Goal: Transaction & Acquisition: Purchase product/service

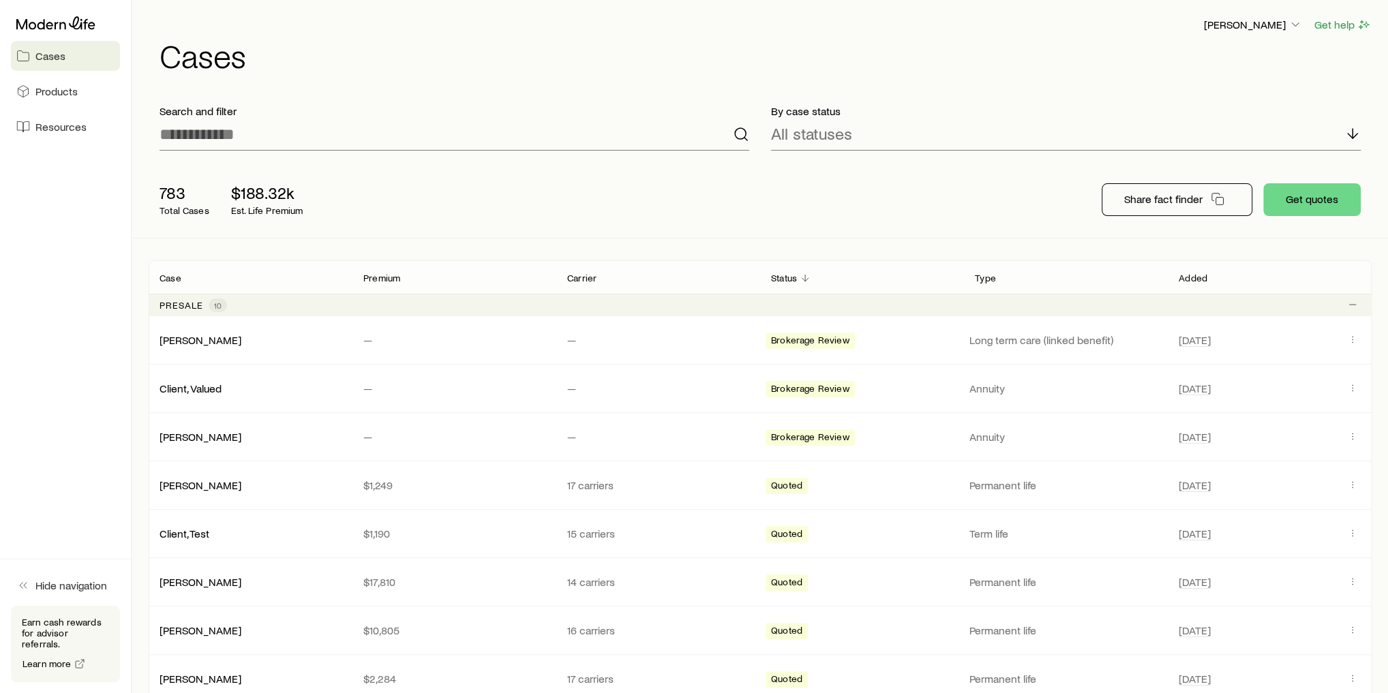
click at [737, 233] on div "783 Total Cases $188.32k Est. Life Premium Share fact finder Get quotes" at bounding box center [760, 200] width 1223 height 76
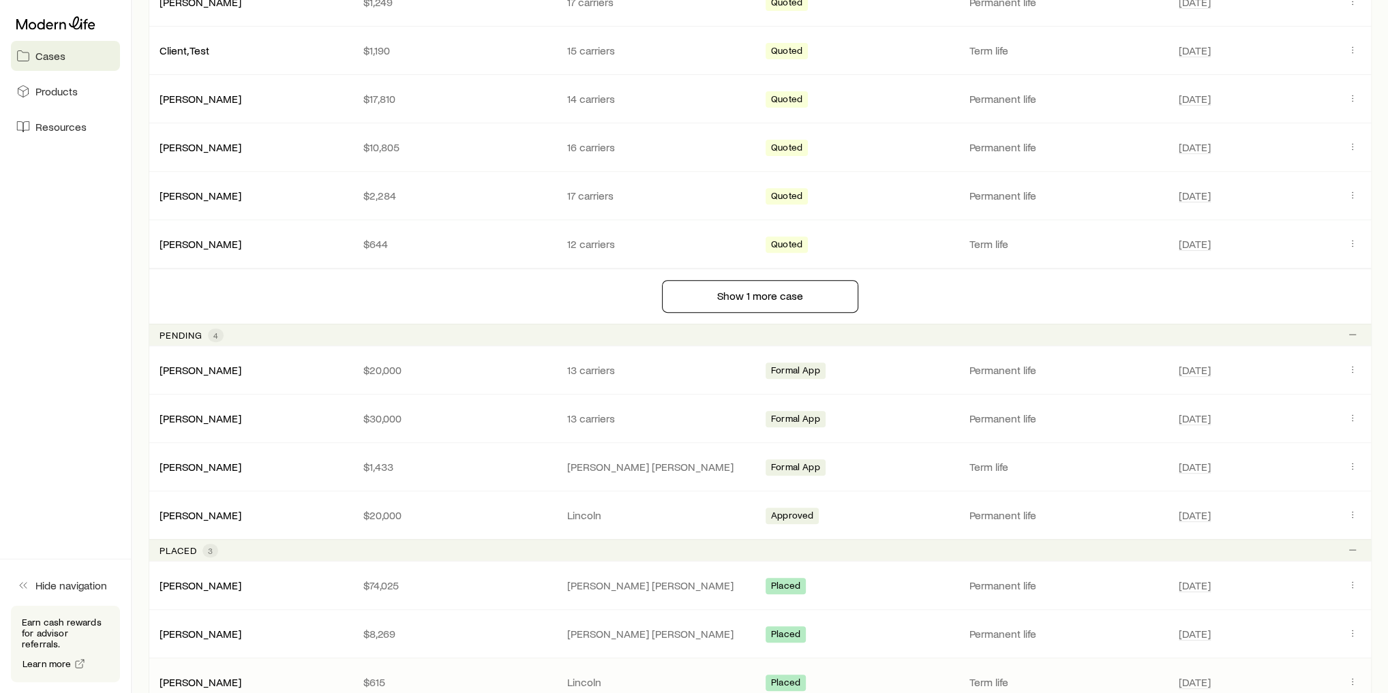
scroll to position [545, 0]
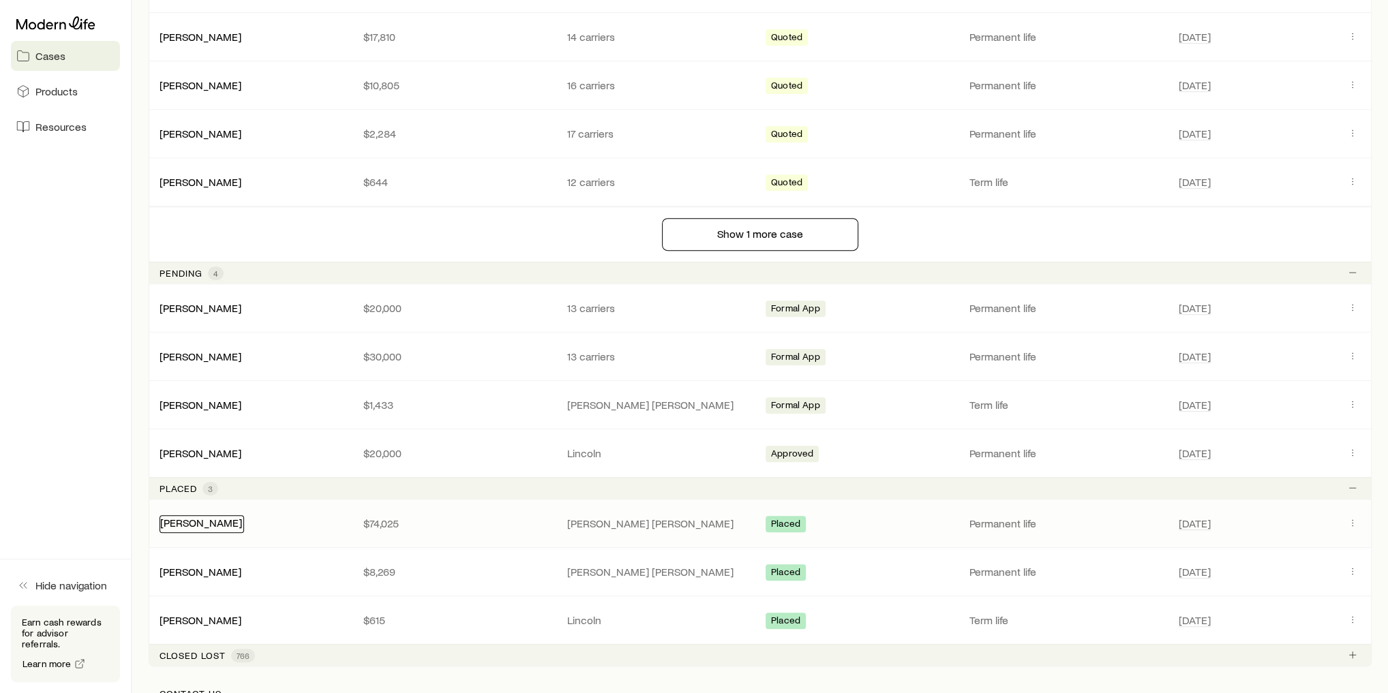
click at [216, 521] on link "[PERSON_NAME]" at bounding box center [201, 522] width 82 height 13
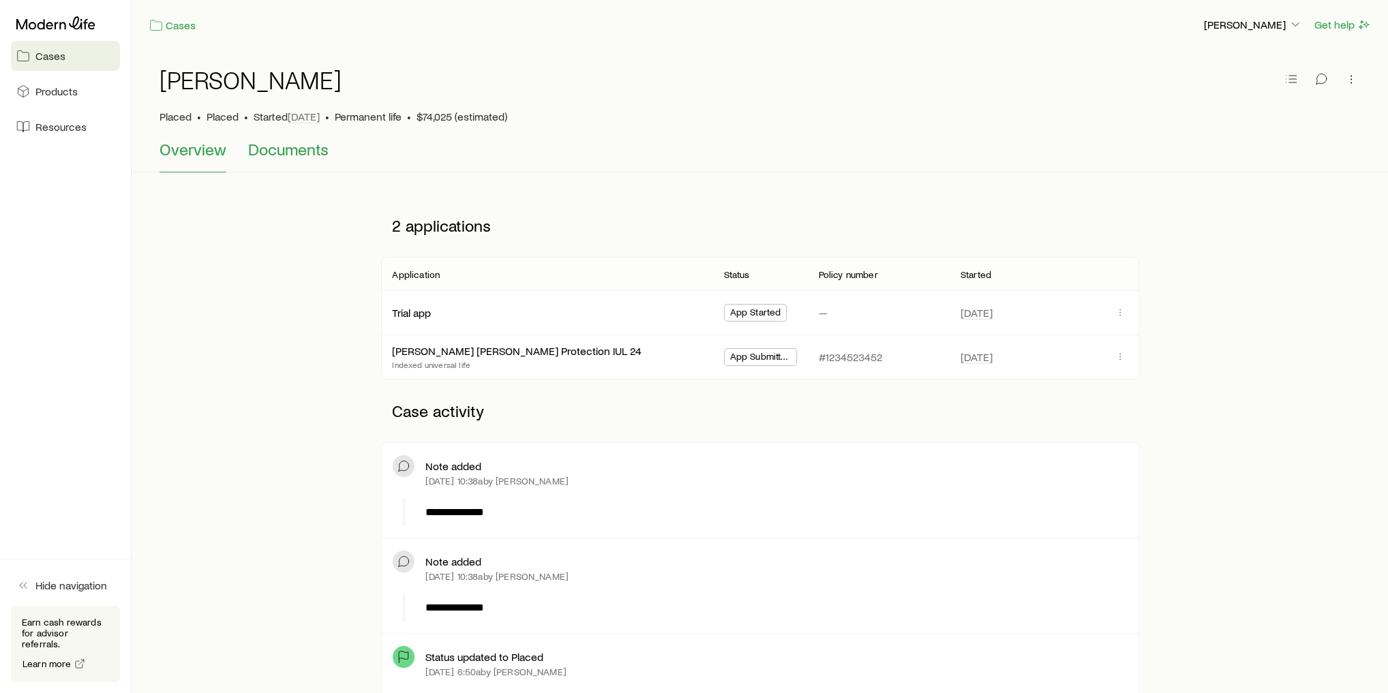
click at [286, 156] on span "Documents" at bounding box center [288, 149] width 80 height 19
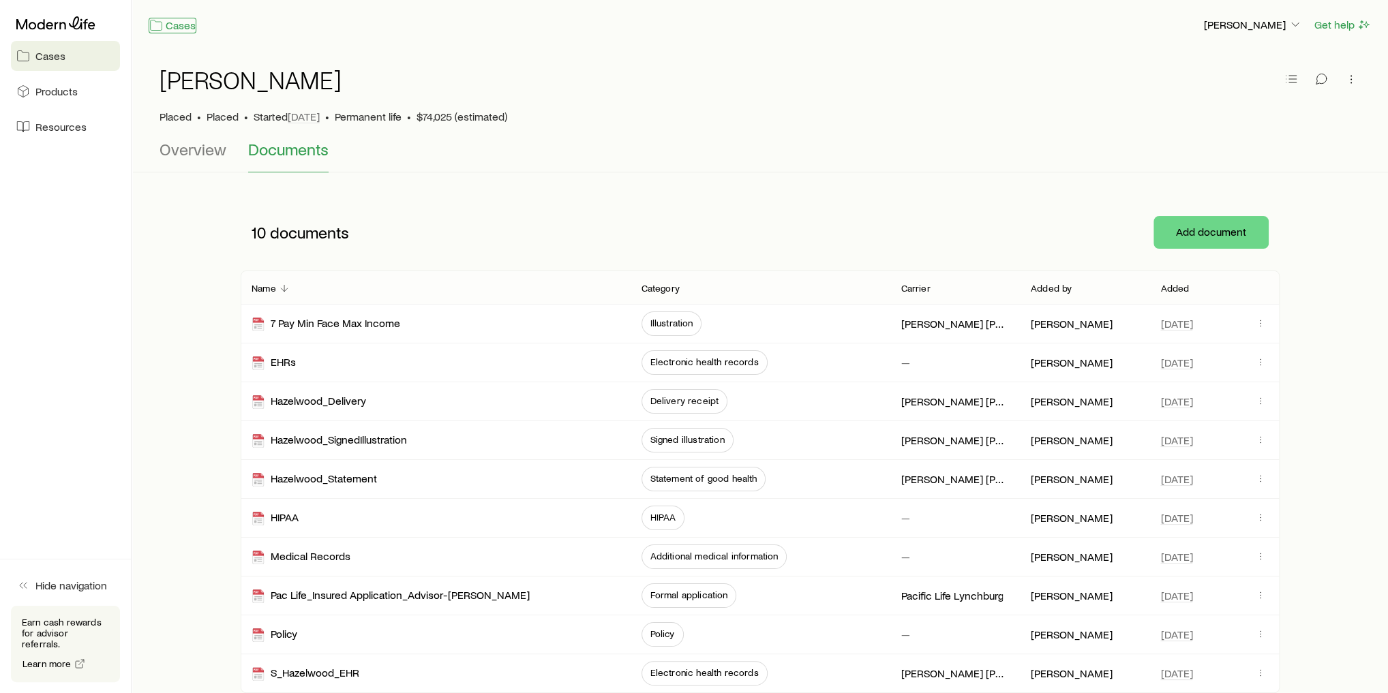
click at [181, 29] on link "Cases" at bounding box center [173, 26] width 48 height 16
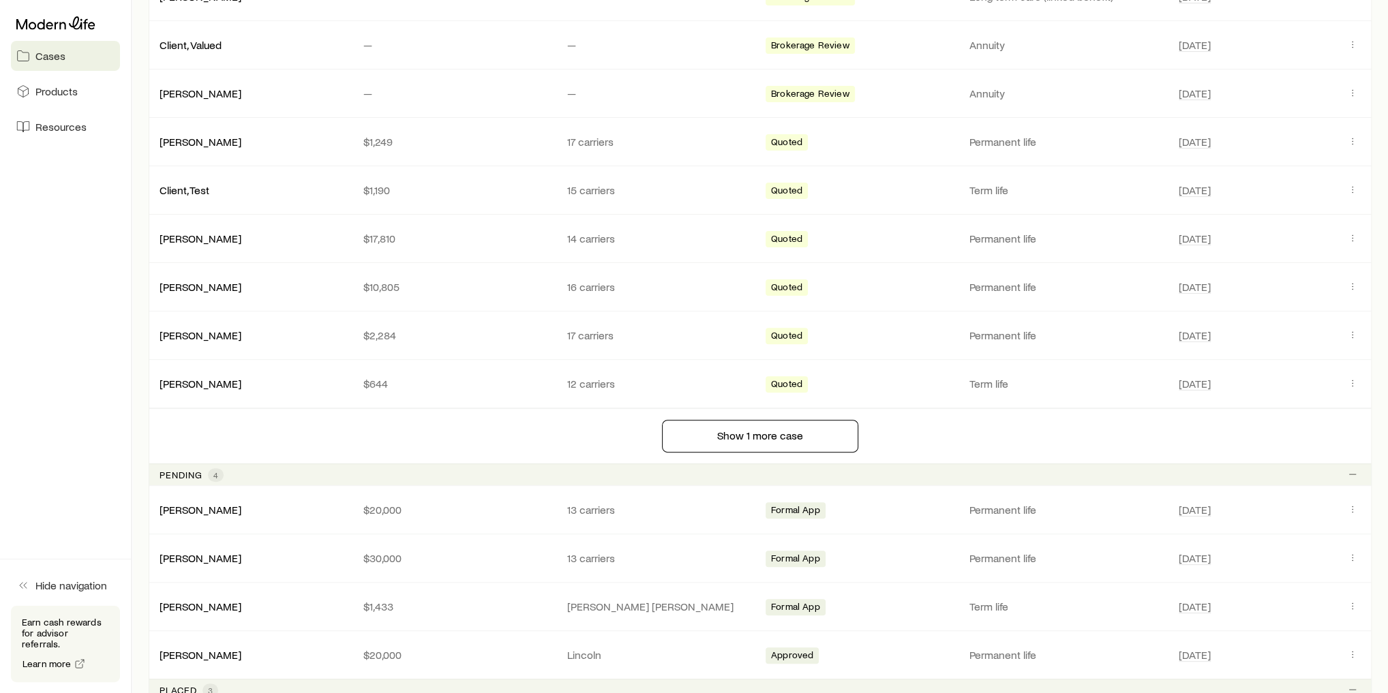
scroll to position [382, 0]
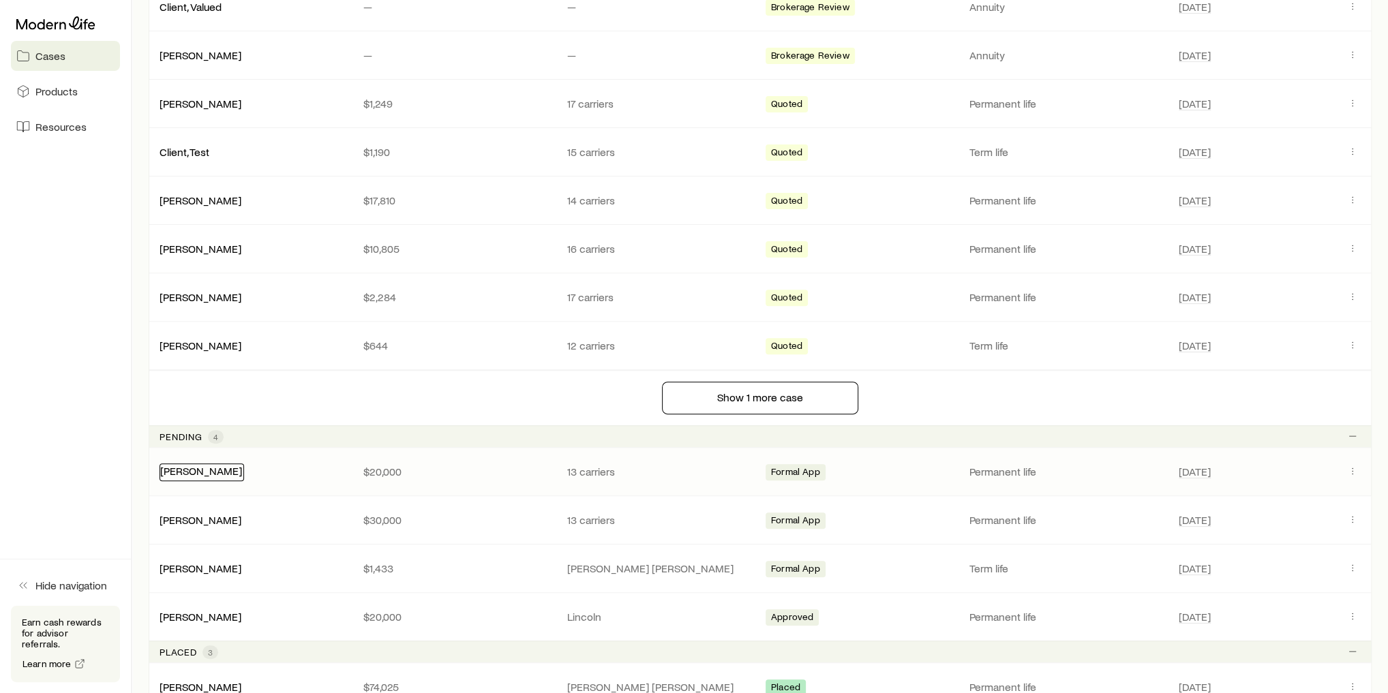
click at [217, 466] on link "[PERSON_NAME]" at bounding box center [201, 470] width 82 height 13
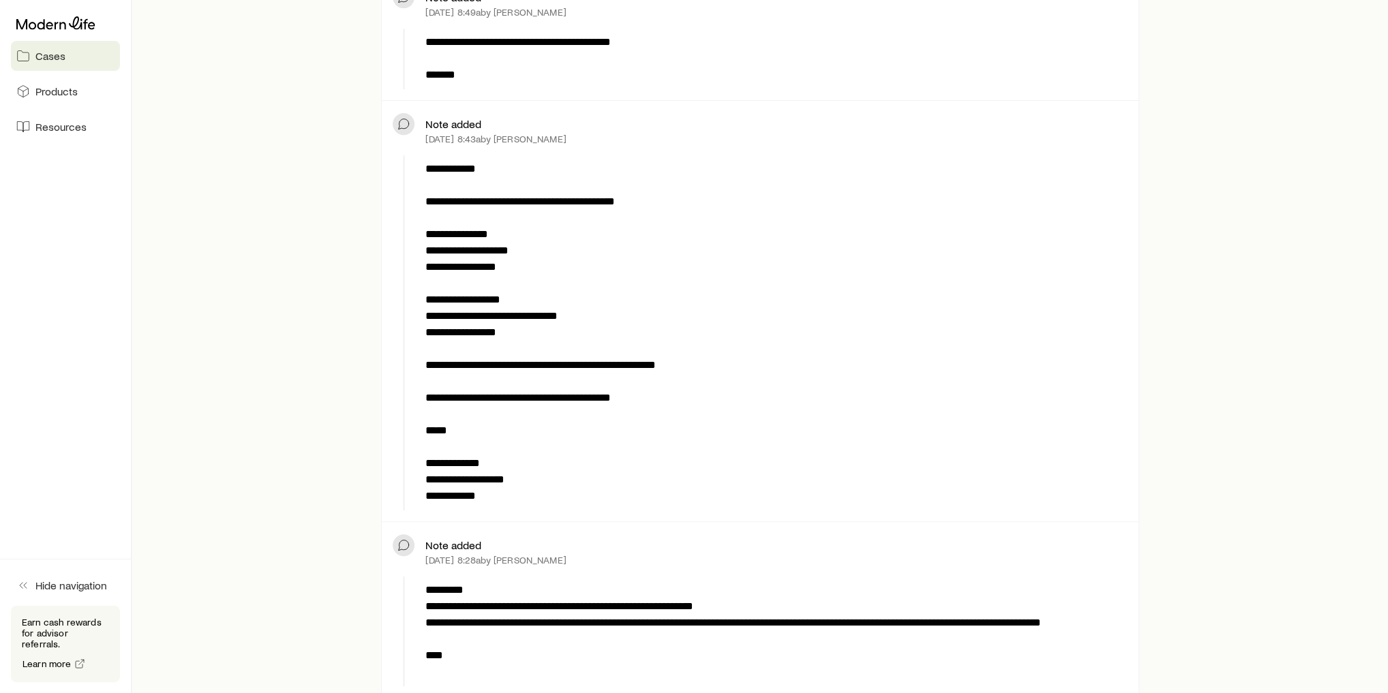
scroll to position [382, 0]
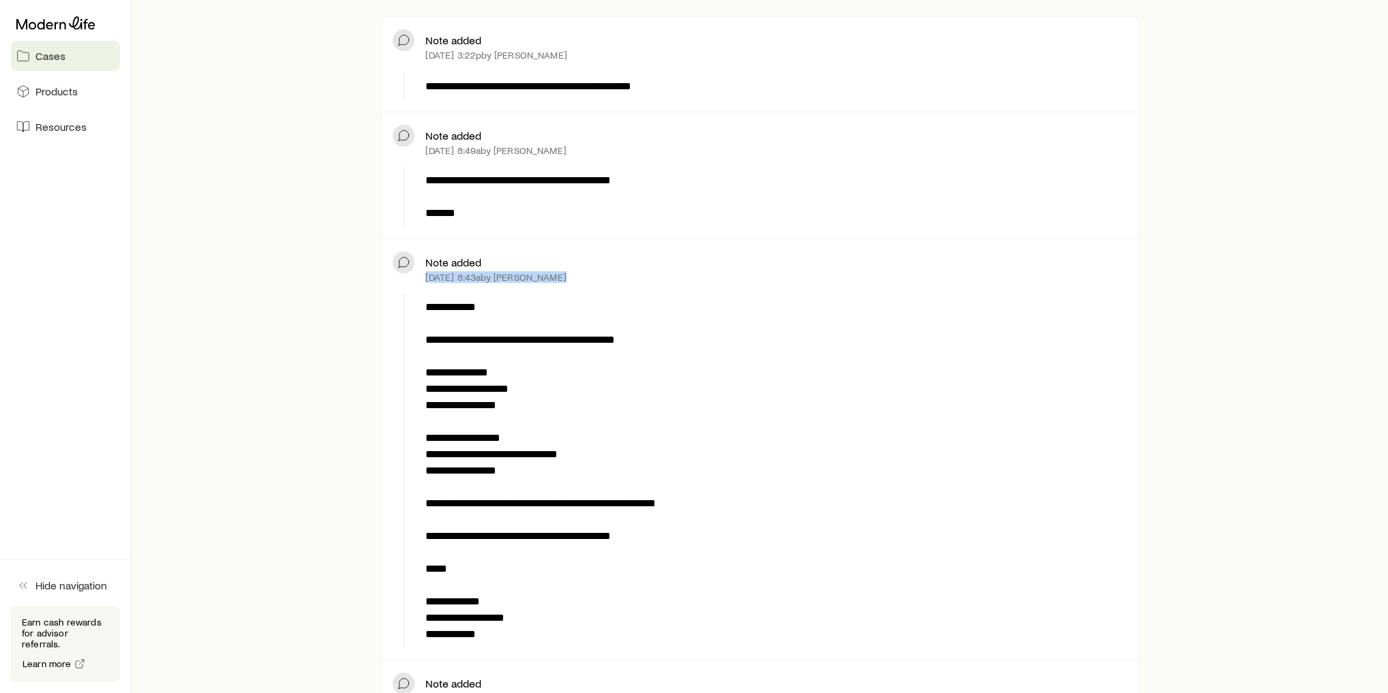
drag, startPoint x: 427, startPoint y: 272, endPoint x: 601, endPoint y: 281, distance: 173.4
click at [601, 281] on div "Note added [DATE] 8:43a by [PERSON_NAME]" at bounding box center [776, 269] width 702 height 38
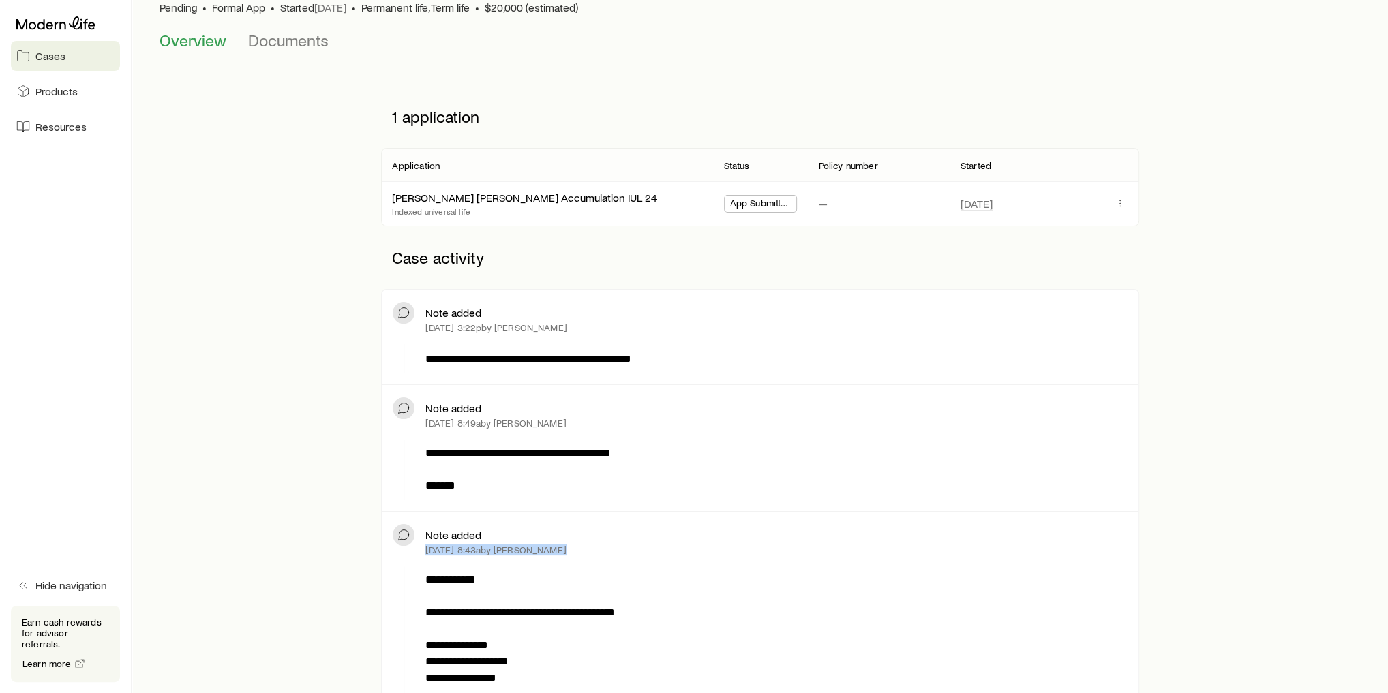
scroll to position [0, 0]
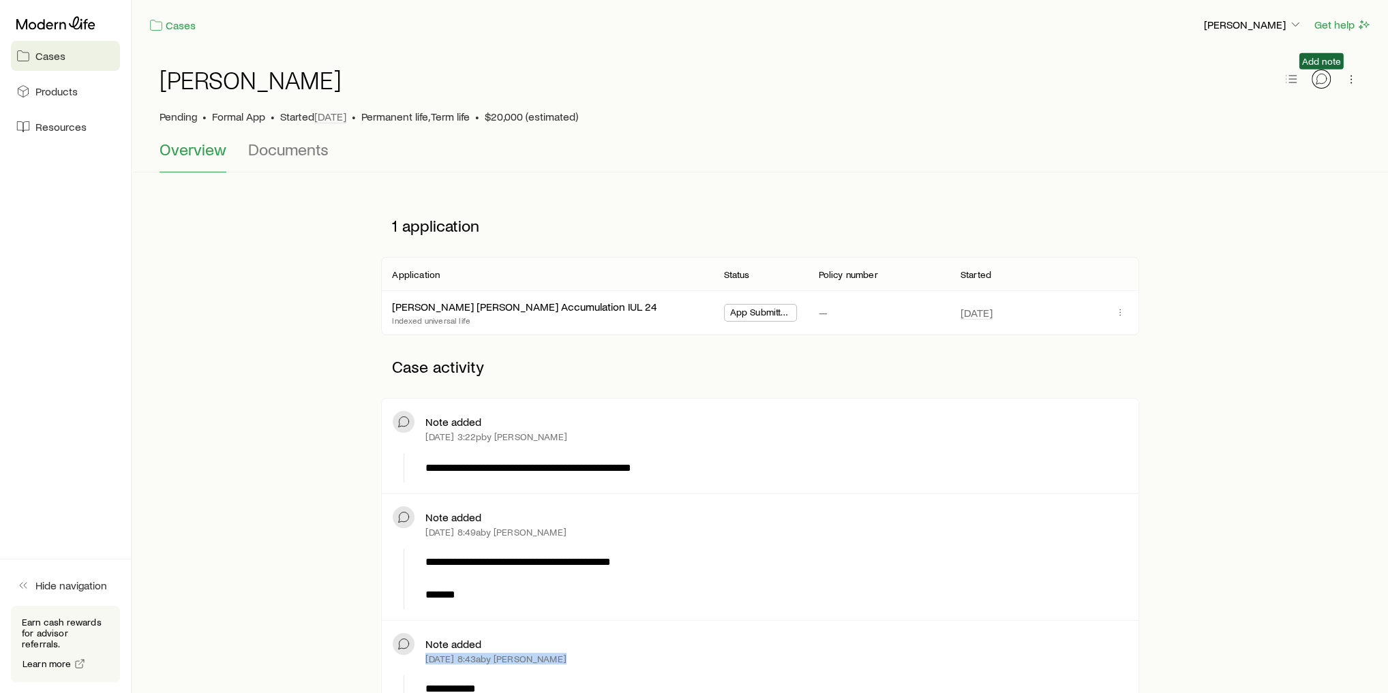
click at [1324, 80] on icon "button" at bounding box center [1321, 79] width 14 height 14
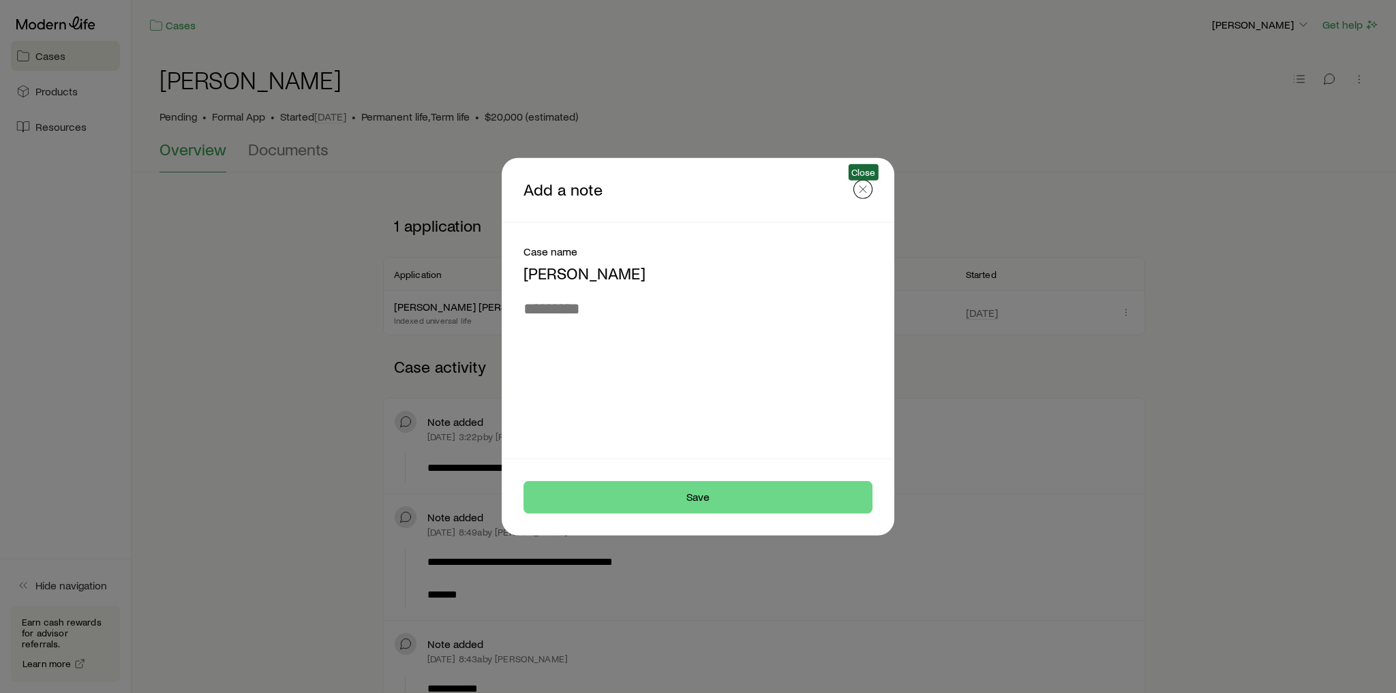
click at [864, 194] on icon "button" at bounding box center [863, 189] width 14 height 14
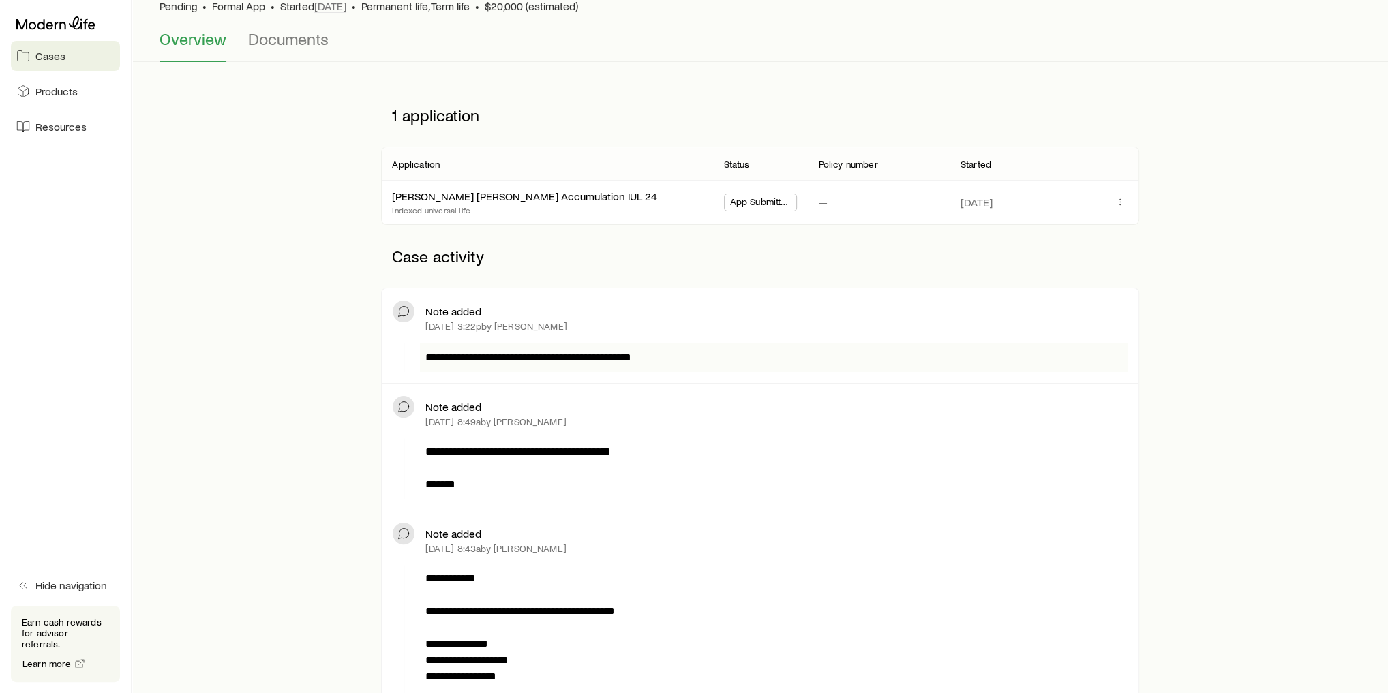
scroll to position [109, 0]
drag, startPoint x: 425, startPoint y: 329, endPoint x: 504, endPoint y: 327, distance: 79.1
click at [504, 327] on p "[DATE] 3:22p by [PERSON_NAME]" at bounding box center [495, 327] width 141 height 11
click at [776, 377] on div "**********" at bounding box center [760, 337] width 756 height 95
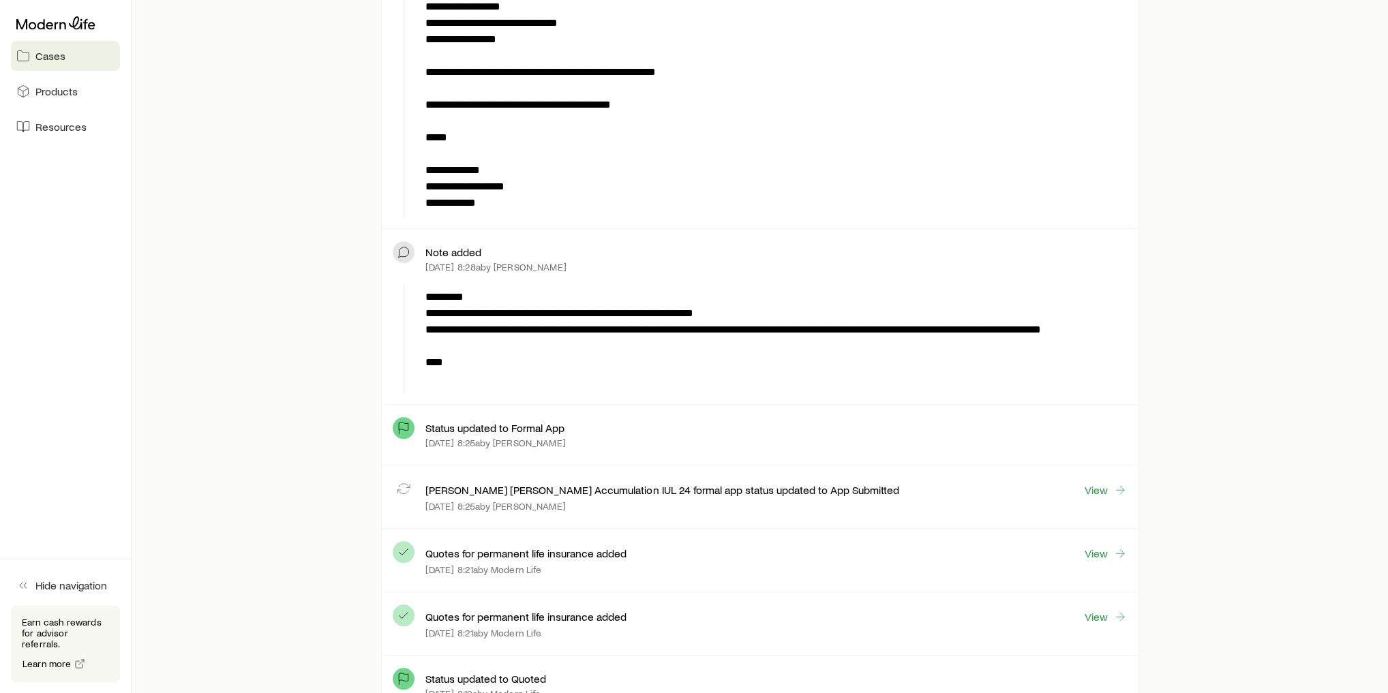
scroll to position [818, 0]
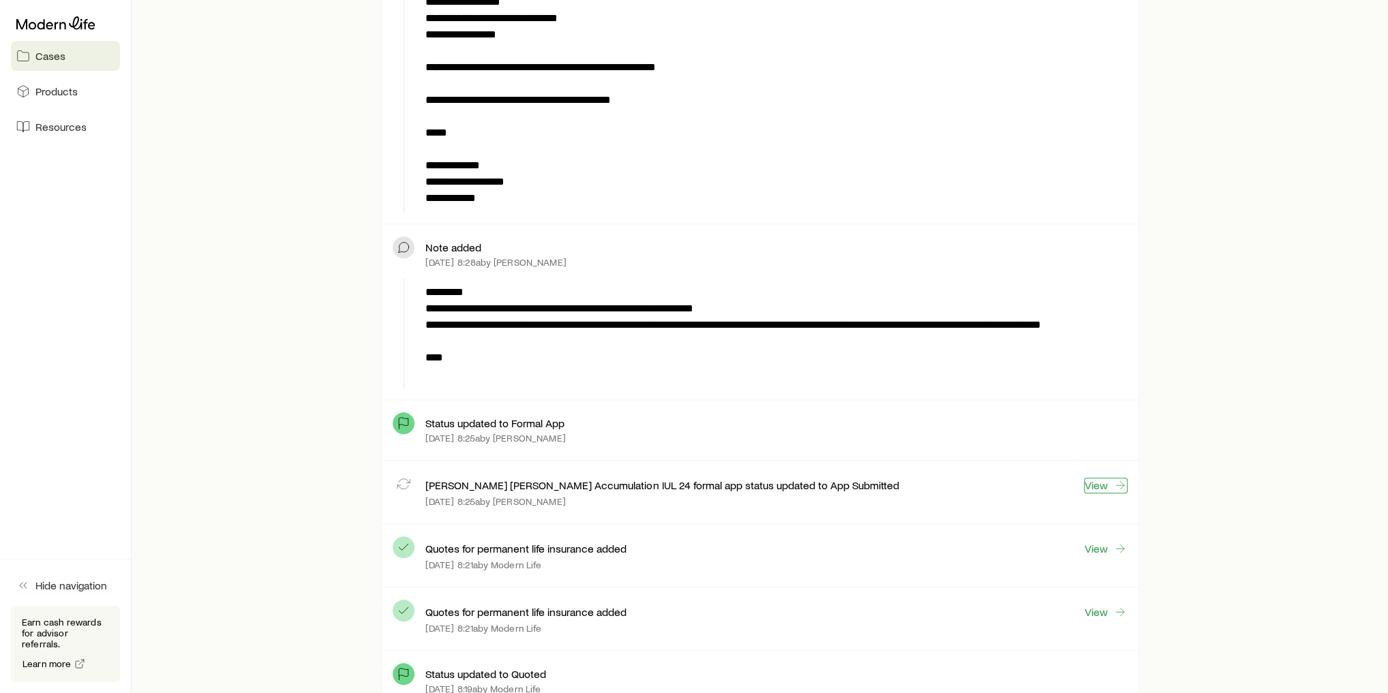
click at [1099, 483] on link "View" at bounding box center [1106, 486] width 44 height 16
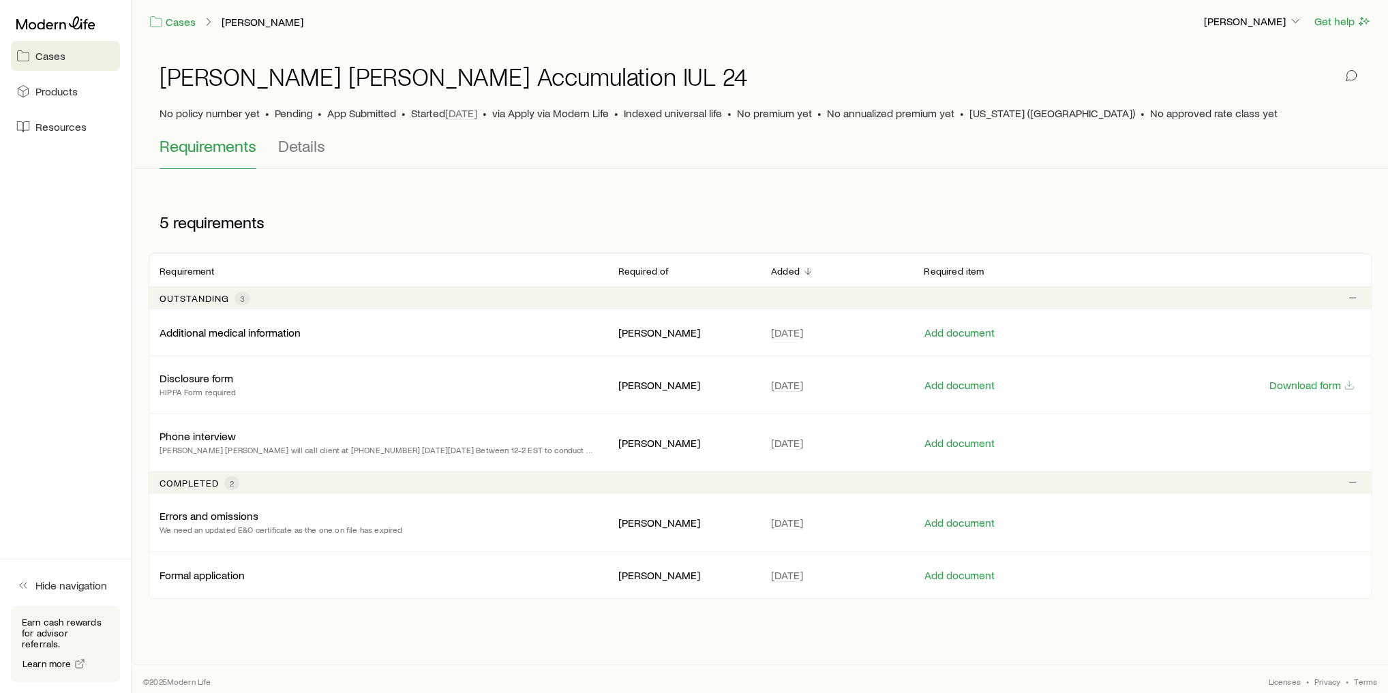
scroll to position [5, 0]
click at [1321, 382] on button "Download form" at bounding box center [1312, 384] width 87 height 13
click at [965, 387] on button "Add document" at bounding box center [960, 384] width 72 height 13
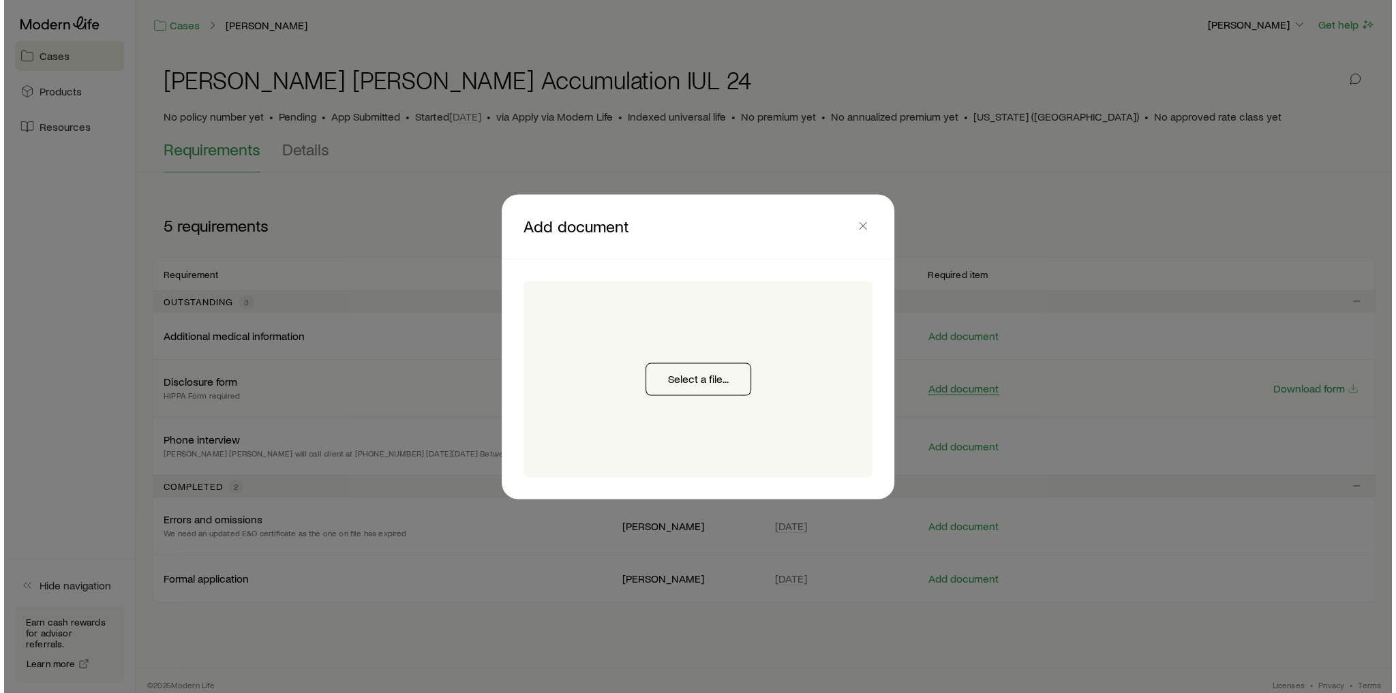
scroll to position [0, 0]
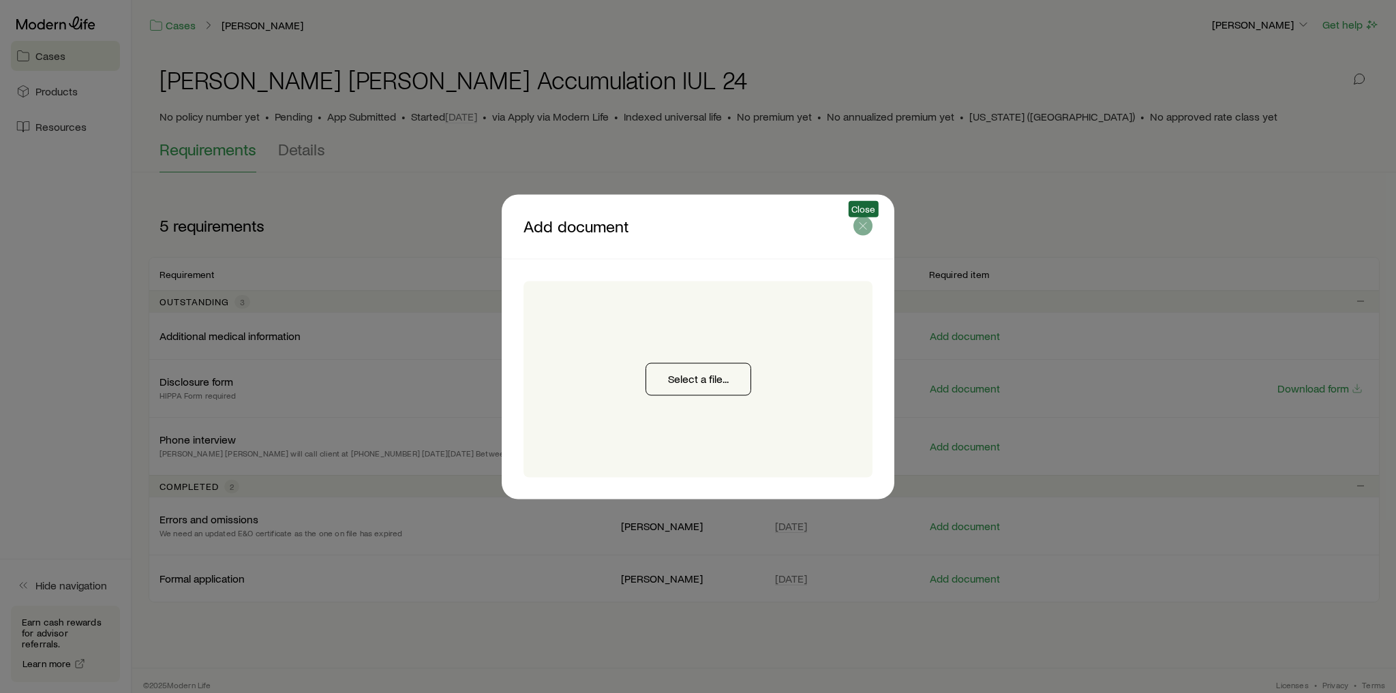
click at [866, 230] on icon "button" at bounding box center [863, 226] width 14 height 14
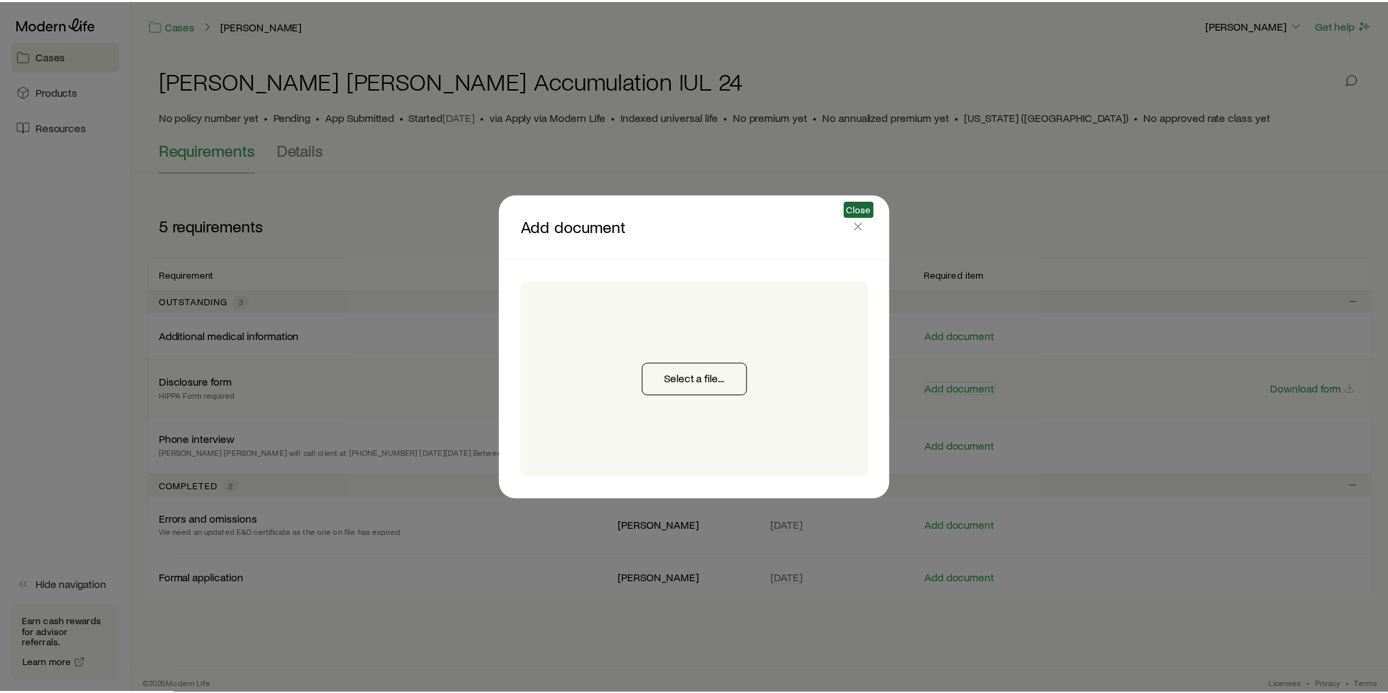
scroll to position [5, 0]
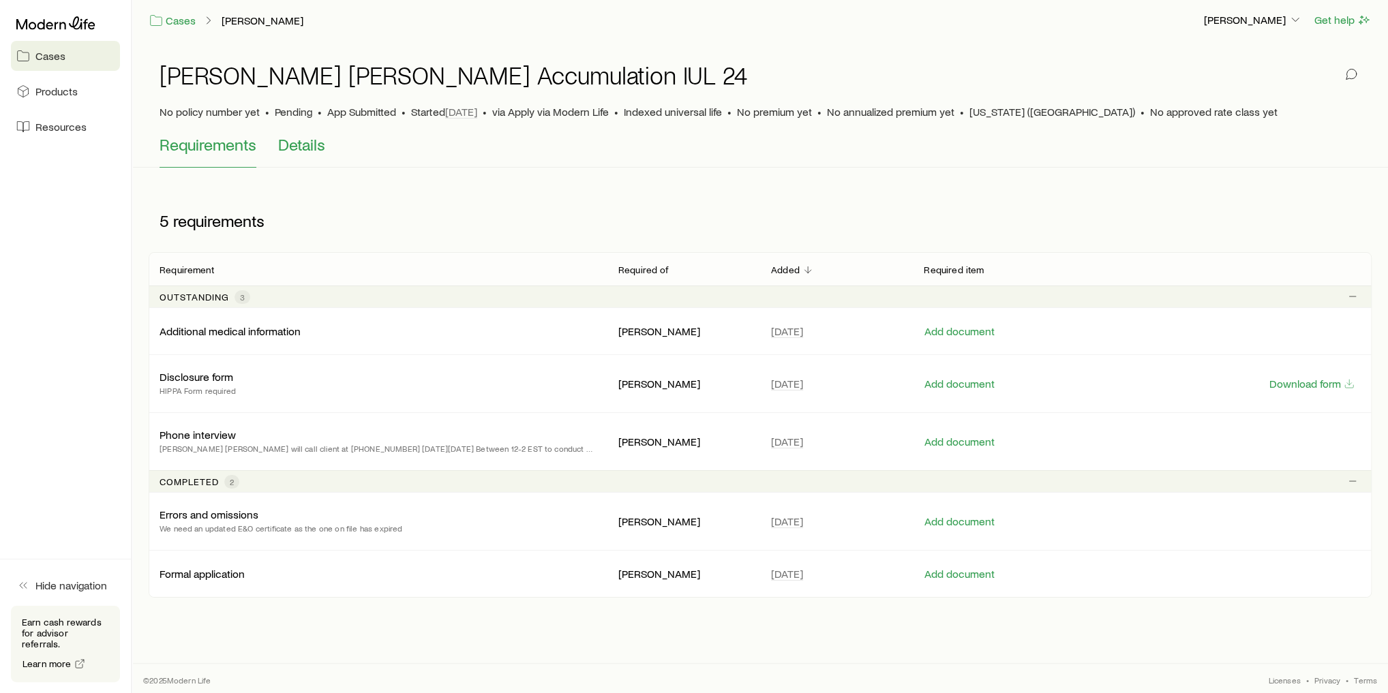
click at [307, 149] on span "Details" at bounding box center [301, 144] width 47 height 19
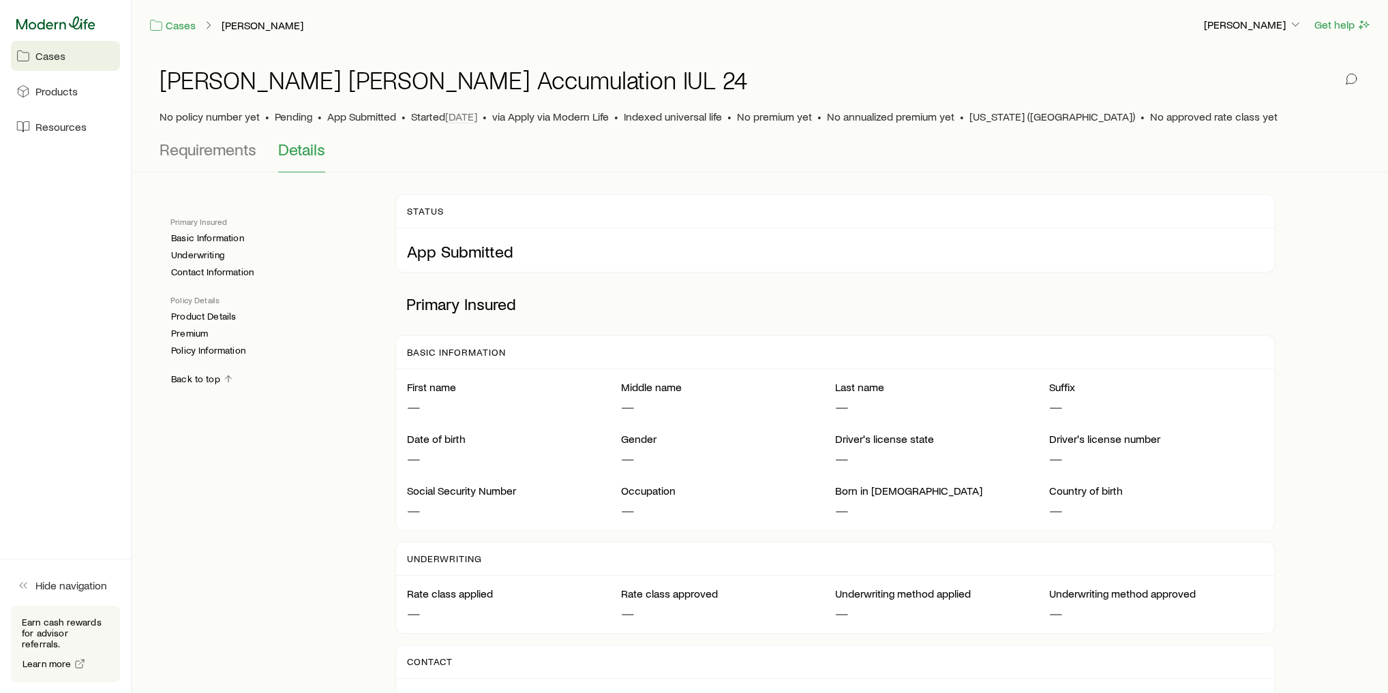
click at [65, 28] on icon at bounding box center [55, 22] width 79 height 13
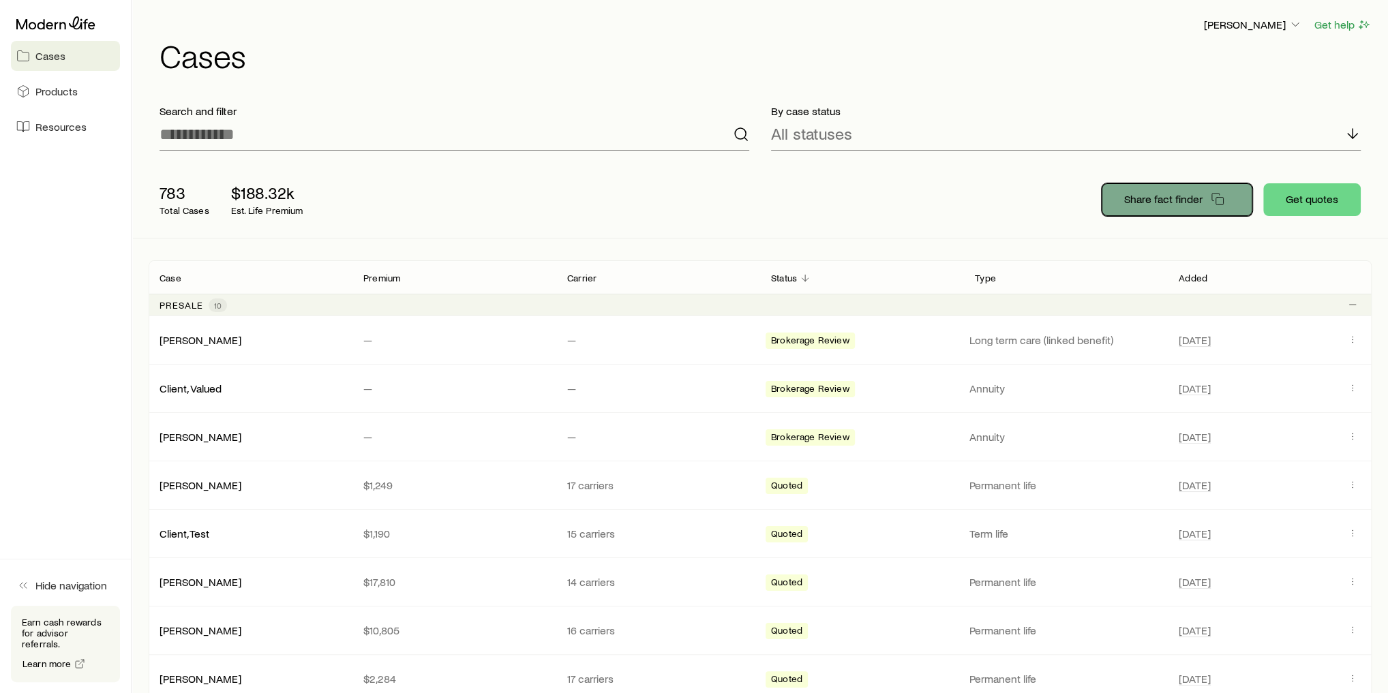
click at [1164, 205] on p "Share fact finder" at bounding box center [1163, 199] width 78 height 14
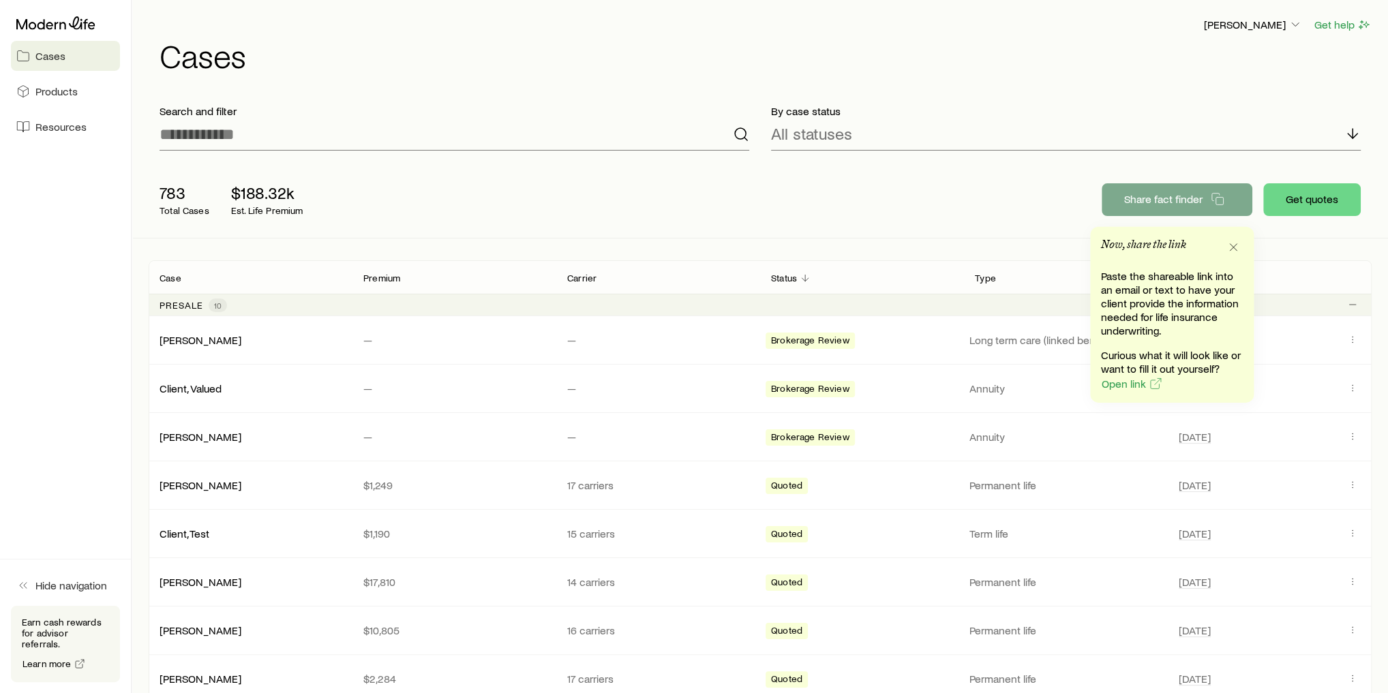
click at [438, 228] on div "783 Total Cases $188.32k Est. Life Premium Share fact finder Get quotes" at bounding box center [760, 200] width 1223 height 76
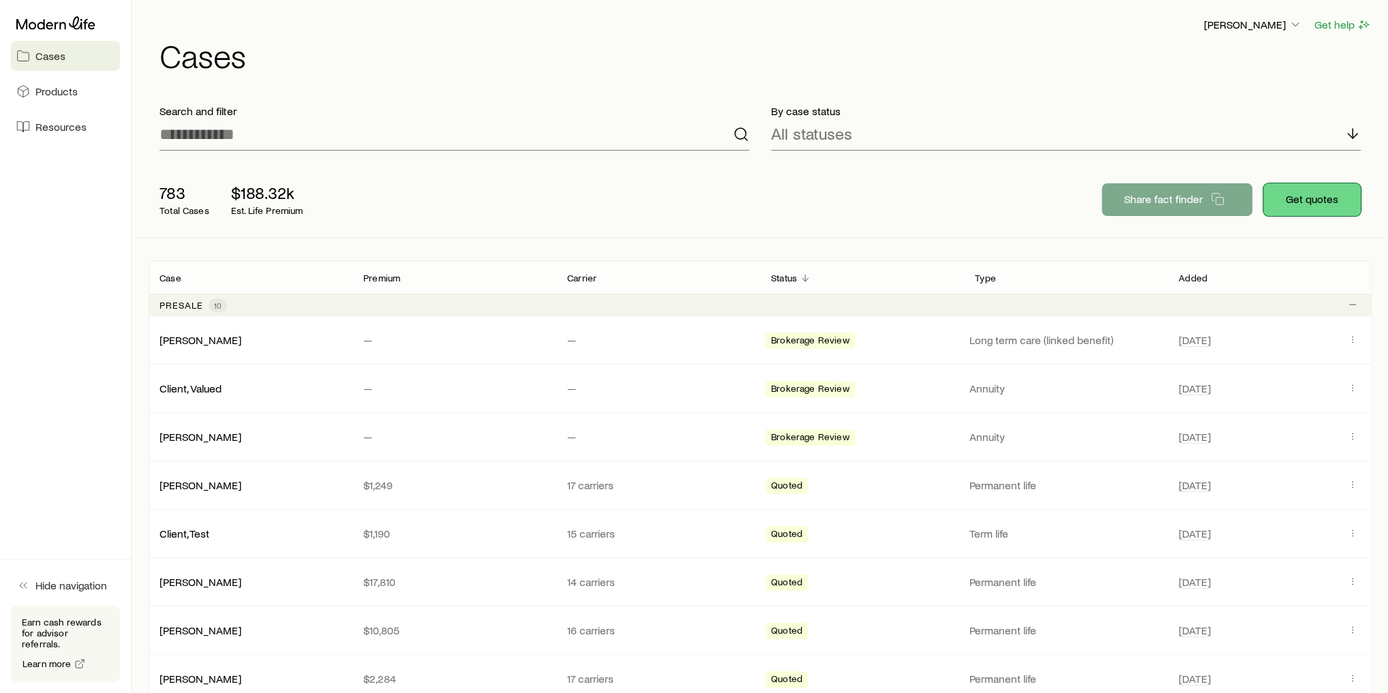
click at [1304, 202] on button "Get quotes" at bounding box center [1311, 199] width 97 height 33
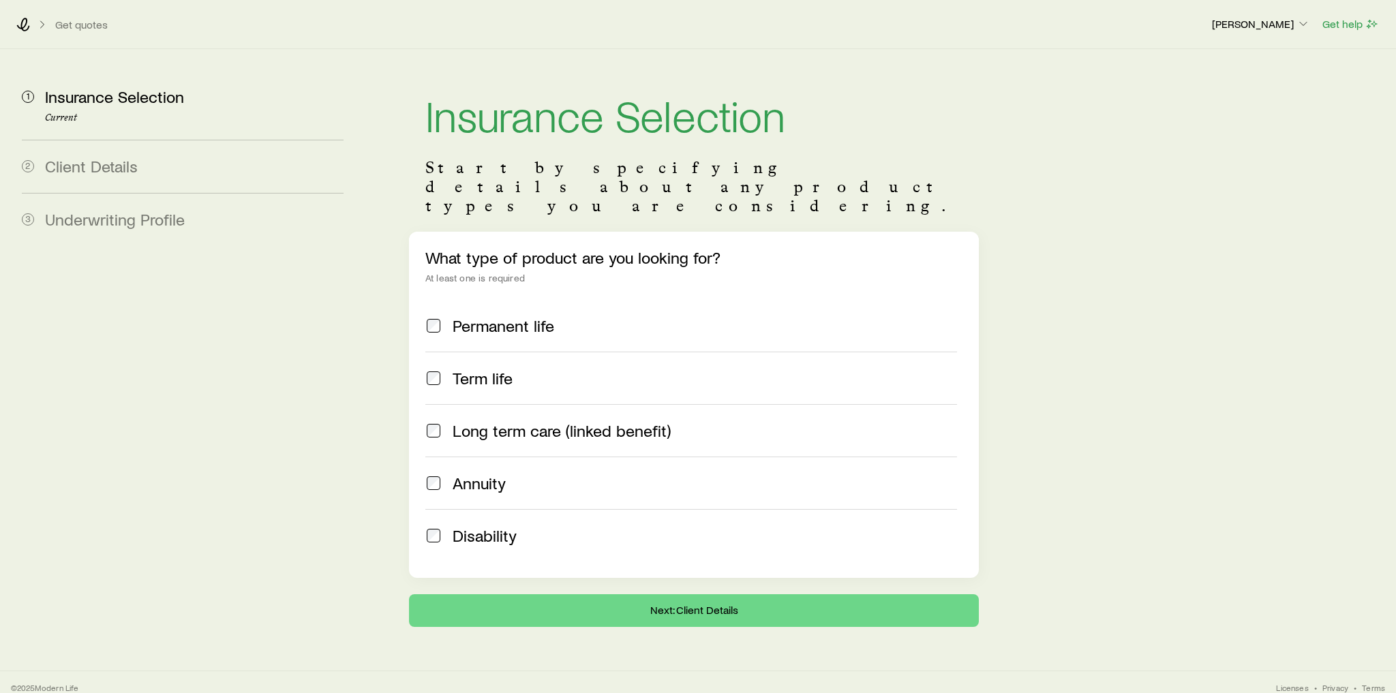
click at [498, 474] on span "Annuity" at bounding box center [479, 483] width 53 height 19
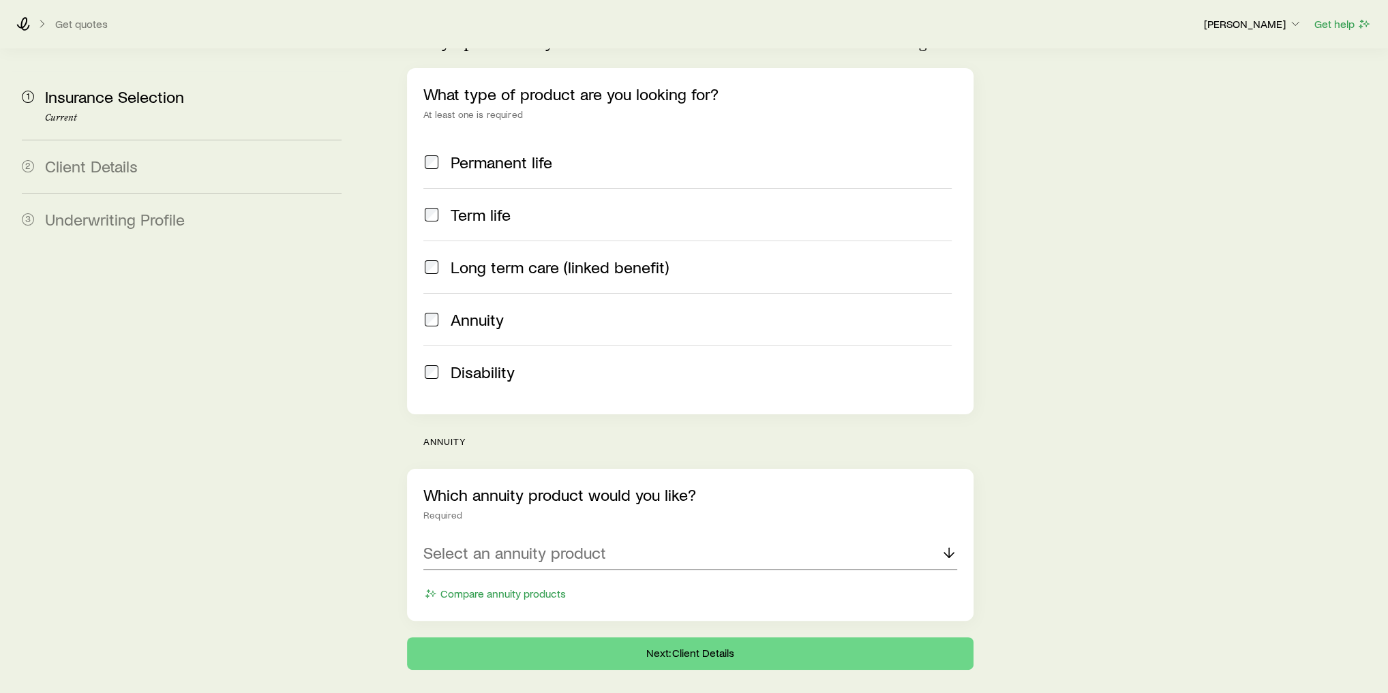
scroll to position [177, 0]
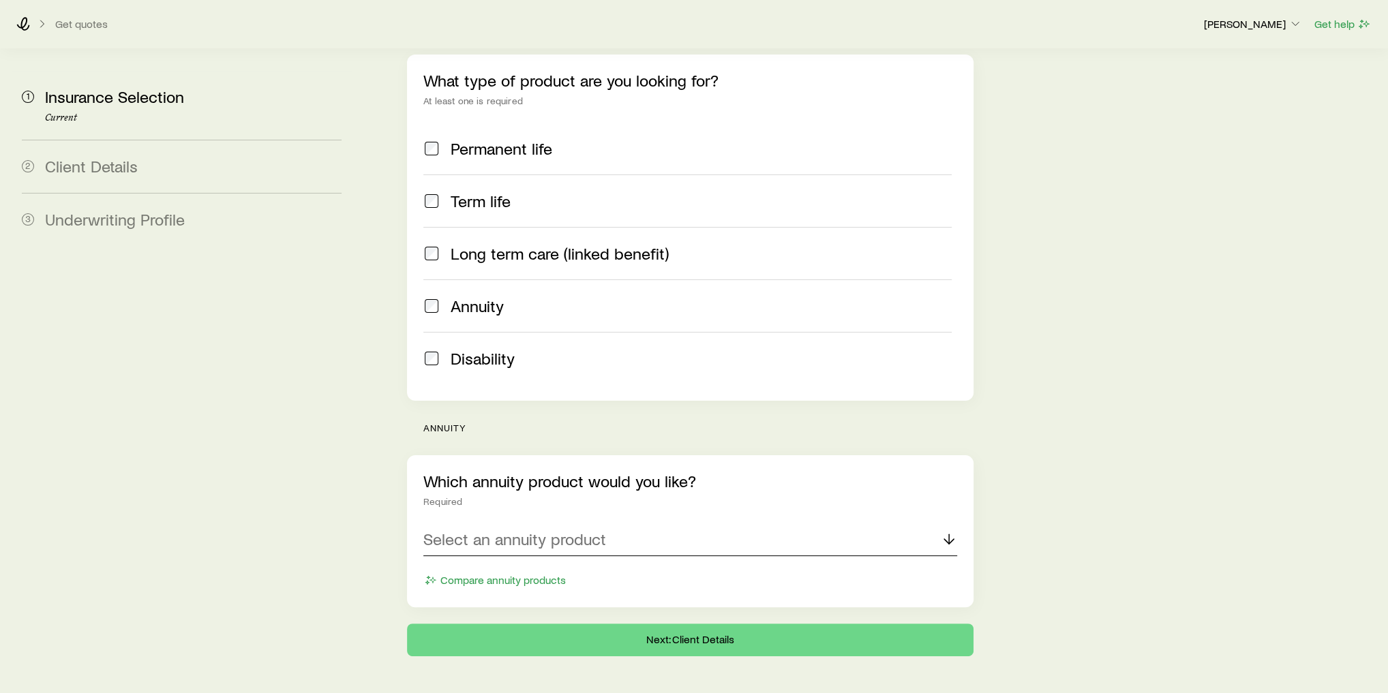
click at [800, 524] on div "Select an annuity product" at bounding box center [690, 540] width 534 height 33
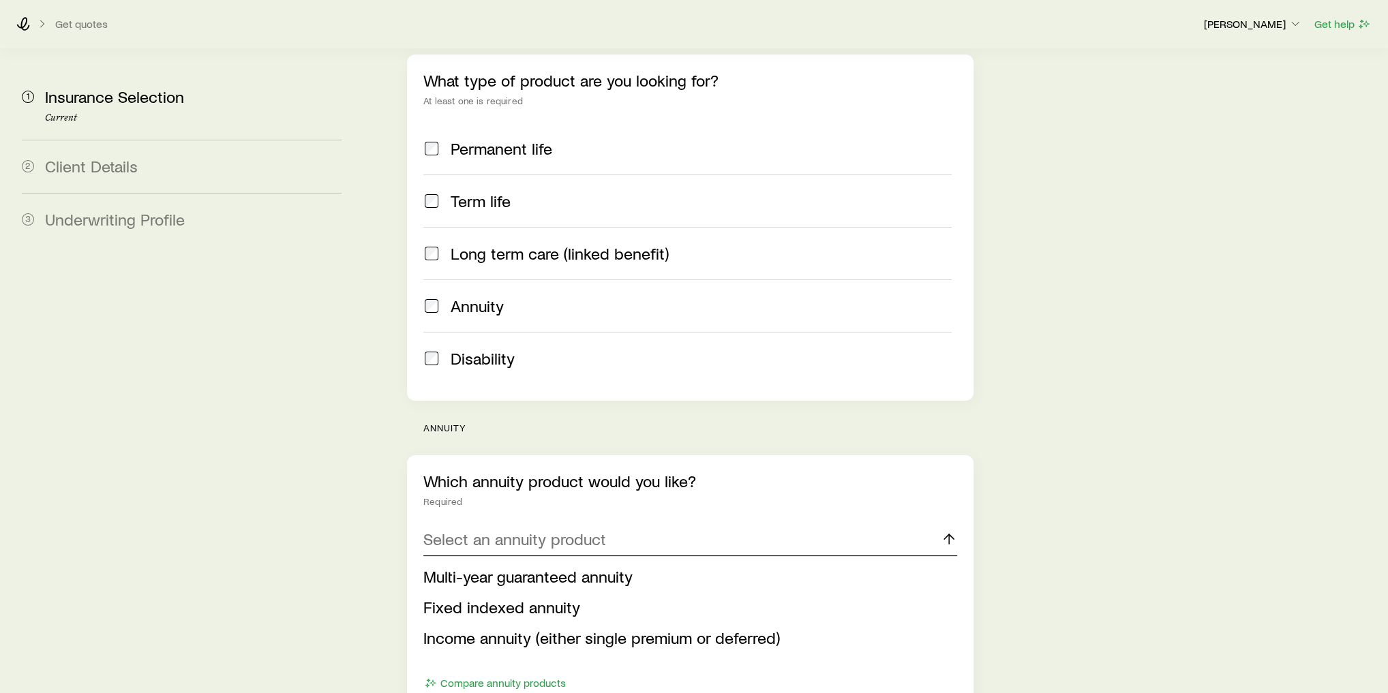
scroll to position [281, 0]
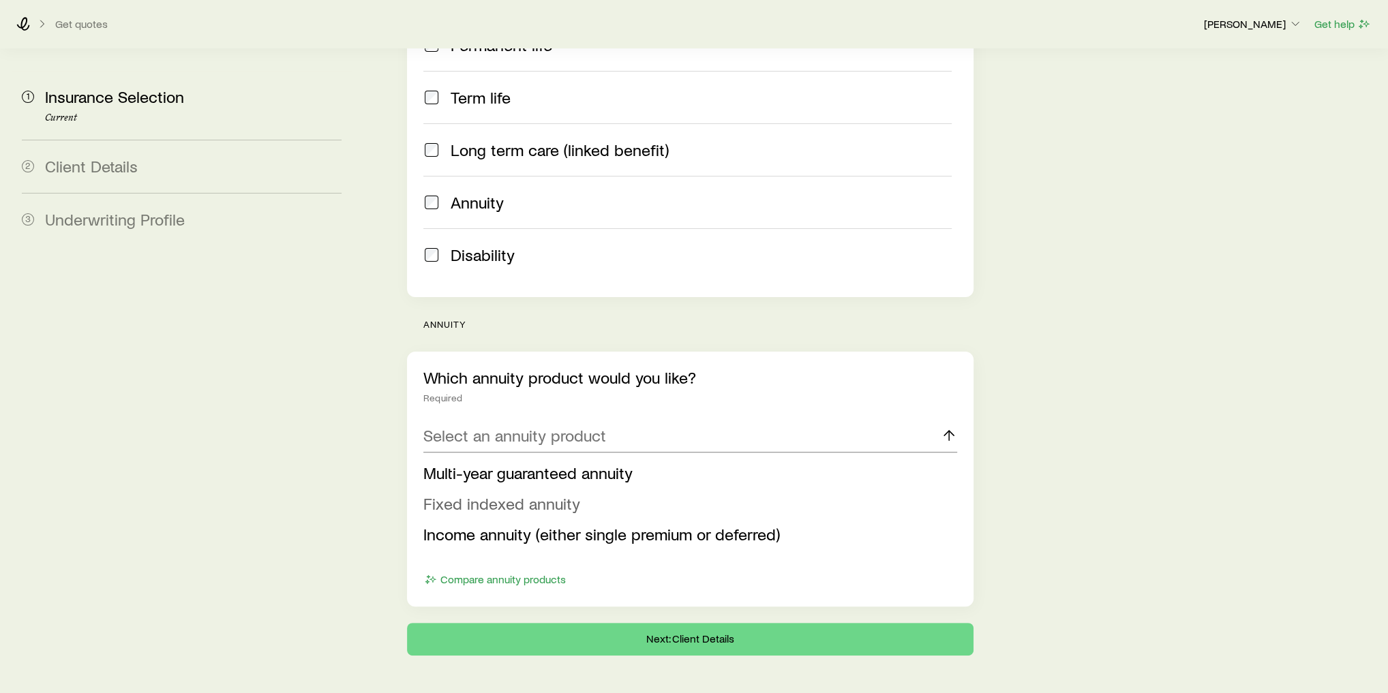
click at [511, 494] on span "Fixed indexed annuity" at bounding box center [501, 504] width 157 height 20
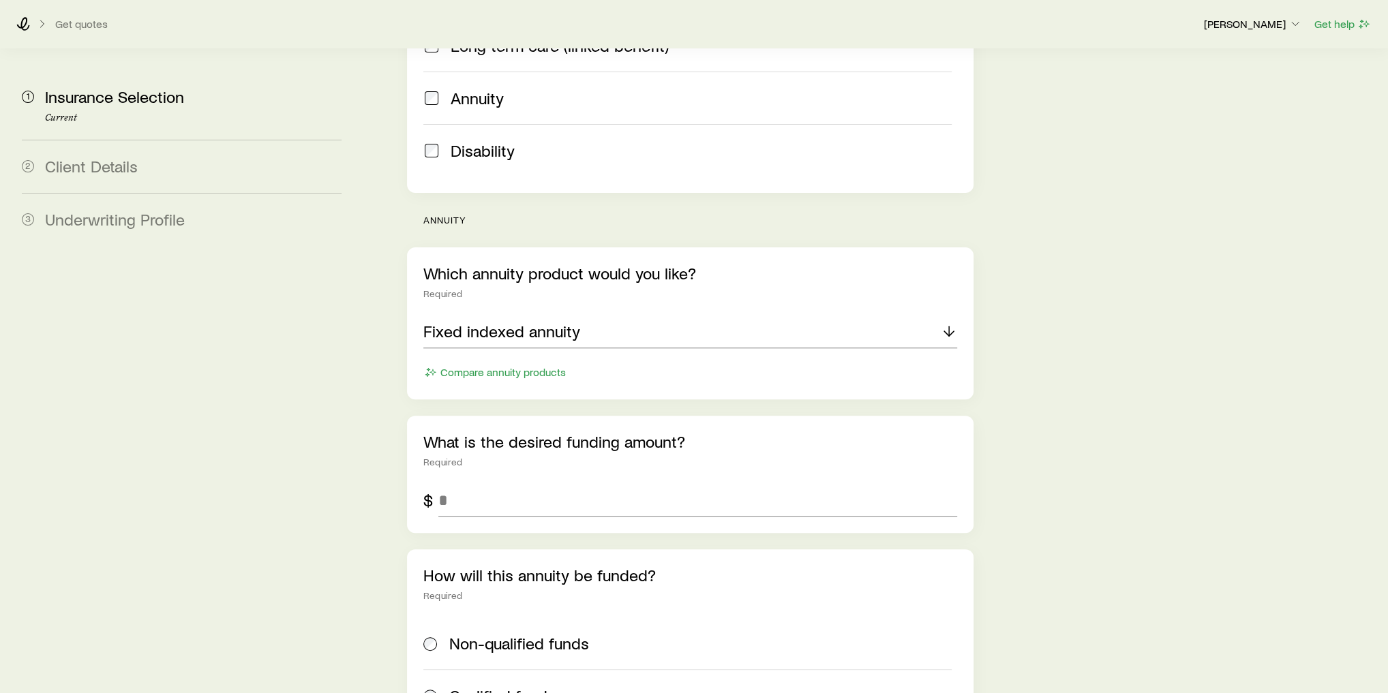
scroll to position [445, 0]
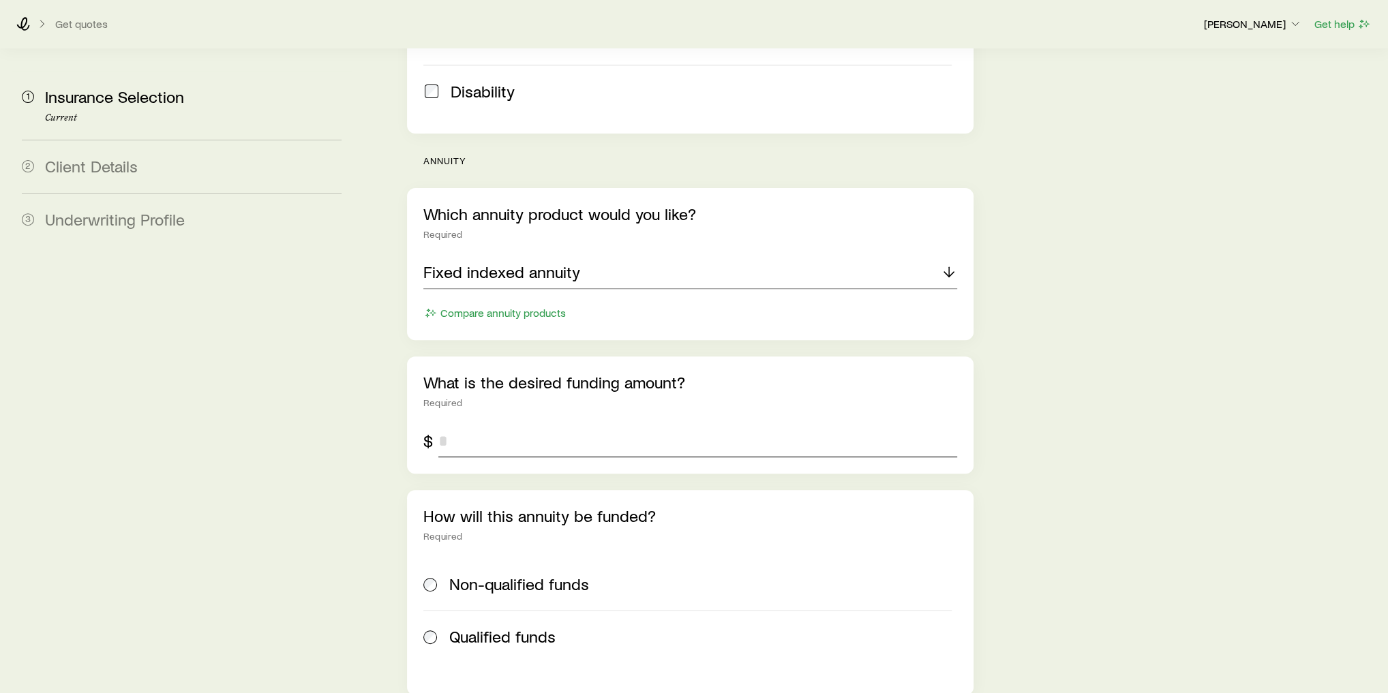
click at [526, 425] on input "tel" at bounding box center [697, 441] width 519 height 33
type input "*******"
click at [547, 575] on span "Non-qualified funds" at bounding box center [519, 584] width 140 height 19
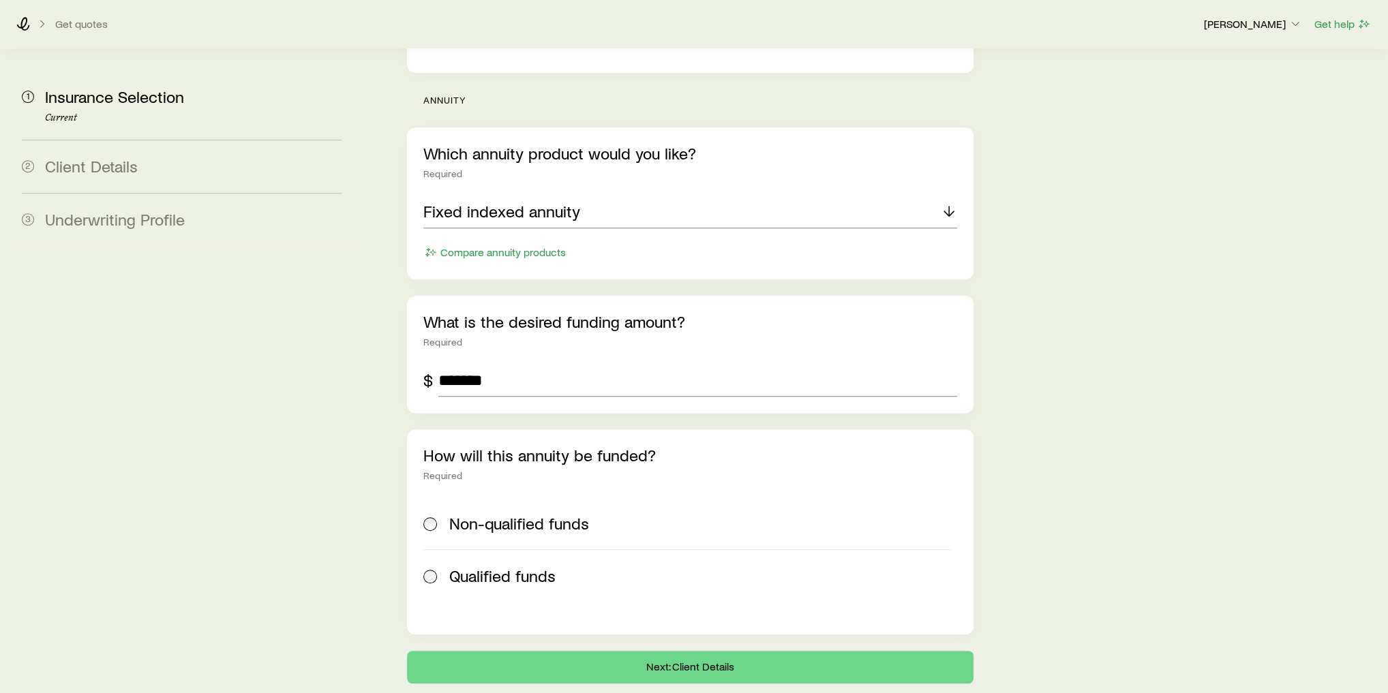
scroll to position [532, 0]
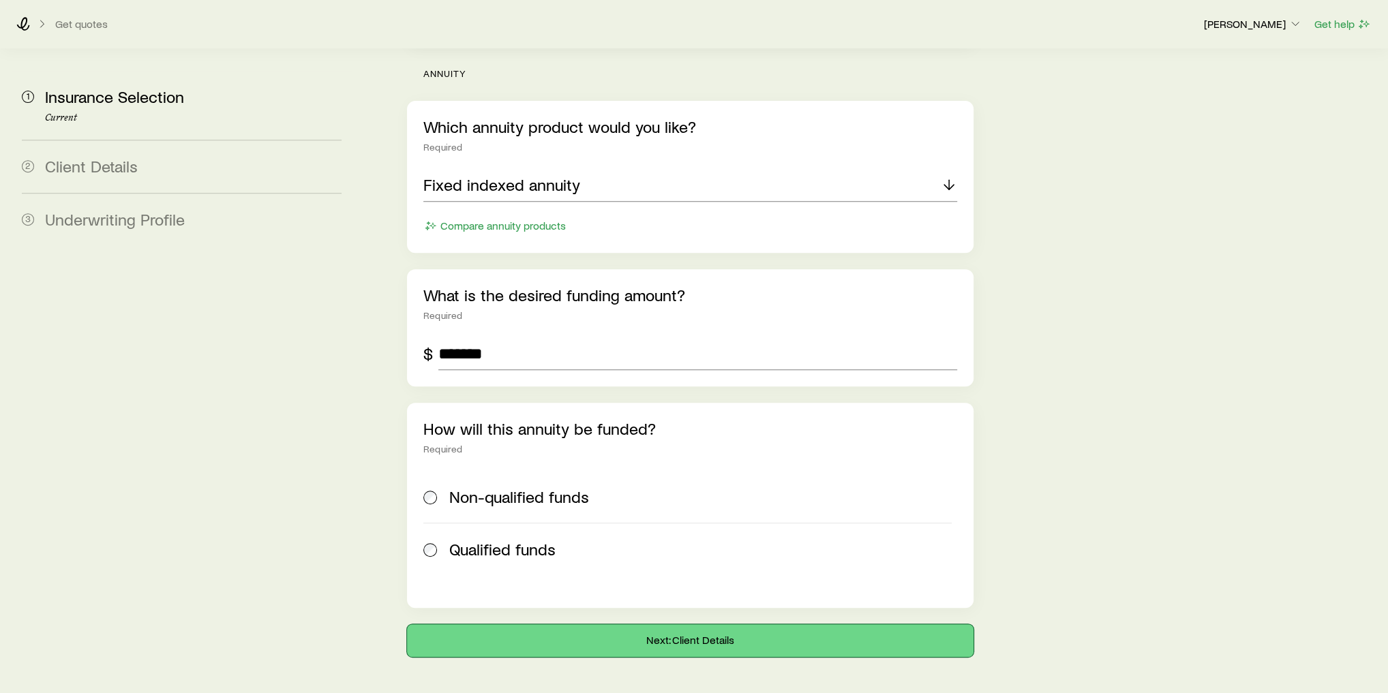
click at [607, 624] on button "Next: Client Details" at bounding box center [690, 640] width 567 height 33
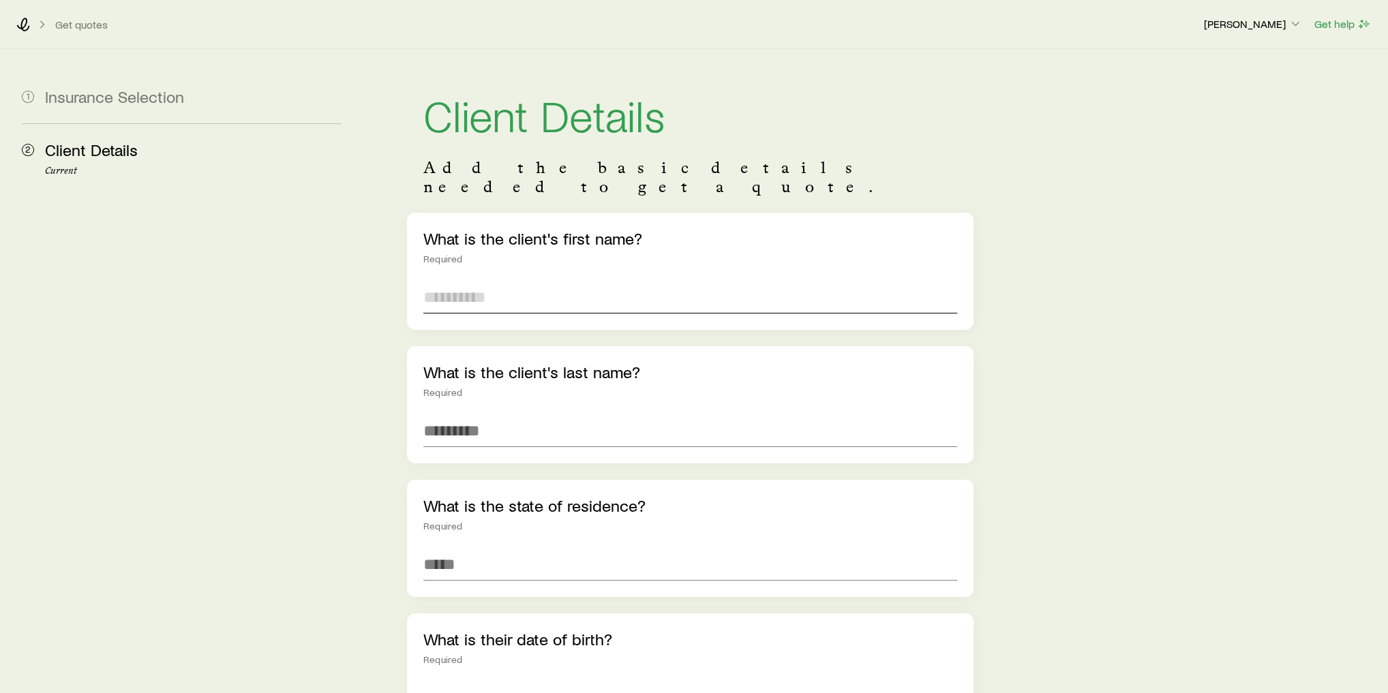
click at [490, 287] on input "text" at bounding box center [690, 297] width 534 height 33
type input "******"
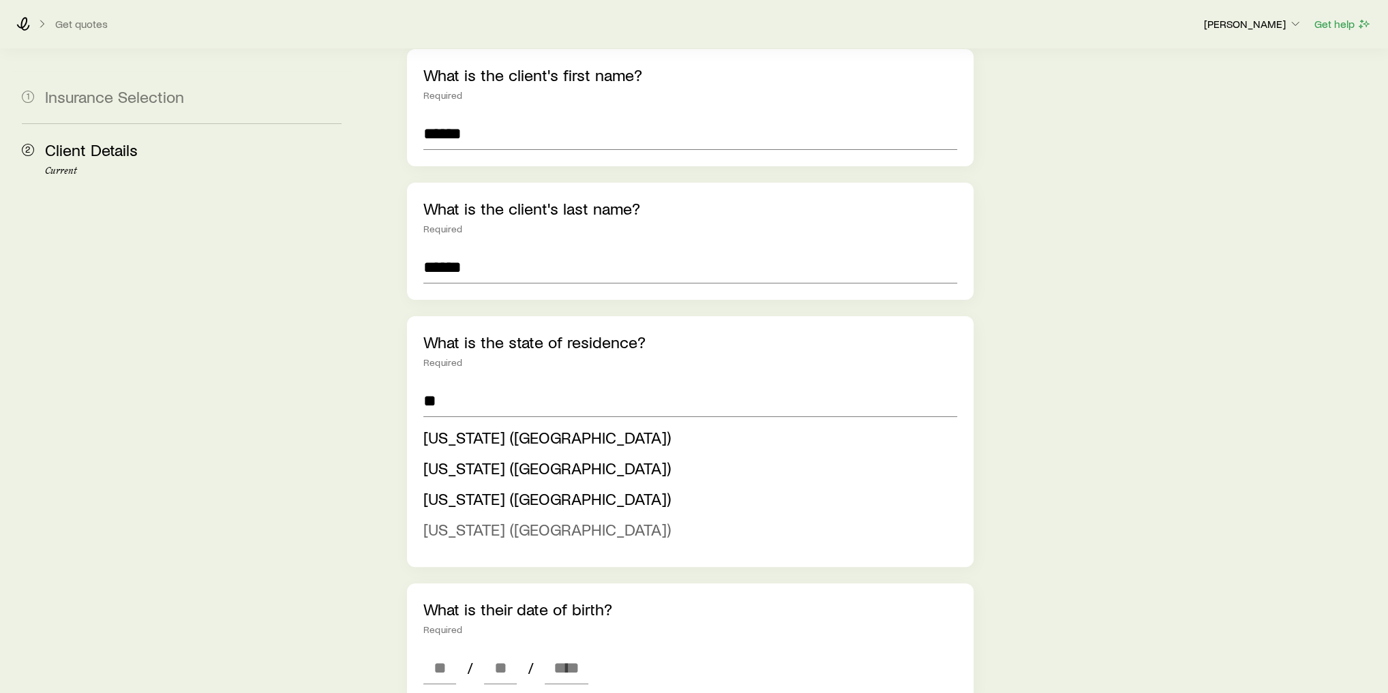
click at [497, 519] on span "[US_STATE] ([GEOGRAPHIC_DATA])" at bounding box center [546, 529] width 247 height 20
type input "**********"
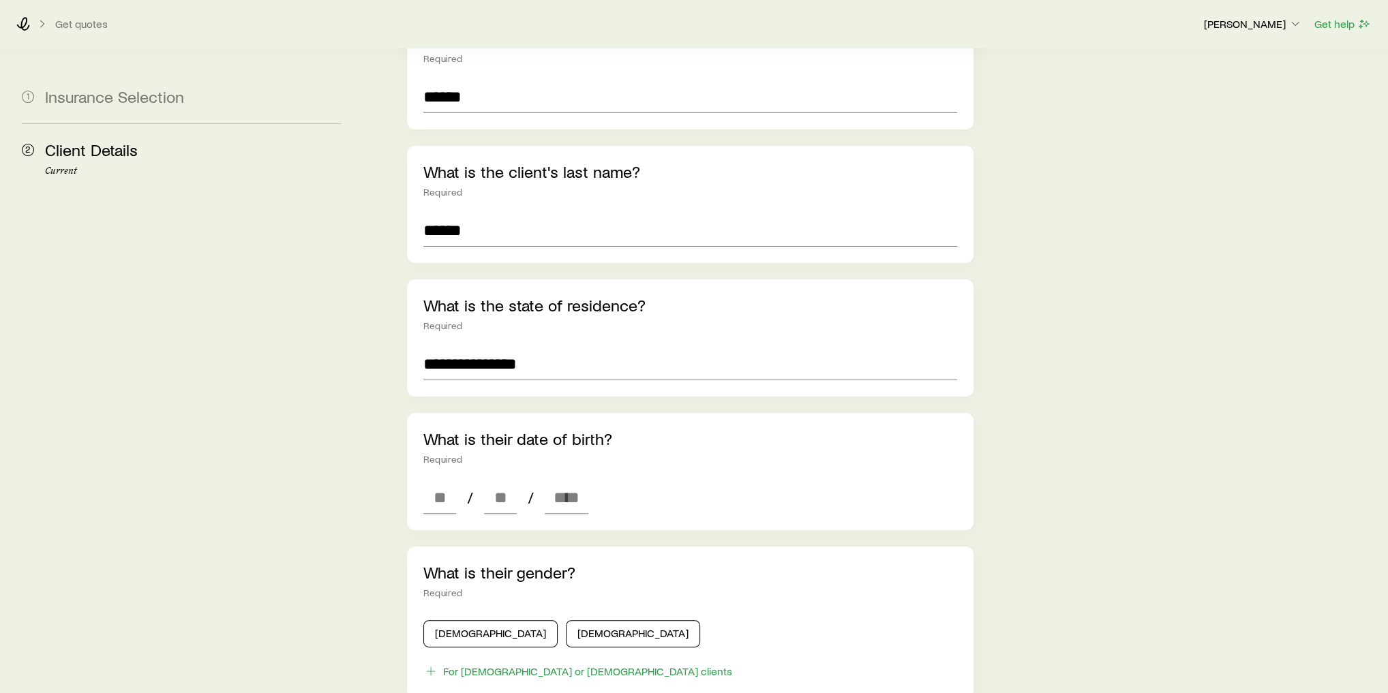
scroll to position [218, 0]
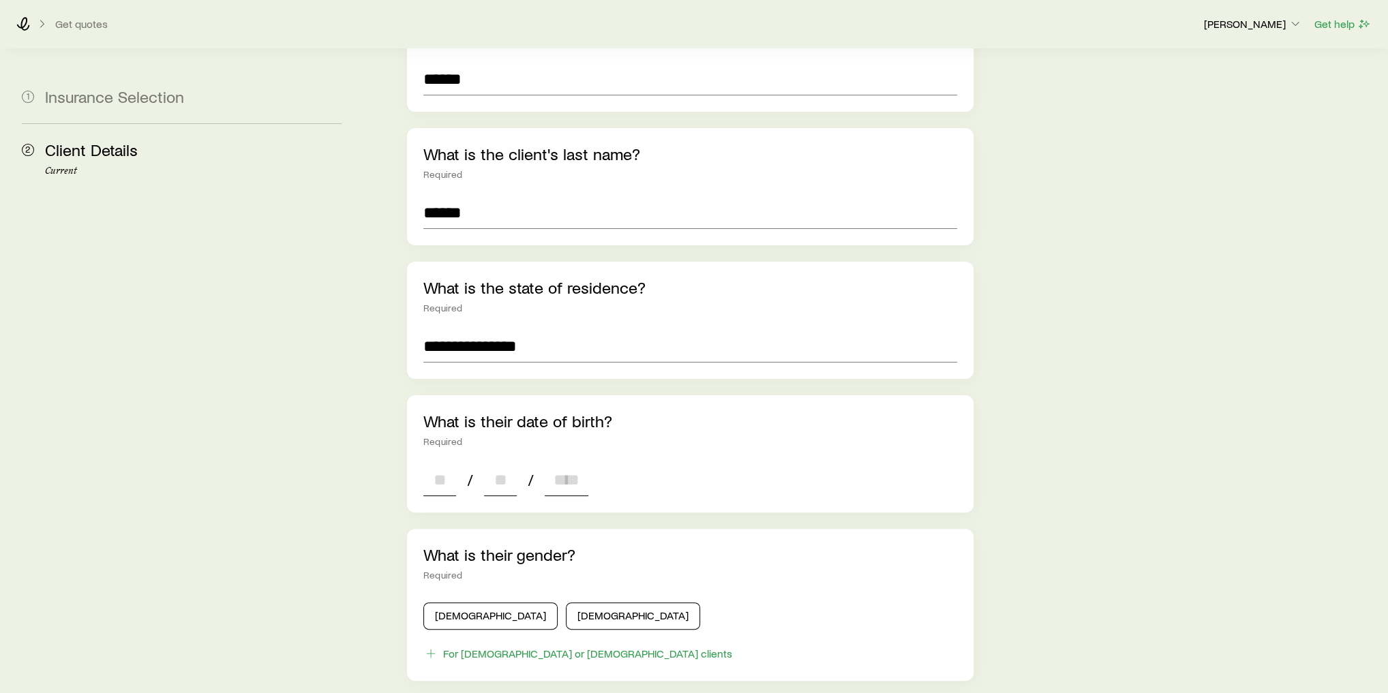
click at [451, 468] on input at bounding box center [439, 480] width 33 height 33
type input "**"
type input "*"
type input "****"
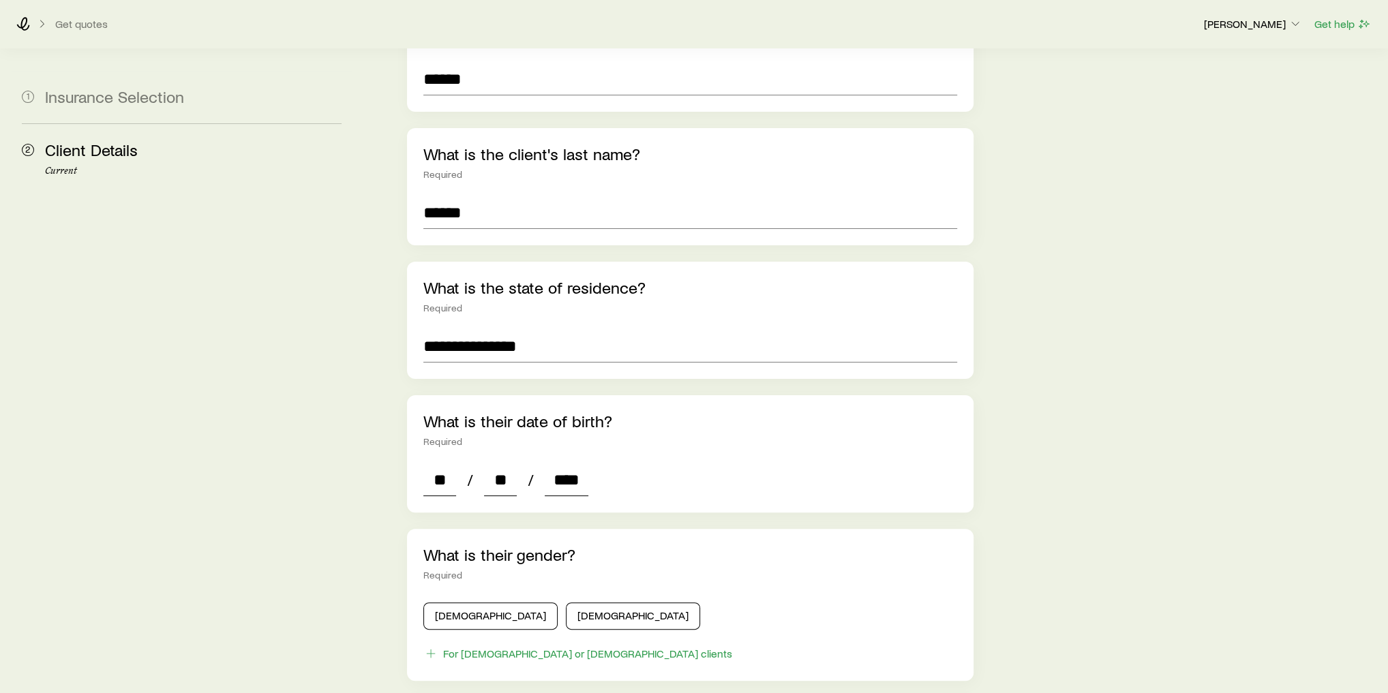
type input "*"
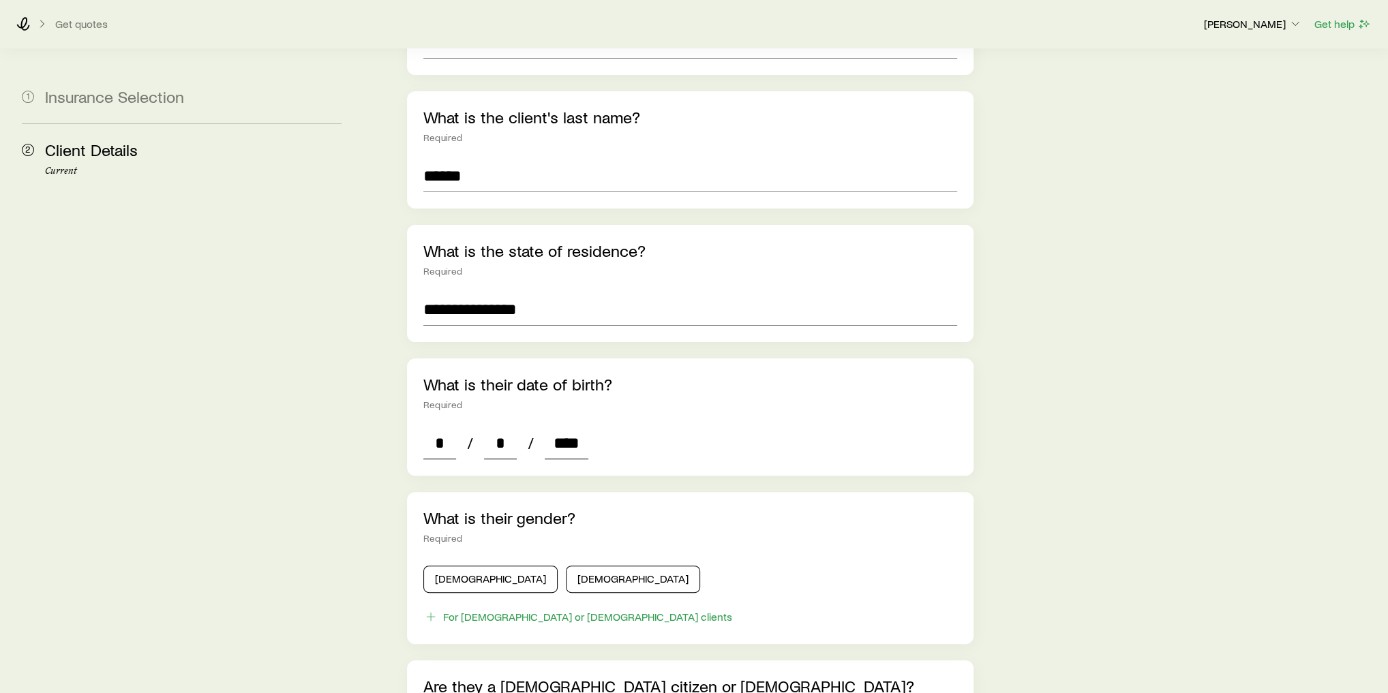
scroll to position [273, 0]
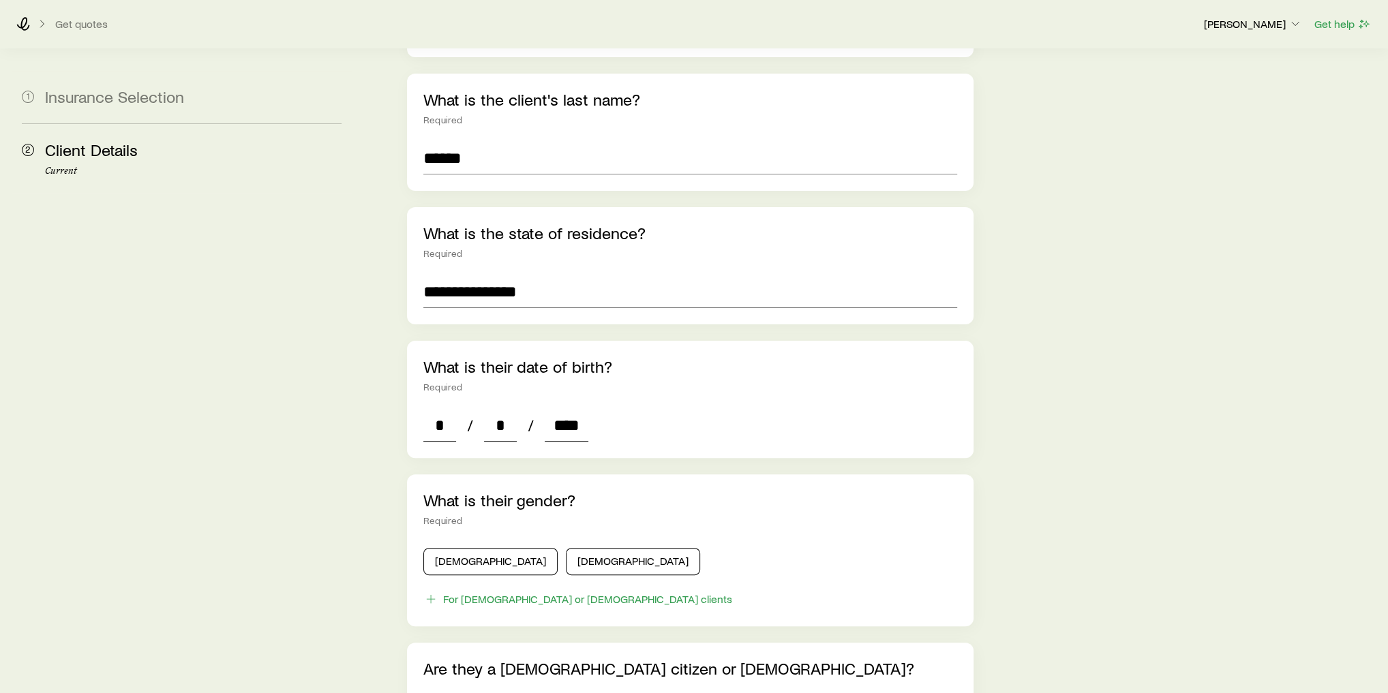
type input "****"
click at [450, 560] on div "What is their gender? Required [DEMOGRAPHIC_DATA] [DEMOGRAPHIC_DATA] For [DEMOG…" at bounding box center [690, 551] width 567 height 152
click at [456, 548] on button "[DEMOGRAPHIC_DATA]" at bounding box center [490, 561] width 134 height 27
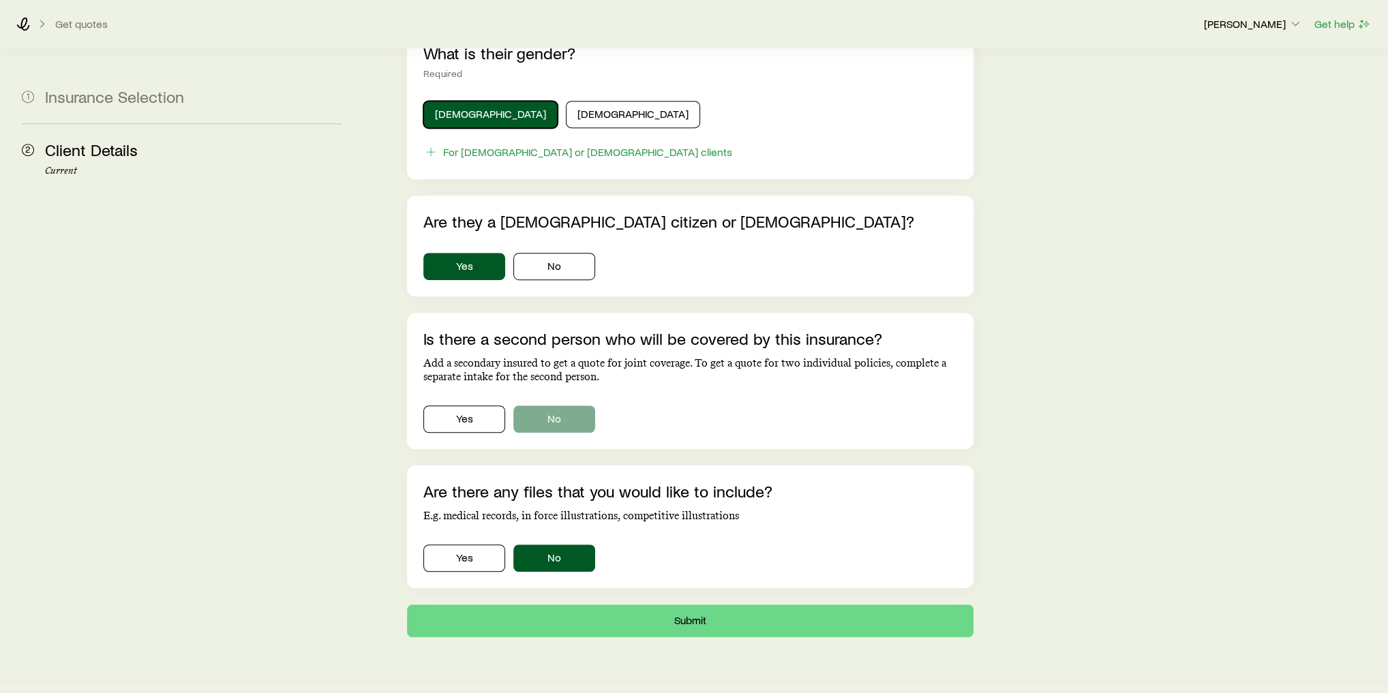
scroll to position [721, 0]
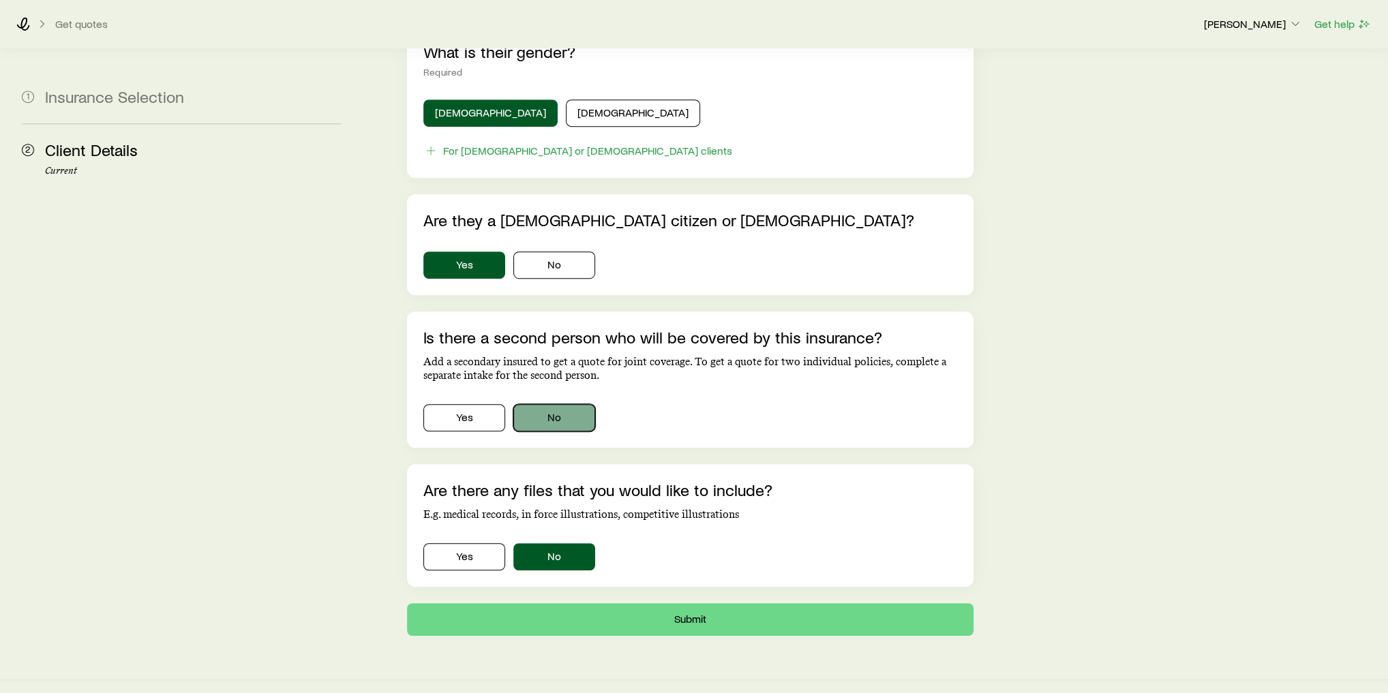
click at [529, 404] on button "No" at bounding box center [554, 417] width 82 height 27
click at [654, 603] on button "Submit" at bounding box center [690, 619] width 567 height 33
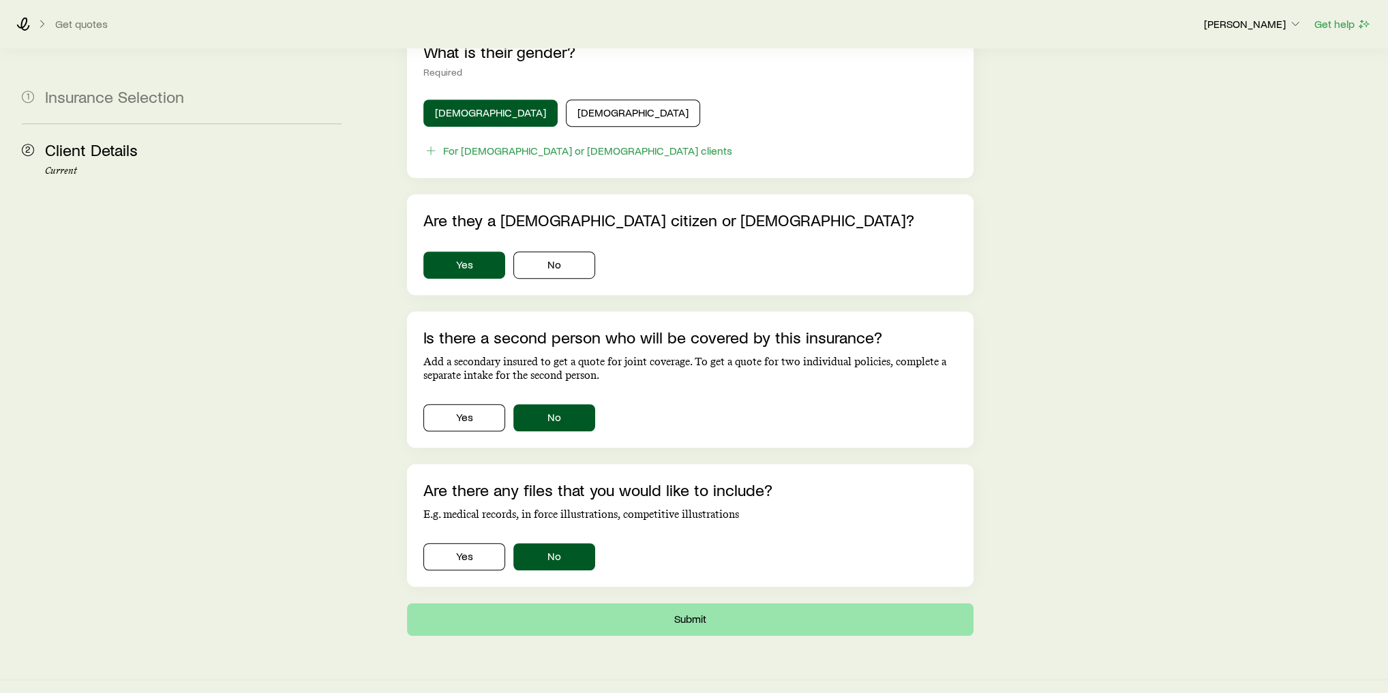
scroll to position [0, 0]
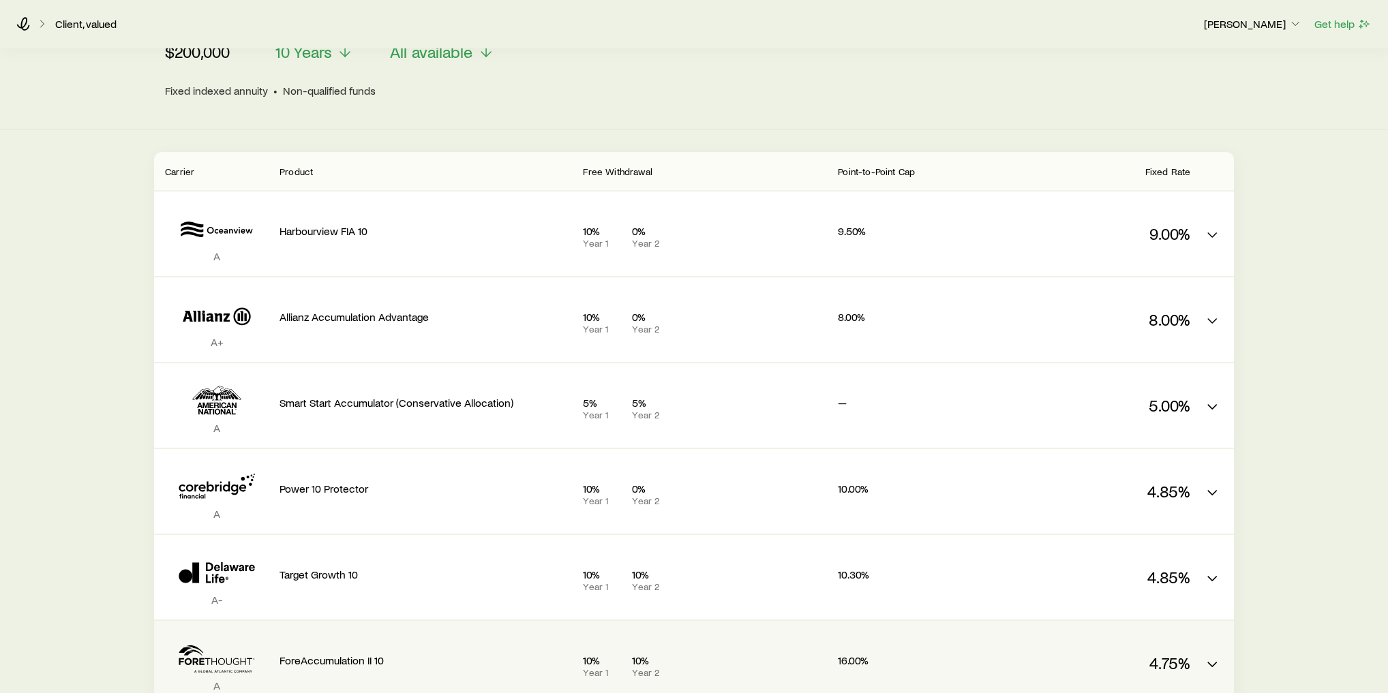
scroll to position [55, 0]
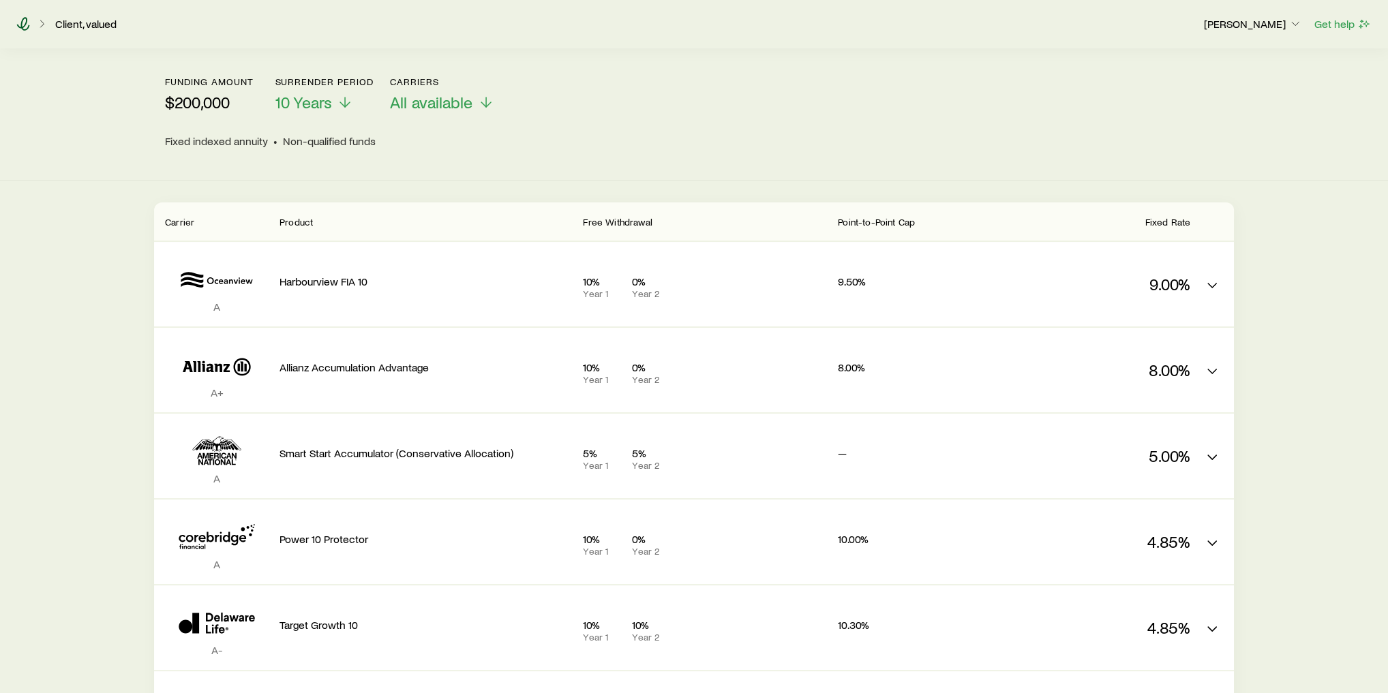
click at [23, 25] on icon at bounding box center [23, 24] width 14 height 14
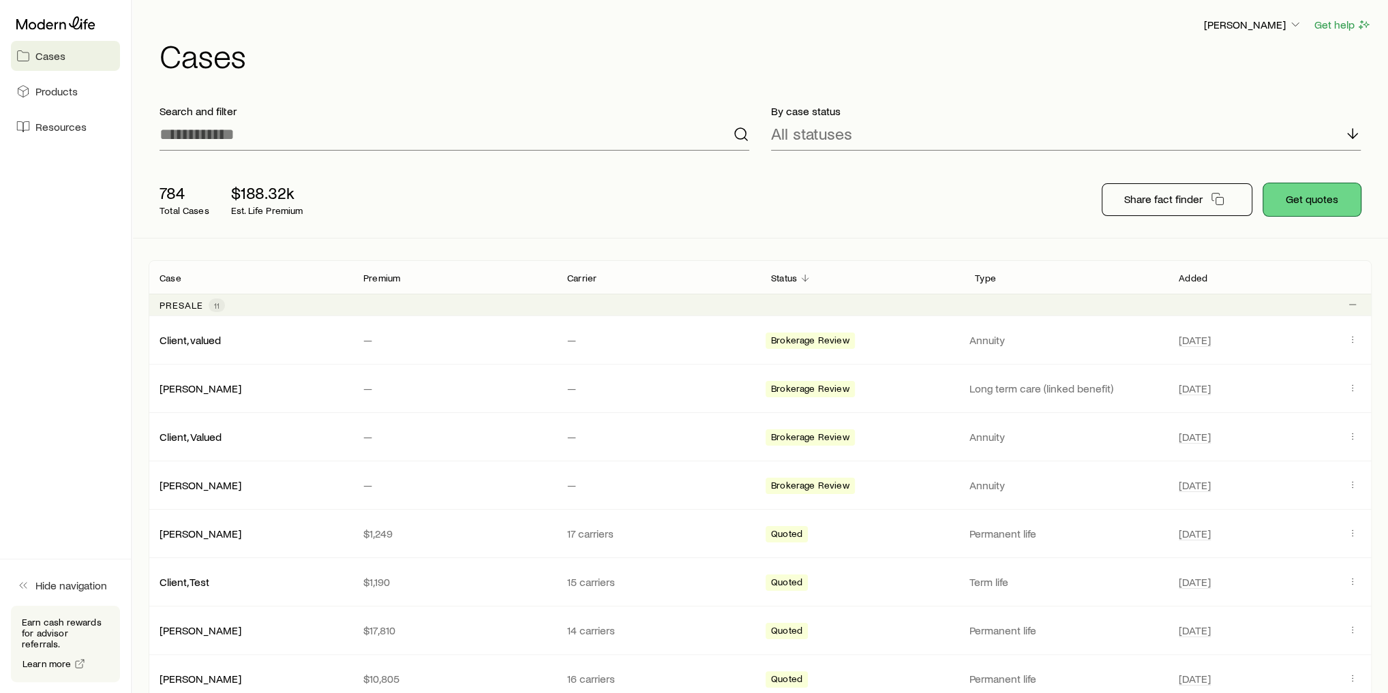
click at [1338, 201] on button "Get quotes" at bounding box center [1311, 199] width 97 height 33
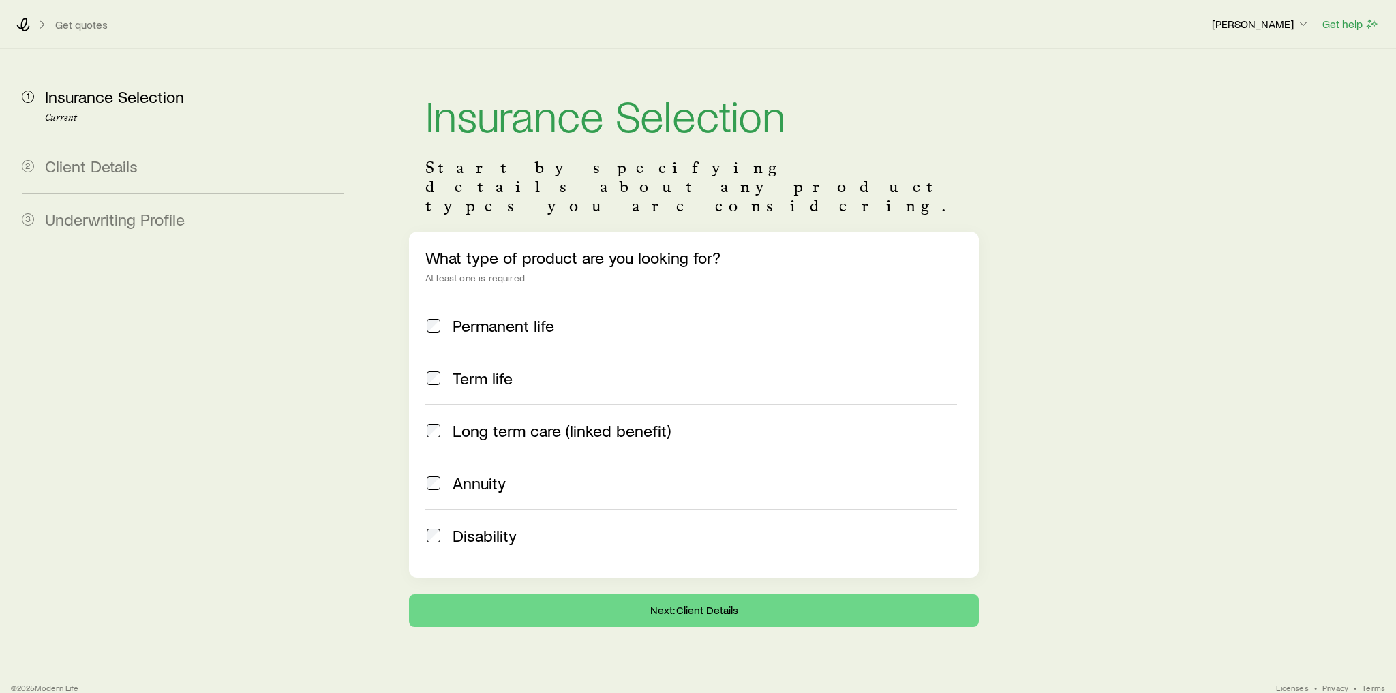
click at [500, 316] on span "Permanent life" at bounding box center [504, 325] width 102 height 19
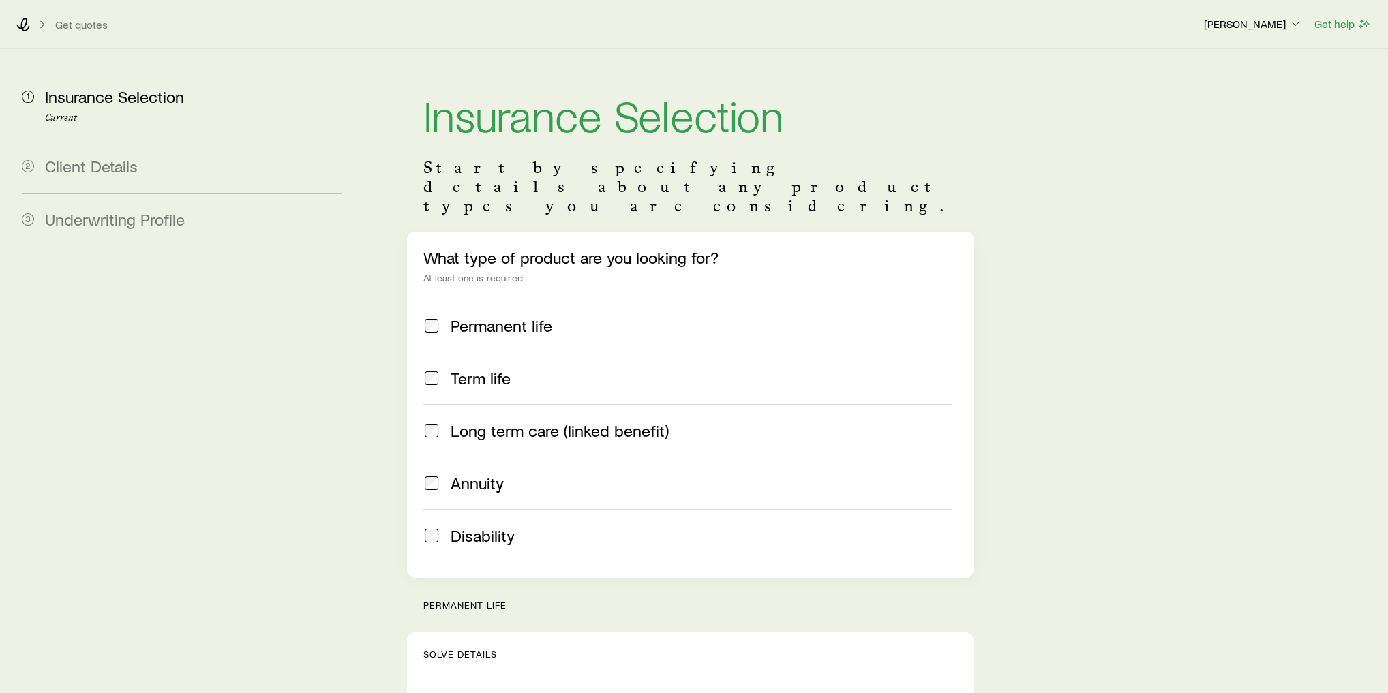
click at [511, 369] on div "Term life" at bounding box center [701, 378] width 501 height 19
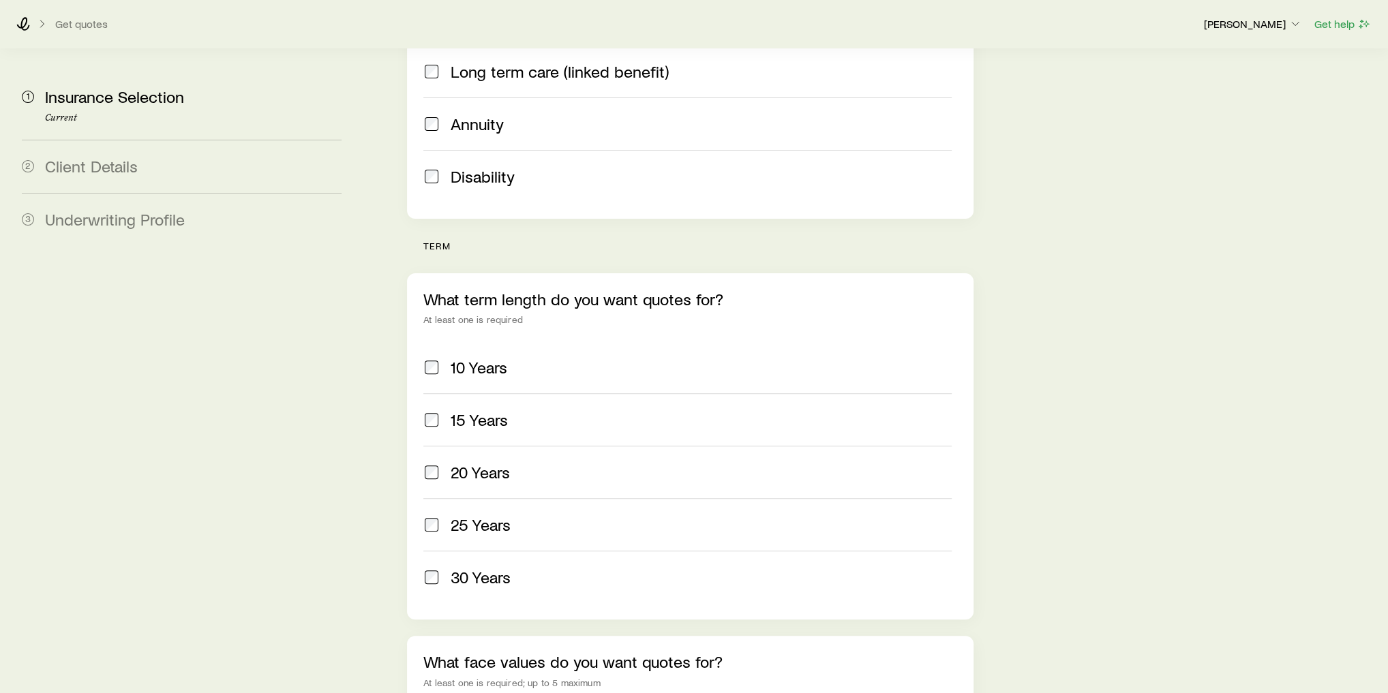
scroll to position [436, 0]
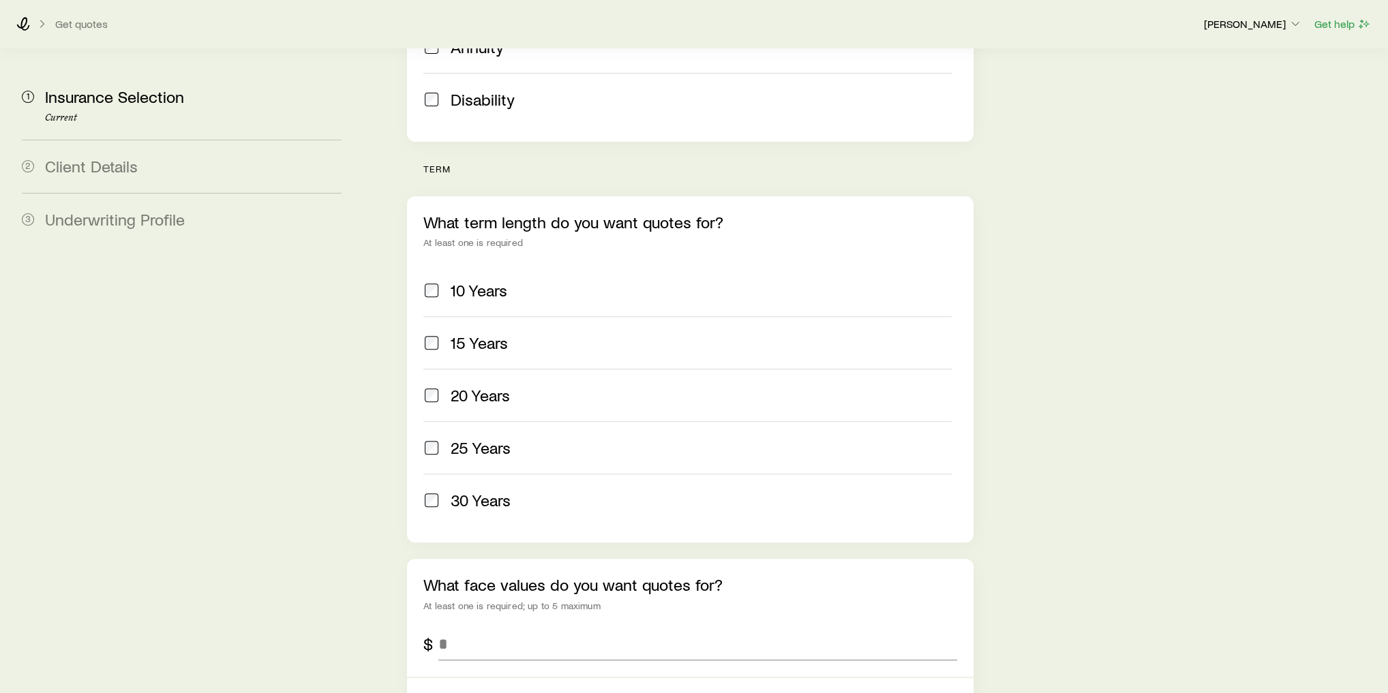
click at [490, 386] on span "20 Years" at bounding box center [480, 395] width 59 height 19
click at [502, 438] on span "25 Years" at bounding box center [481, 447] width 60 height 19
click at [530, 491] on div "30 Years" at bounding box center [701, 500] width 501 height 19
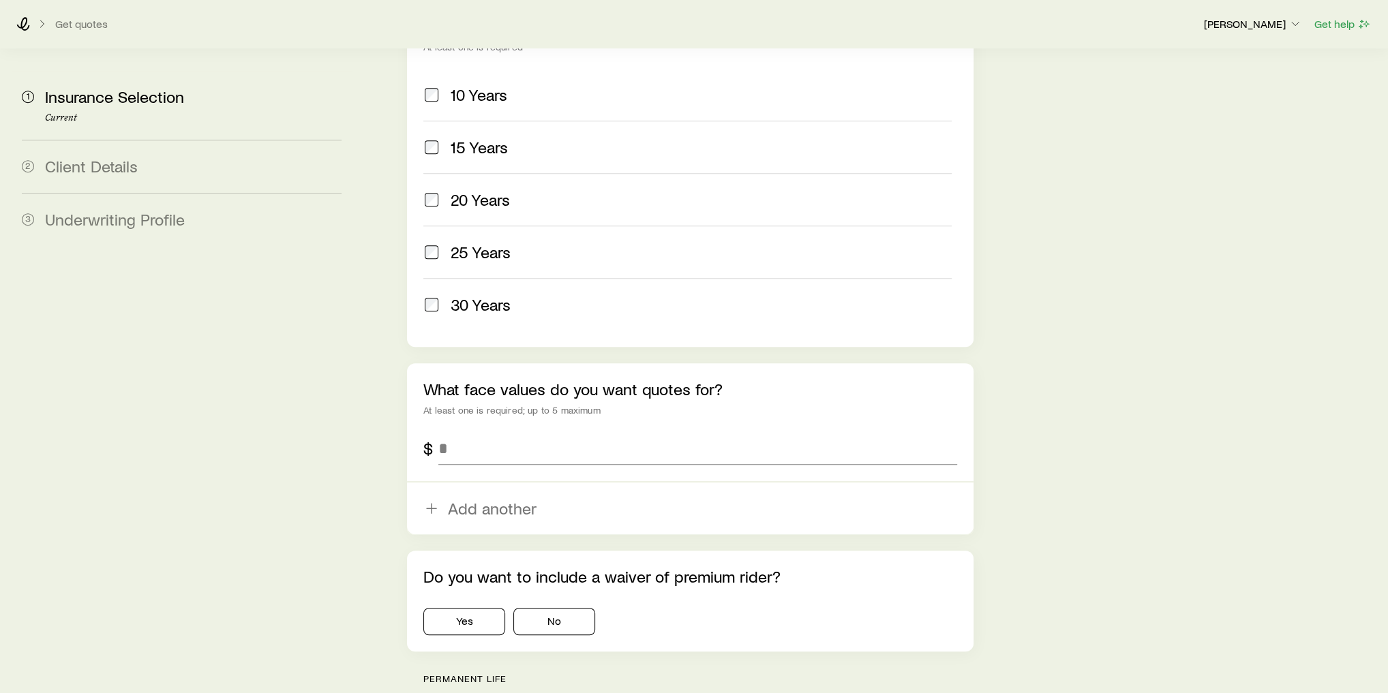
scroll to position [709, 0]
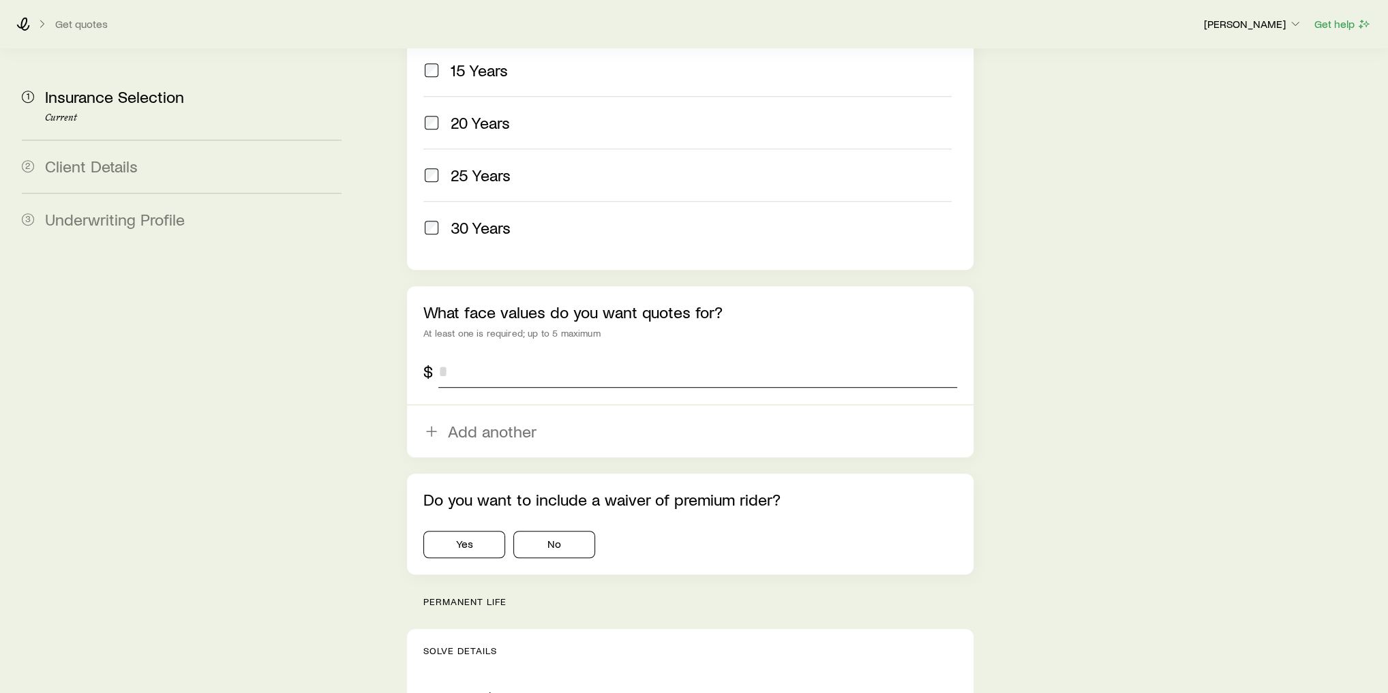
click at [513, 355] on input "tel" at bounding box center [697, 371] width 519 height 33
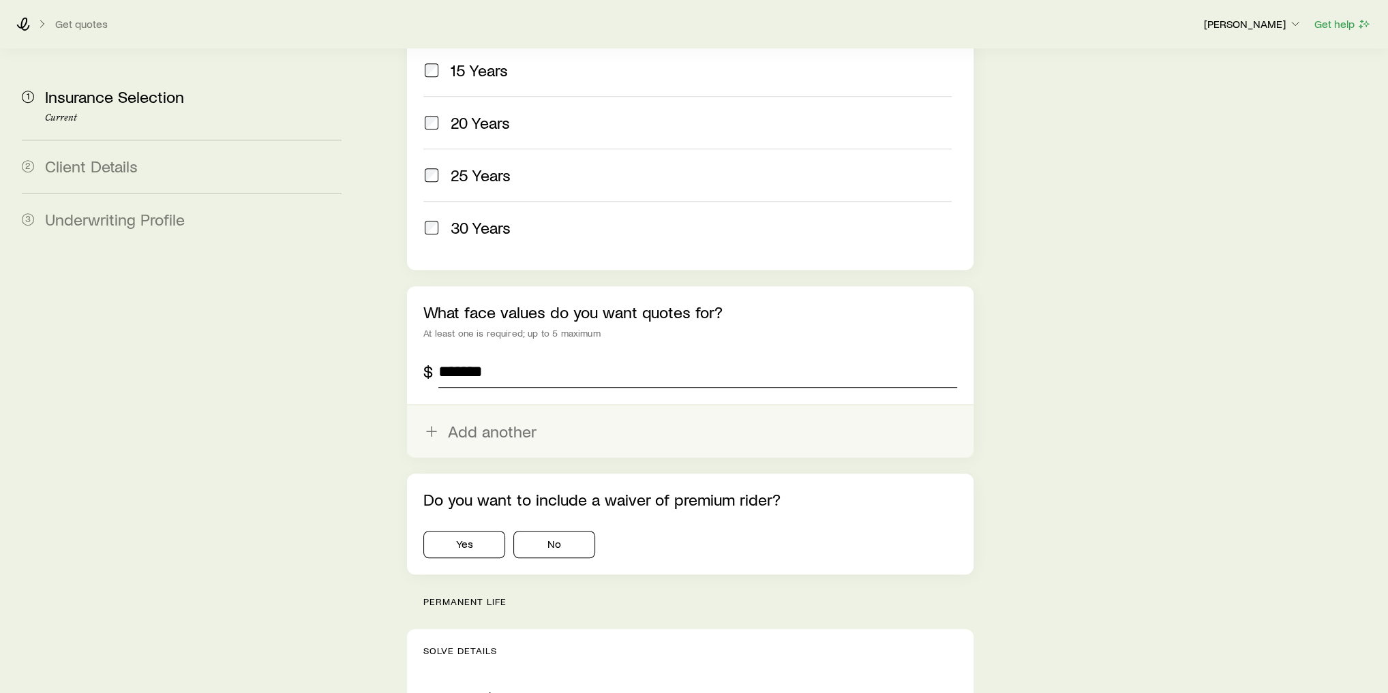
type input "*******"
click at [499, 406] on button "Add another" at bounding box center [690, 432] width 567 height 52
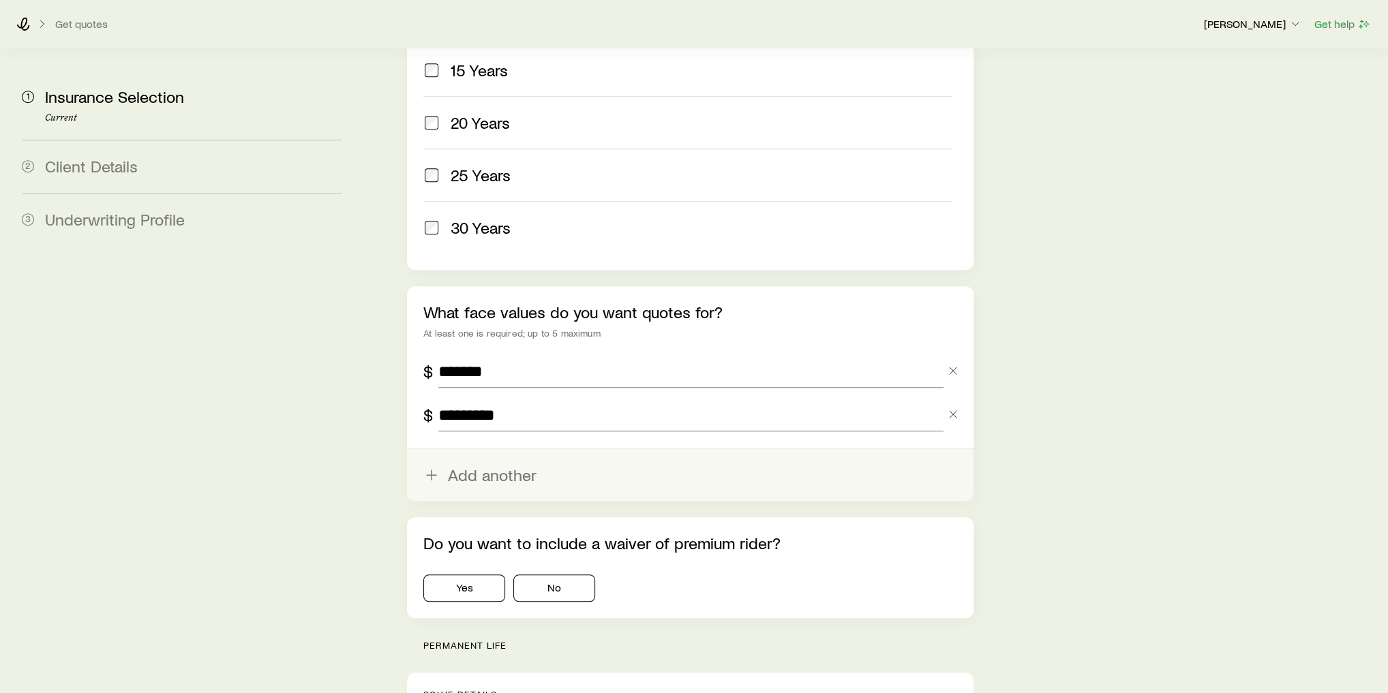
type input "*********"
click at [483, 449] on button "Add another" at bounding box center [690, 475] width 567 height 52
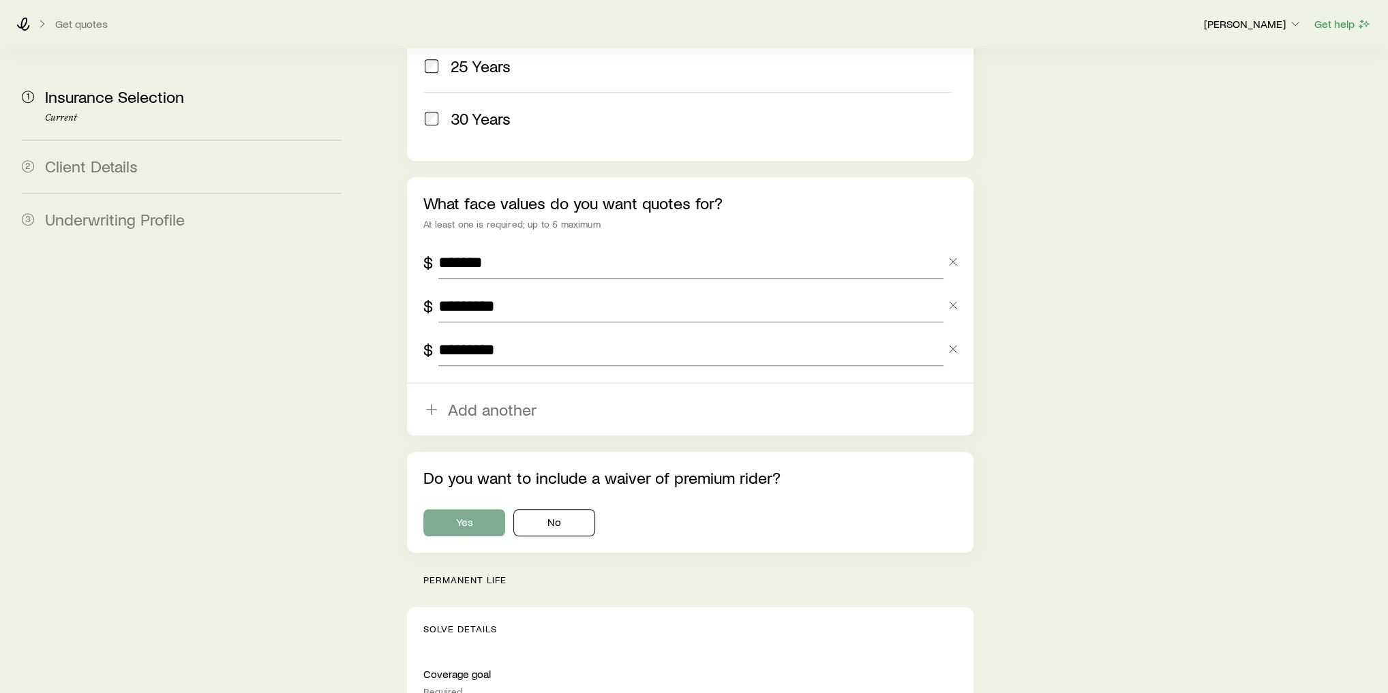
type input "*********"
click at [463, 509] on button "Yes" at bounding box center [464, 522] width 82 height 27
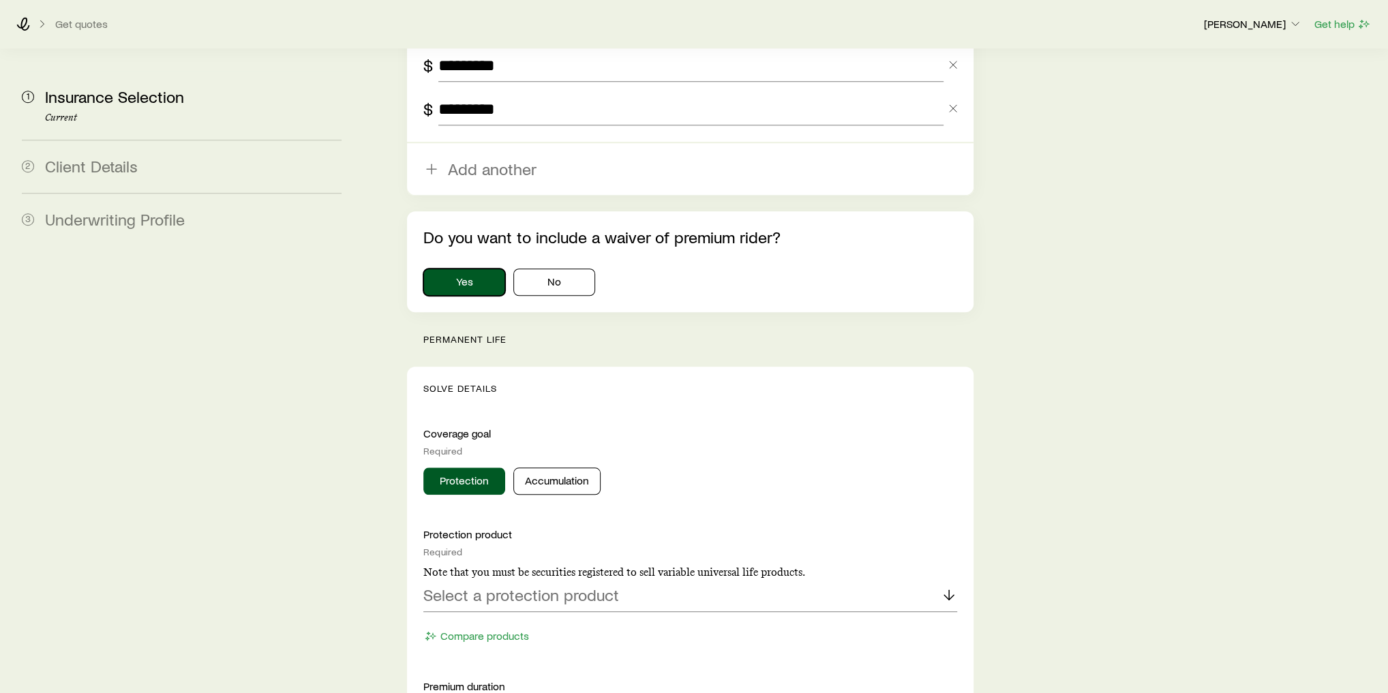
scroll to position [1091, 0]
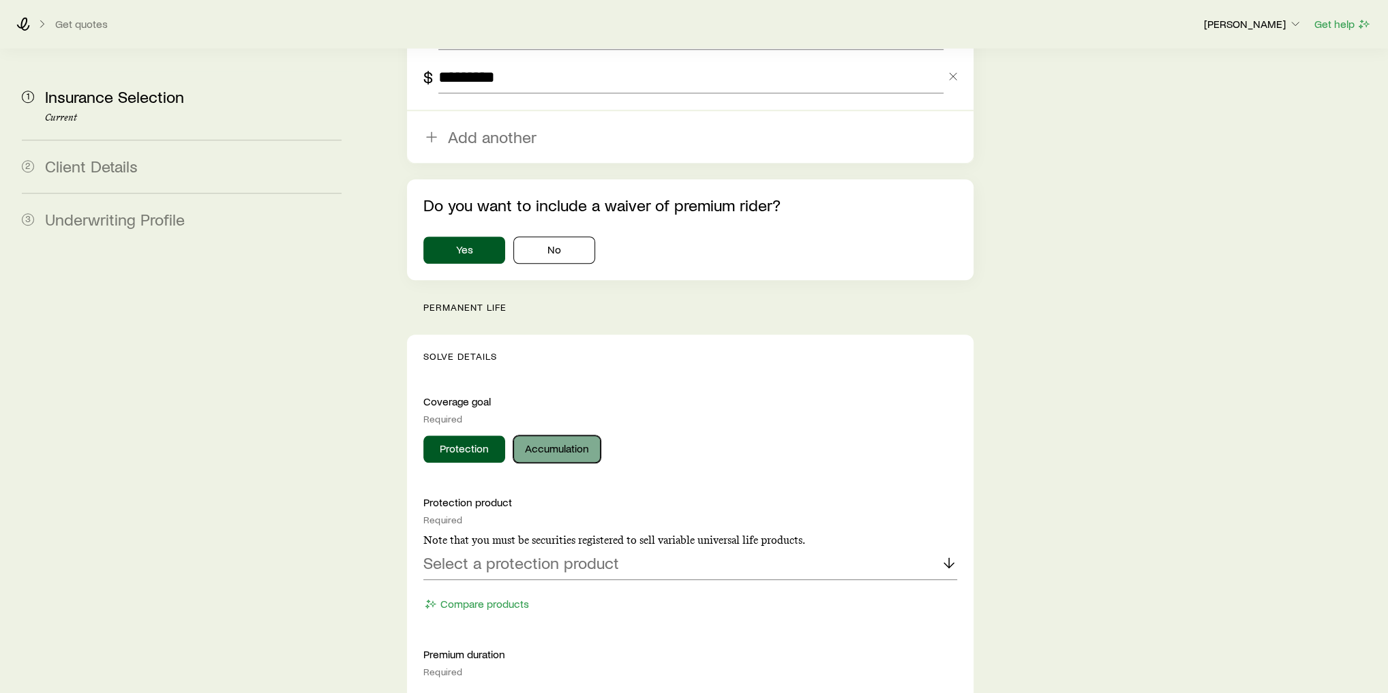
click at [548, 436] on button "Accumulation" at bounding box center [556, 449] width 87 height 27
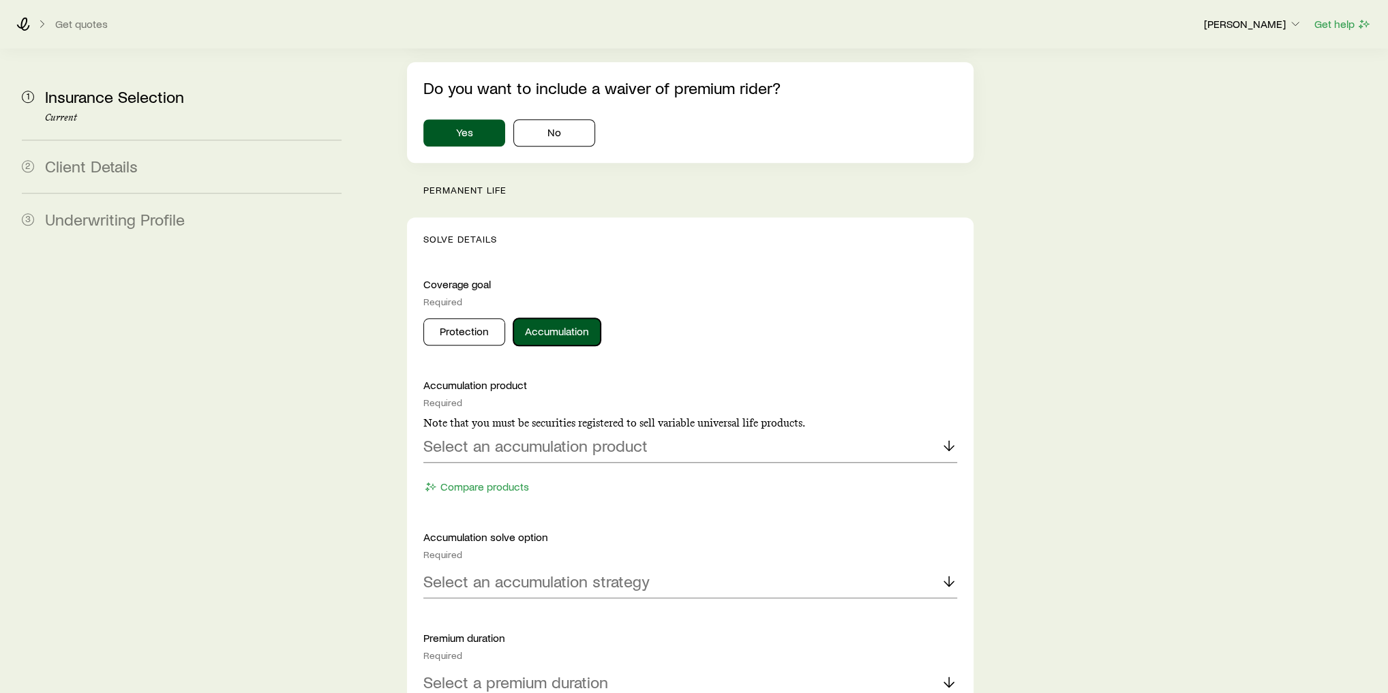
scroll to position [1254, 0]
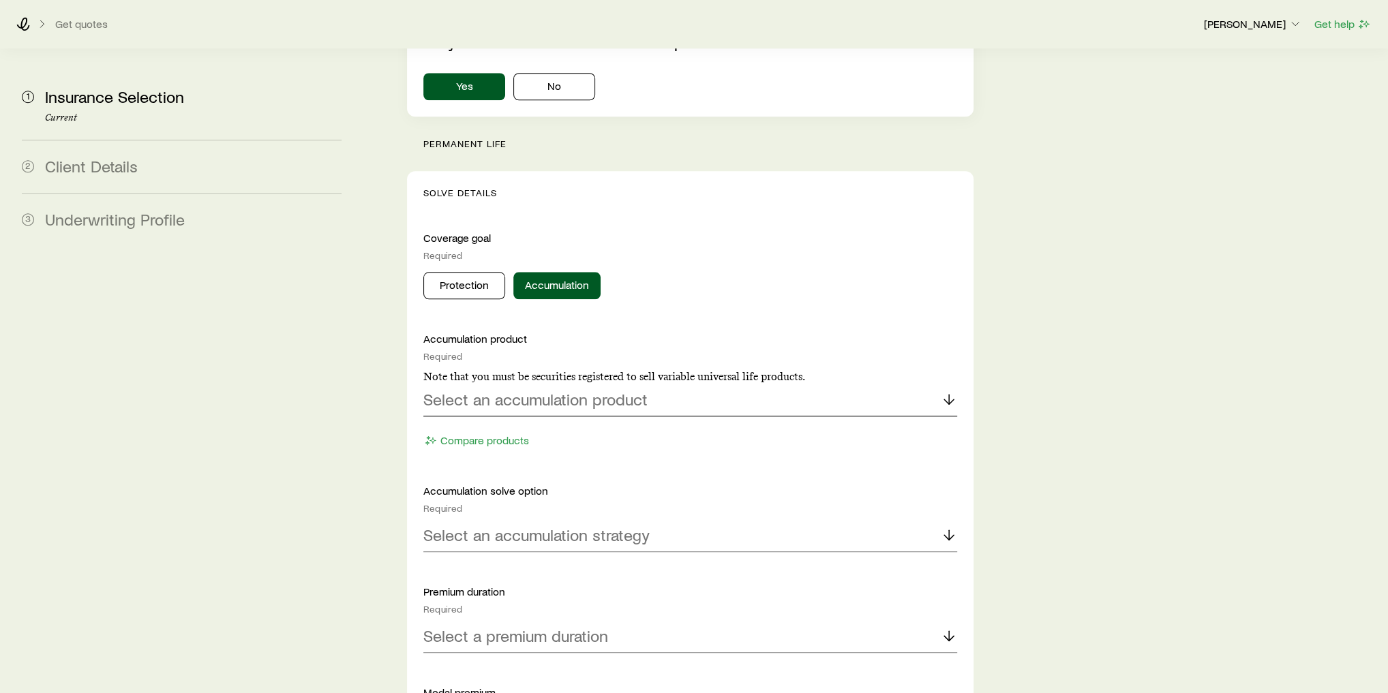
click at [624, 390] on p "Select an accumulation product" at bounding box center [535, 399] width 224 height 19
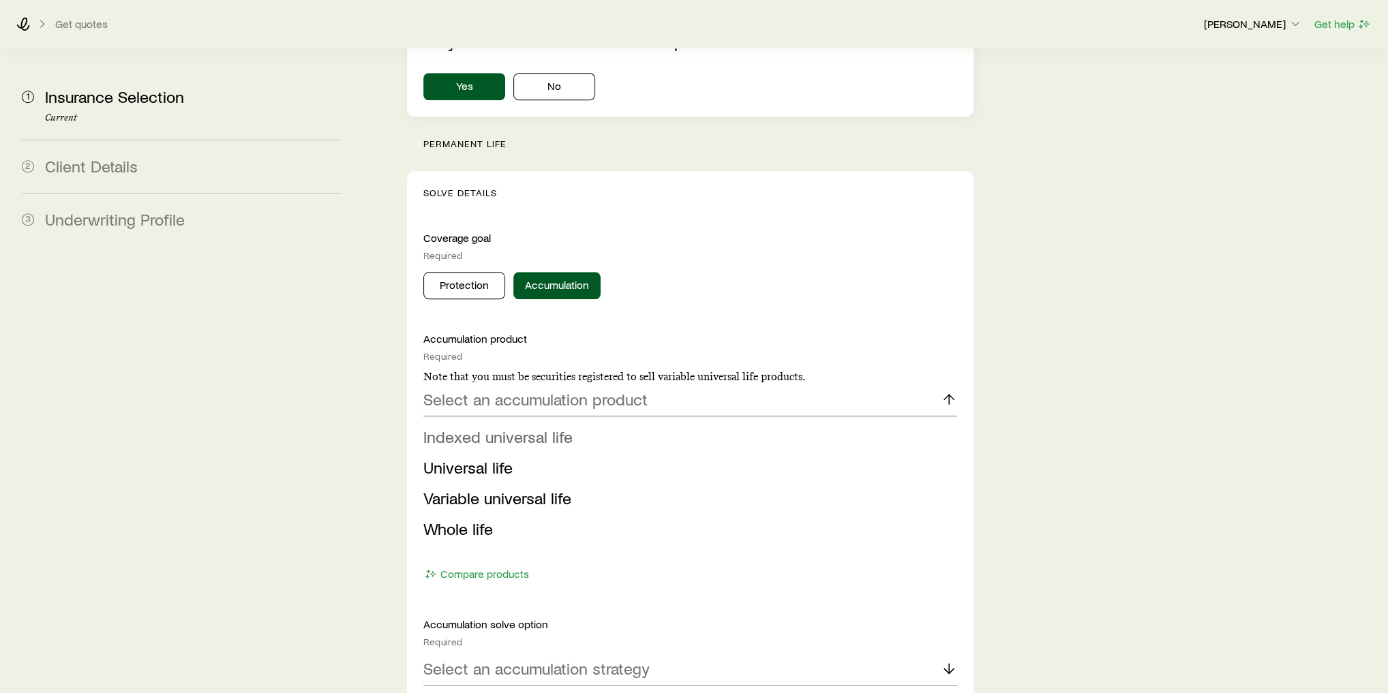
click at [617, 422] on li "Indexed universal life" at bounding box center [686, 437] width 526 height 31
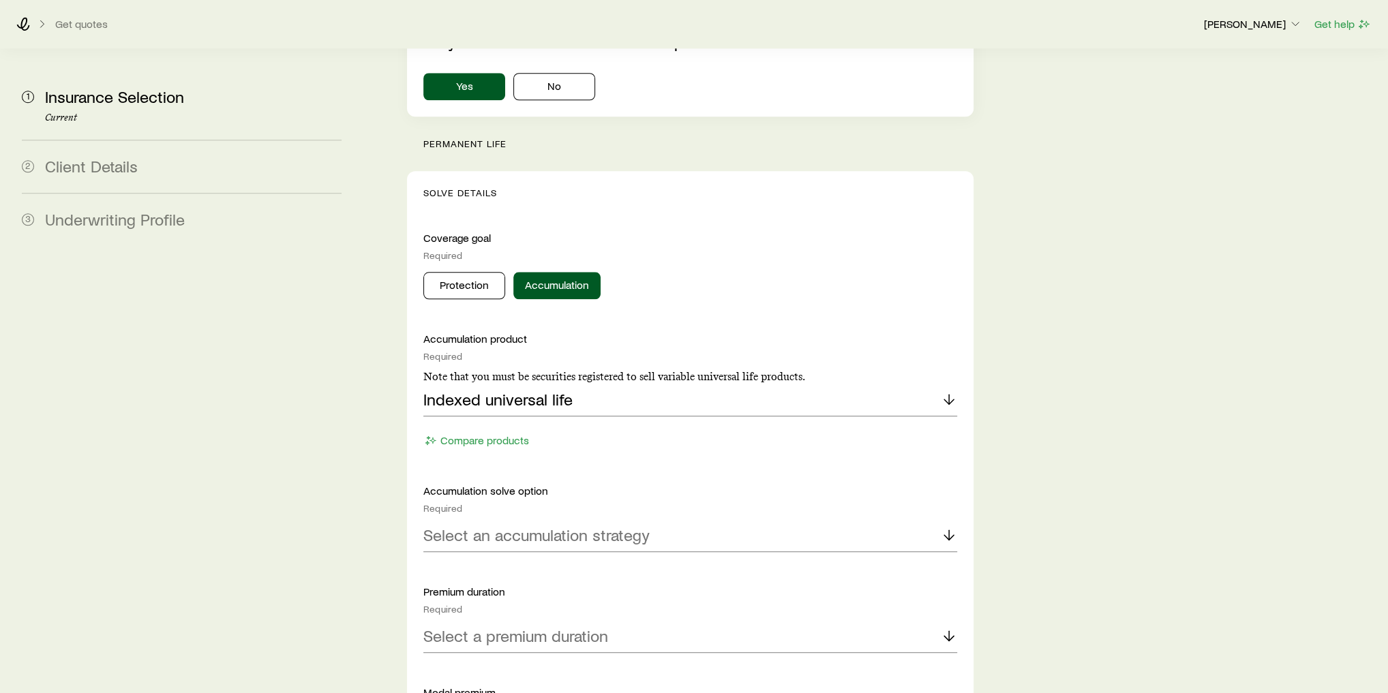
scroll to position [1418, 0]
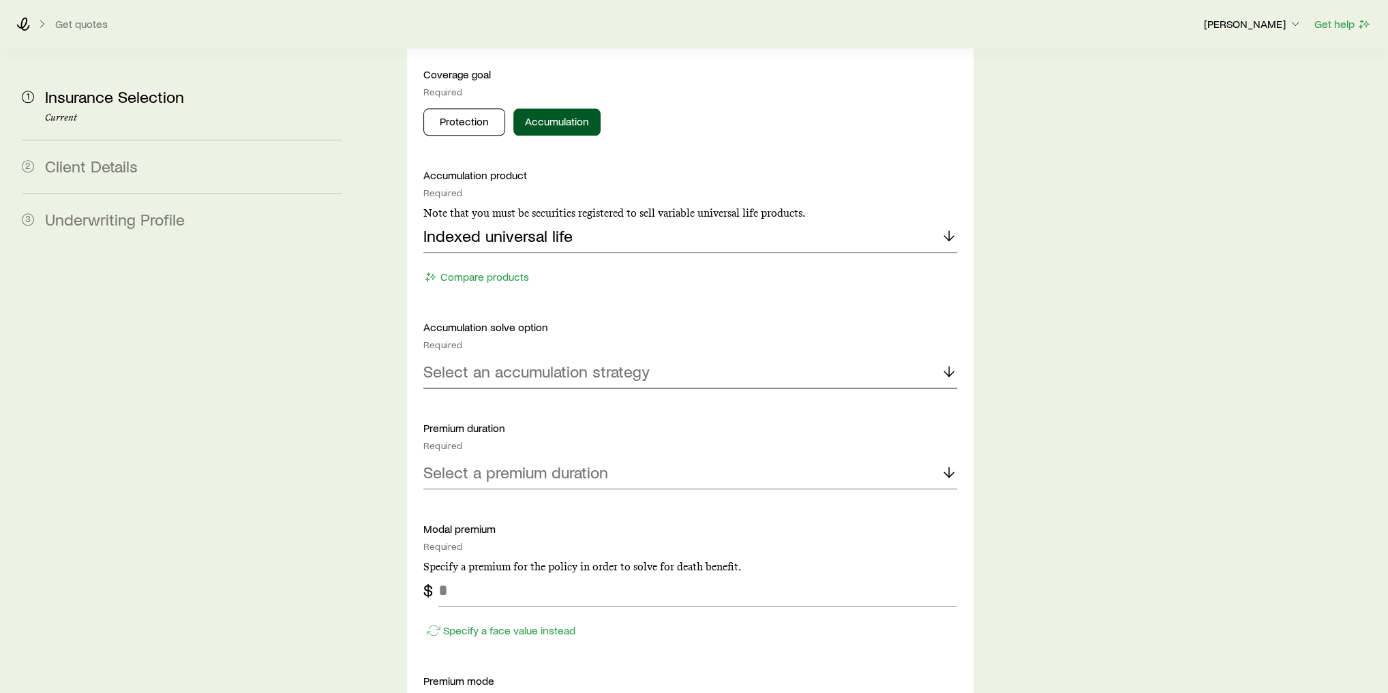
click at [642, 362] on p "Select an accumulation strategy" at bounding box center [536, 371] width 226 height 19
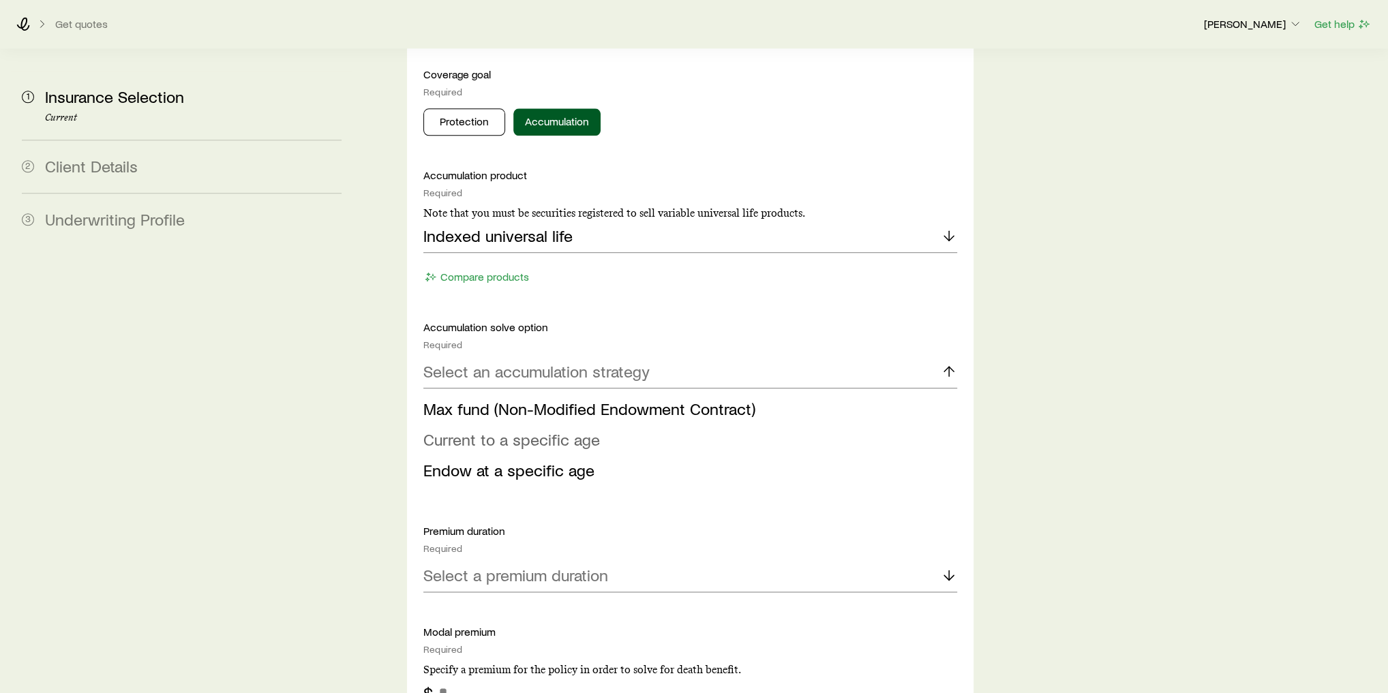
click at [629, 425] on li "Current to a specific age" at bounding box center [686, 440] width 526 height 31
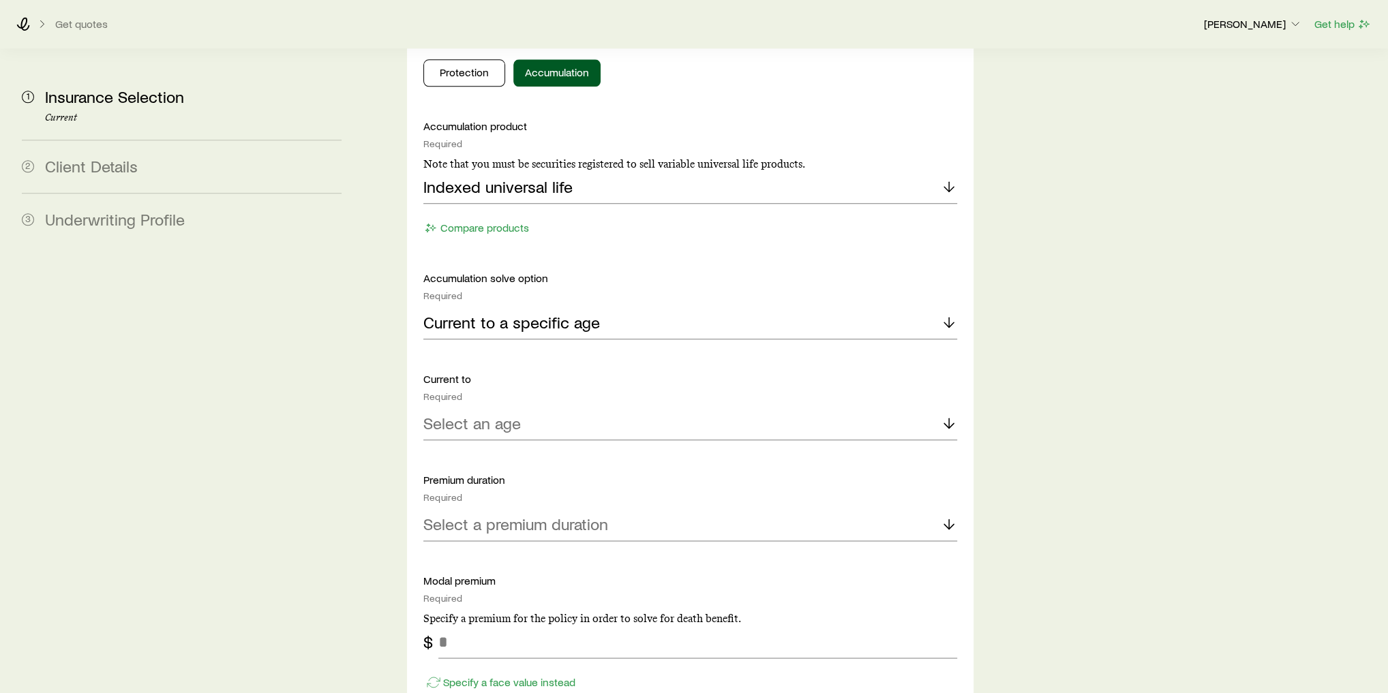
scroll to position [1527, 0]
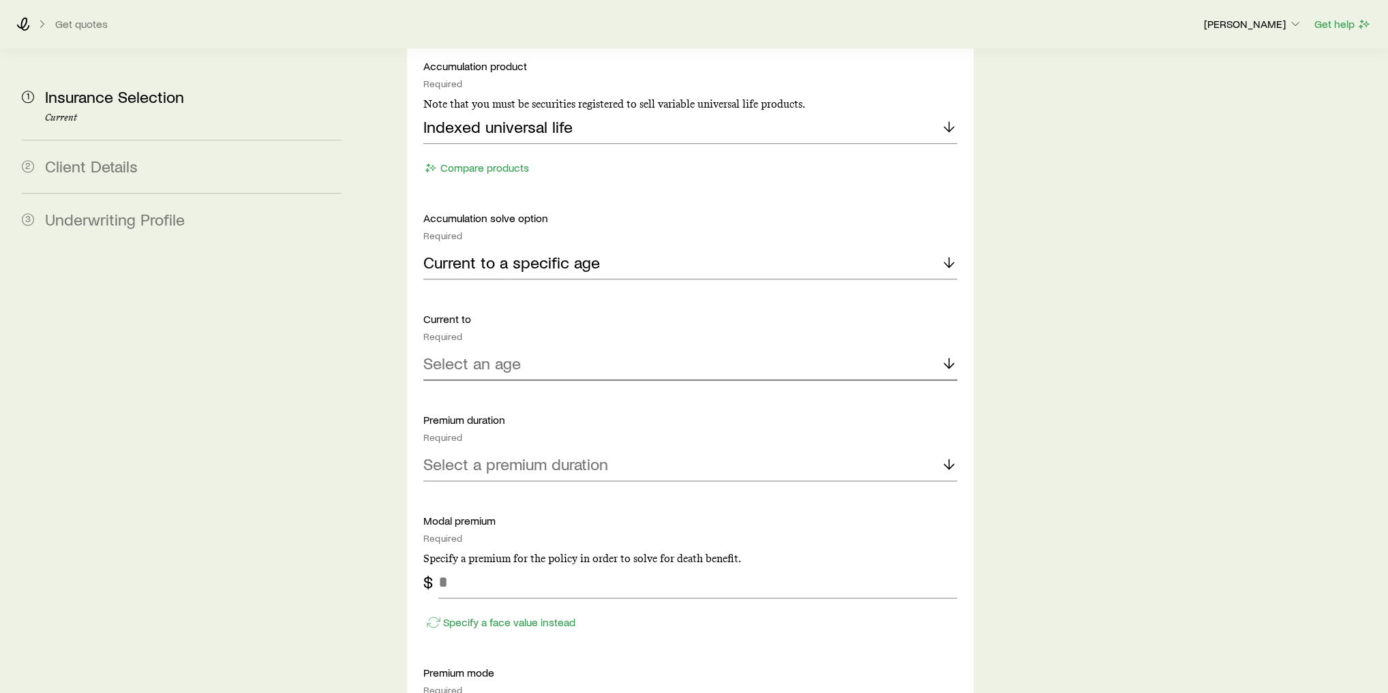
click at [646, 348] on div "Select an age" at bounding box center [690, 364] width 534 height 33
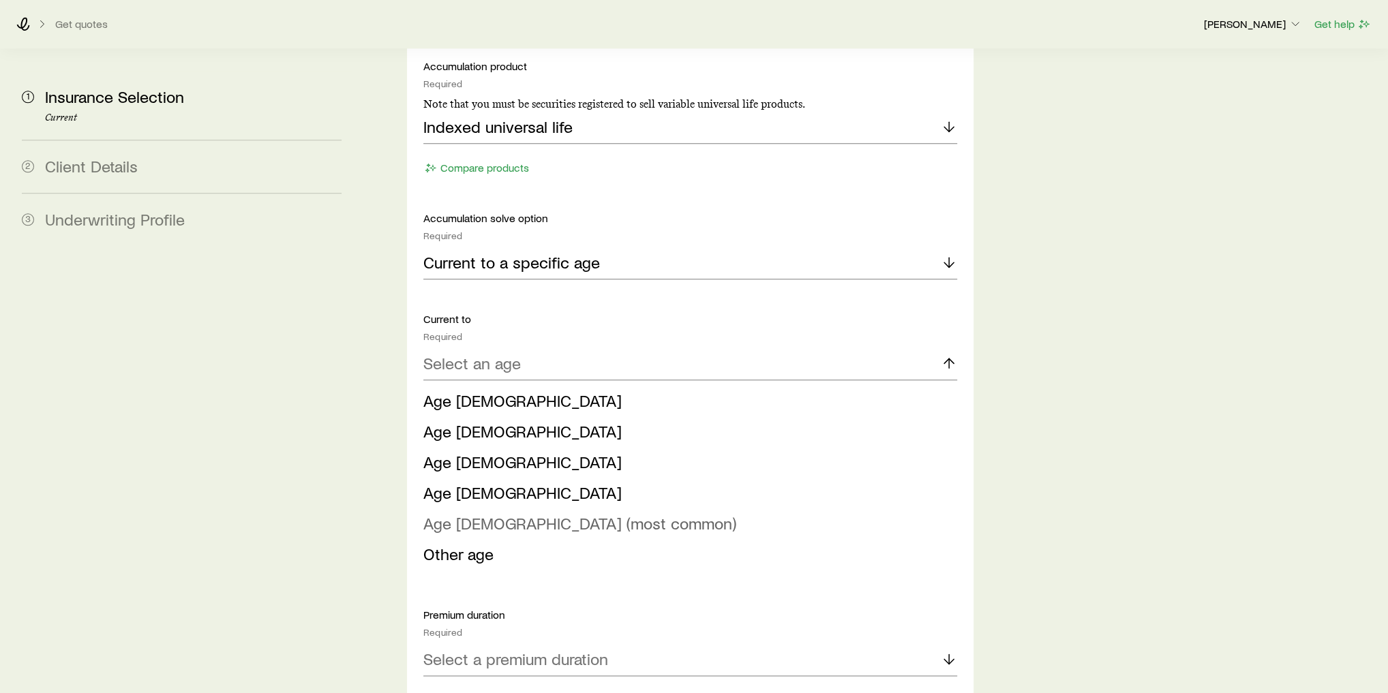
click at [634, 509] on li "Age [DEMOGRAPHIC_DATA] (most common)" at bounding box center [686, 524] width 526 height 31
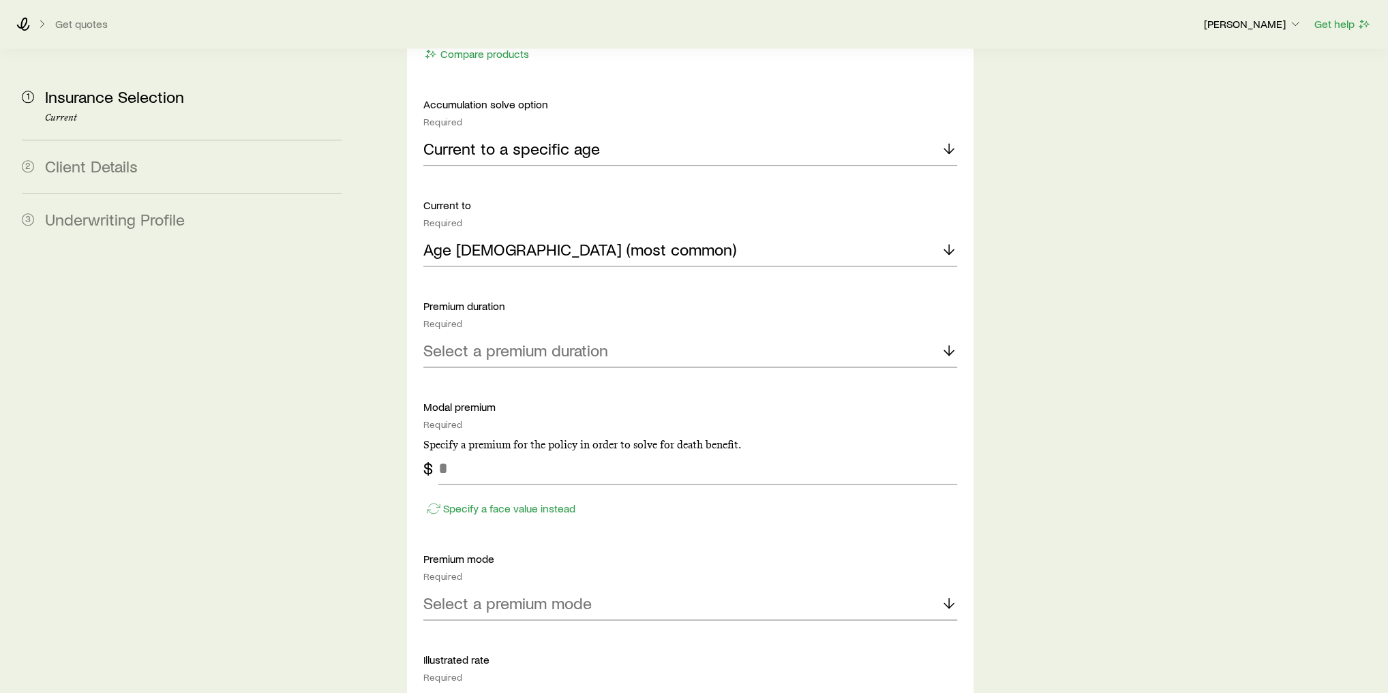
scroll to position [1691, 0]
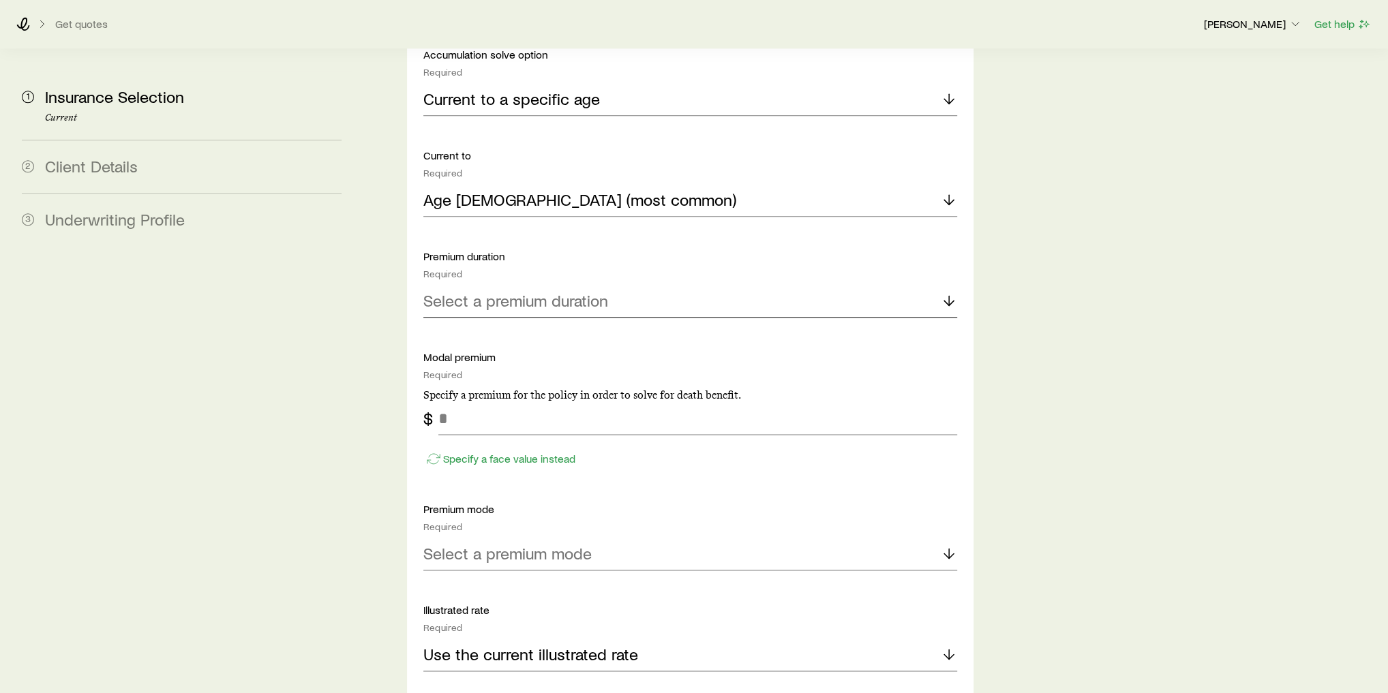
click at [556, 285] on div "Select a premium duration" at bounding box center [690, 301] width 534 height 33
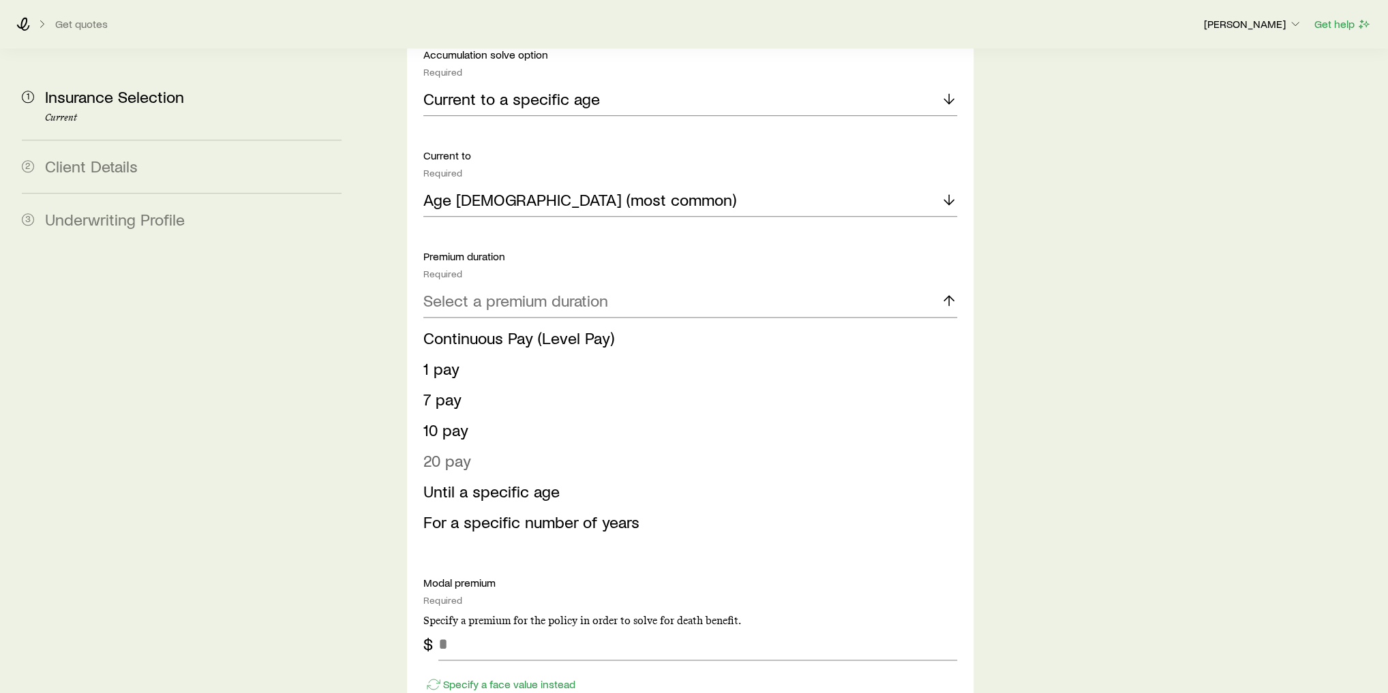
click at [502, 446] on li "20 pay" at bounding box center [686, 461] width 526 height 31
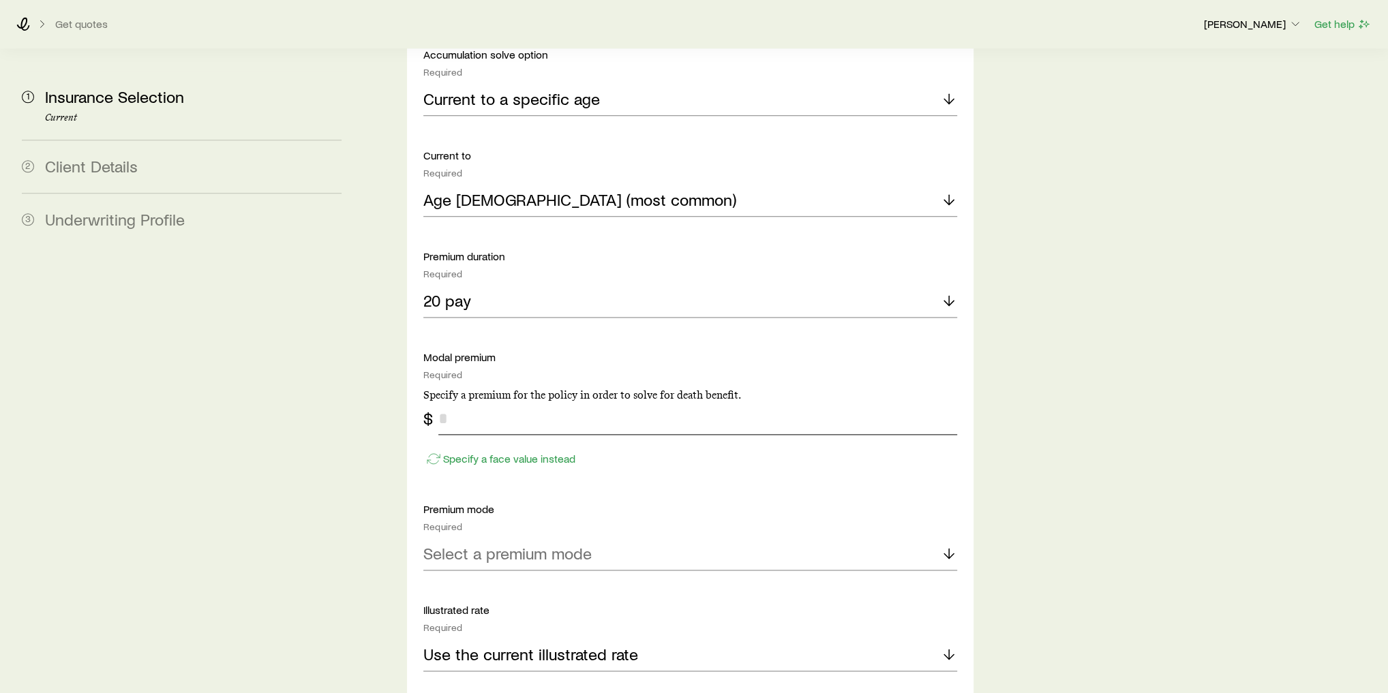
click at [503, 402] on input "tel" at bounding box center [697, 418] width 519 height 33
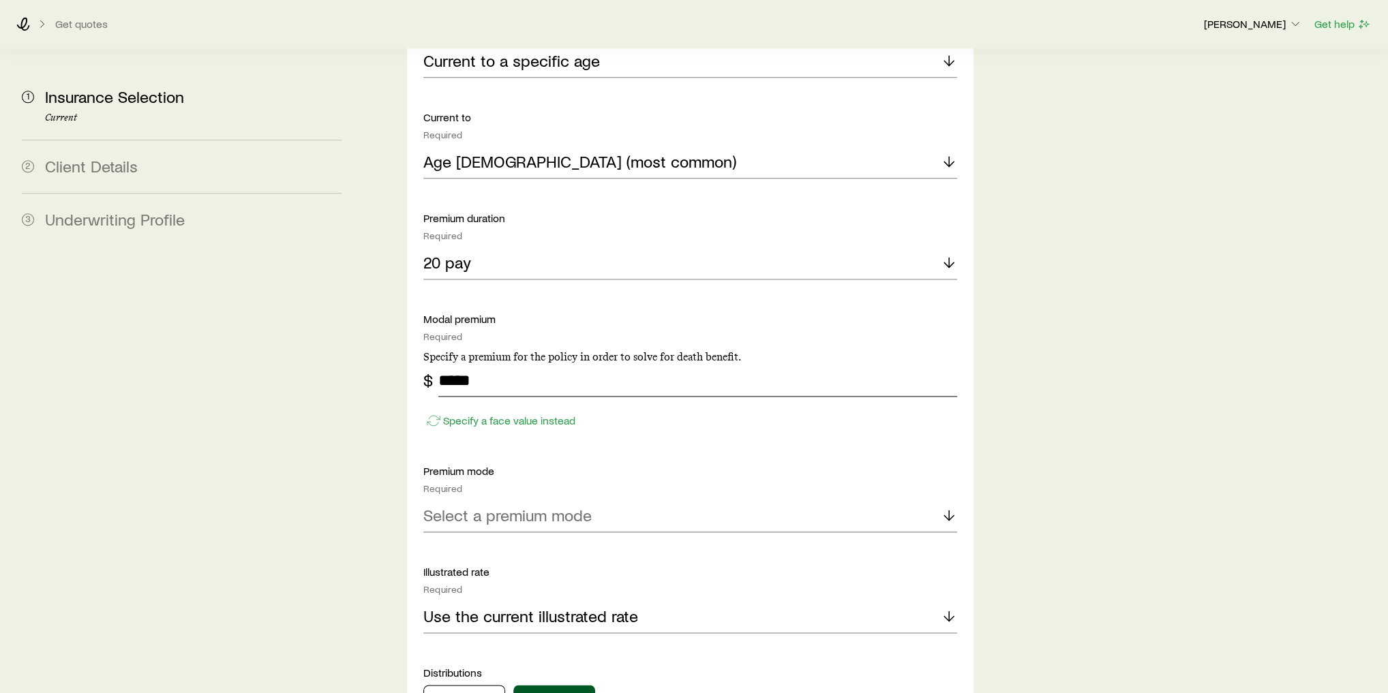
scroll to position [1745, 0]
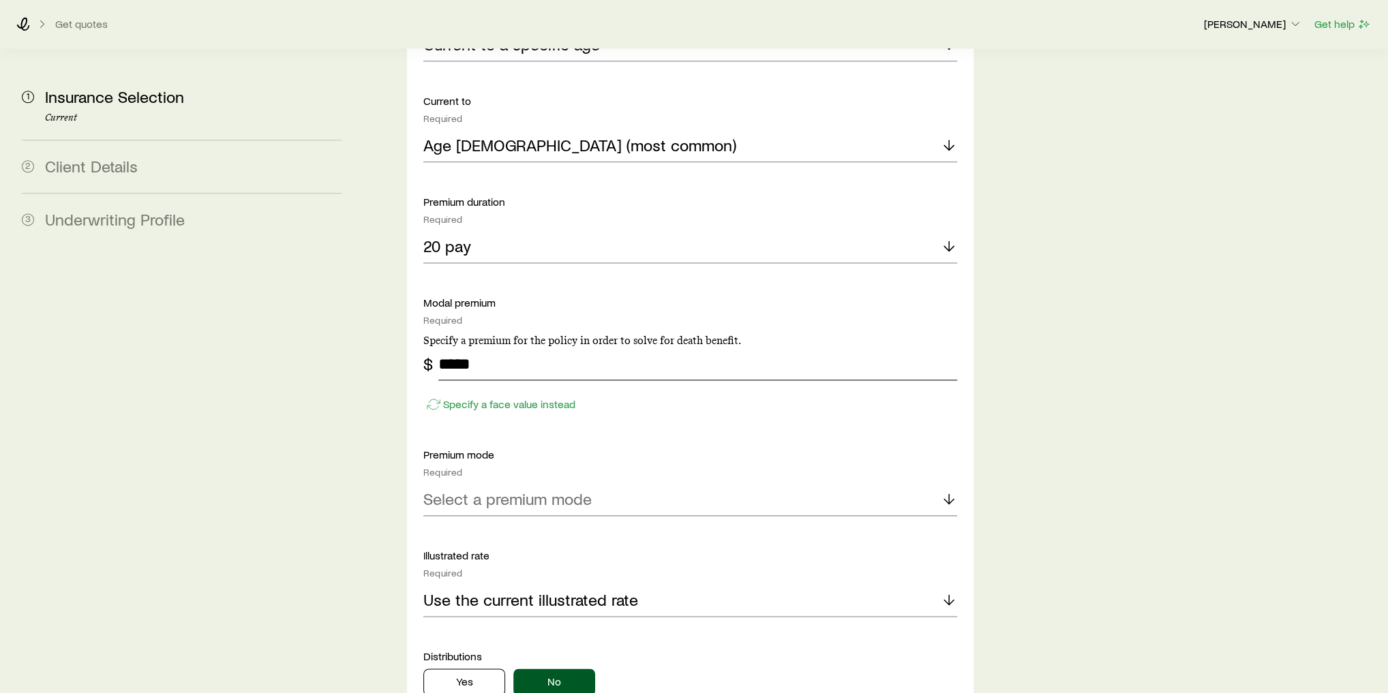
type input "*****"
click at [510, 490] on p "Select a premium mode" at bounding box center [507, 499] width 168 height 19
click at [490, 522] on li "Annual" at bounding box center [686, 537] width 526 height 31
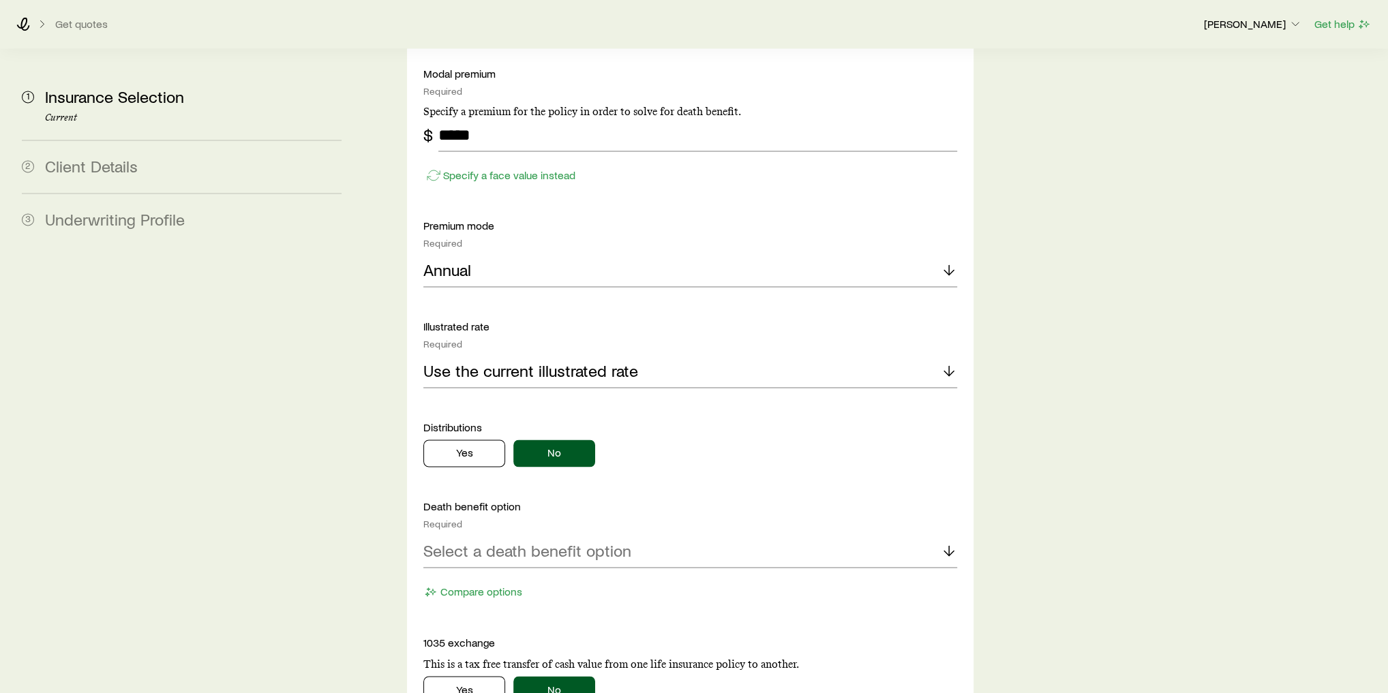
scroll to position [2073, 0]
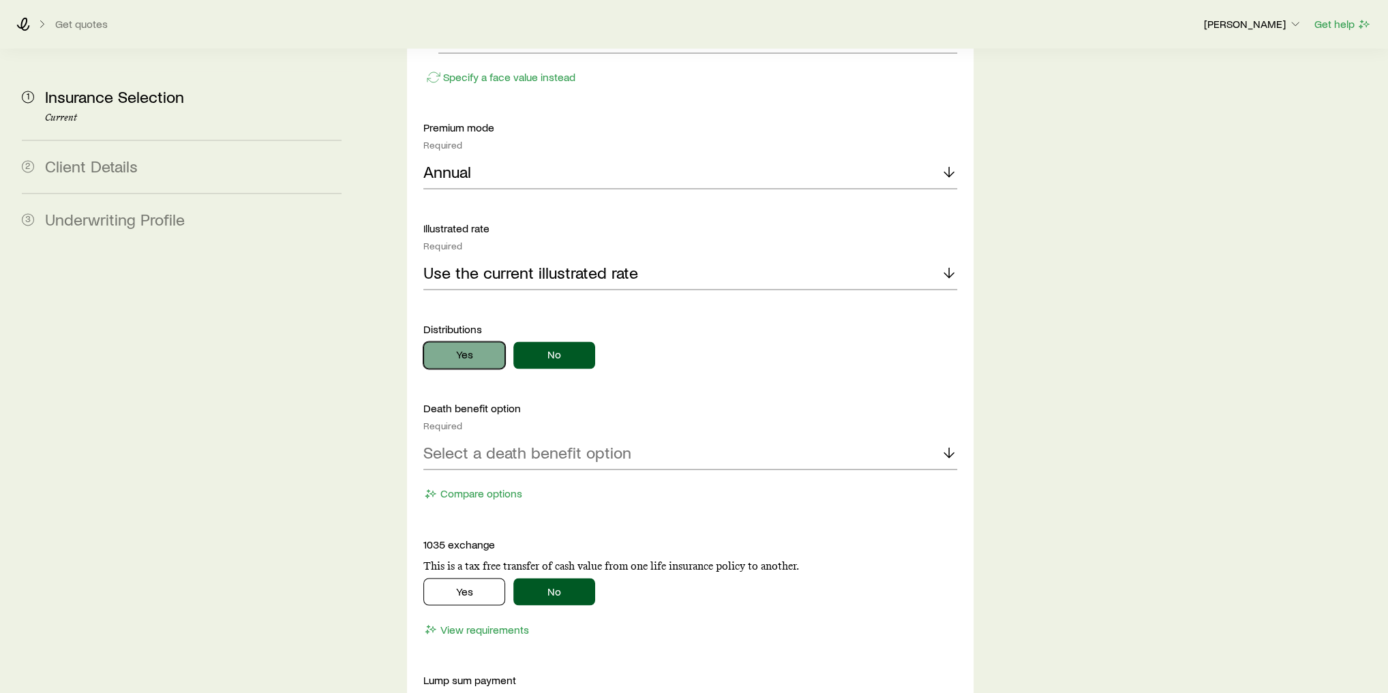
click at [475, 342] on button "Yes" at bounding box center [464, 355] width 82 height 27
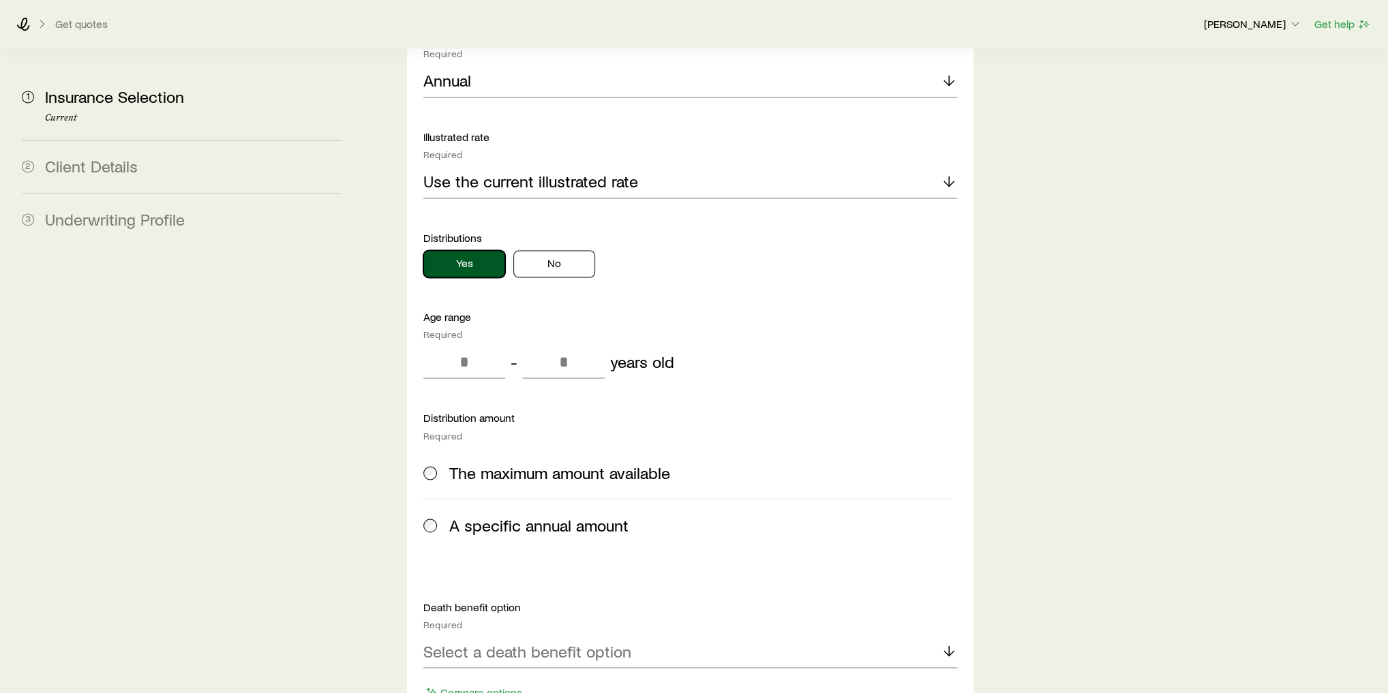
scroll to position [2182, 0]
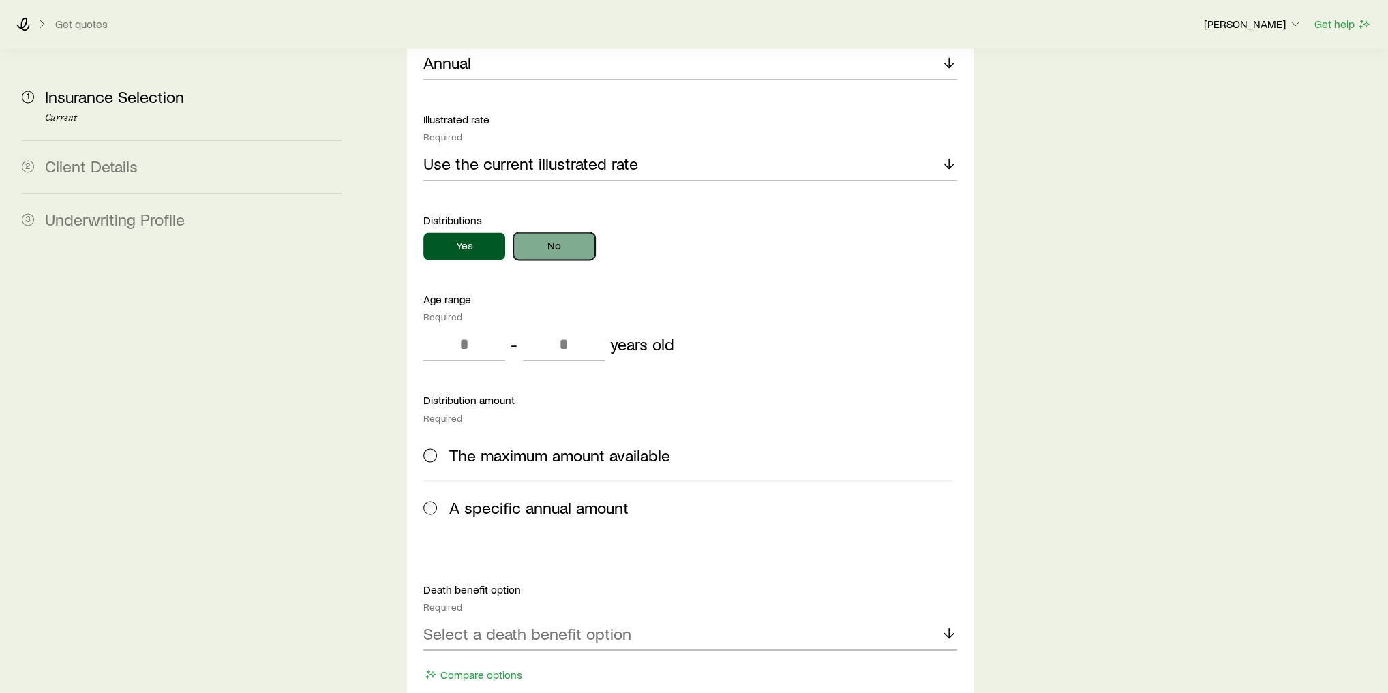
click at [548, 232] on button "No" at bounding box center [554, 245] width 82 height 27
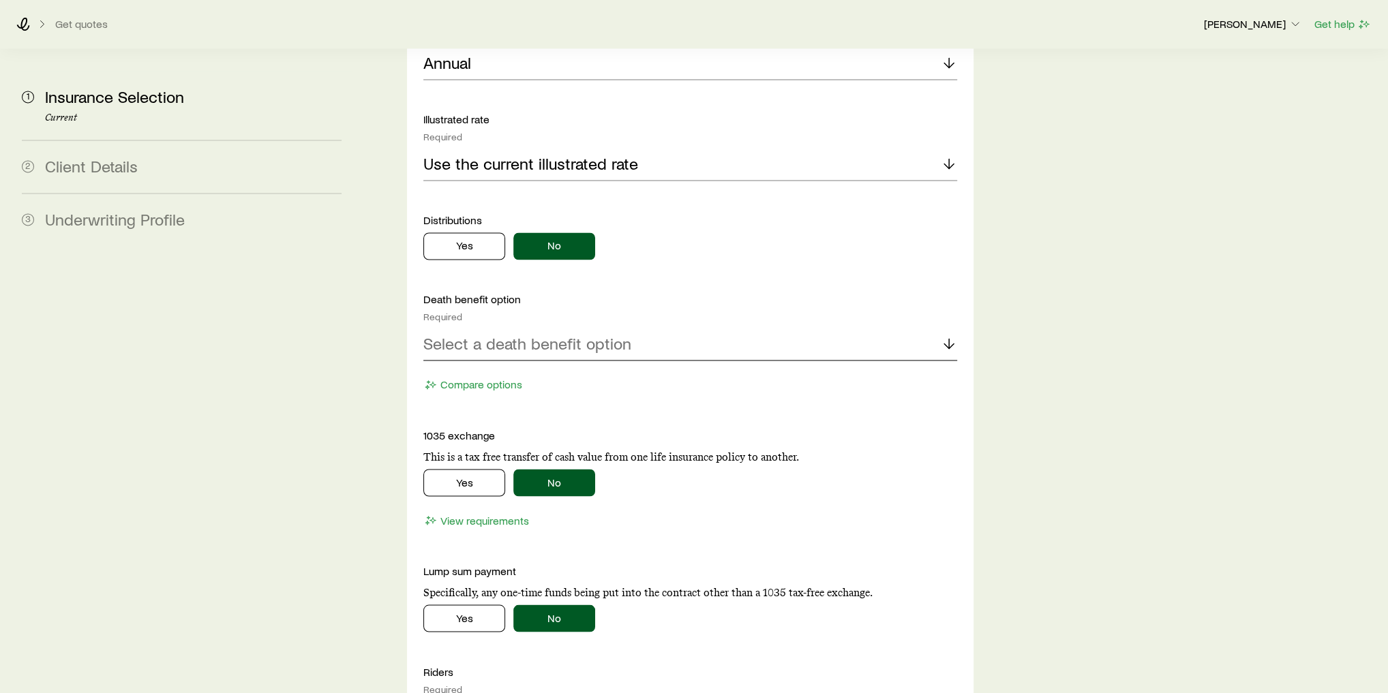
click at [513, 334] on p "Select a death benefit option" at bounding box center [527, 343] width 208 height 19
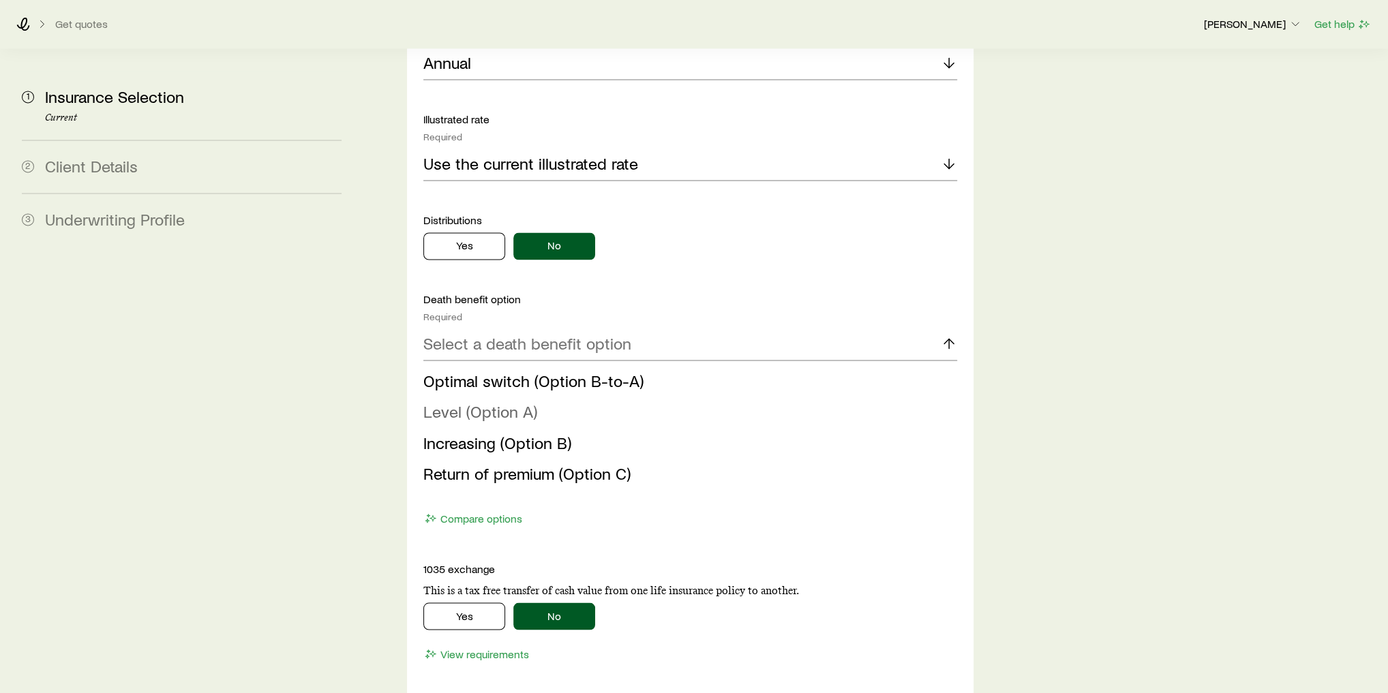
click at [529, 402] on span "Level (Option A)" at bounding box center [480, 412] width 114 height 20
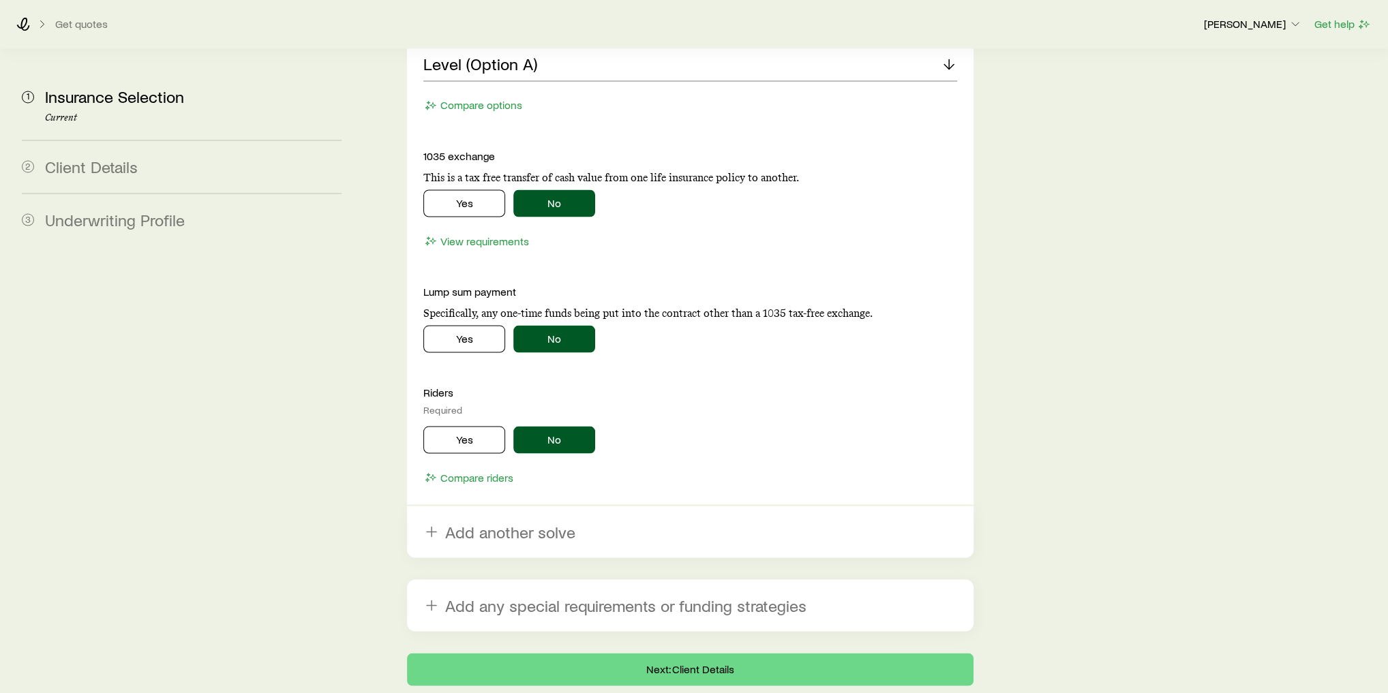
scroll to position [2487, 0]
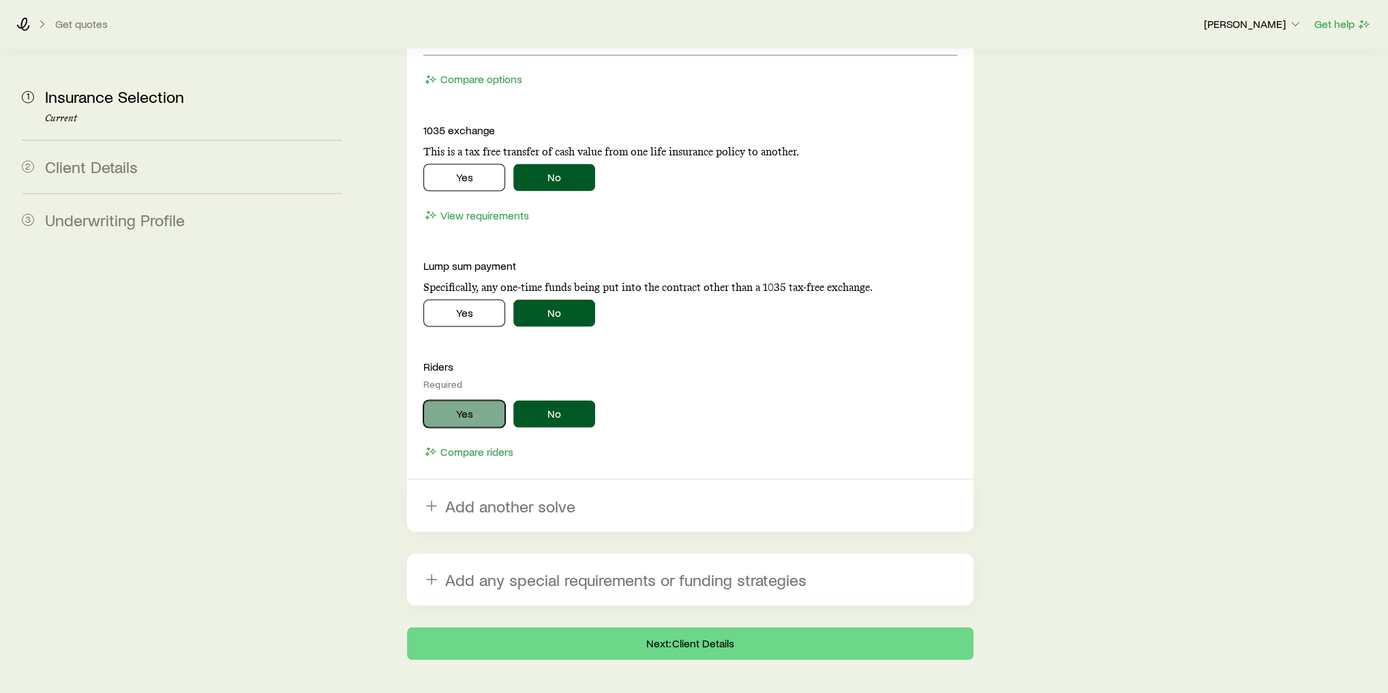
click at [464, 400] on button "Yes" at bounding box center [464, 413] width 82 height 27
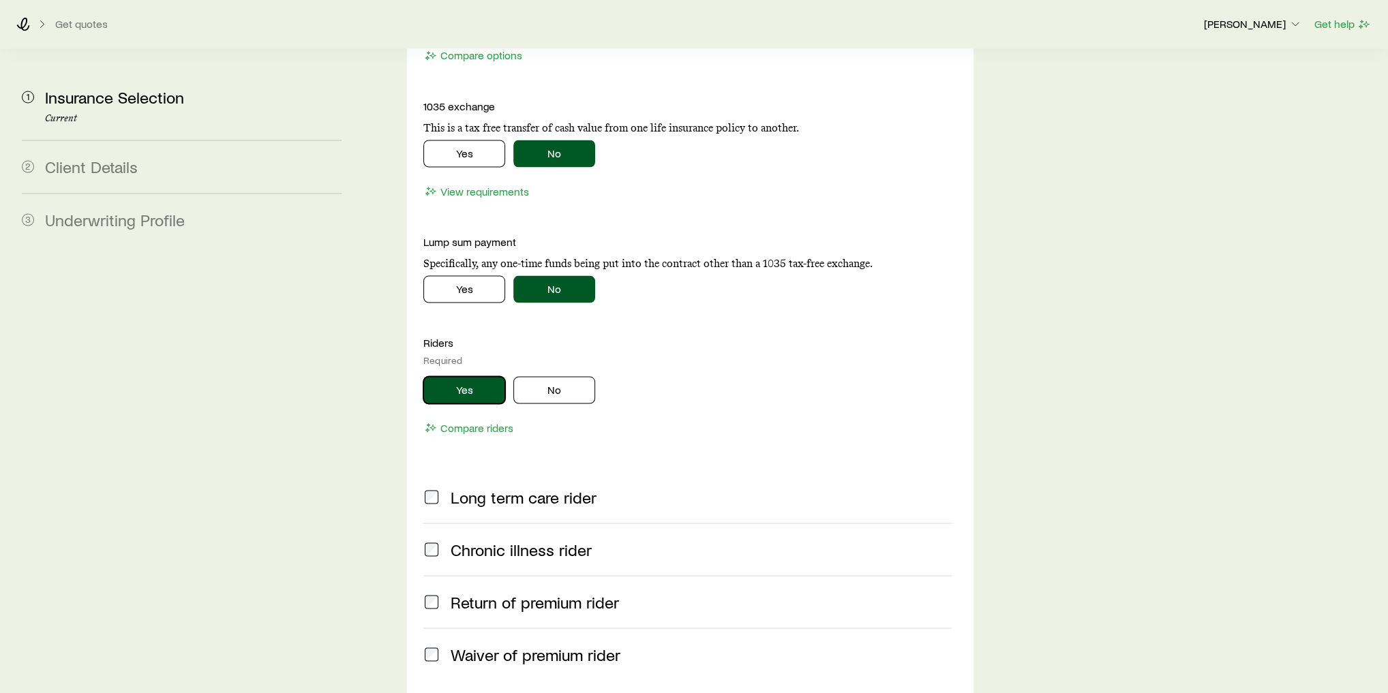
scroll to position [2705, 0]
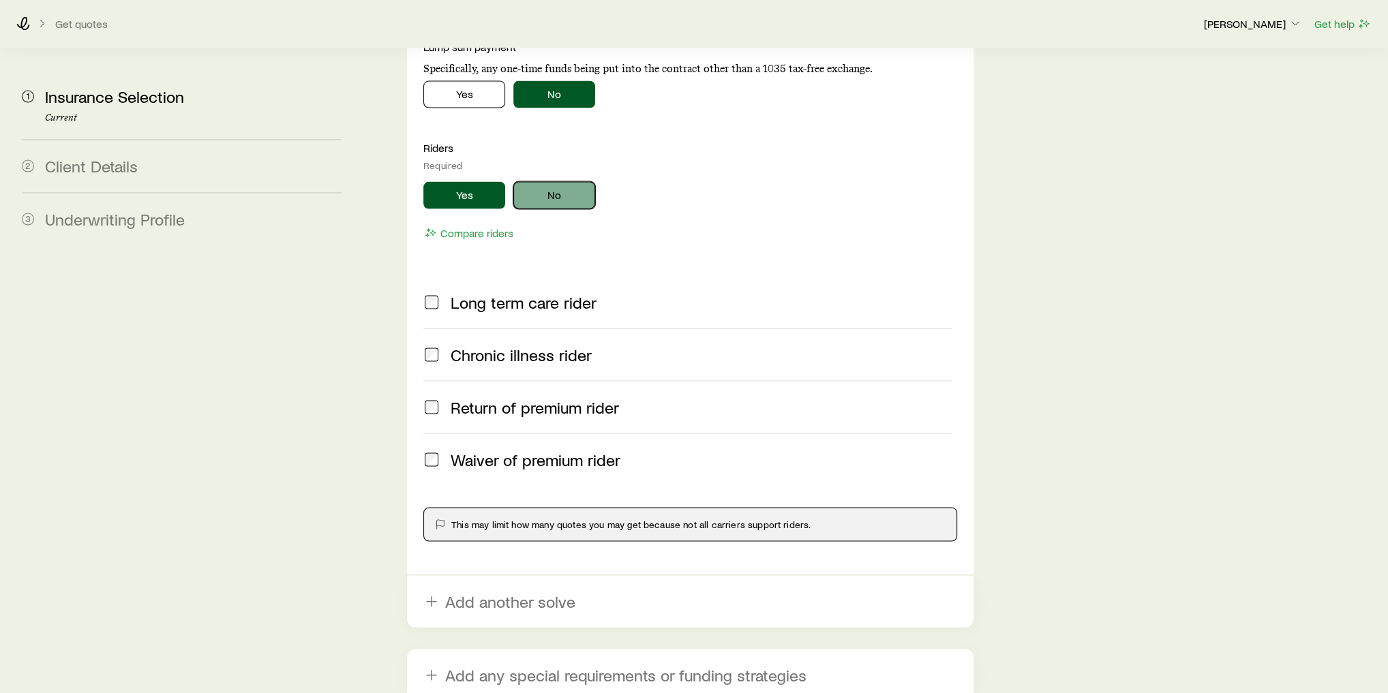
click at [532, 182] on button "No" at bounding box center [554, 195] width 82 height 27
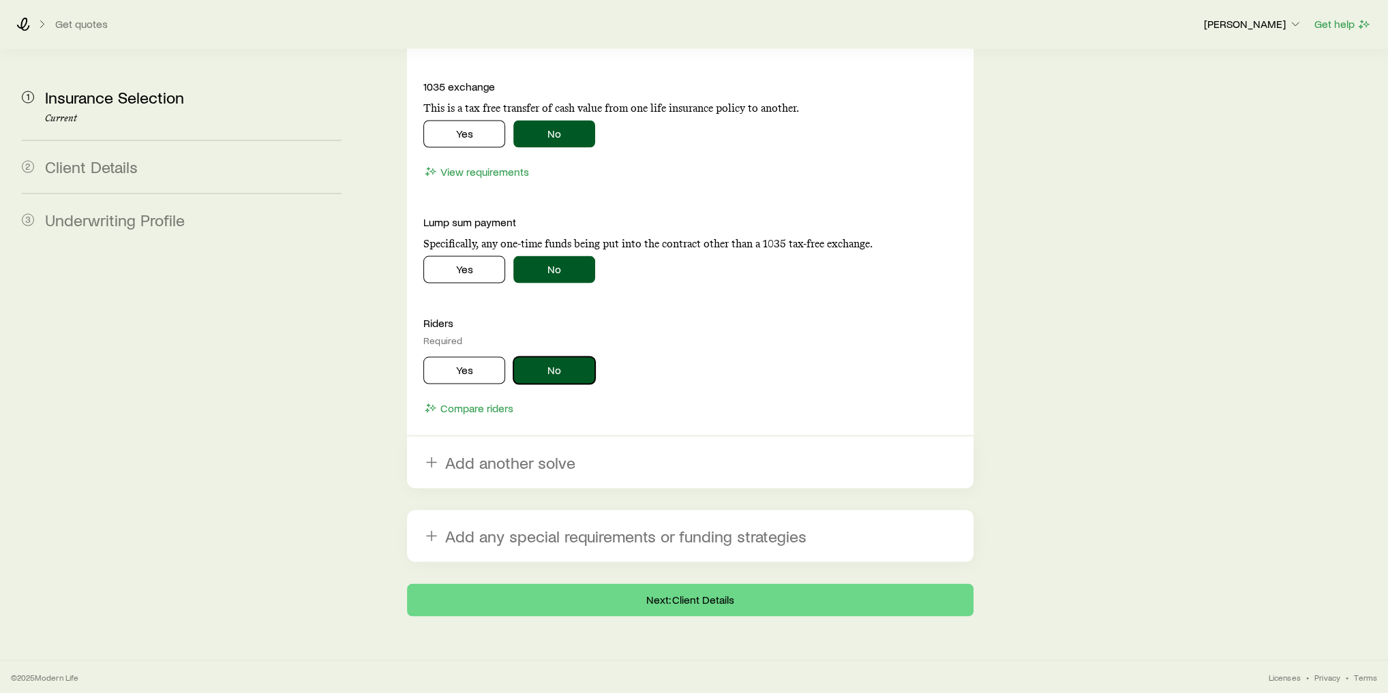
scroll to position [2487, 0]
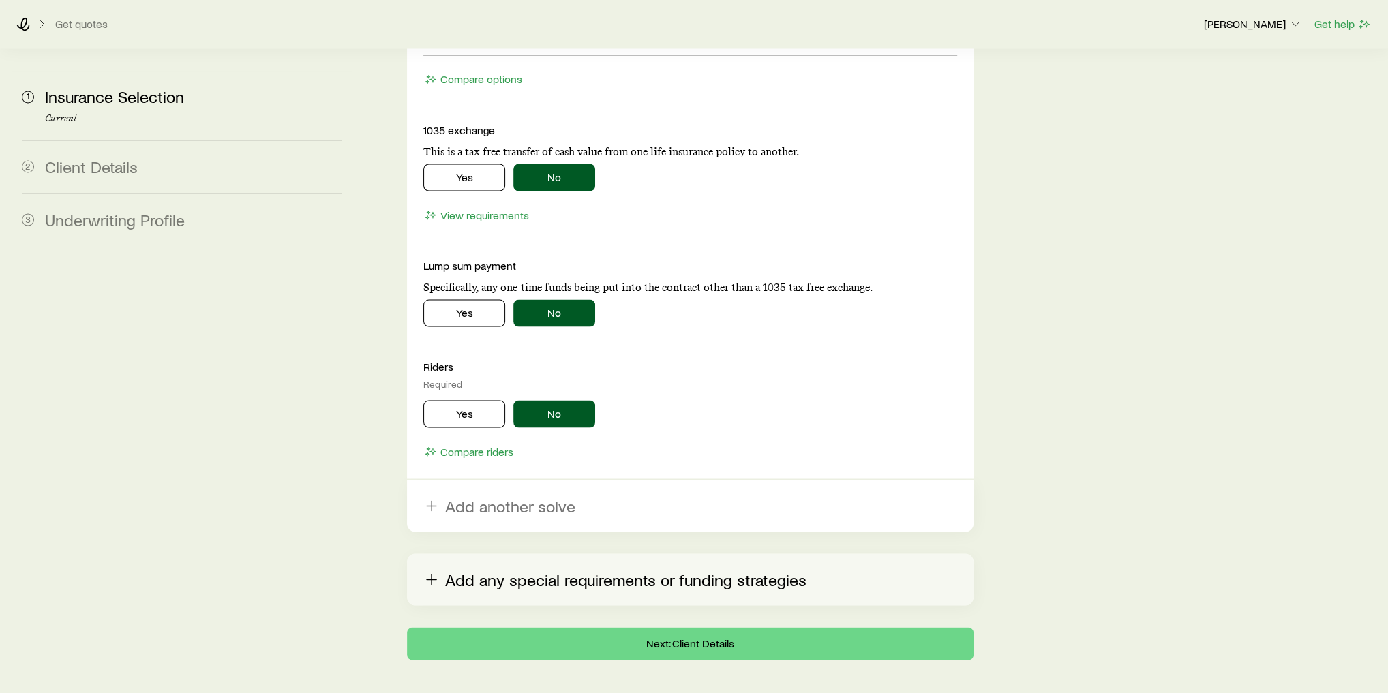
click at [532, 554] on button "Add any special requirements or funding strategies" at bounding box center [690, 580] width 567 height 52
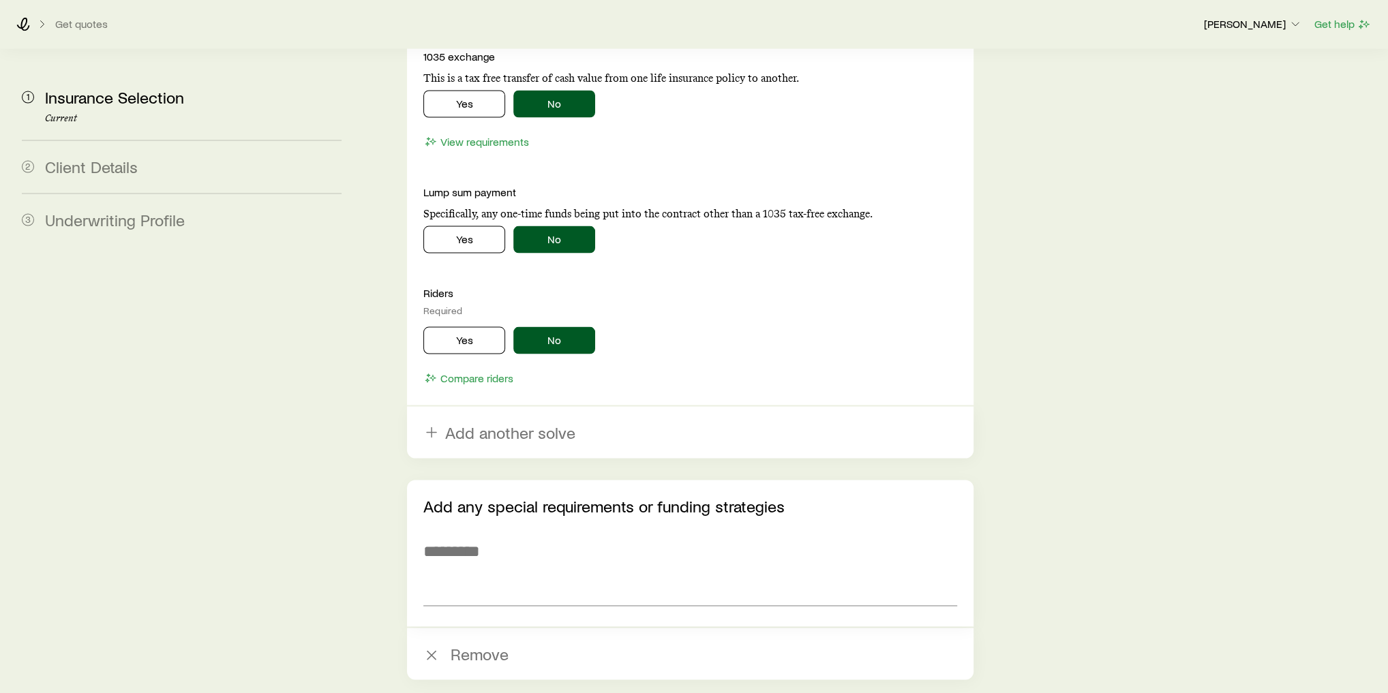
scroll to position [2596, 0]
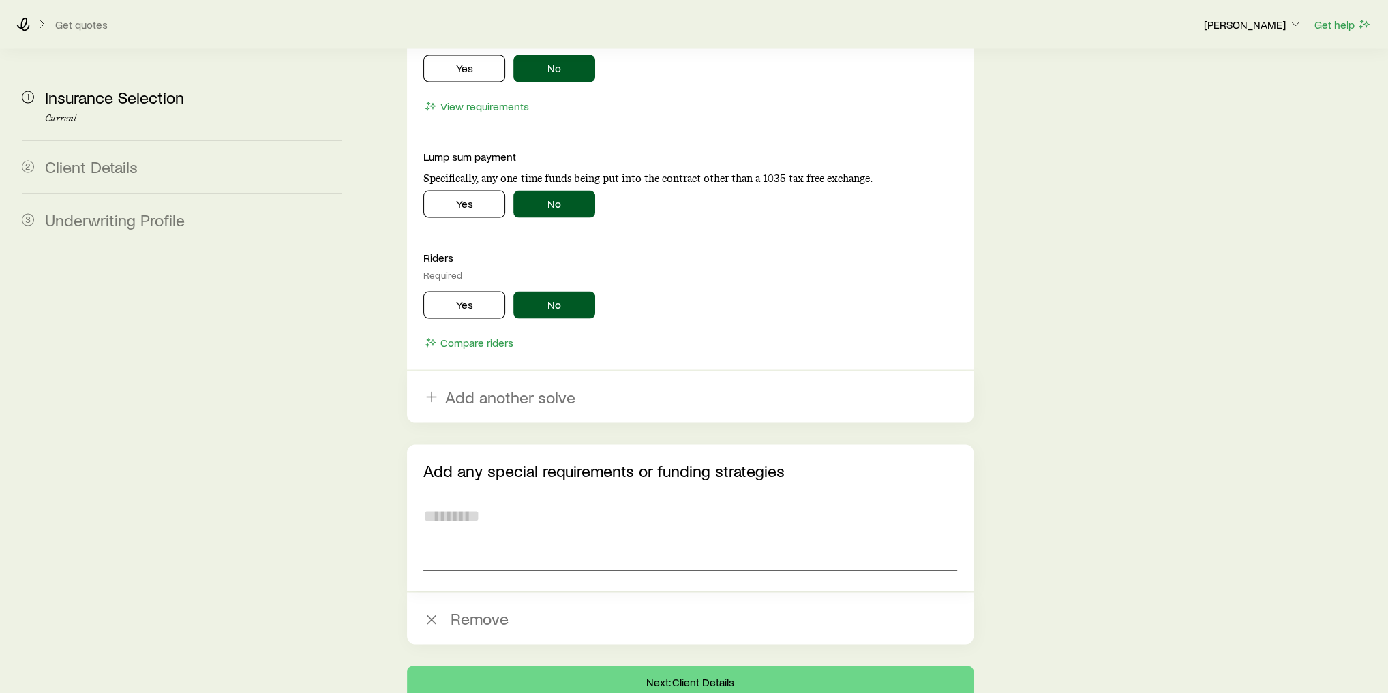
click at [509, 497] on textarea at bounding box center [690, 533] width 534 height 74
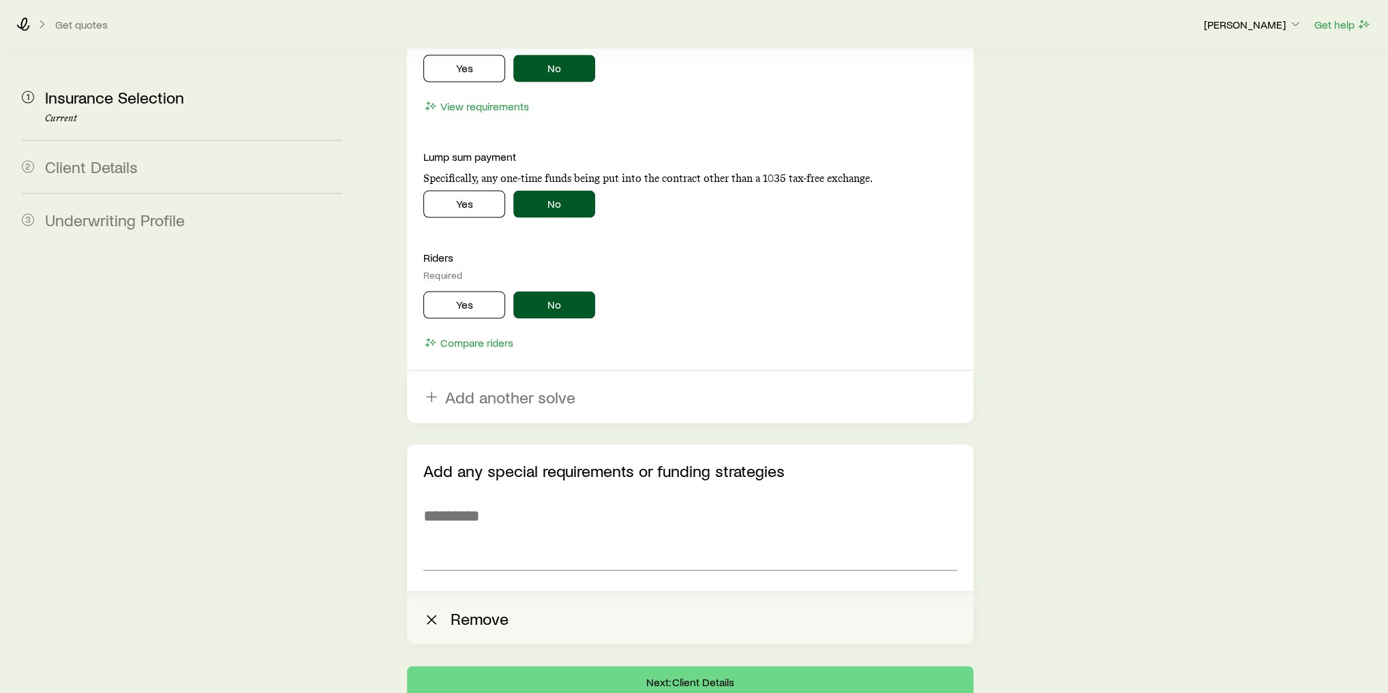
click at [483, 592] on button "Remove" at bounding box center [690, 618] width 567 height 52
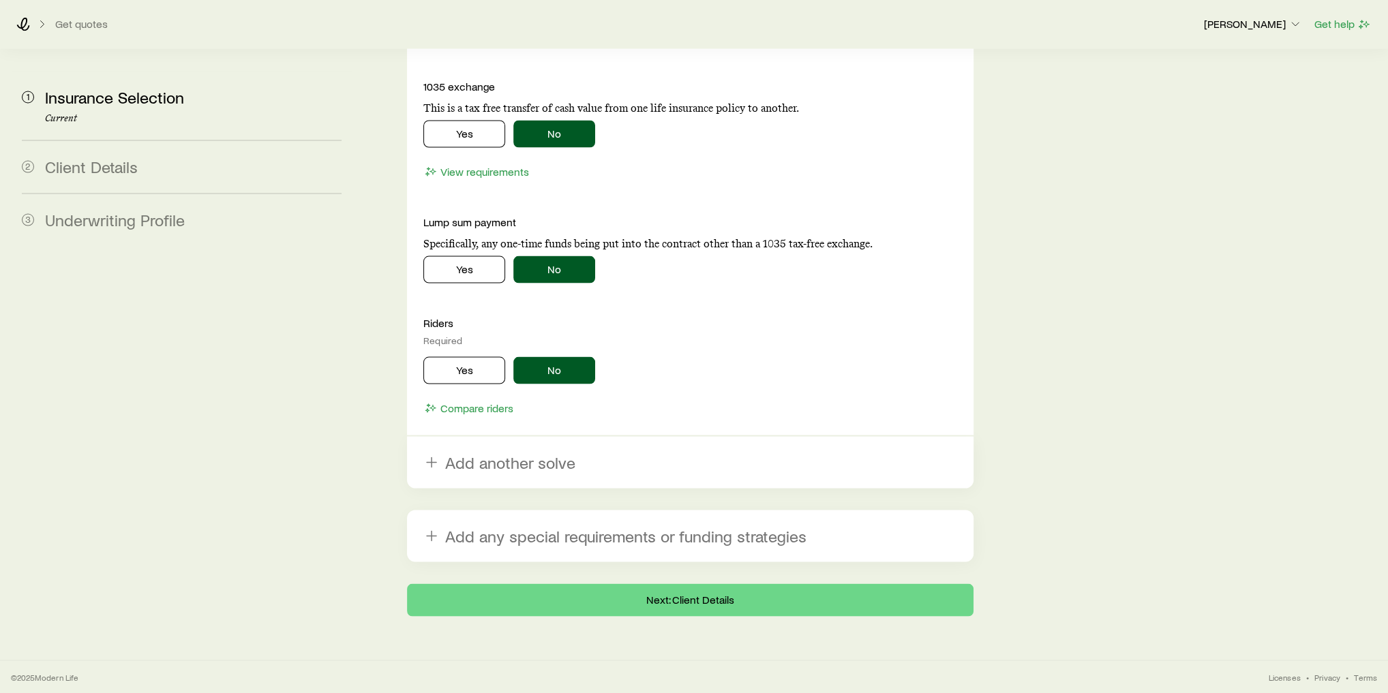
scroll to position [2487, 0]
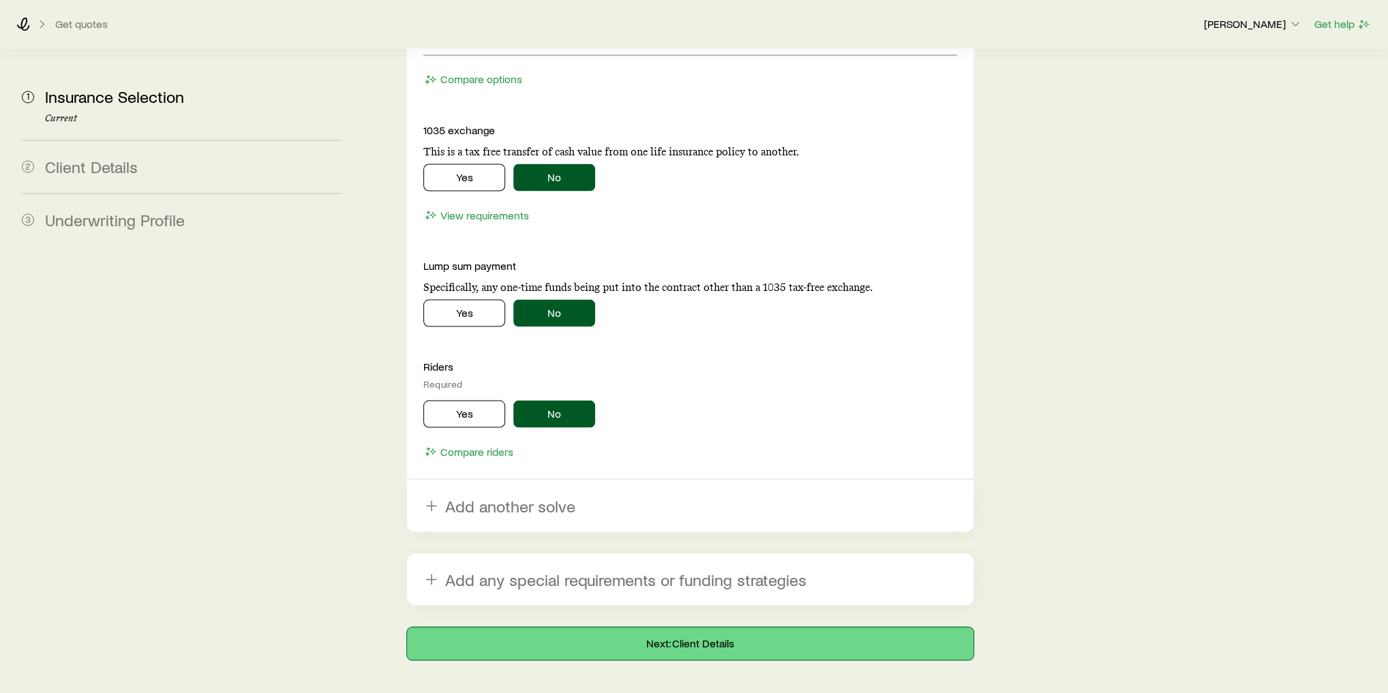
click at [620, 627] on button "Next: Client Details" at bounding box center [690, 643] width 567 height 33
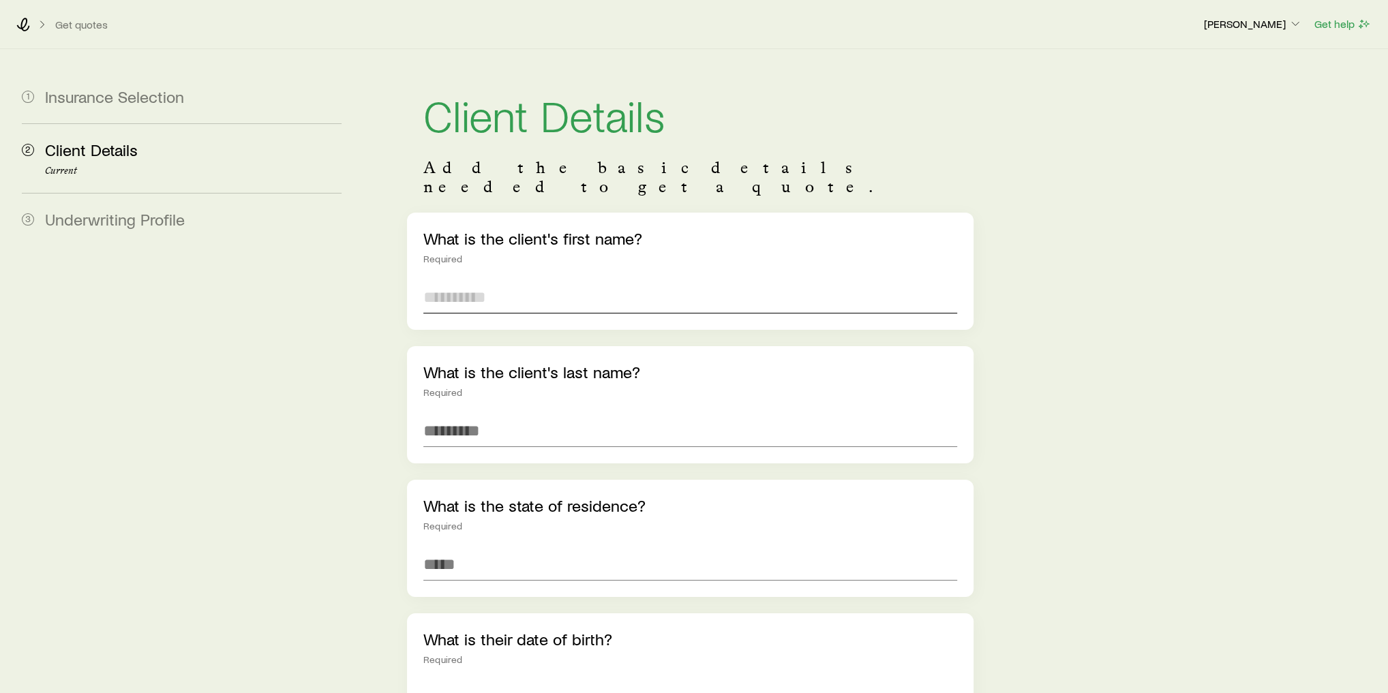
click at [537, 291] on input "text" at bounding box center [690, 297] width 534 height 33
type input "******"
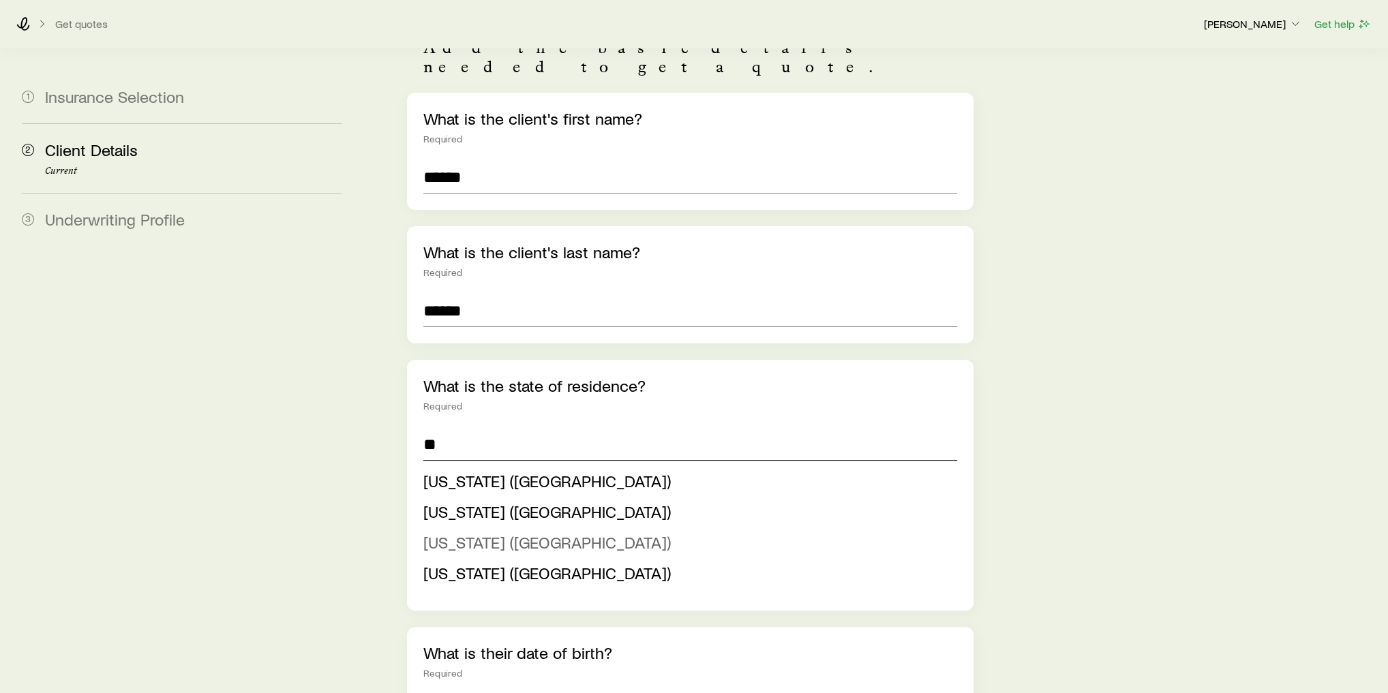
scroll to position [164, 0]
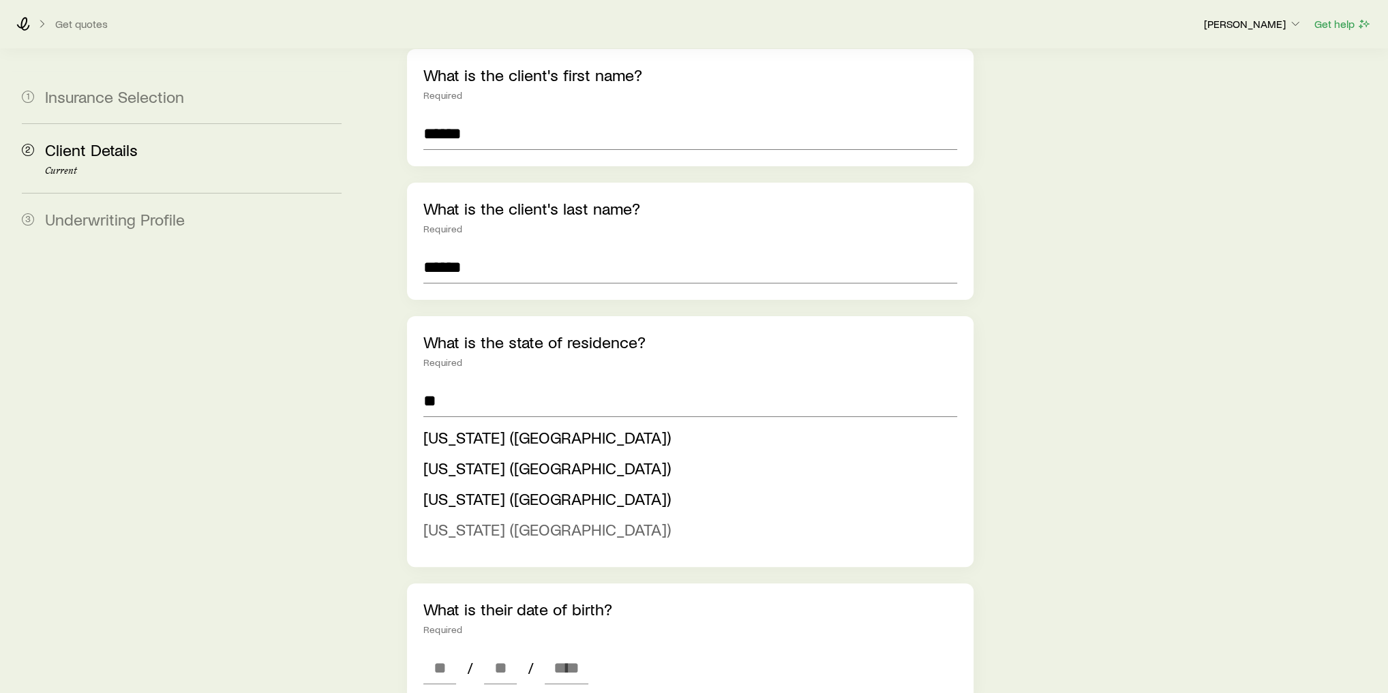
click at [495, 519] on span "[US_STATE] ([GEOGRAPHIC_DATA])" at bounding box center [546, 529] width 247 height 20
type input "**********"
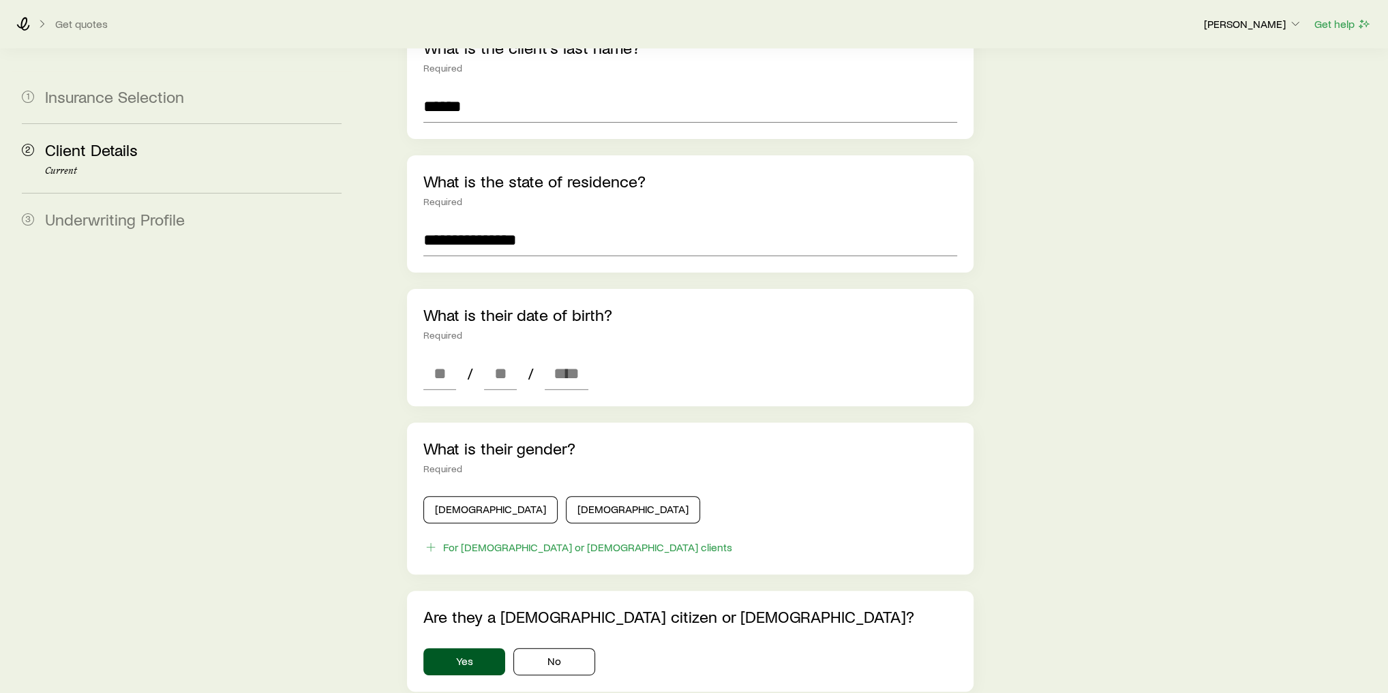
scroll to position [327, 0]
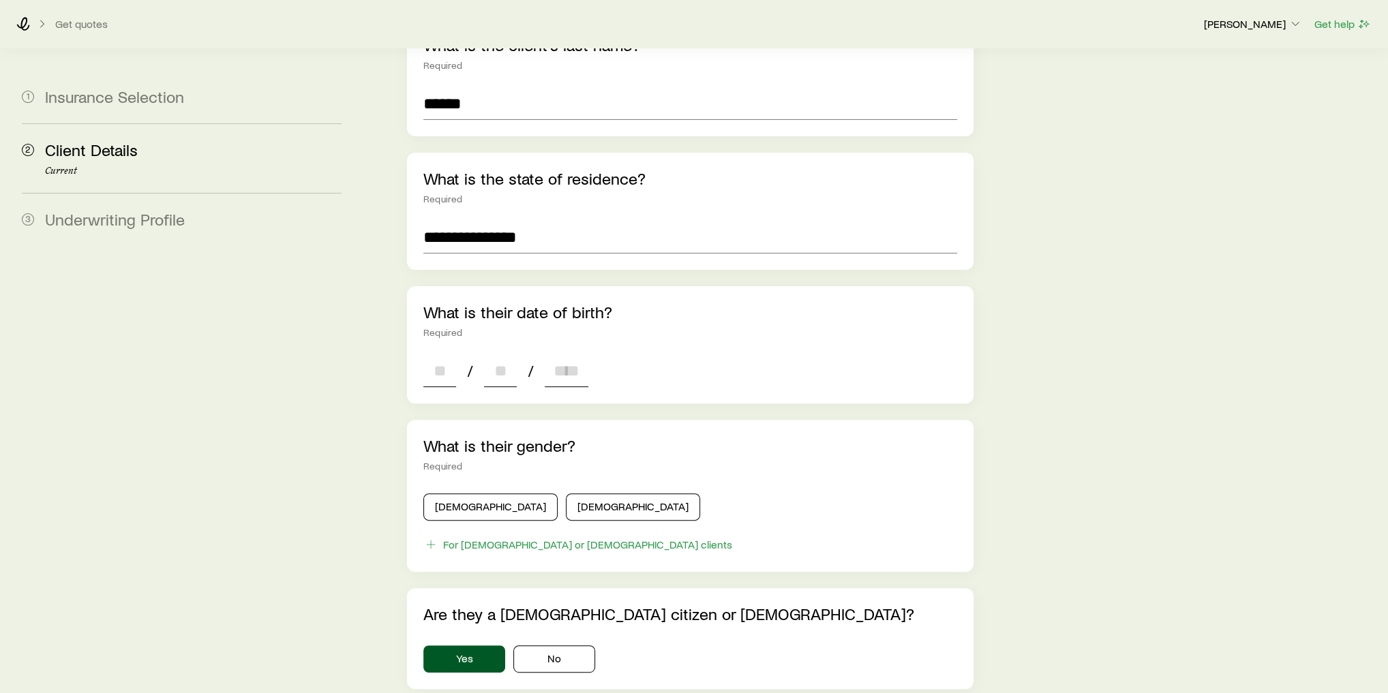
click at [442, 359] on input at bounding box center [439, 371] width 33 height 33
type input "**"
type input "****"
type input "*"
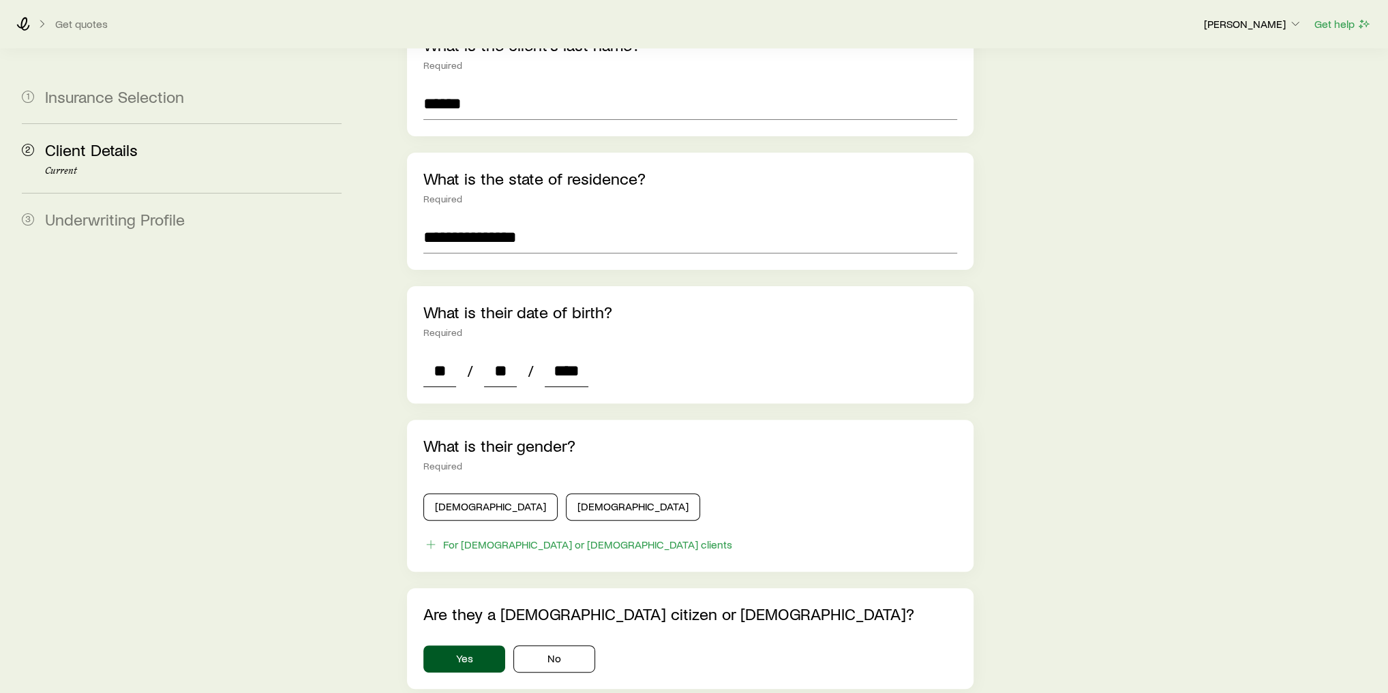
type input "*"
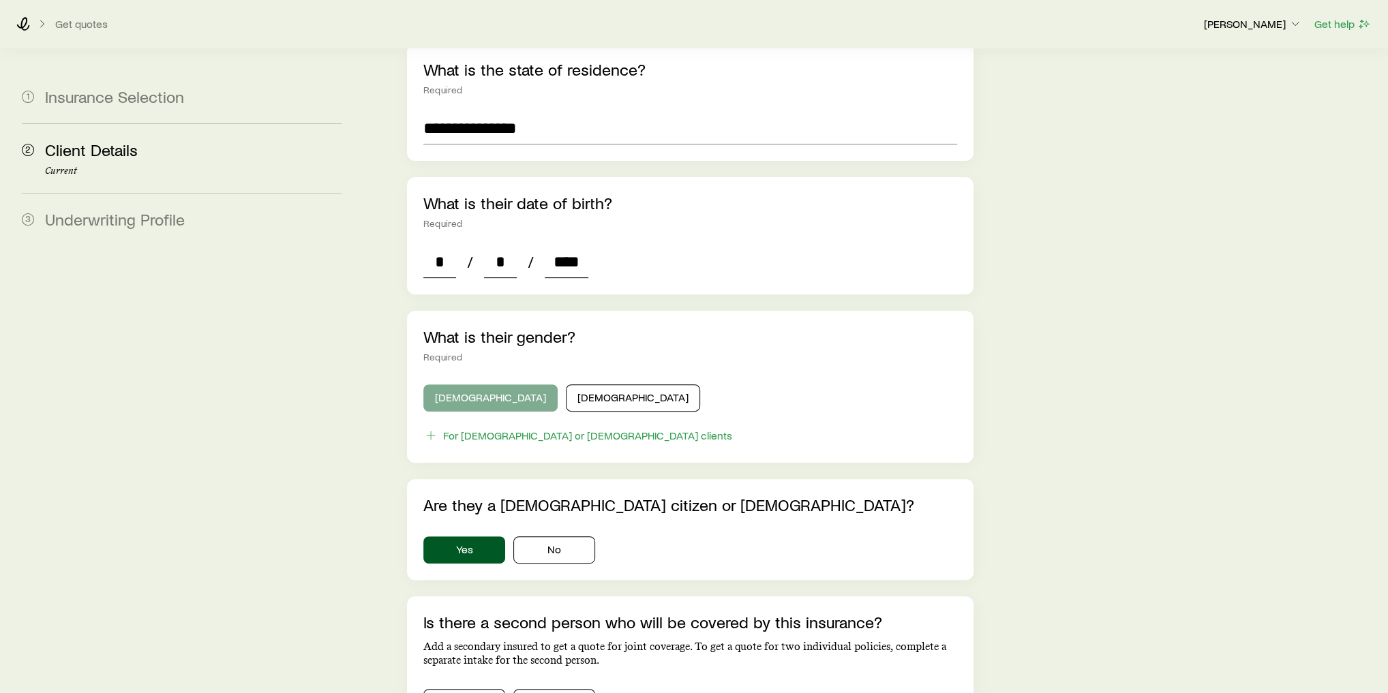
type input "****"
click at [493, 386] on button "[DEMOGRAPHIC_DATA]" at bounding box center [490, 398] width 134 height 27
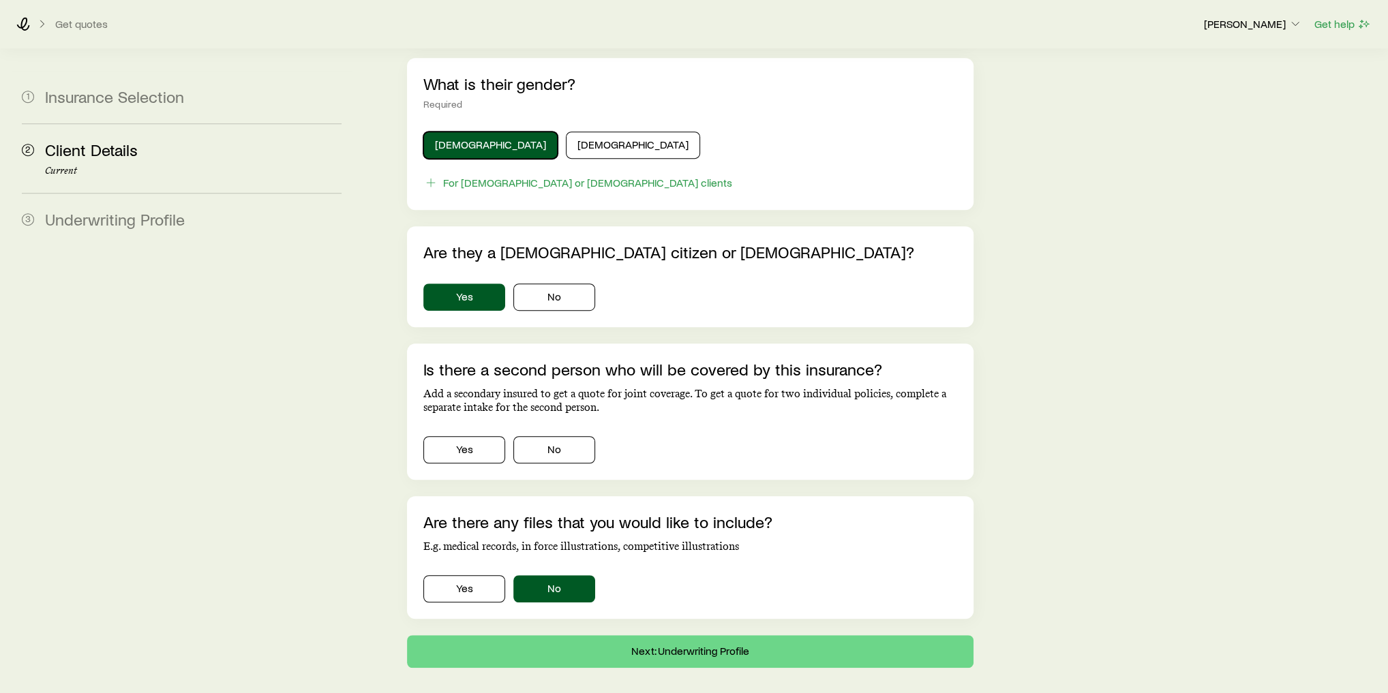
scroll to position [709, 0]
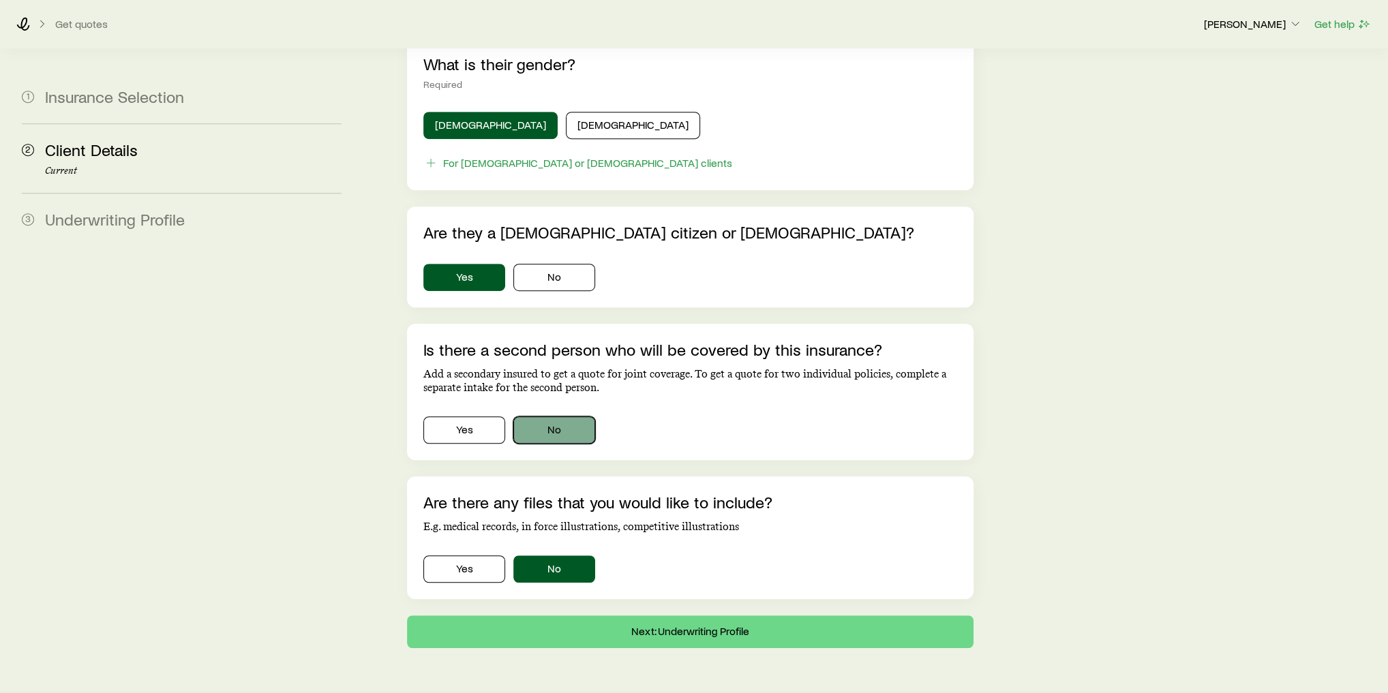
click at [539, 417] on button "No" at bounding box center [554, 430] width 82 height 27
click at [628, 616] on button "Next: Underwriting Profile" at bounding box center [690, 632] width 567 height 33
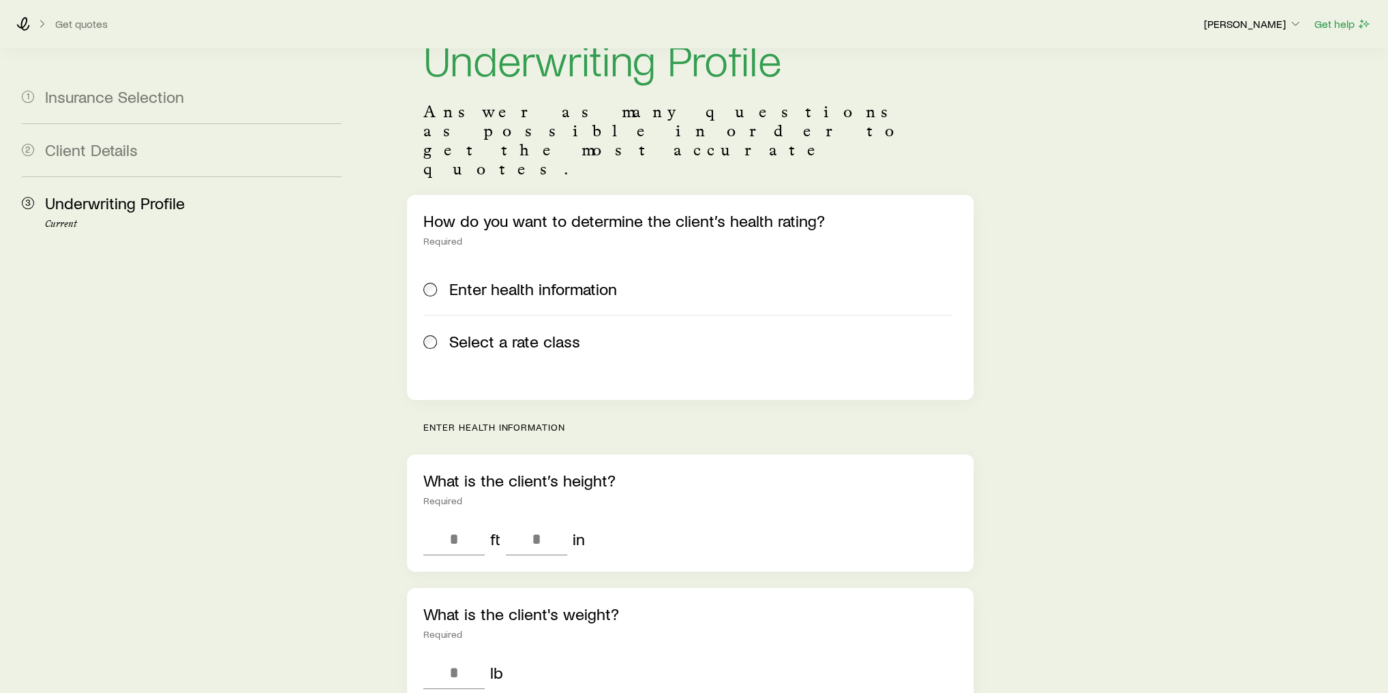
scroll to position [55, 0]
click at [487, 322] on label "Select a rate class" at bounding box center [687, 342] width 528 height 52
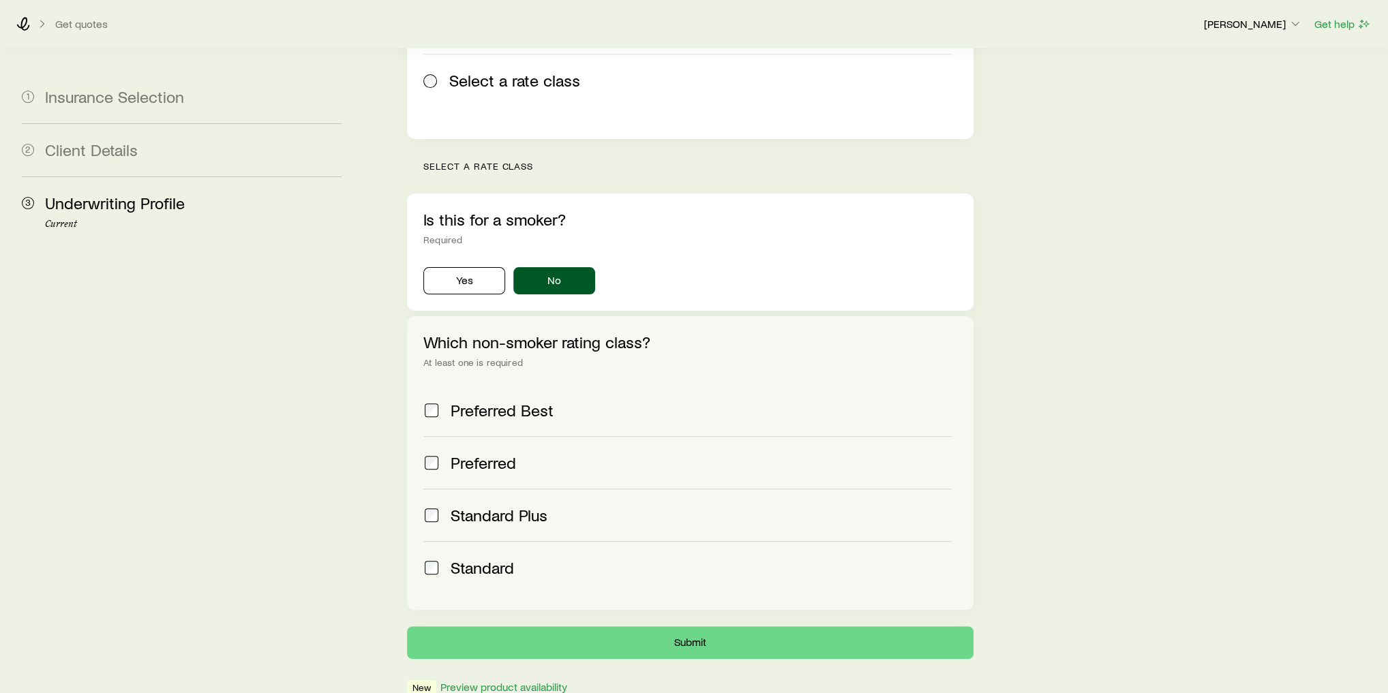
scroll to position [357, 0]
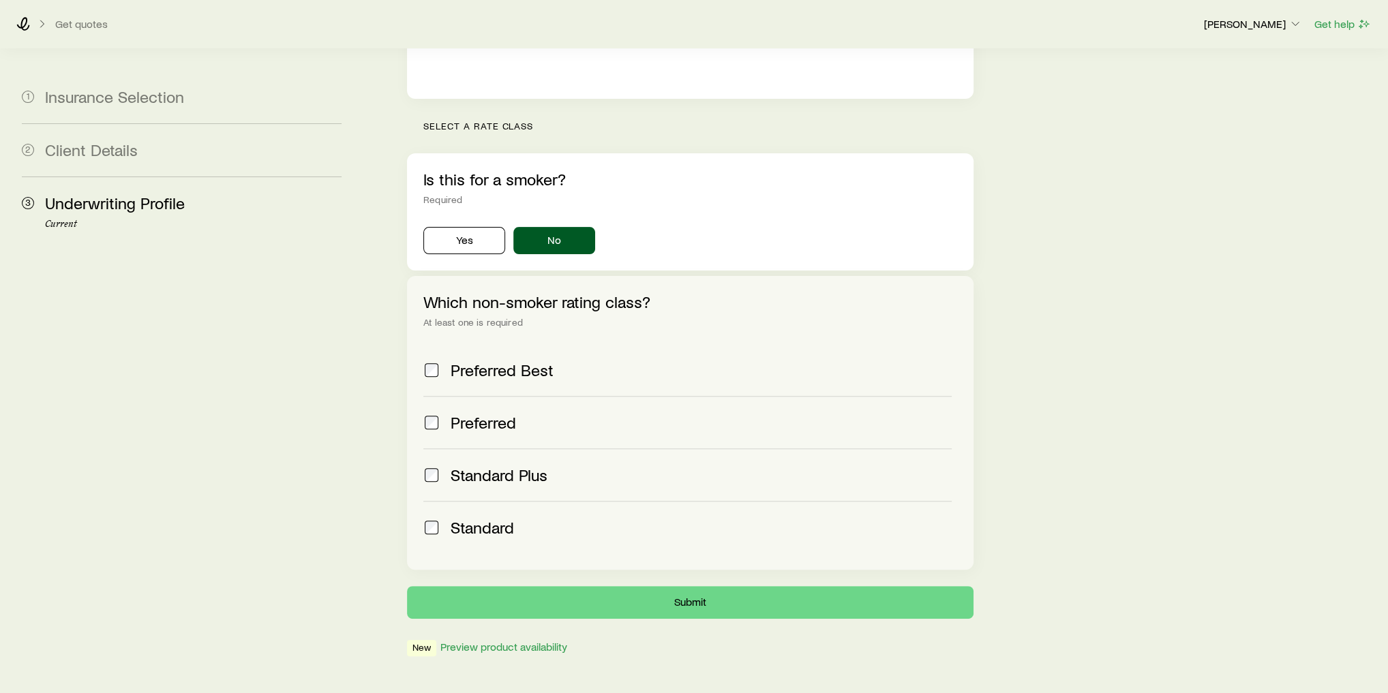
click at [483, 413] on span "Preferred" at bounding box center [483, 422] width 65 height 19
click at [494, 449] on label "Standard Plus" at bounding box center [687, 475] width 528 height 52
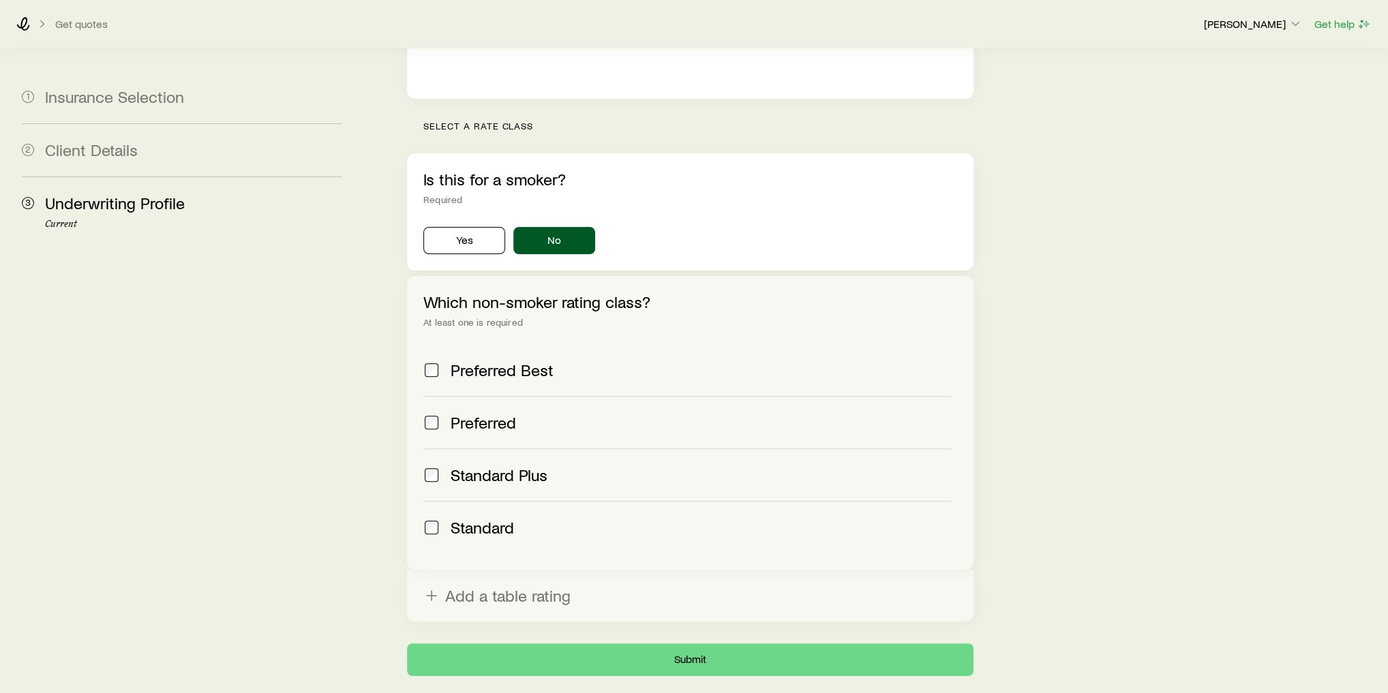
click at [504, 501] on label "Standard" at bounding box center [687, 527] width 528 height 52
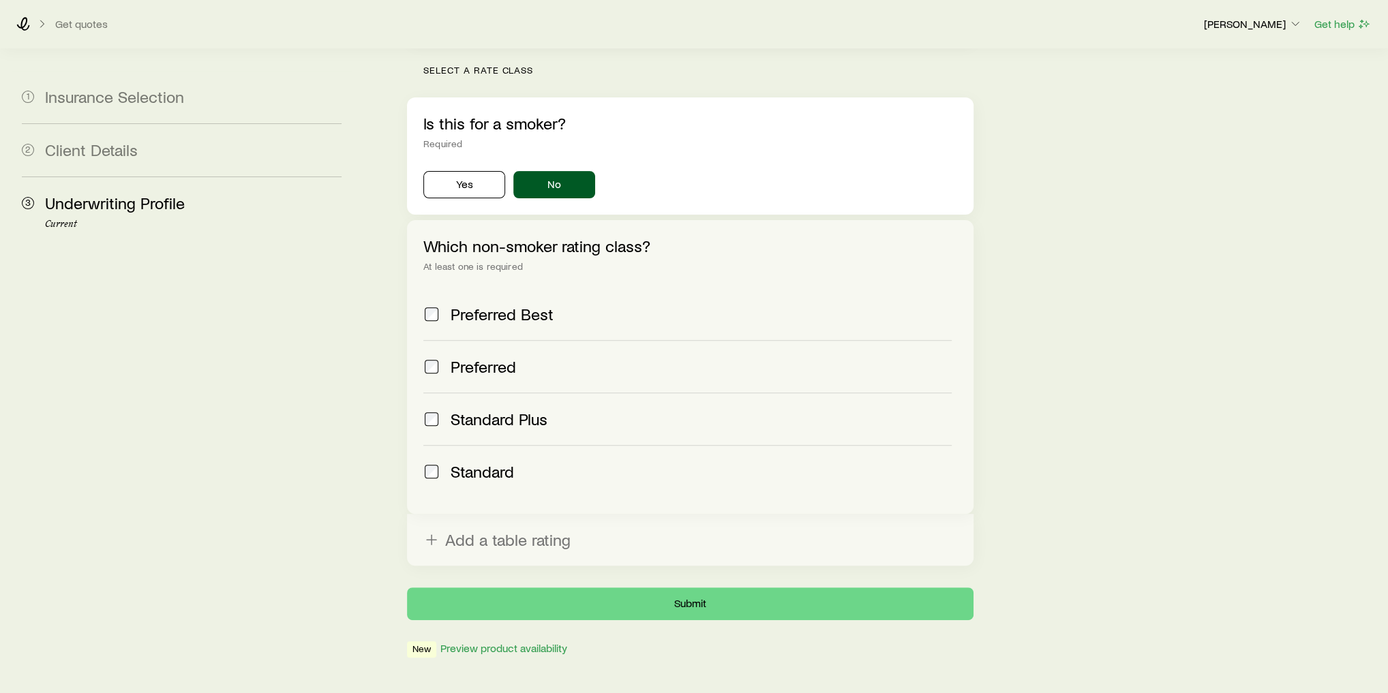
scroll to position [415, 0]
click at [735, 586] on button "Submit" at bounding box center [690, 602] width 567 height 33
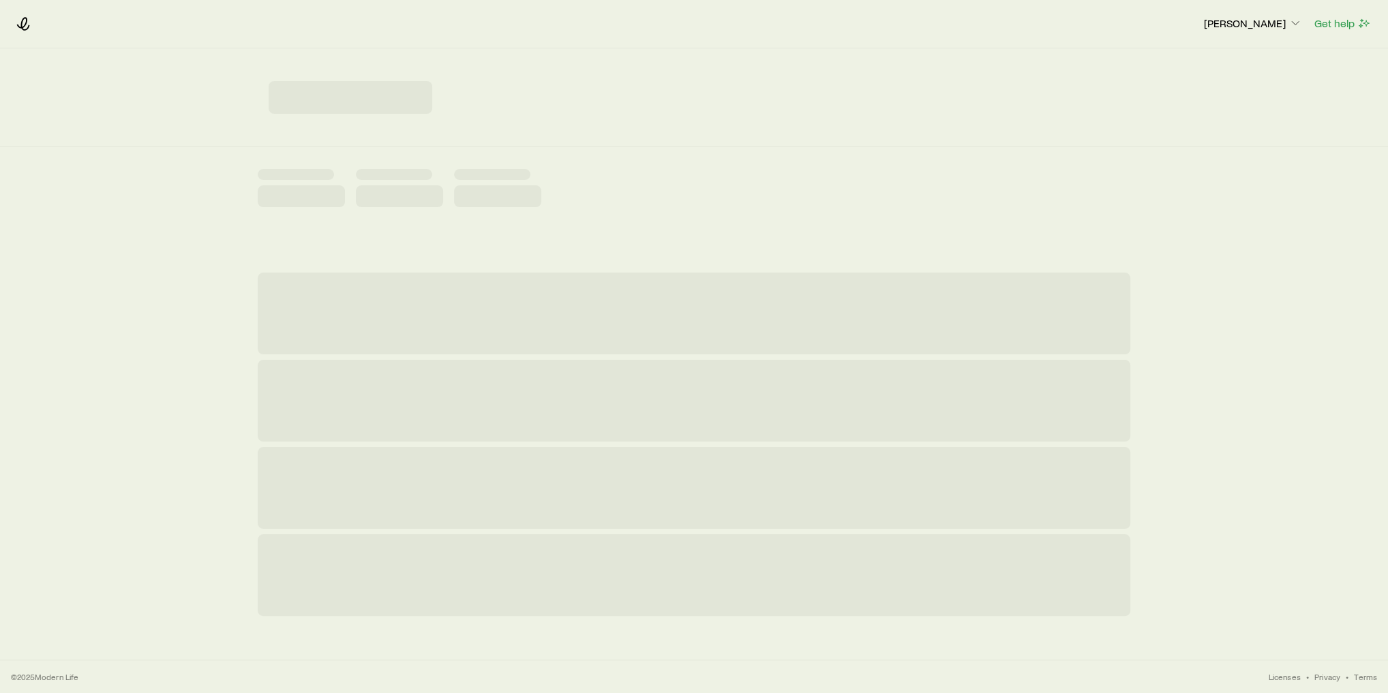
scroll to position [0, 0]
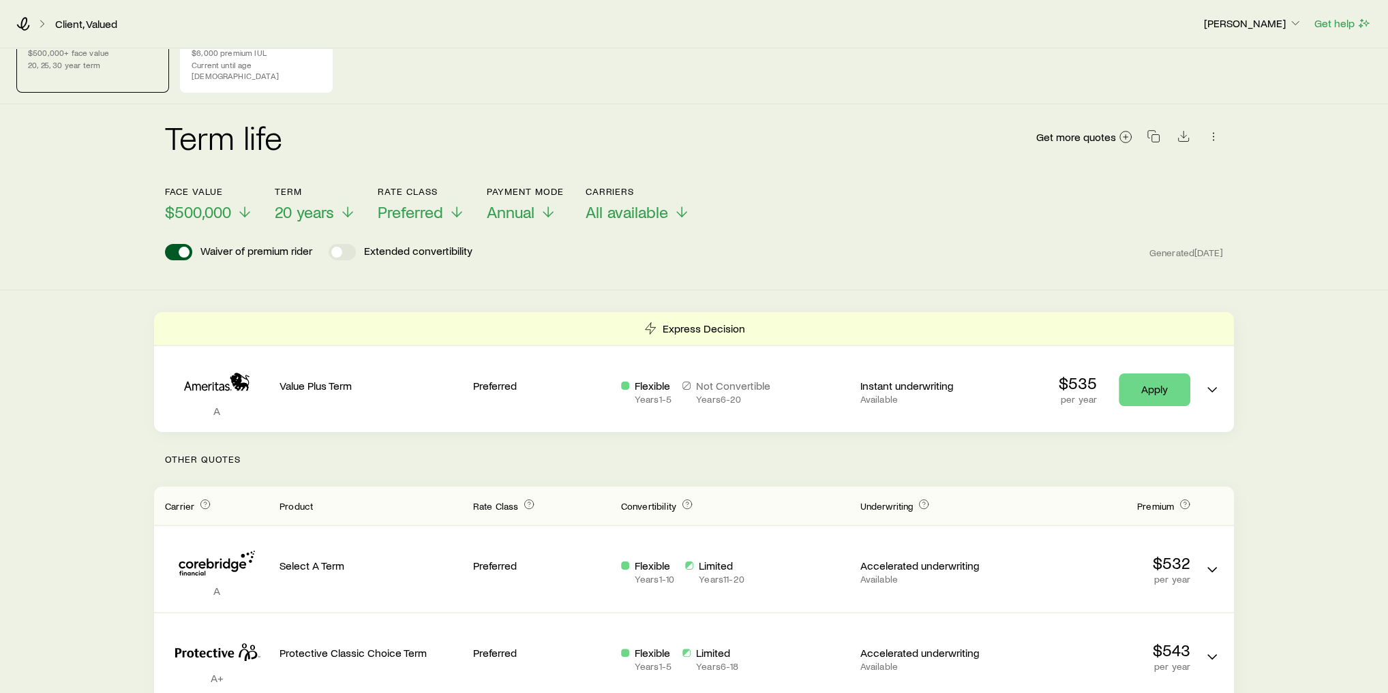
scroll to position [55, 0]
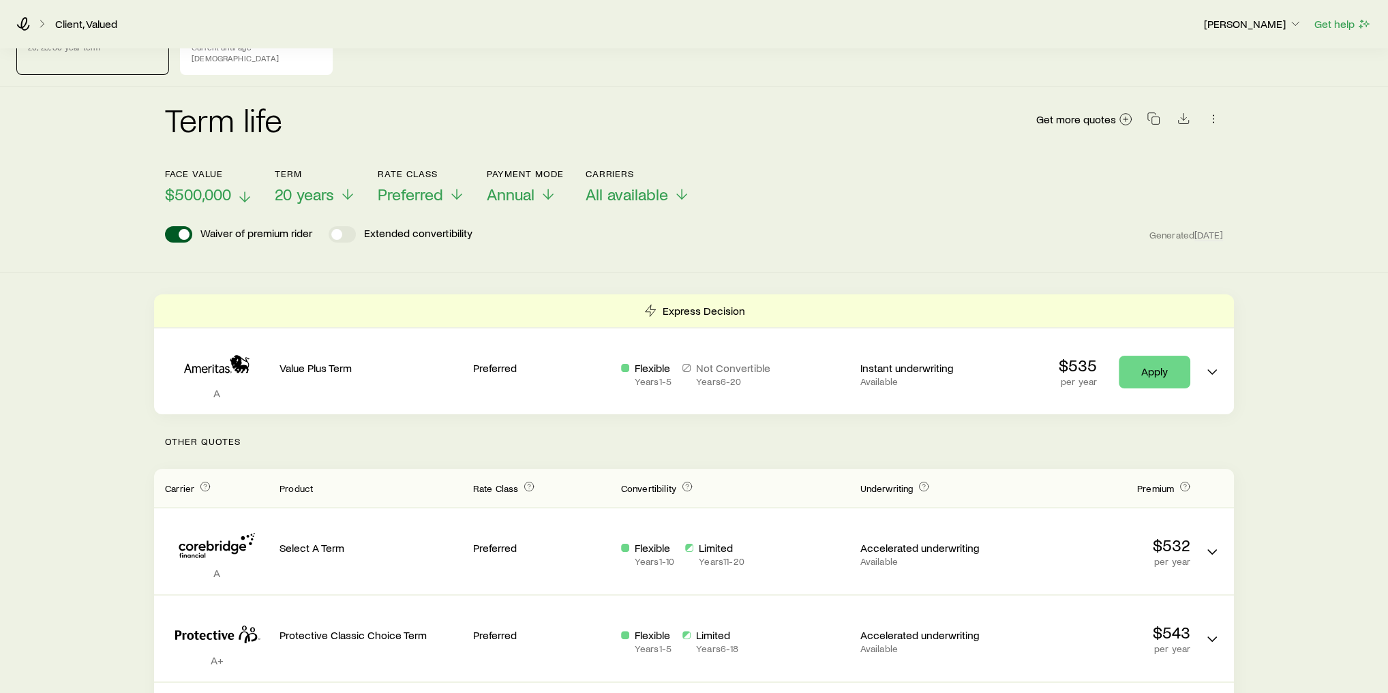
click at [187, 190] on span "$500,000" at bounding box center [198, 194] width 66 height 19
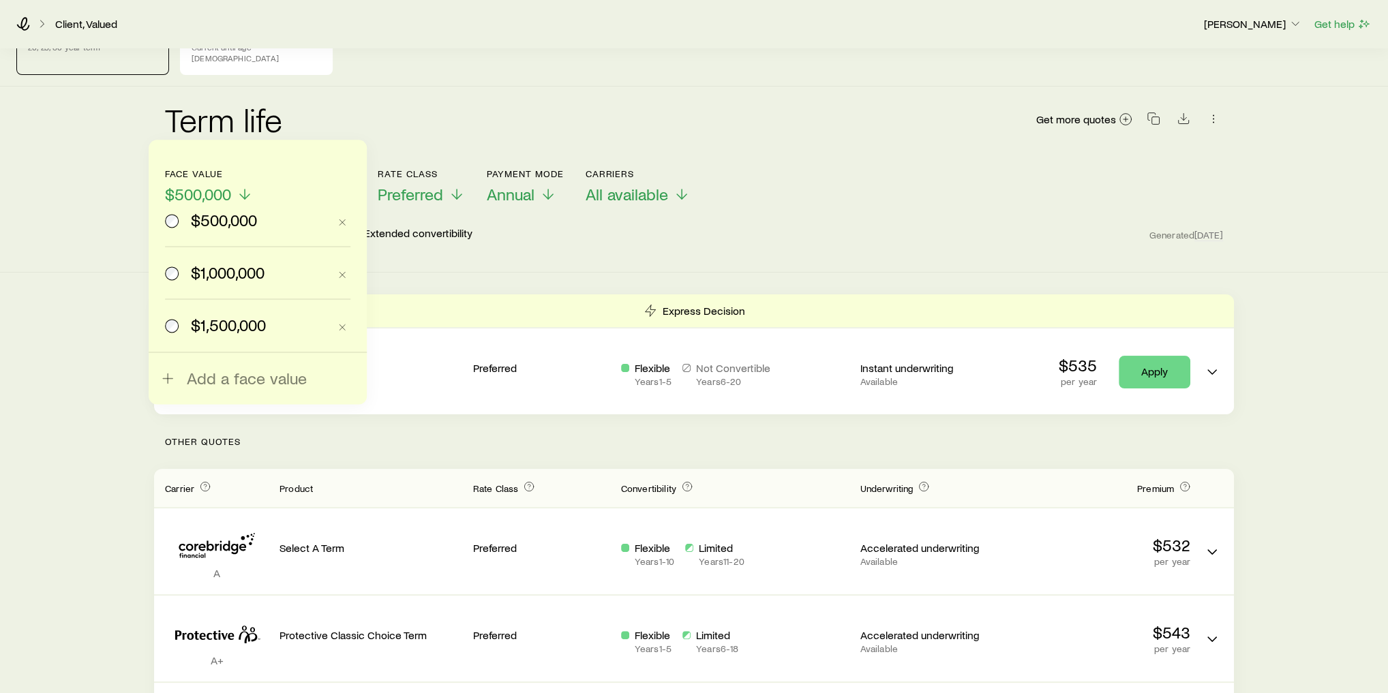
click at [394, 136] on div "Term life Get more quotes" at bounding box center [694, 127] width 1058 height 49
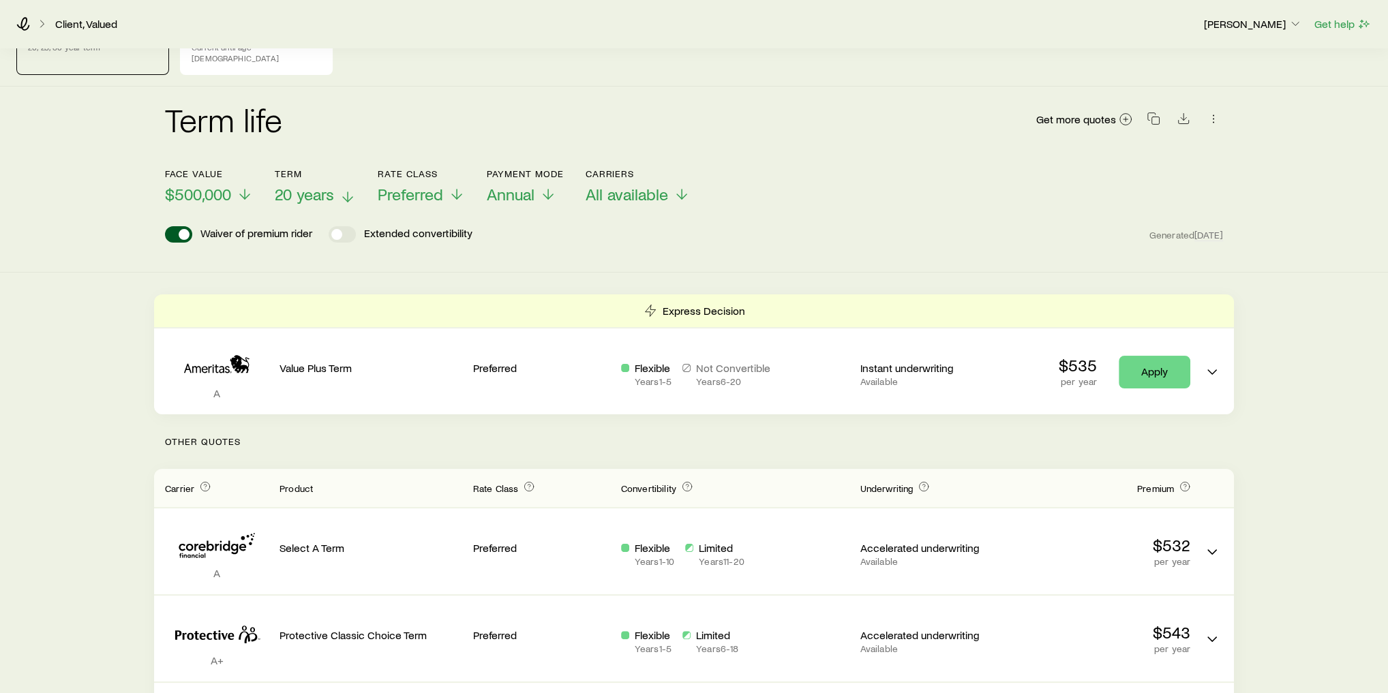
click at [311, 185] on span "20 years" at bounding box center [304, 194] width 59 height 19
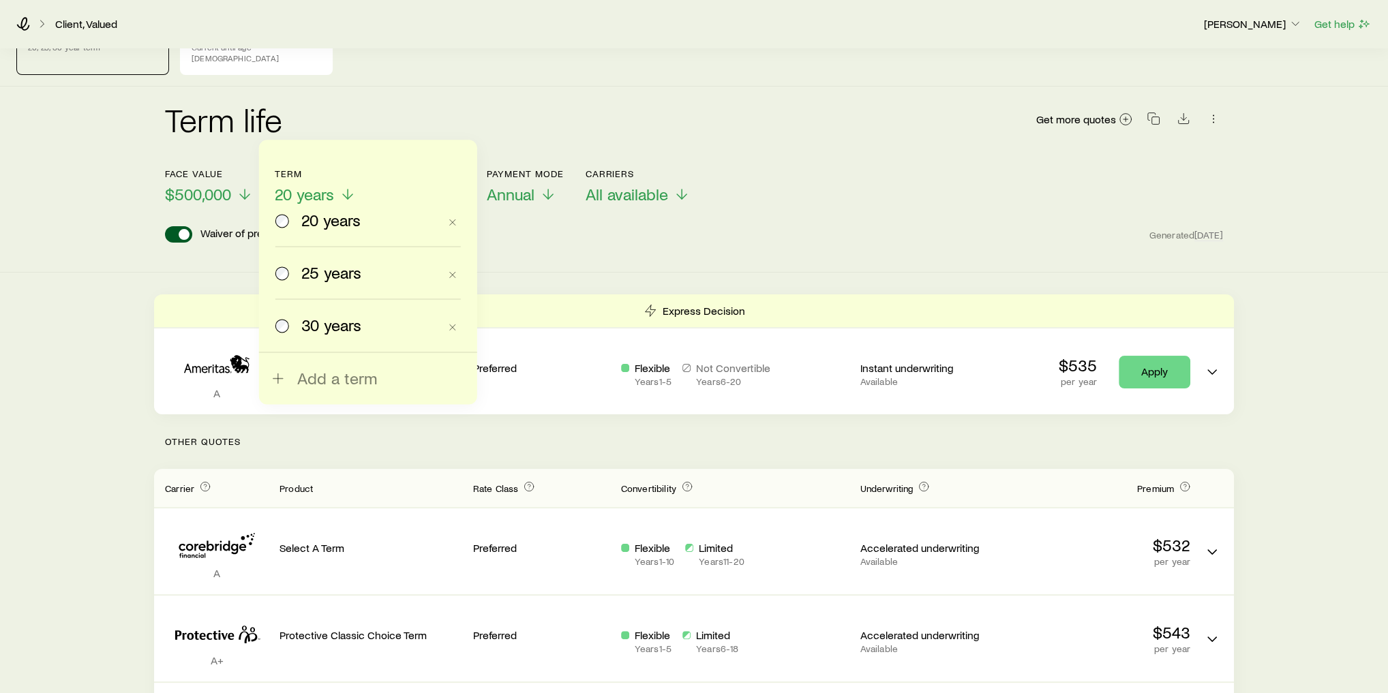
click at [443, 130] on div "Term life Get more quotes" at bounding box center [694, 127] width 1058 height 49
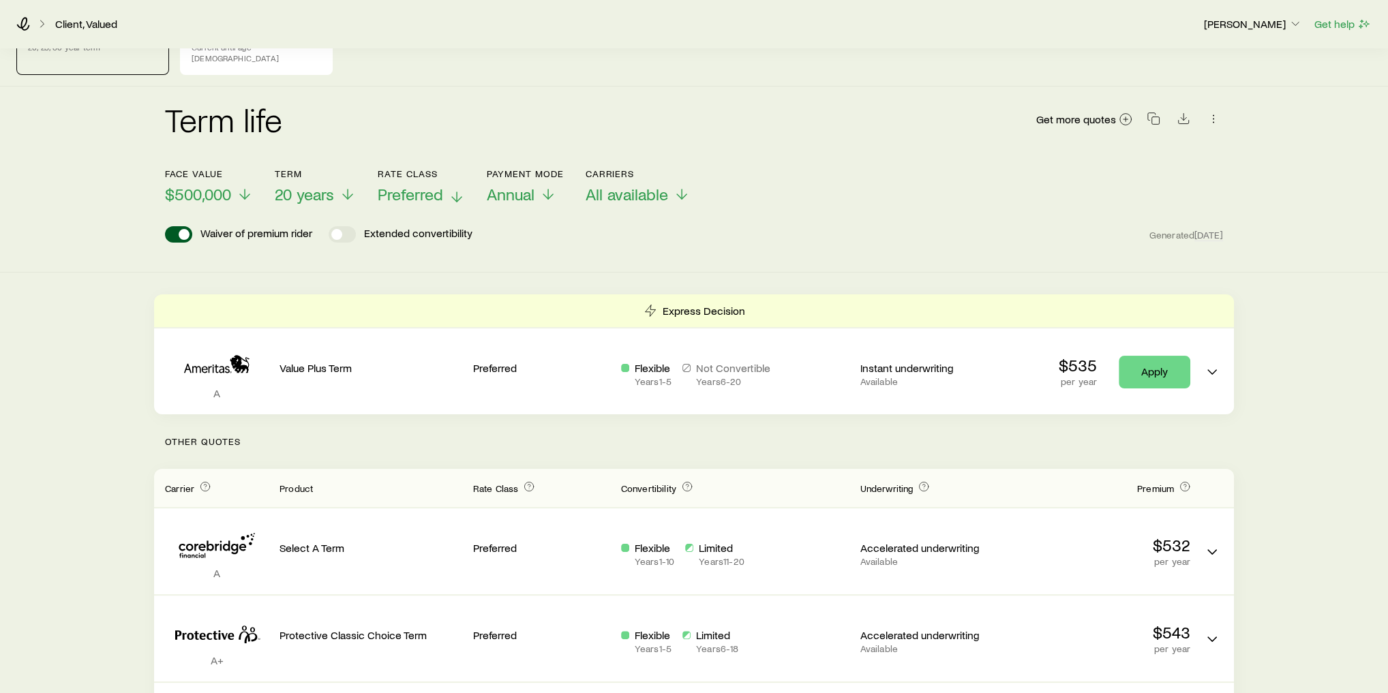
click at [443, 190] on span "Preferred" at bounding box center [410, 194] width 65 height 19
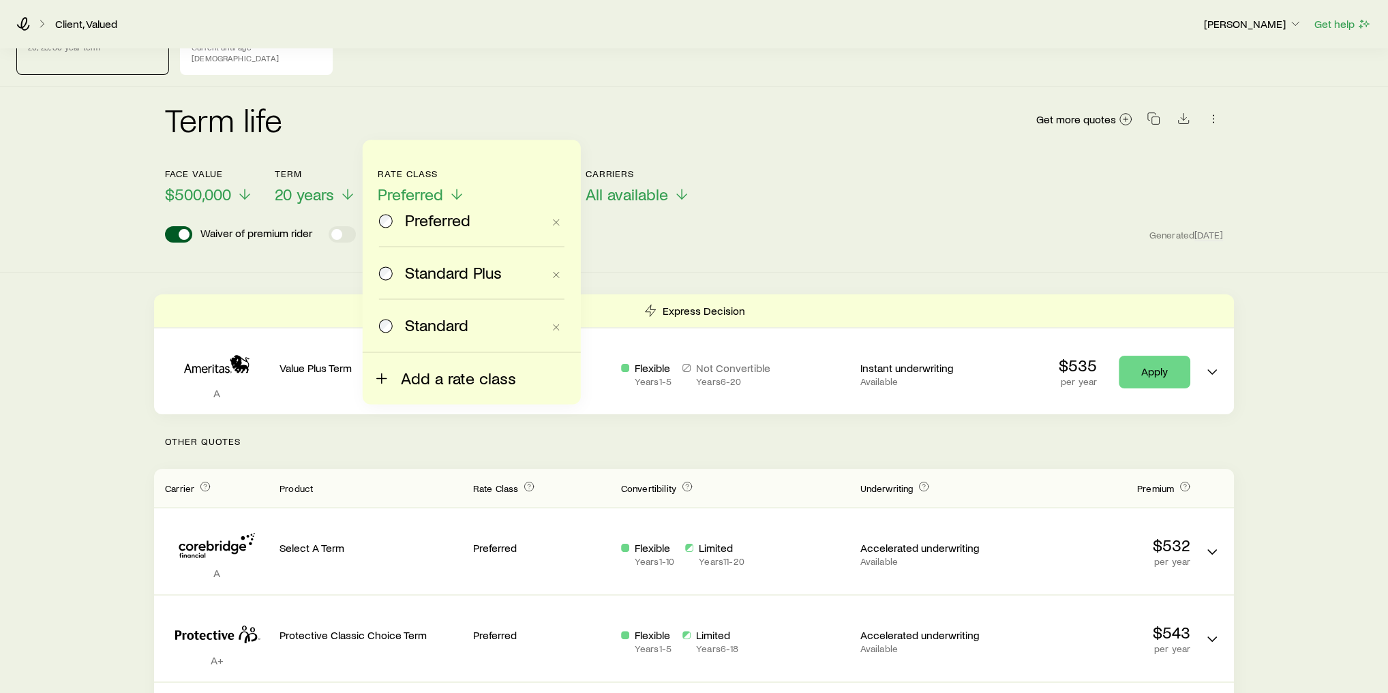
click at [451, 383] on span "Add a rate class" at bounding box center [458, 378] width 115 height 19
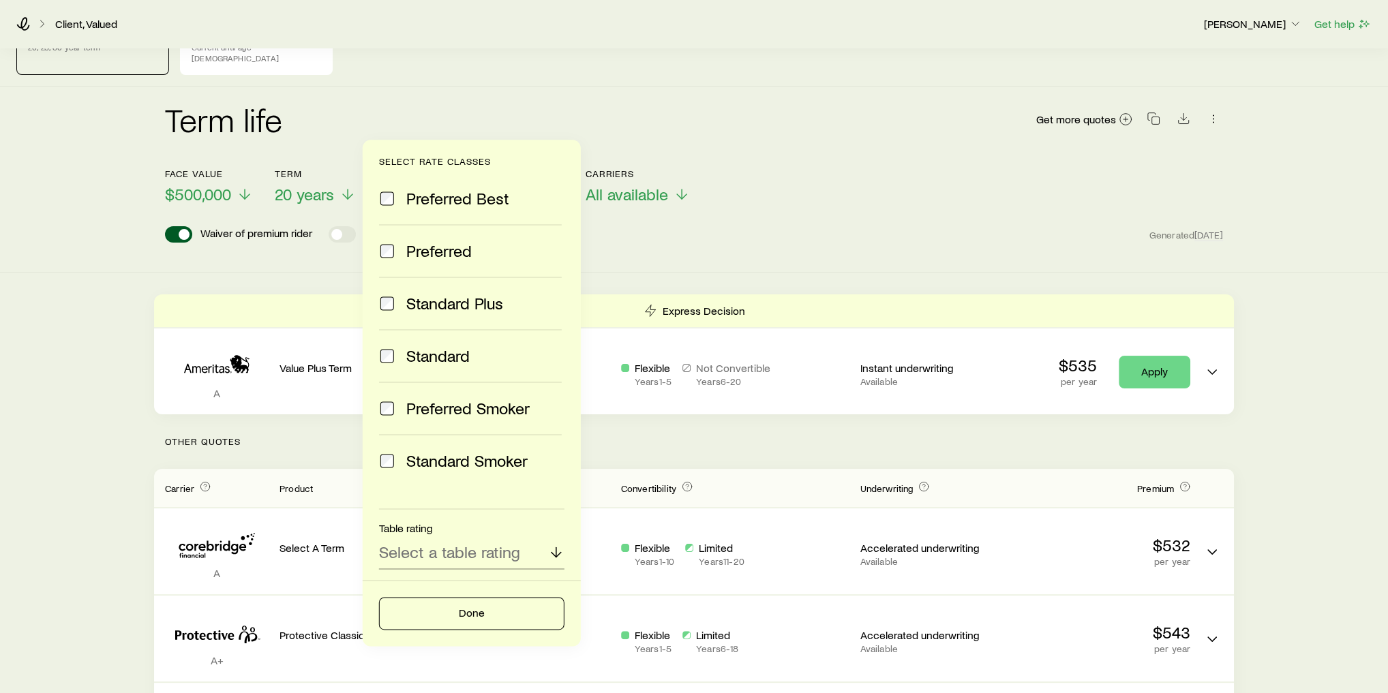
click at [764, 171] on div "Face value $500,000 Term 20 years Rate Class Preferred Select rate classes Pref…" at bounding box center [694, 178] width 1058 height 52
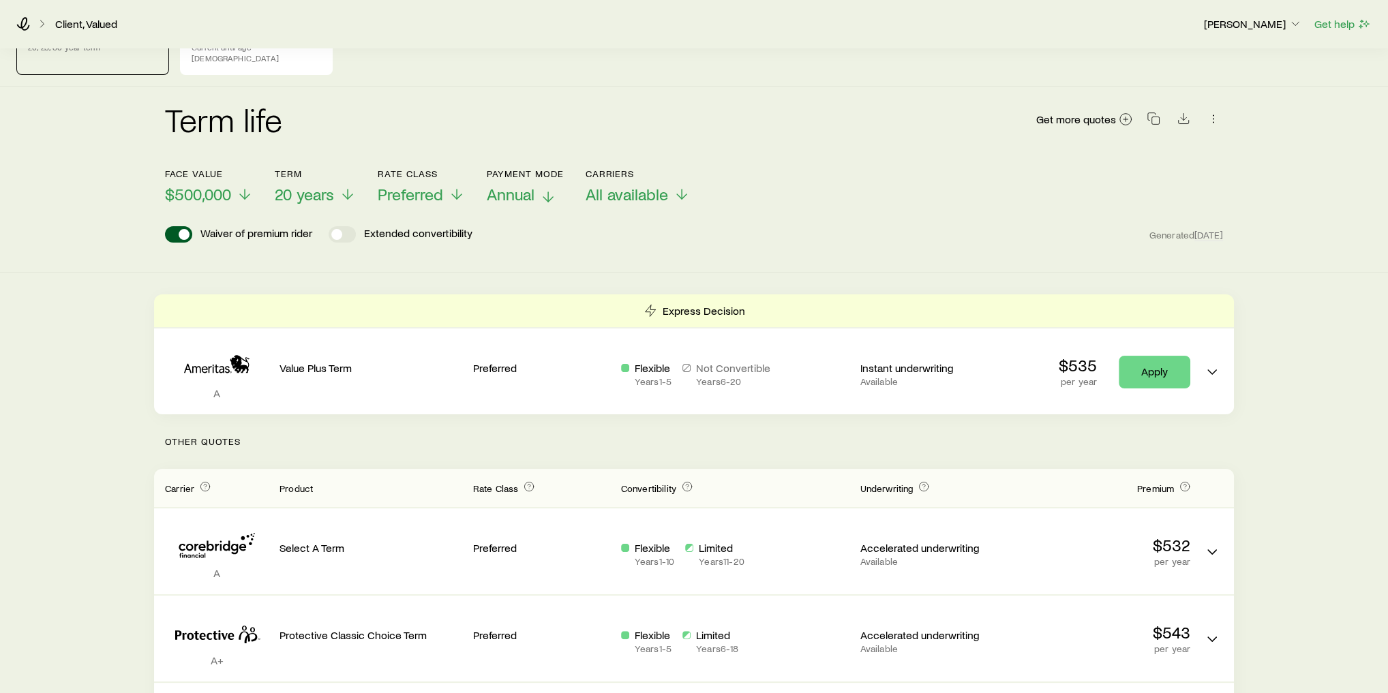
click at [519, 185] on span "Annual" at bounding box center [511, 194] width 48 height 19
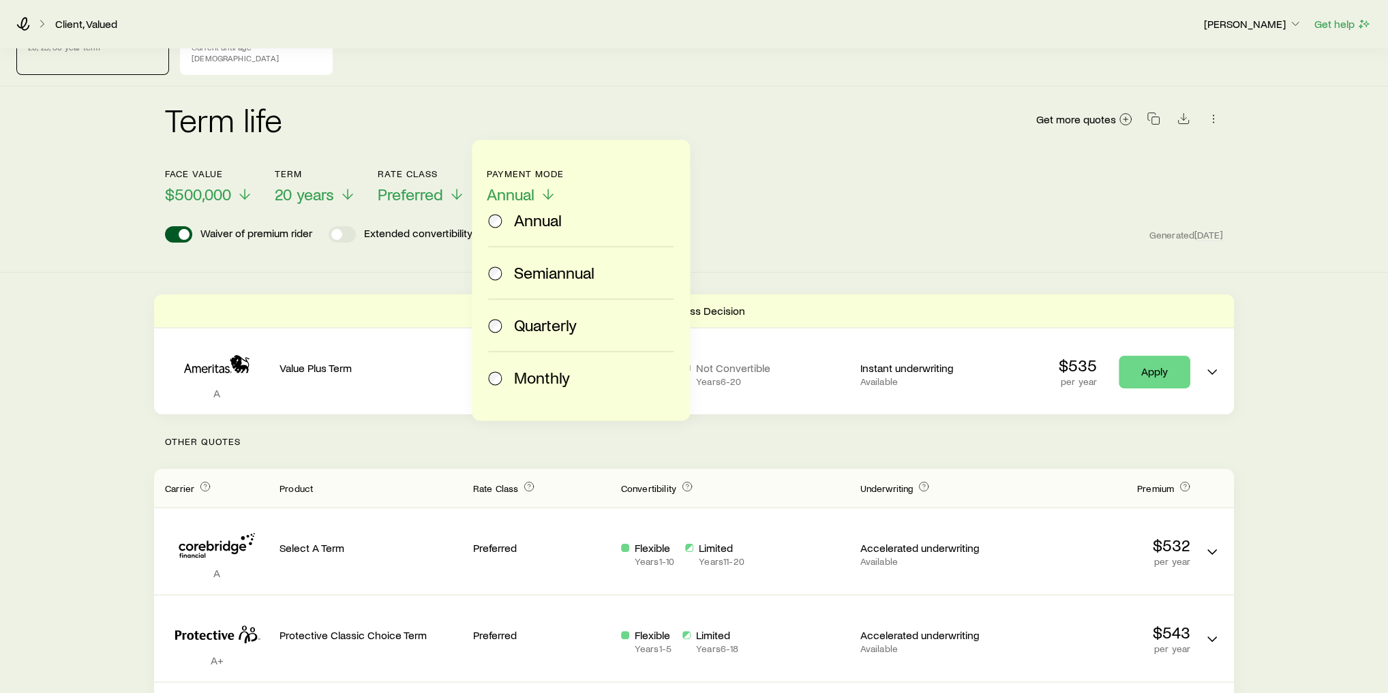
click at [542, 387] on label "Monthly" at bounding box center [578, 378] width 180 height 52
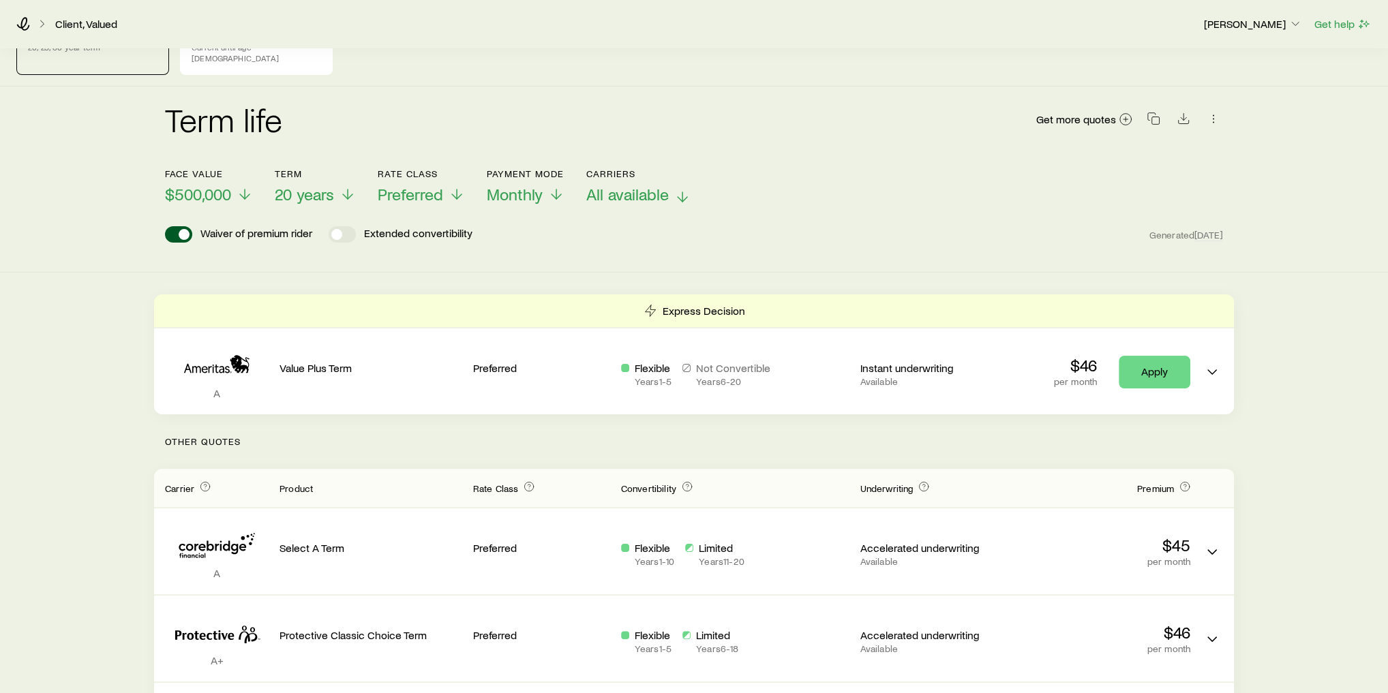
click at [656, 185] on span "All available" at bounding box center [627, 194] width 82 height 19
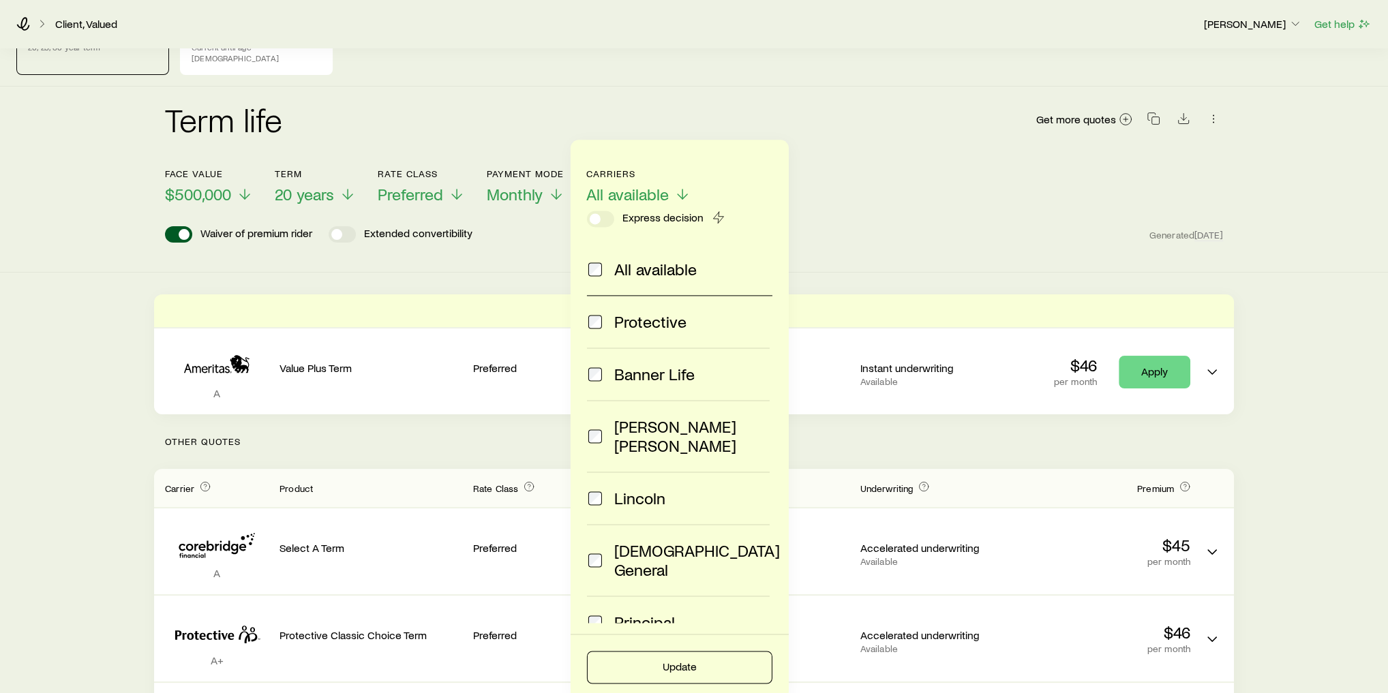
click at [873, 232] on header "Face value $500,000 Term 20 years Rate Class Preferred Payment Mode Monthly Car…" at bounding box center [694, 209] width 1058 height 82
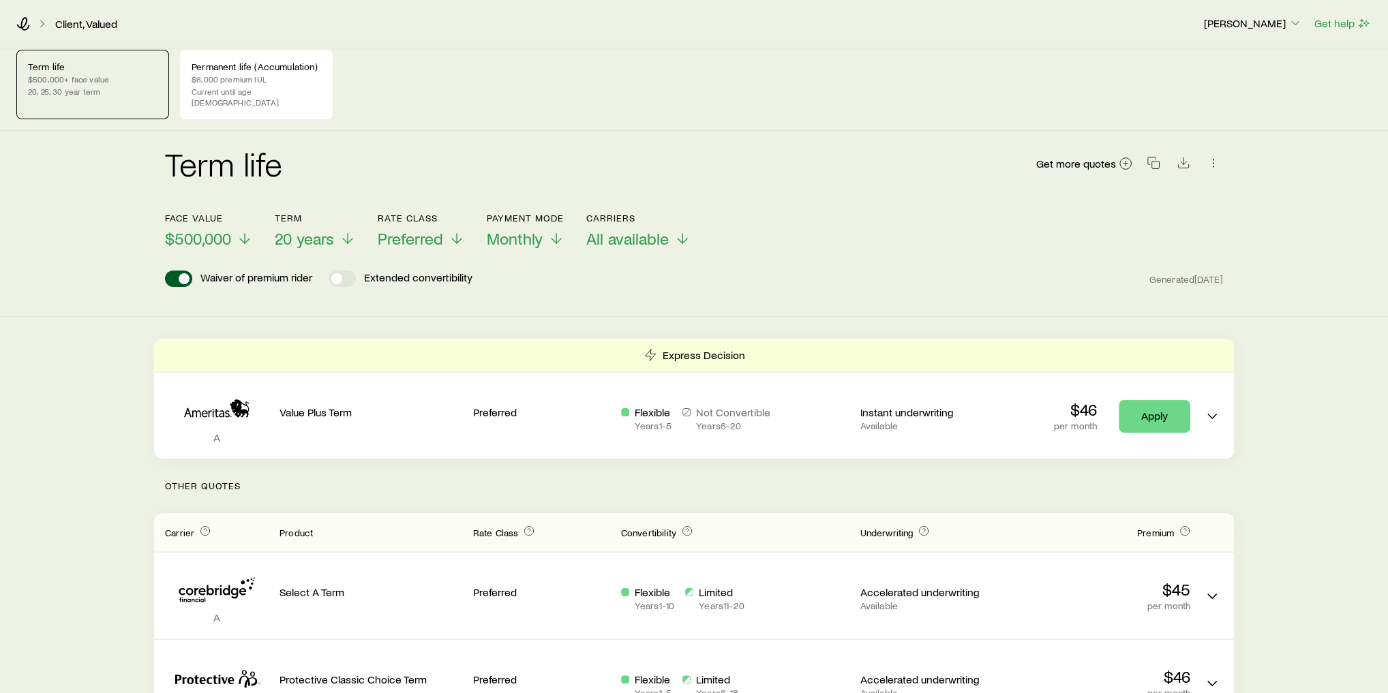
scroll to position [0, 0]
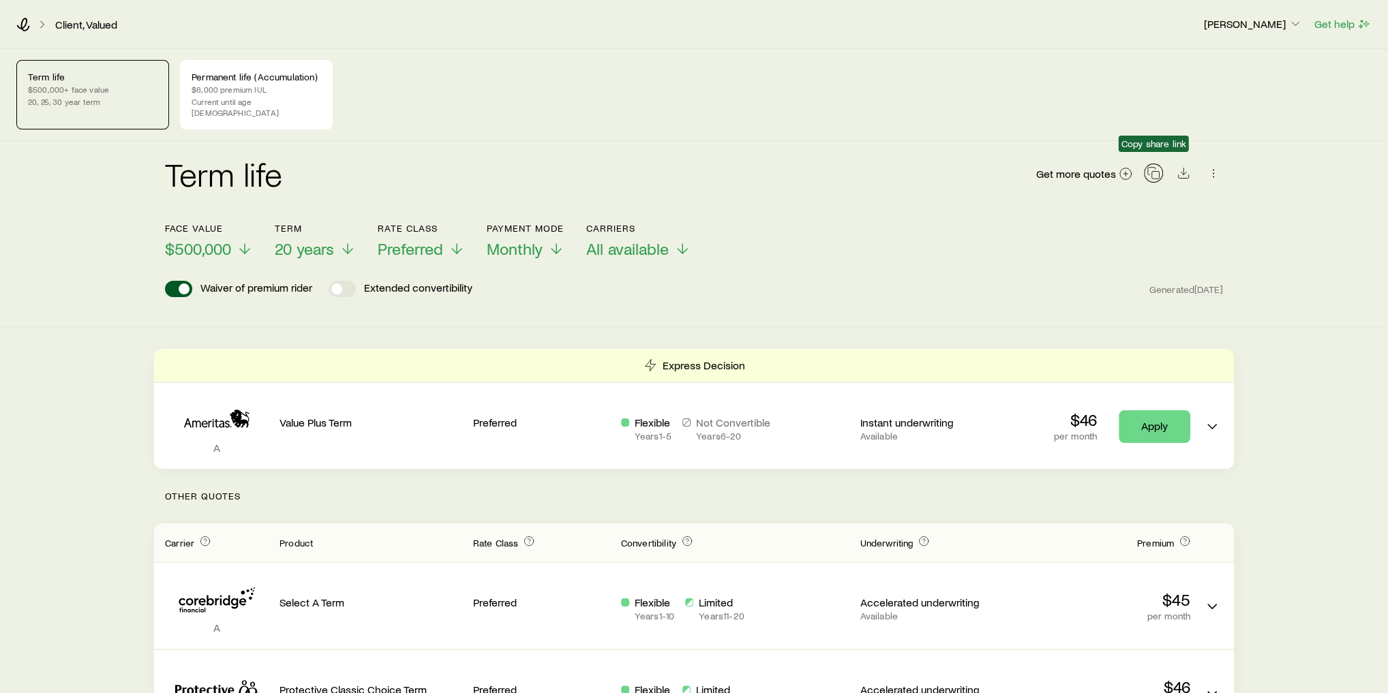
click at [1152, 172] on rect "button" at bounding box center [1155, 175] width 7 height 7
click at [62, 209] on div "Term life Get more quotes Face value $500,000 Term 20 years Rate Class Preferre…" at bounding box center [694, 234] width 1388 height 186
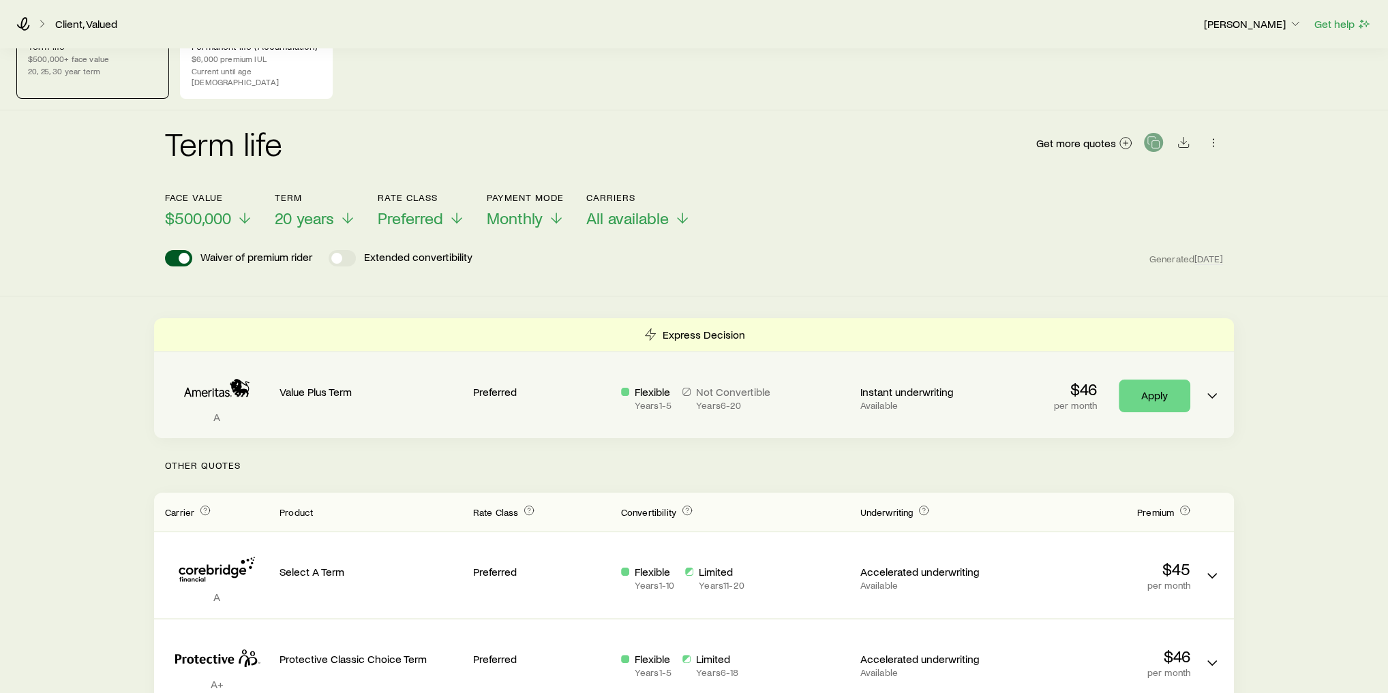
scroll to position [55, 0]
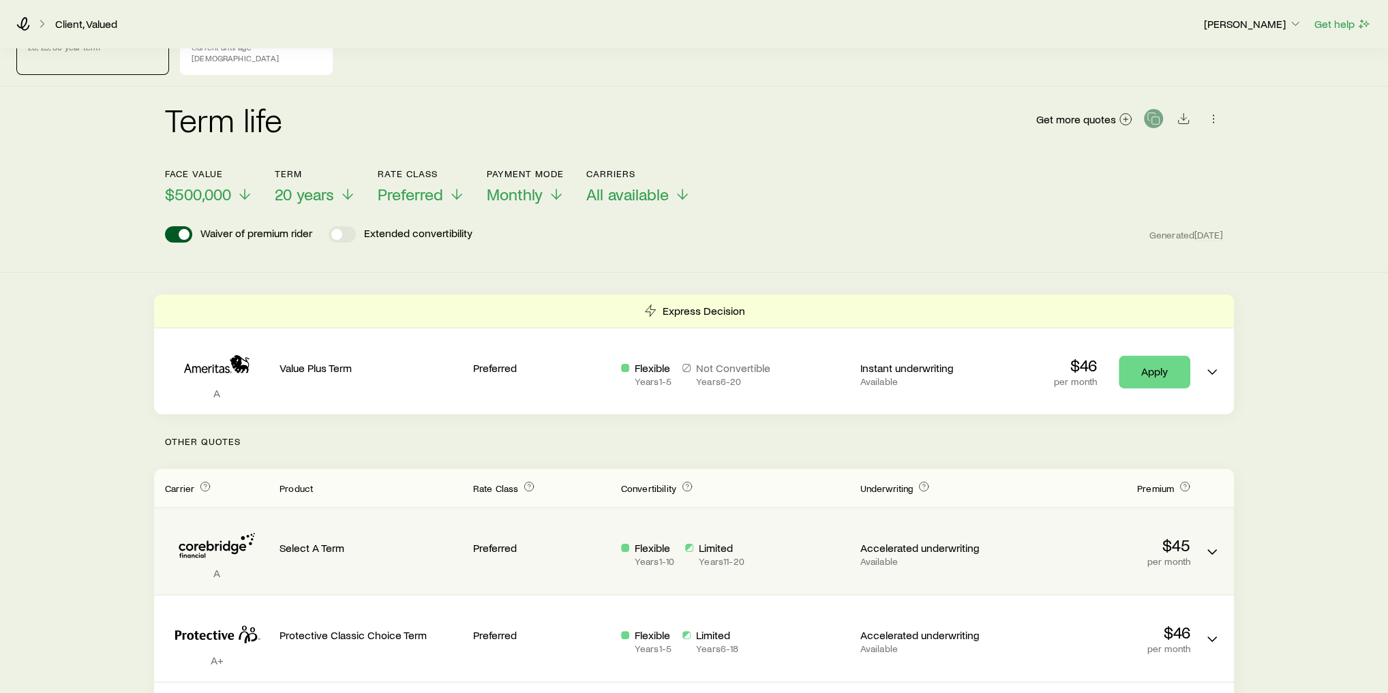
click at [376, 541] on p "Select A Term" at bounding box center [371, 548] width 183 height 14
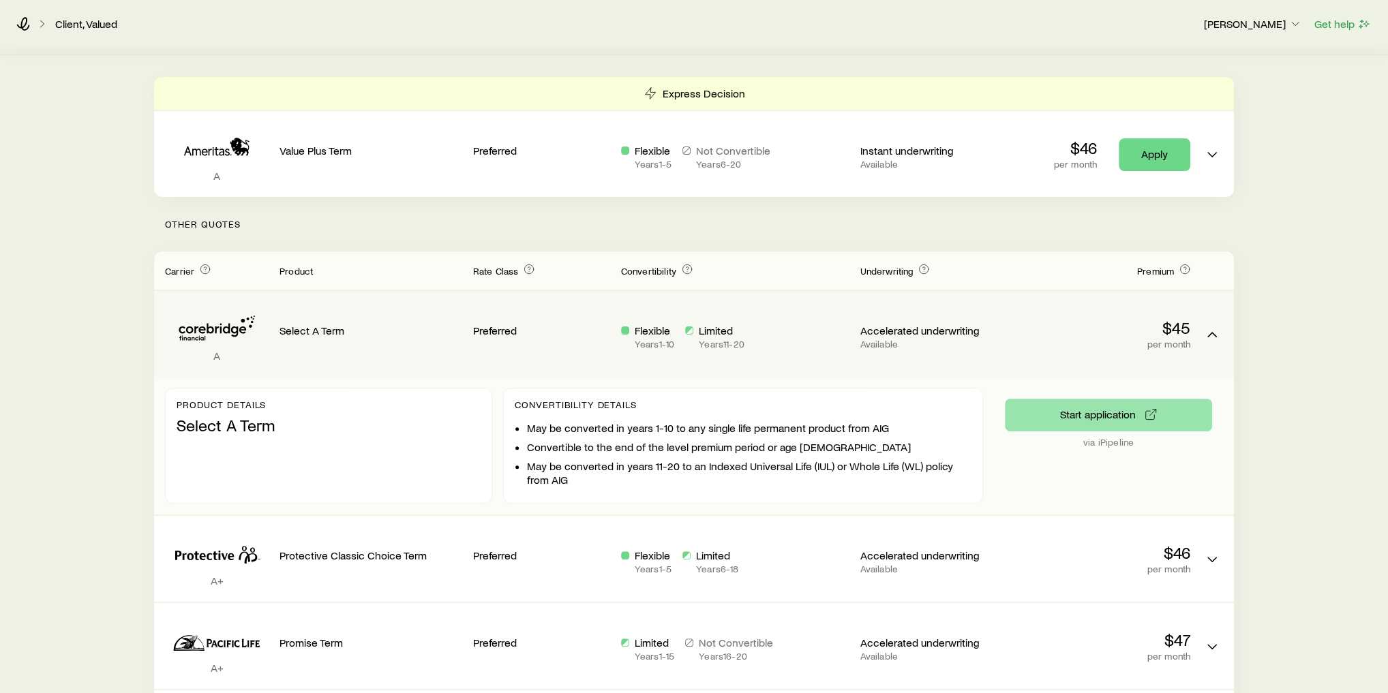
scroll to position [273, 0]
click at [1115, 402] on button "Start application" at bounding box center [1108, 414] width 207 height 33
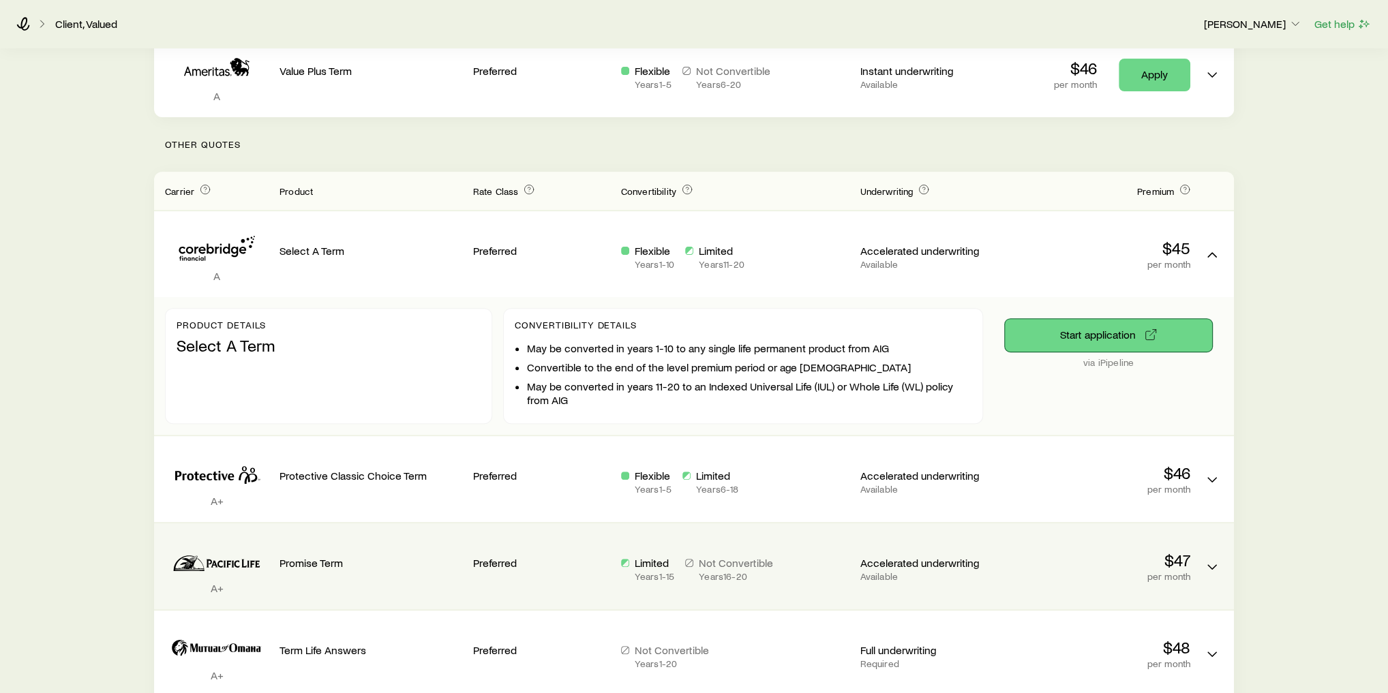
scroll to position [436, 0]
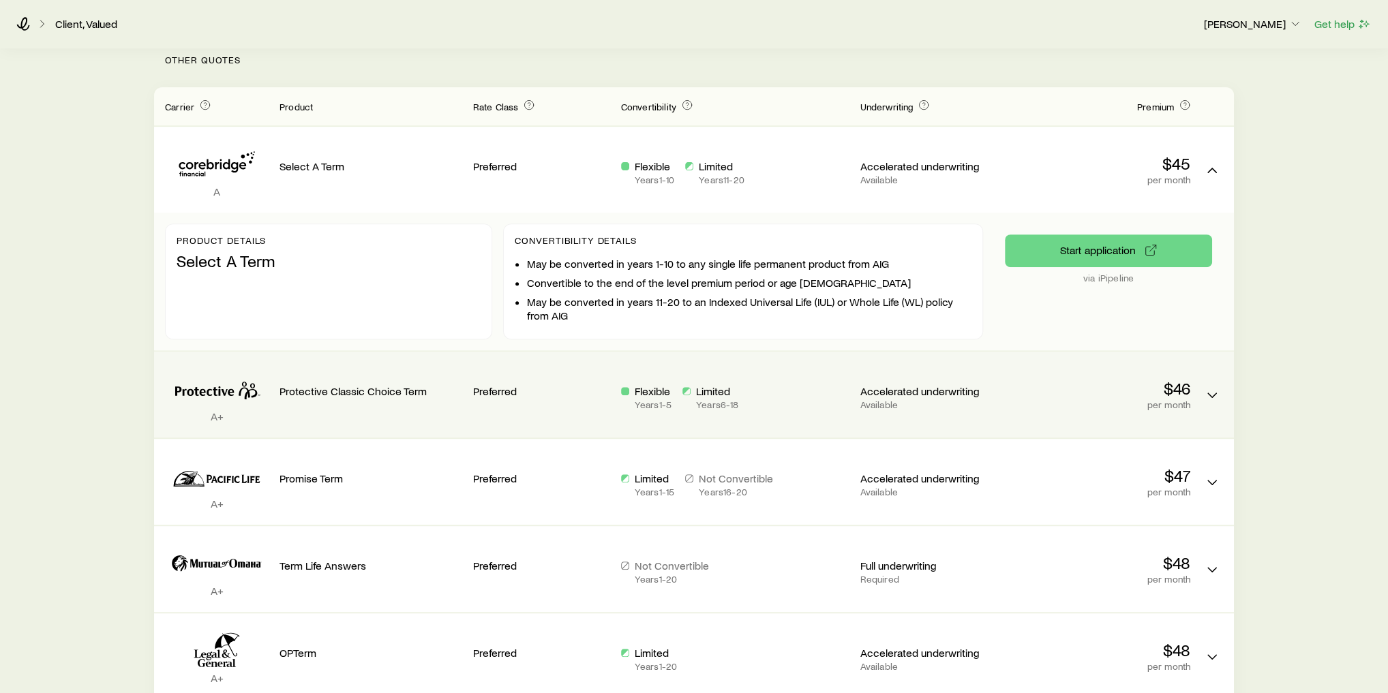
drag, startPoint x: 368, startPoint y: 396, endPoint x: 376, endPoint y: 396, distance: 8.2
click at [369, 396] on div "Protective Classic Choice Term" at bounding box center [371, 395] width 183 height 64
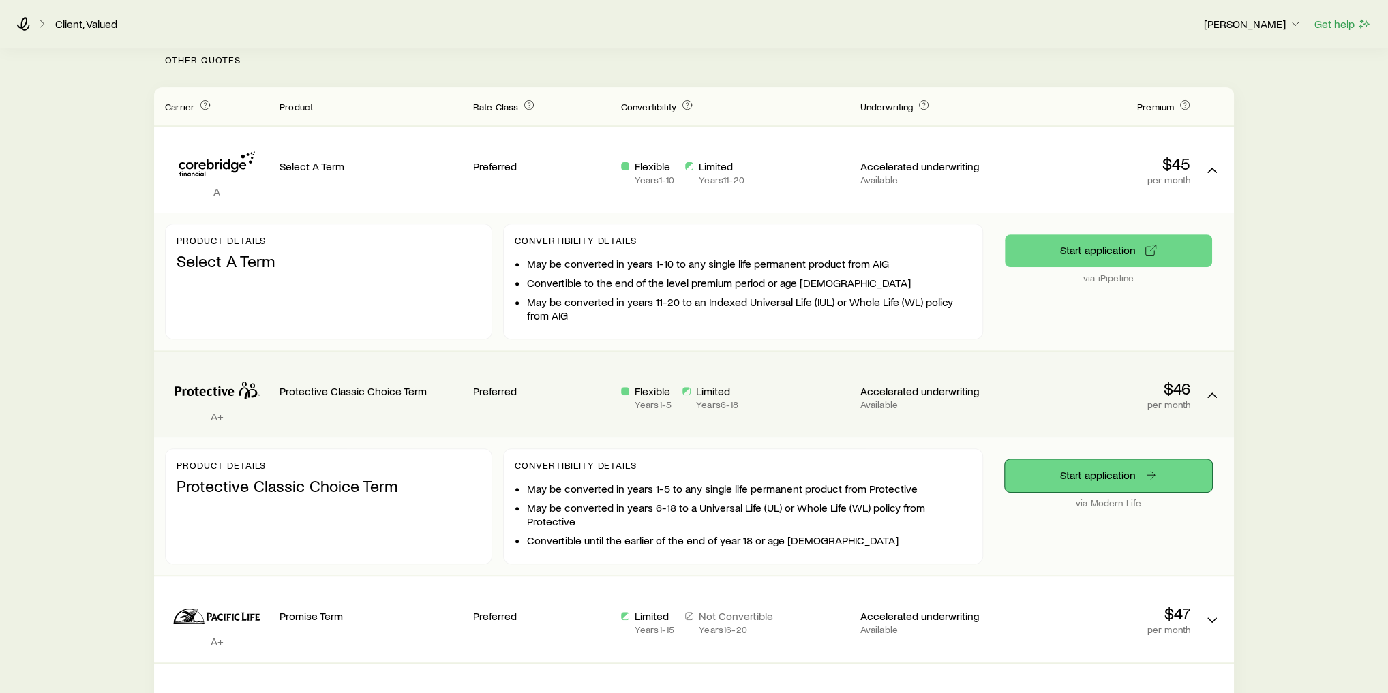
click at [1113, 469] on link "Start application" at bounding box center [1108, 476] width 207 height 33
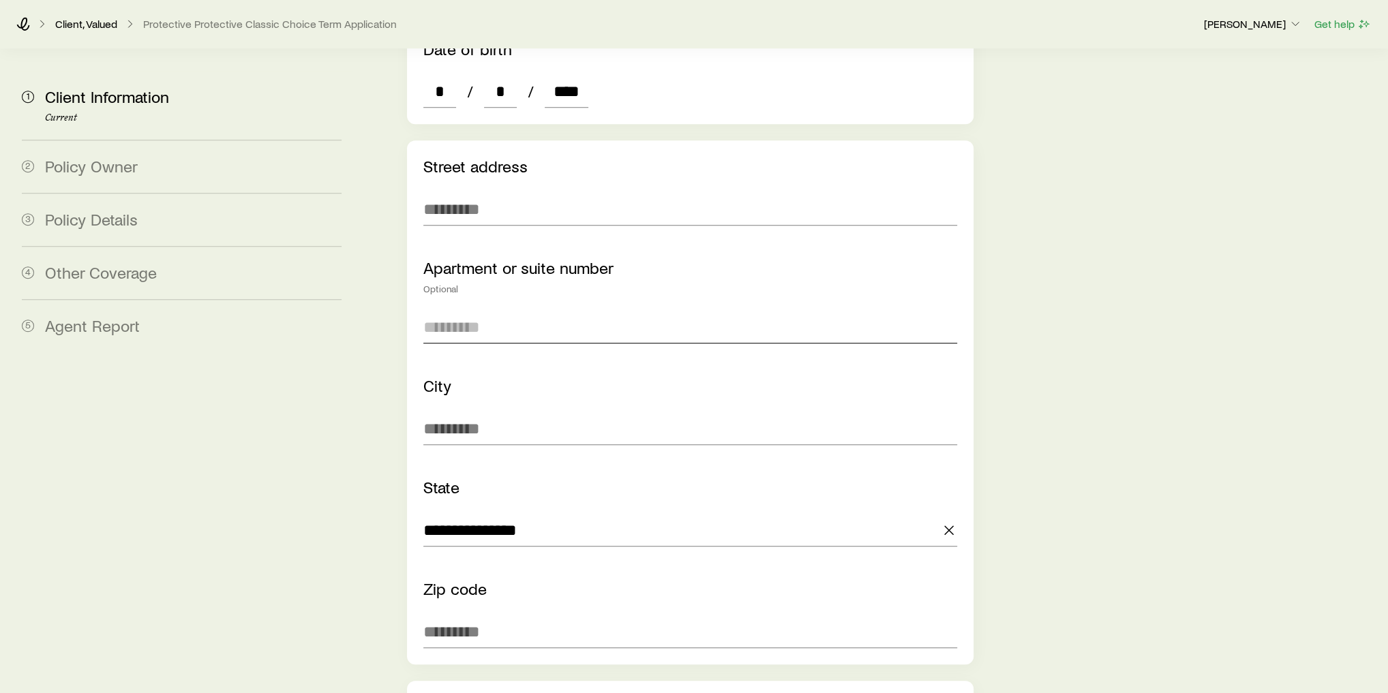
scroll to position [818, 0]
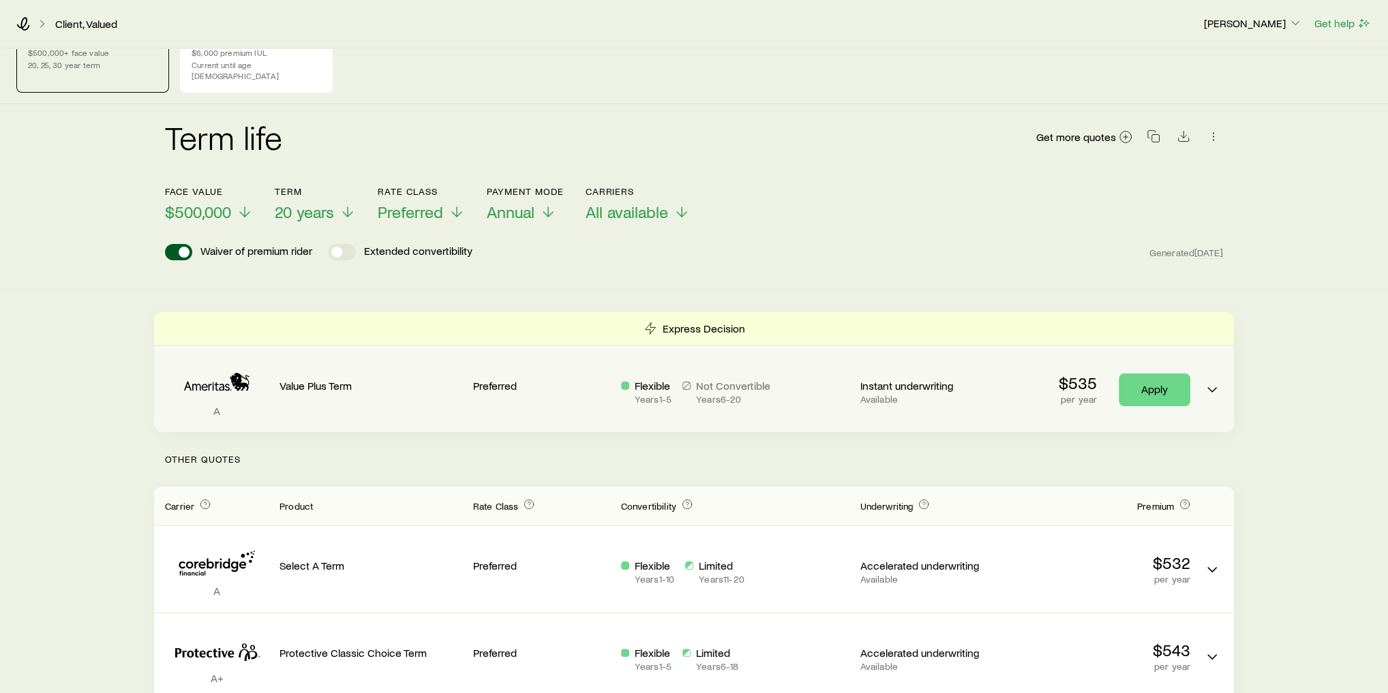
scroll to position [55, 0]
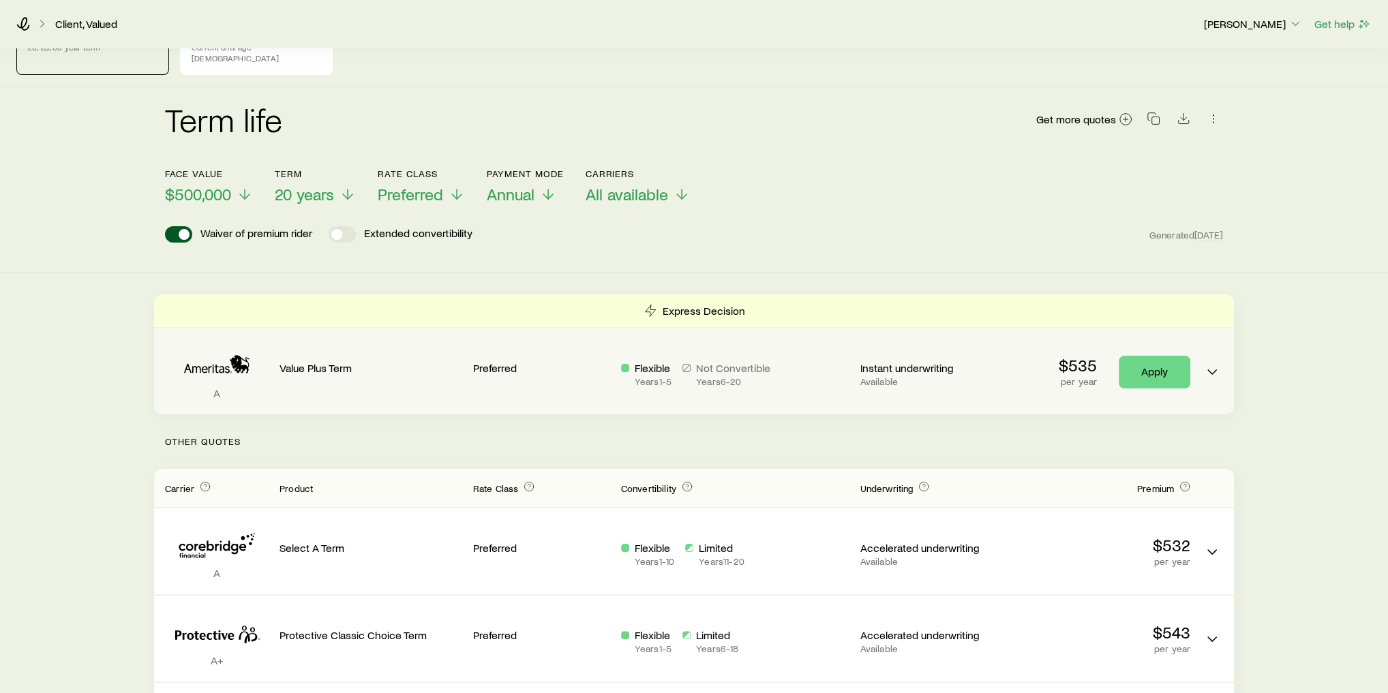
click at [285, 374] on div "Value Plus Term" at bounding box center [371, 372] width 183 height 64
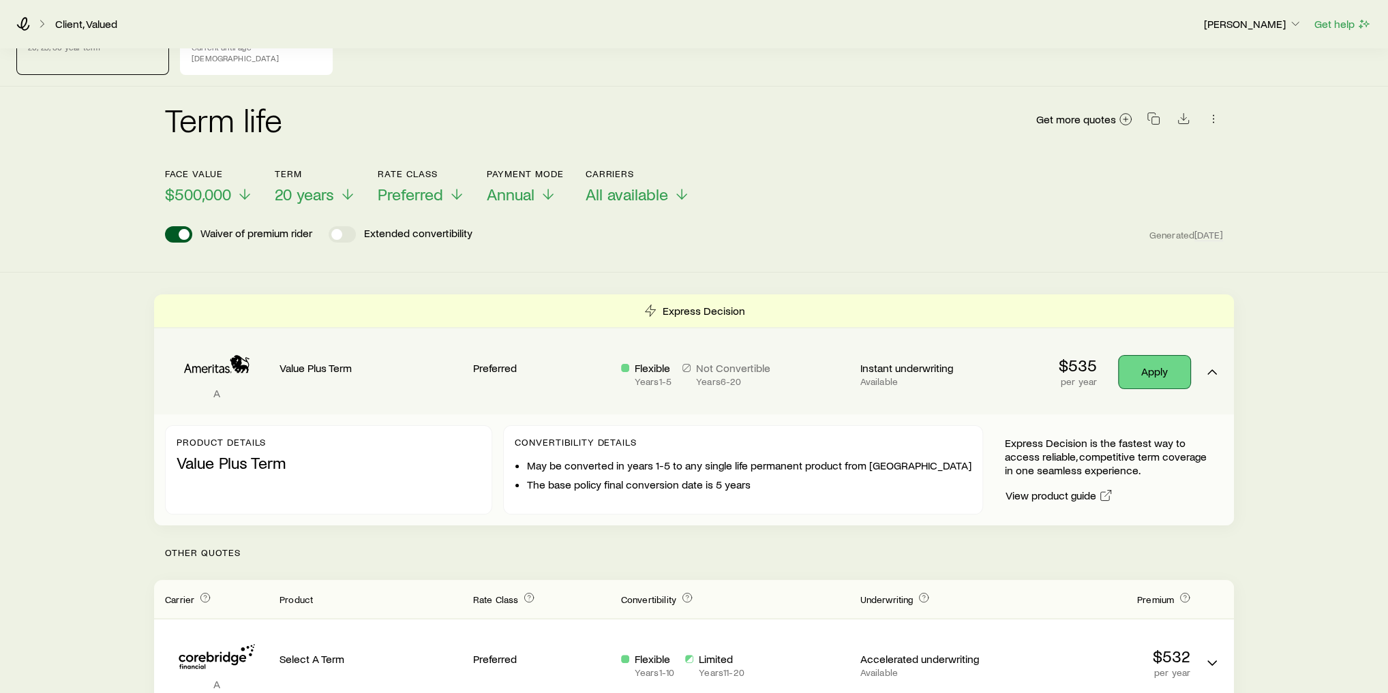
click at [1164, 360] on link "Apply" at bounding box center [1155, 372] width 72 height 33
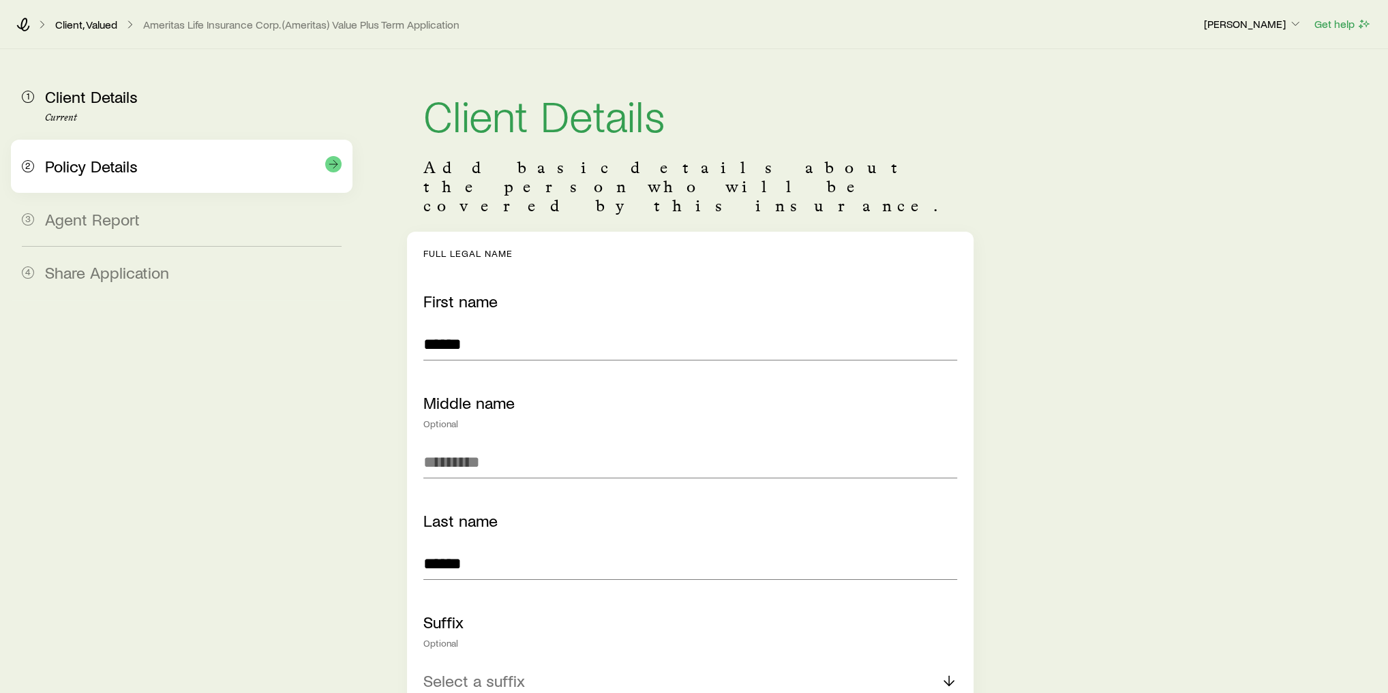
click at [144, 175] on div "Policy Details" at bounding box center [193, 167] width 297 height 20
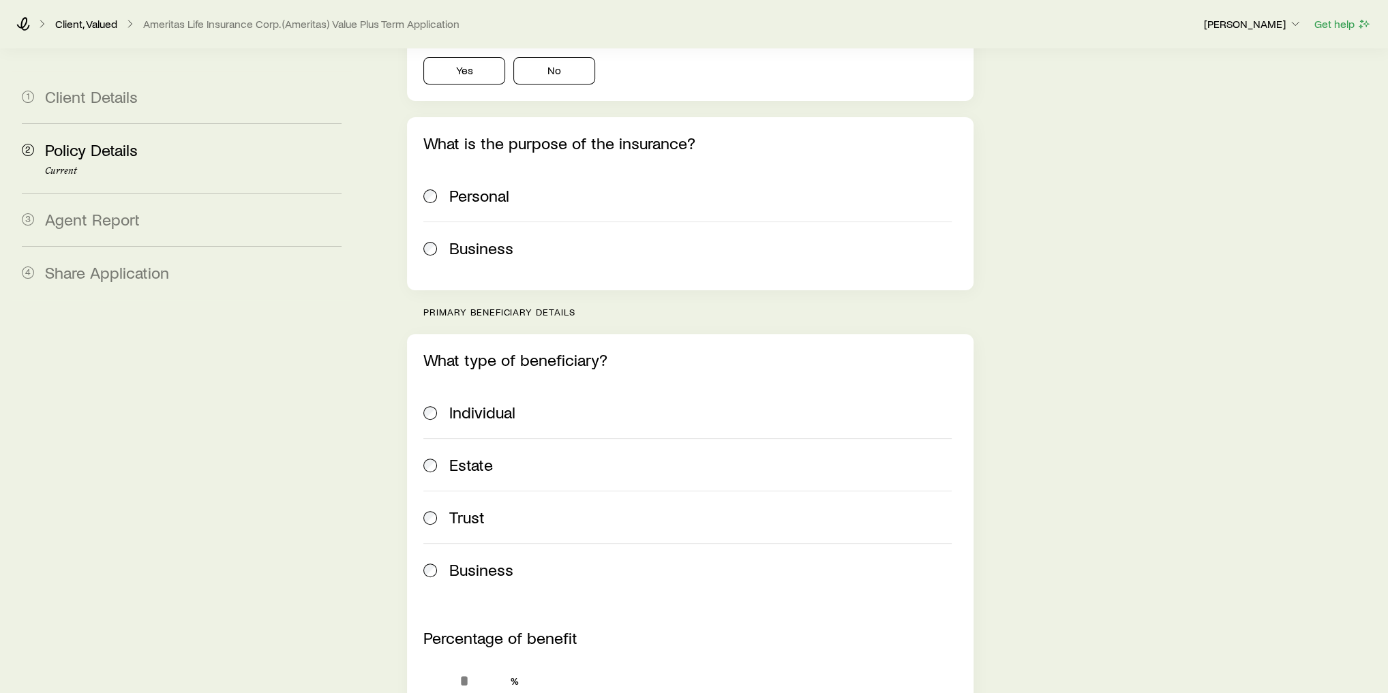
scroll to position [327, 0]
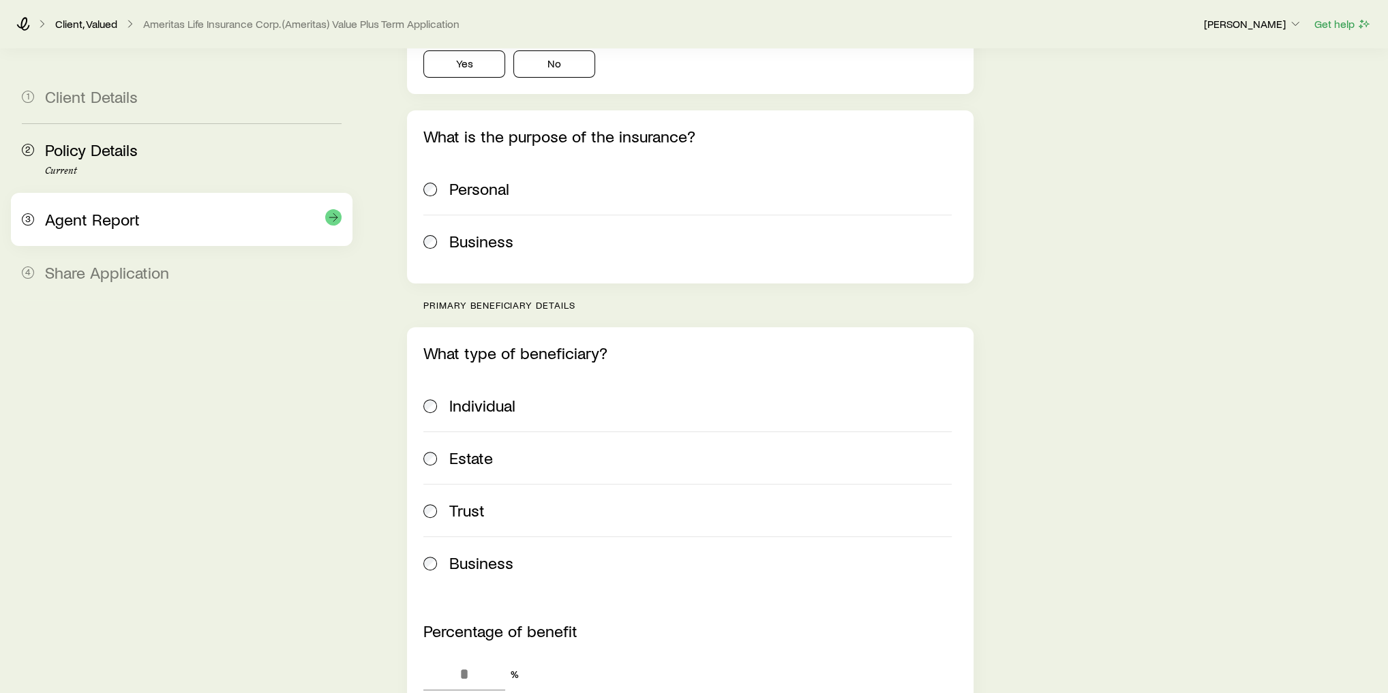
click at [117, 227] on span "Agent Report" at bounding box center [92, 219] width 95 height 20
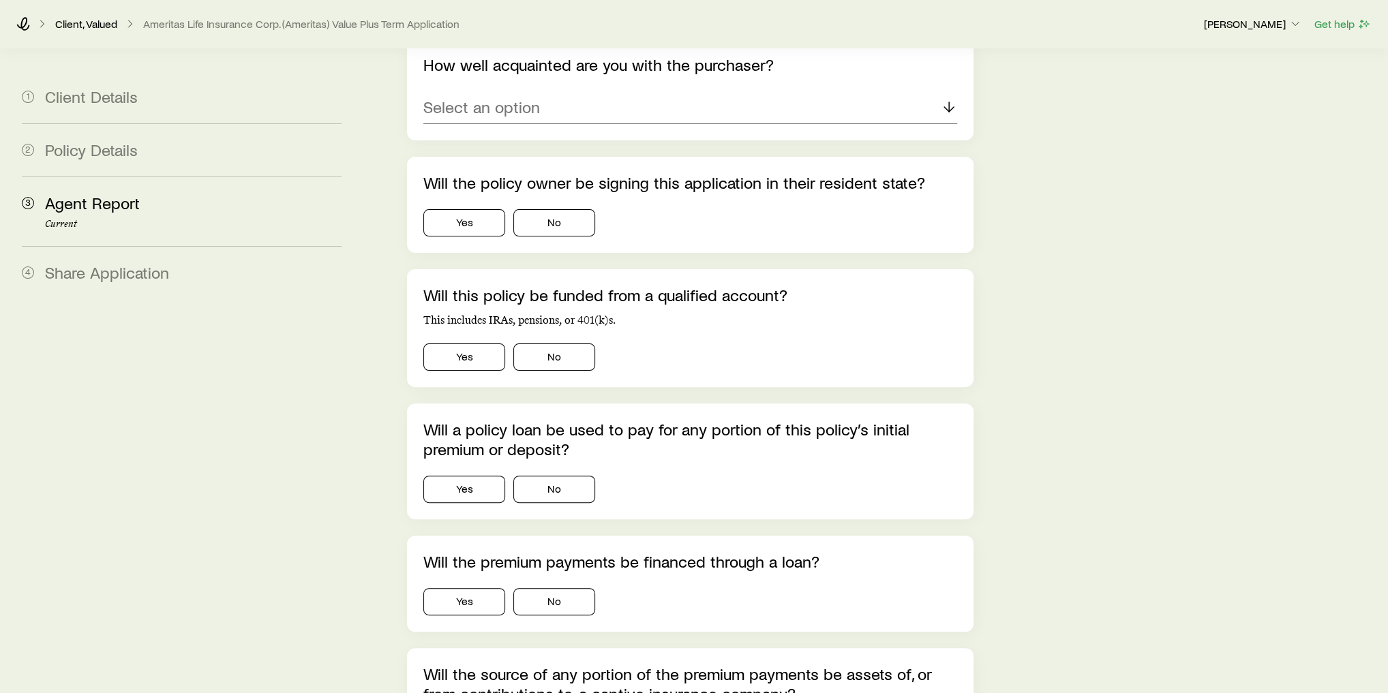
scroll to position [273, 0]
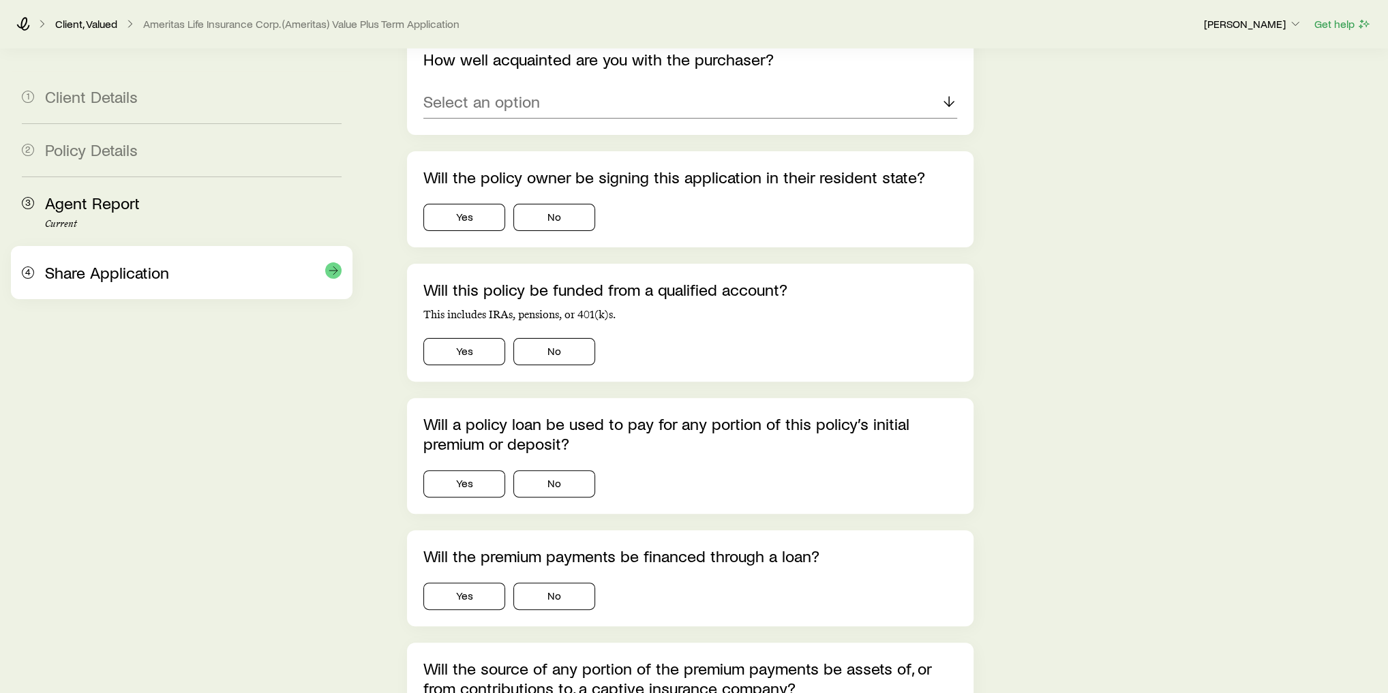
click at [117, 281] on span "Share Application" at bounding box center [107, 272] width 124 height 20
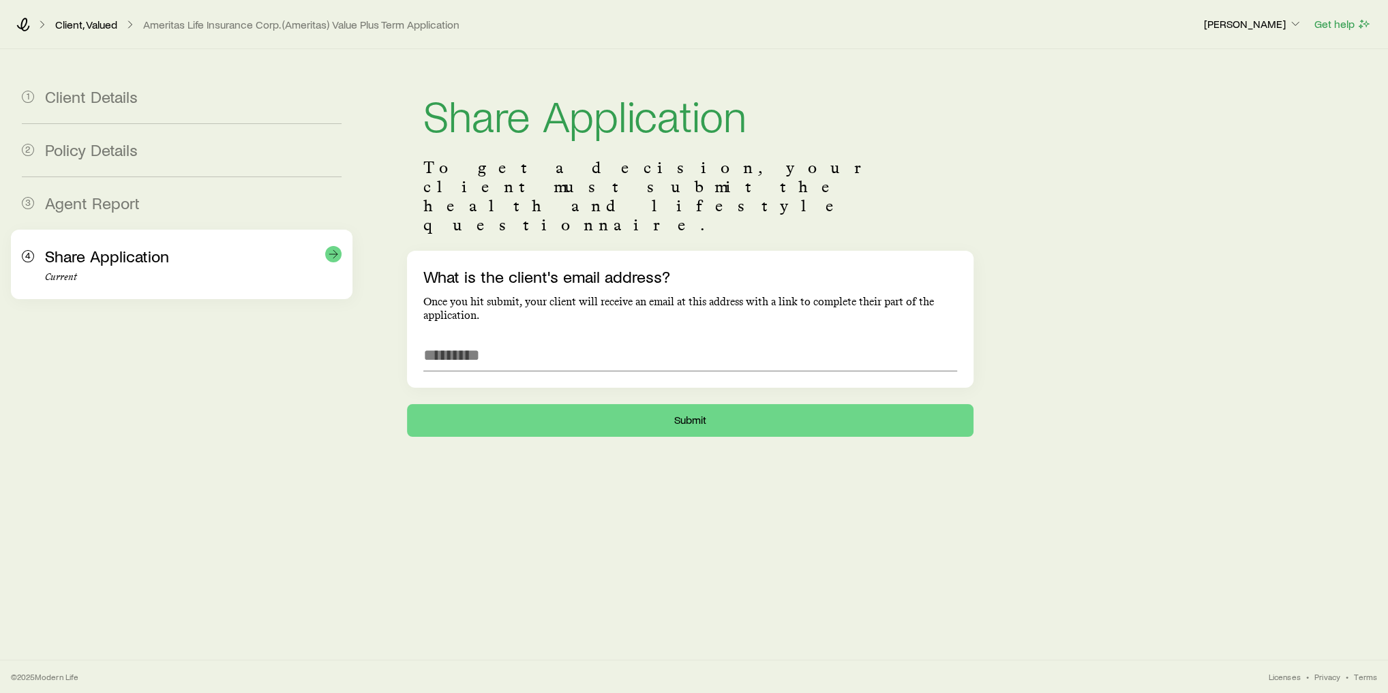
scroll to position [0, 0]
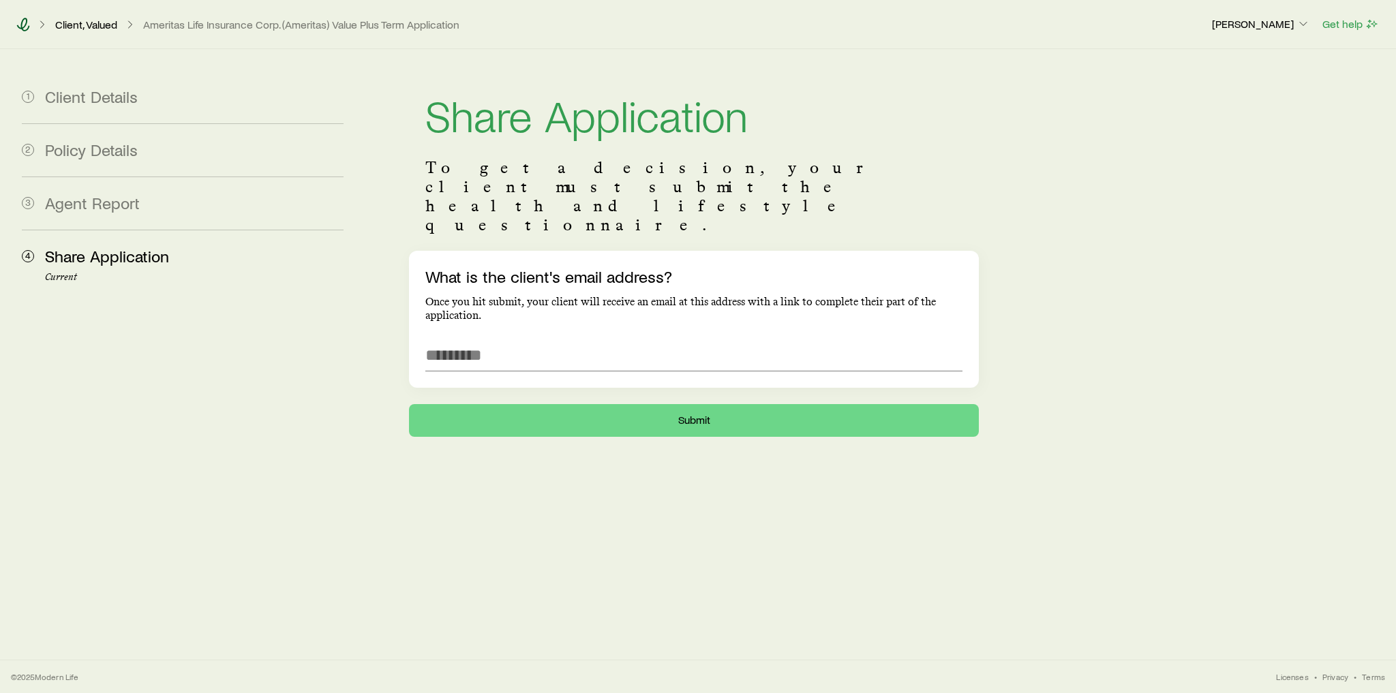
click at [22, 27] on icon at bounding box center [23, 25] width 13 height 14
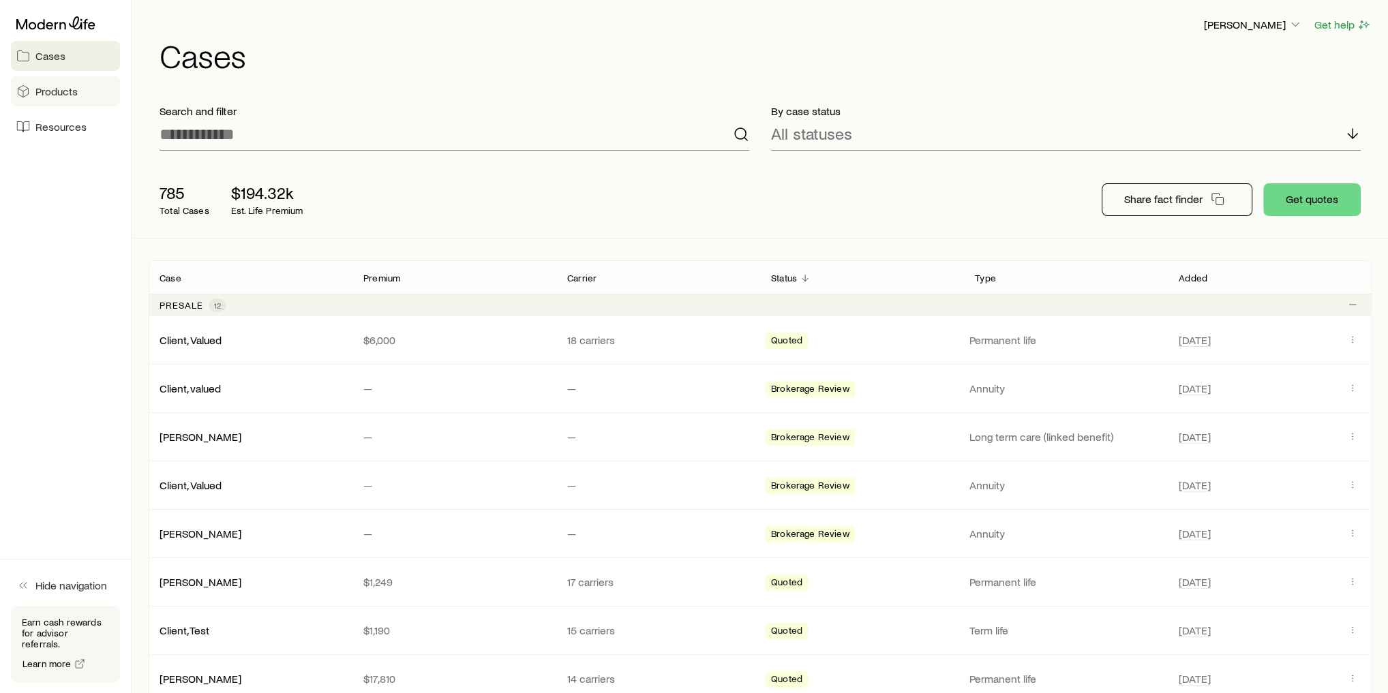
click at [51, 93] on span "Products" at bounding box center [56, 92] width 42 height 14
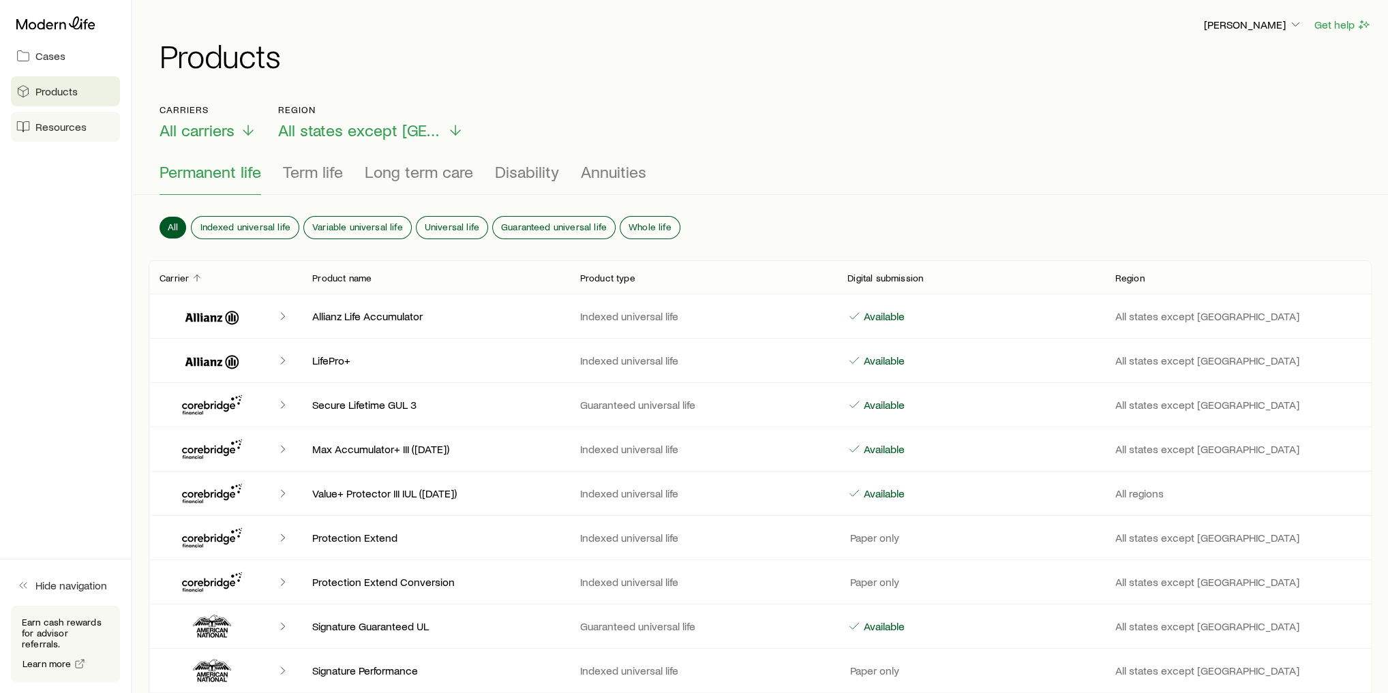
click at [48, 119] on link "Resources" at bounding box center [65, 127] width 109 height 30
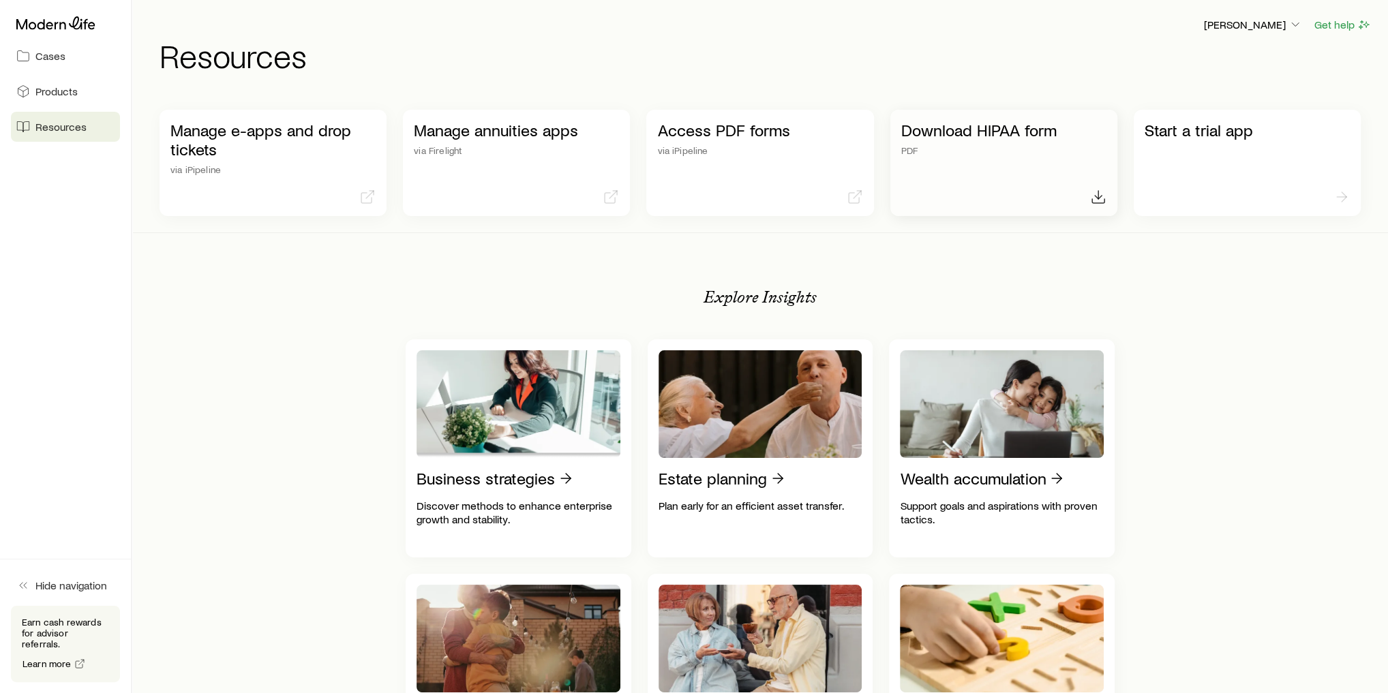
click at [991, 160] on link "Download HIPAA form PDF" at bounding box center [1003, 163] width 227 height 106
click at [1196, 186] on div "Start a trial app" at bounding box center [1247, 163] width 227 height 106
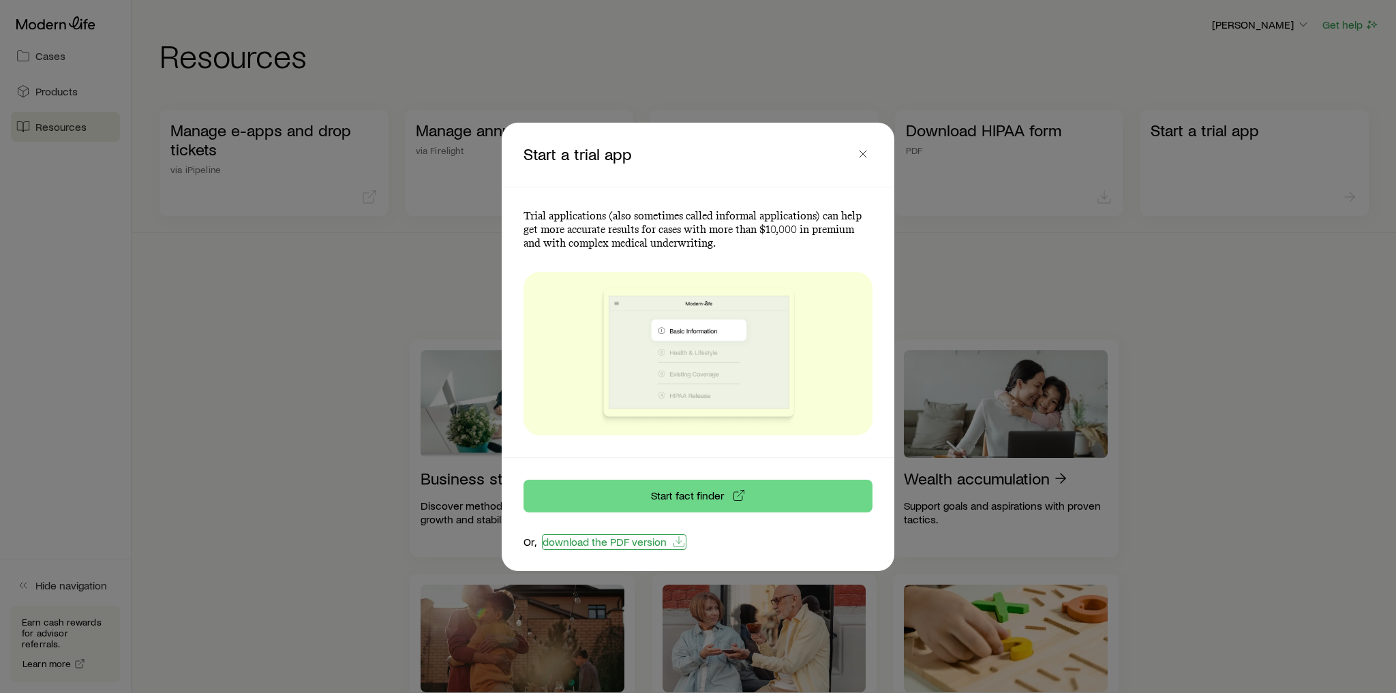
click at [622, 545] on link "download the PDF version" at bounding box center [614, 542] width 145 height 16
click at [425, 307] on div at bounding box center [698, 346] width 1396 height 693
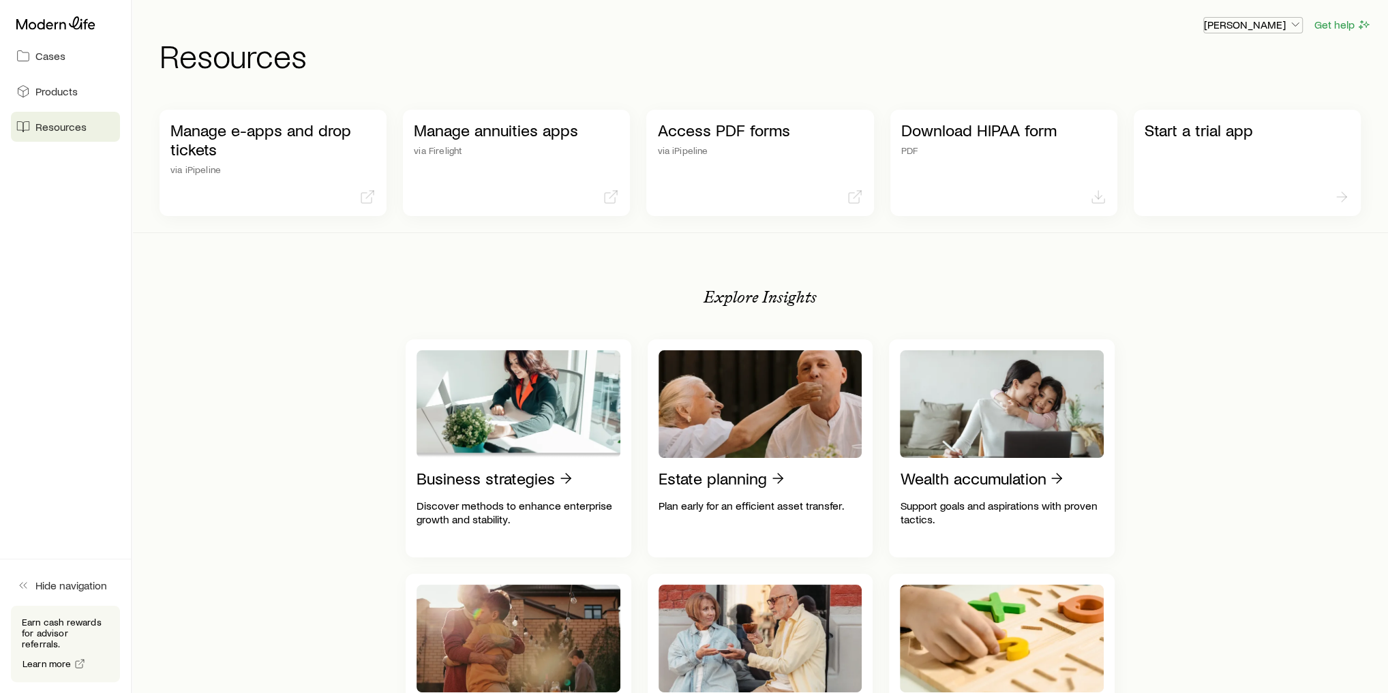
click at [1239, 25] on p "[PERSON_NAME]" at bounding box center [1253, 25] width 98 height 14
click at [1226, 63] on span "Licenses and contracts" at bounding box center [1226, 62] width 112 height 14
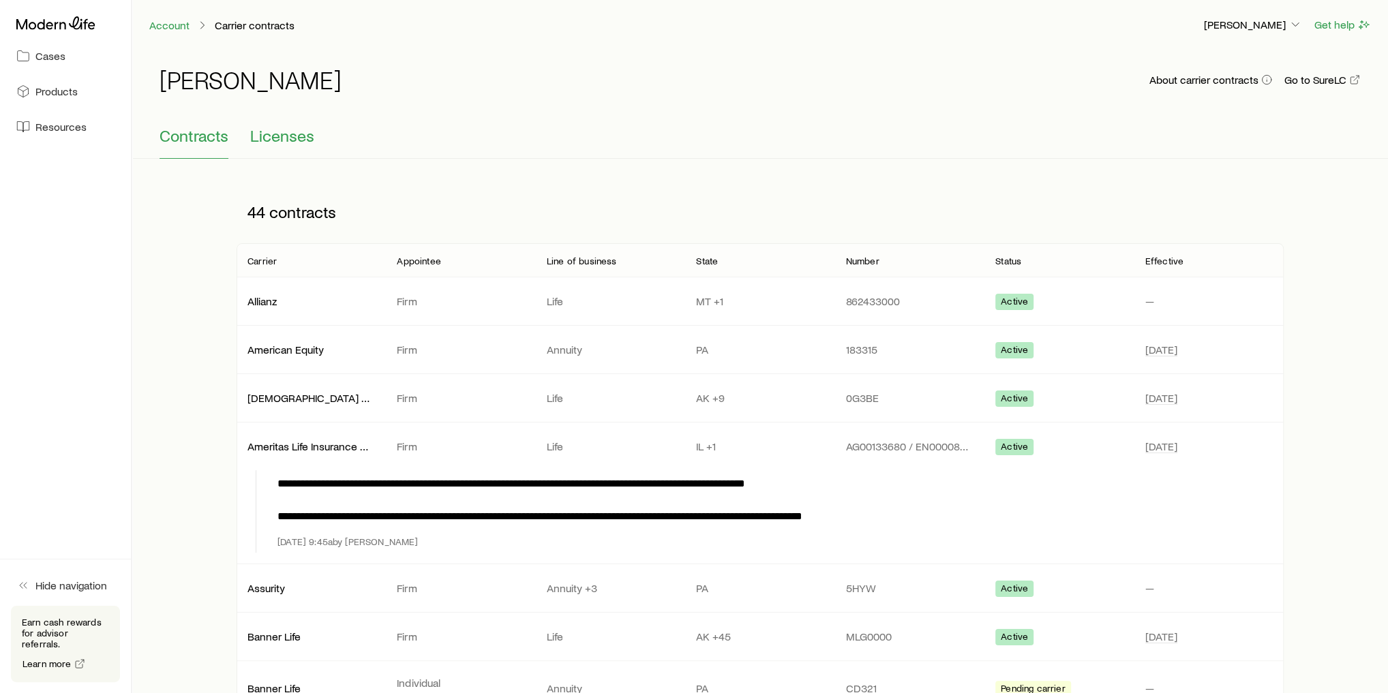
click at [288, 145] on button "Licenses" at bounding box center [282, 142] width 64 height 33
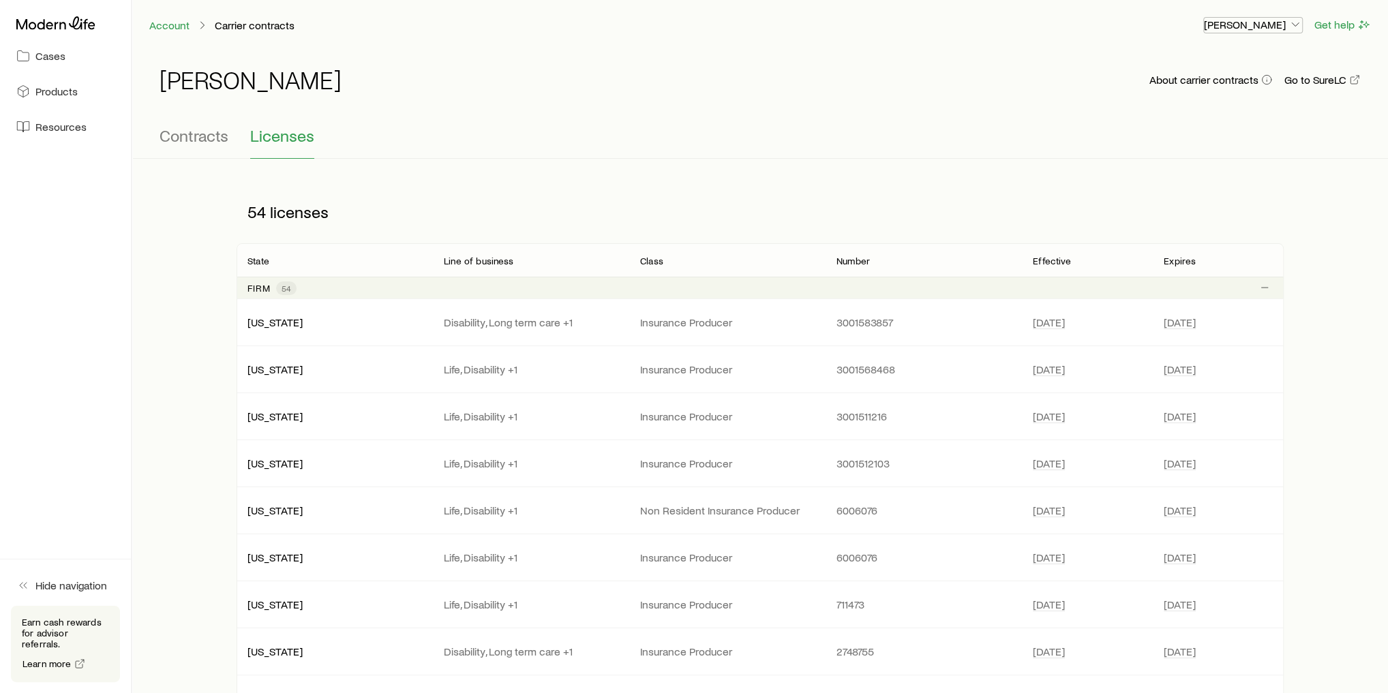
click at [1269, 22] on p "[PERSON_NAME]" at bounding box center [1253, 25] width 98 height 14
click at [1255, 89] on span "Commission schedule" at bounding box center [1222, 92] width 105 height 14
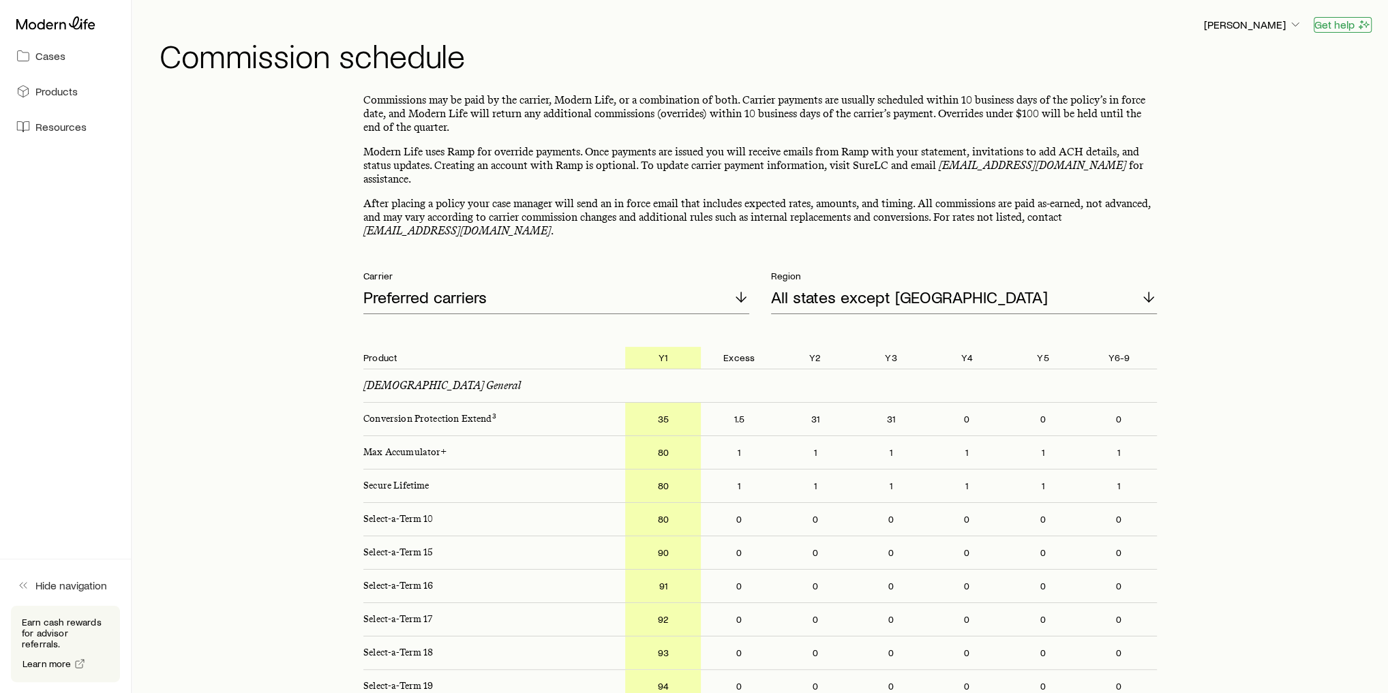
click at [1340, 22] on button "Get help" at bounding box center [1343, 25] width 58 height 16
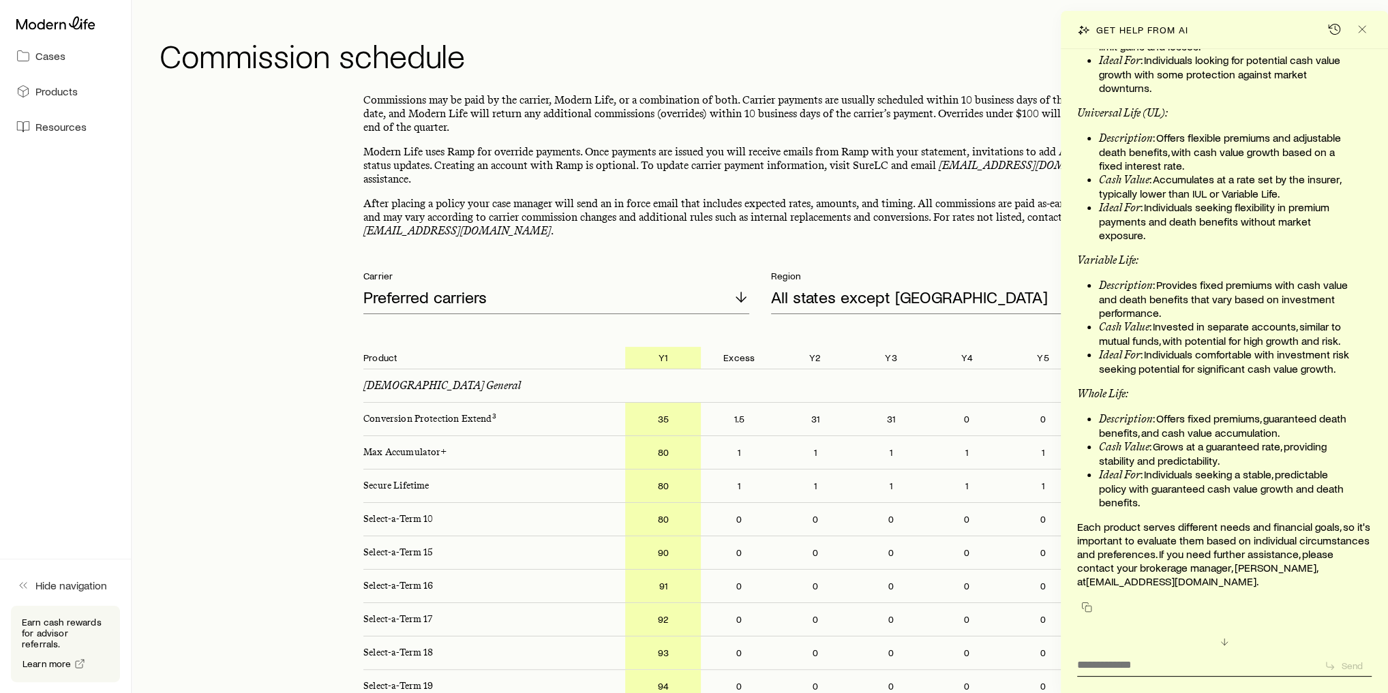
scroll to position [146589, 0]
click at [1366, 32] on icon "Close" at bounding box center [1362, 29] width 14 height 14
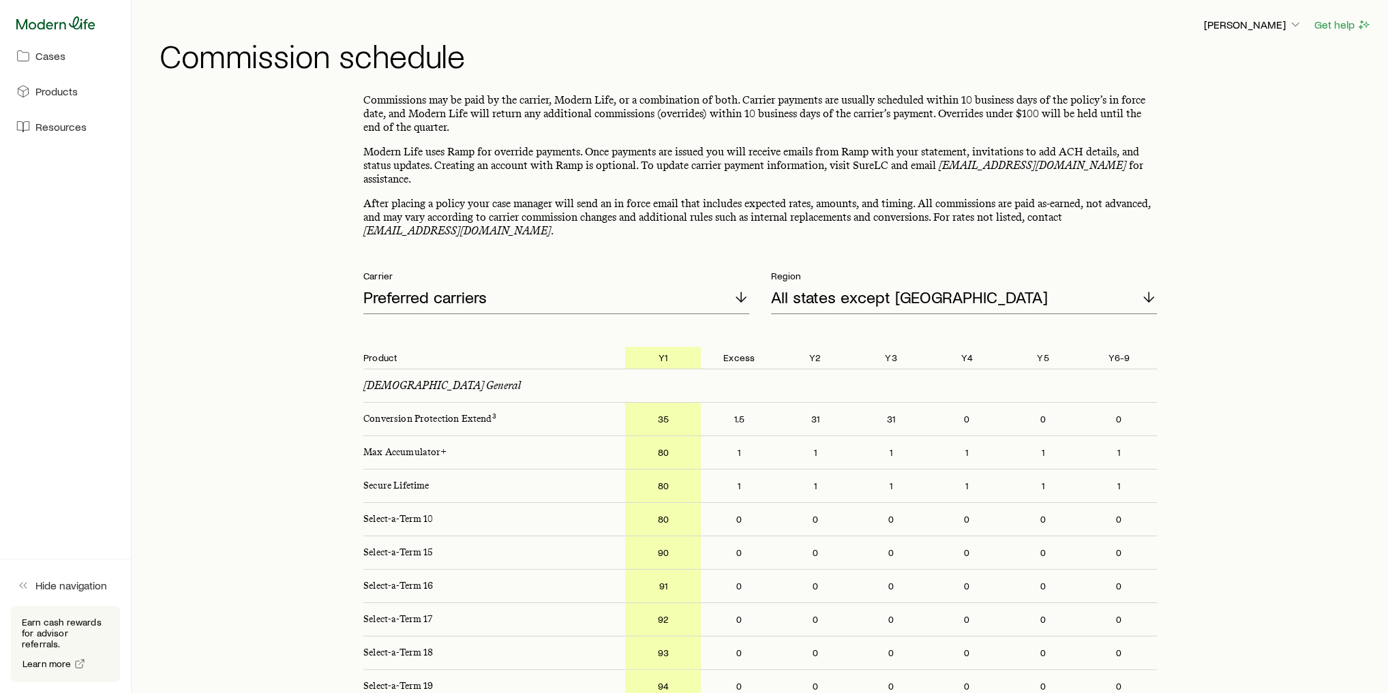
click at [59, 25] on icon at bounding box center [55, 23] width 79 height 14
